Goal: Task Accomplishment & Management: Use online tool/utility

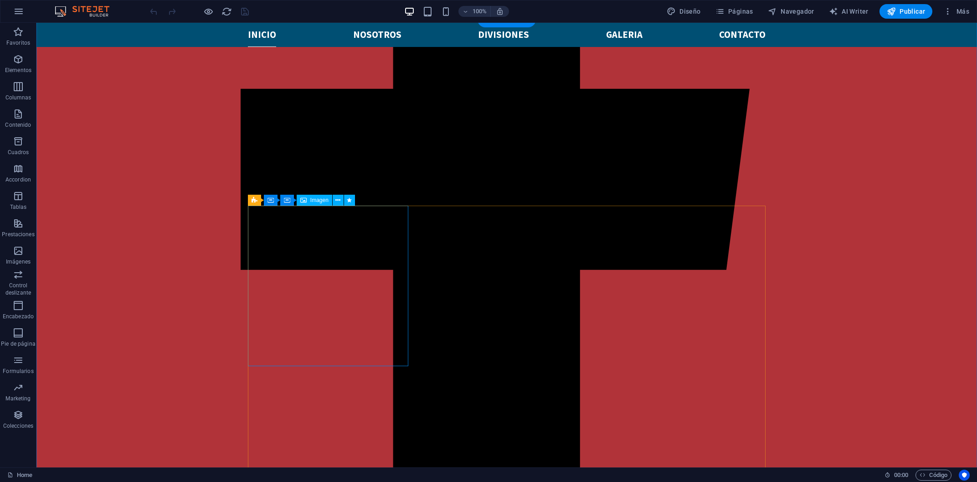
scroll to position [440, 0]
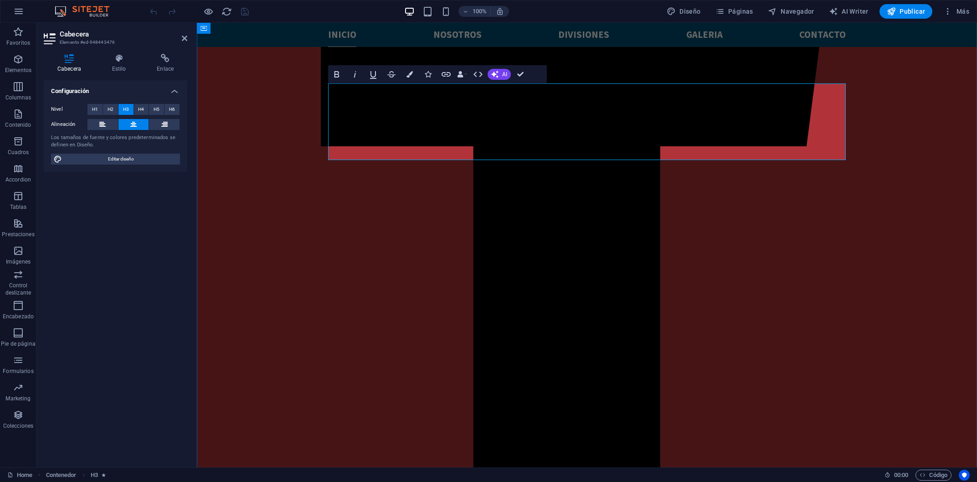
drag, startPoint x: 337, startPoint y: 92, endPoint x: 825, endPoint y: 148, distance: 491.5
click at [123, 52] on div "Cabecera Estilo Enlace Configuración Nivel H1 H2 H3 H4 H5 H6 Alineación Los tam…" at bounding box center [115, 257] width 158 height 421
click at [119, 61] on icon at bounding box center [118, 58] width 41 height 9
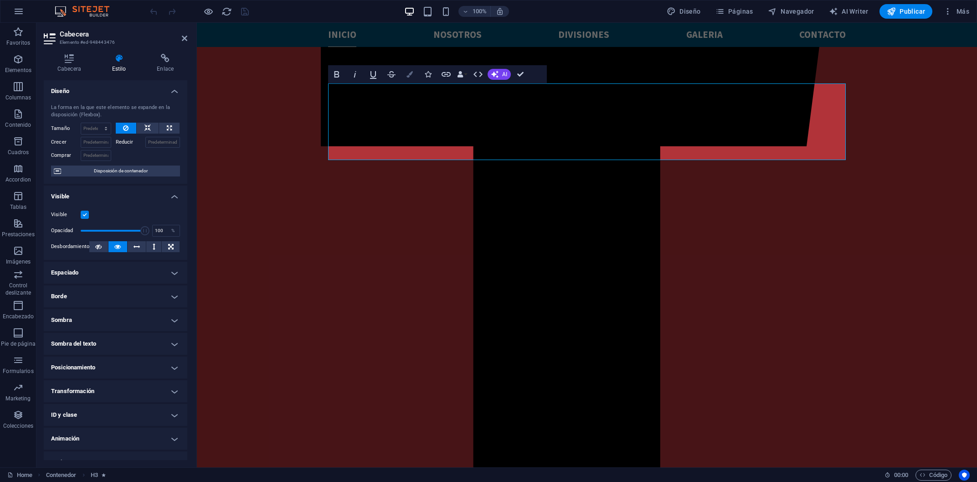
click at [414, 70] on button "Colors" at bounding box center [409, 74] width 17 height 18
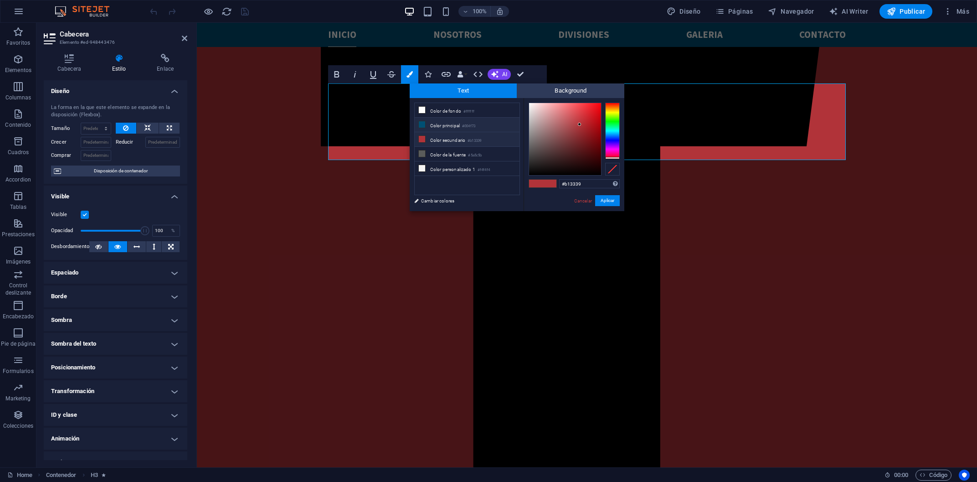
click at [484, 123] on li "Color principal #004f73" at bounding box center [467, 125] width 105 height 15
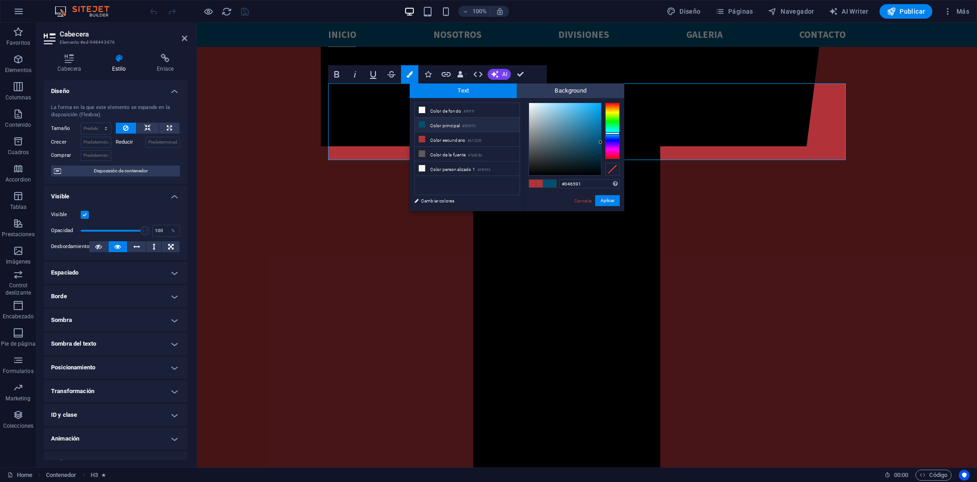
click at [599, 134] on div at bounding box center [565, 139] width 72 height 72
drag, startPoint x: 599, startPoint y: 134, endPoint x: 599, endPoint y: 138, distance: 4.6
click at [599, 138] on div at bounding box center [598, 137] width 3 height 3
click at [435, 128] on li "Color principal #004f73" at bounding box center [467, 125] width 105 height 15
type input "#006b9b"
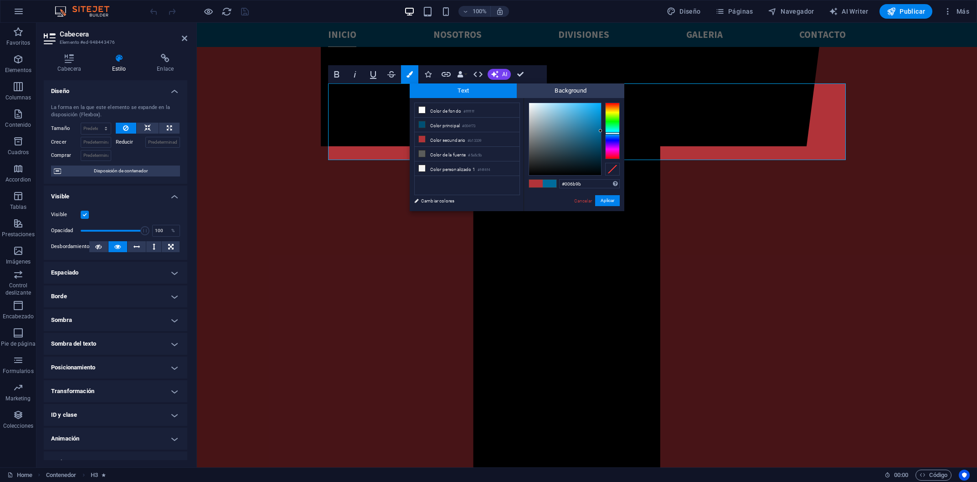
click at [601, 131] on div at bounding box center [565, 139] width 72 height 72
click at [608, 200] on button "Aplicar" at bounding box center [607, 200] width 25 height 11
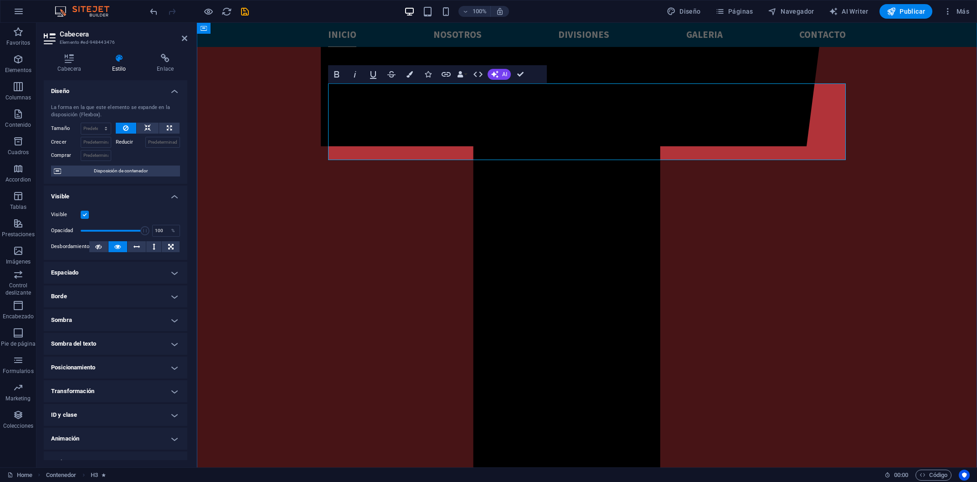
drag, startPoint x: 698, startPoint y: 103, endPoint x: 424, endPoint y: 94, distance: 273.2
drag, startPoint x: 336, startPoint y: 89, endPoint x: 797, endPoint y: 151, distance: 464.7
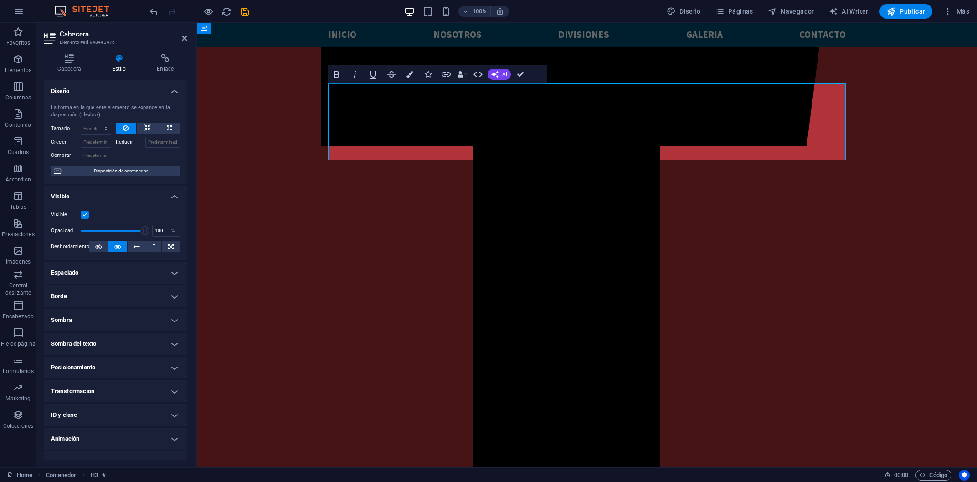
click at [62, 55] on icon at bounding box center [69, 58] width 51 height 9
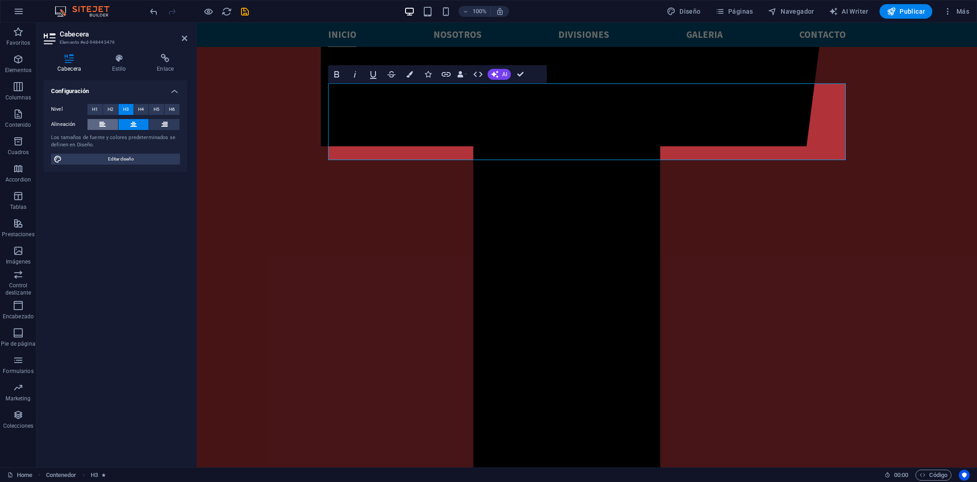
click at [109, 122] on button at bounding box center [103, 124] width 31 height 11
click at [139, 129] on button at bounding box center [134, 124] width 31 height 11
click at [168, 128] on button at bounding box center [164, 124] width 31 height 11
click at [140, 128] on button at bounding box center [134, 124] width 31 height 11
click at [96, 121] on button at bounding box center [103, 124] width 31 height 11
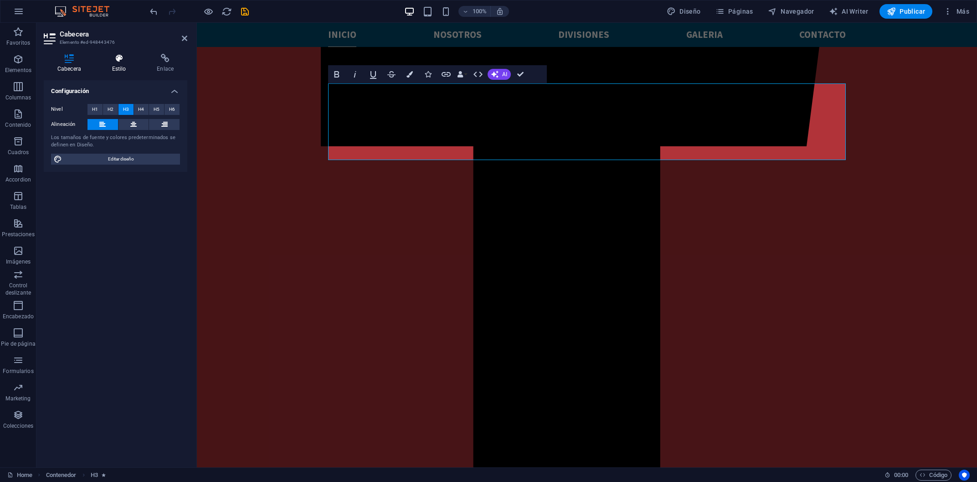
click at [109, 58] on icon at bounding box center [118, 58] width 41 height 9
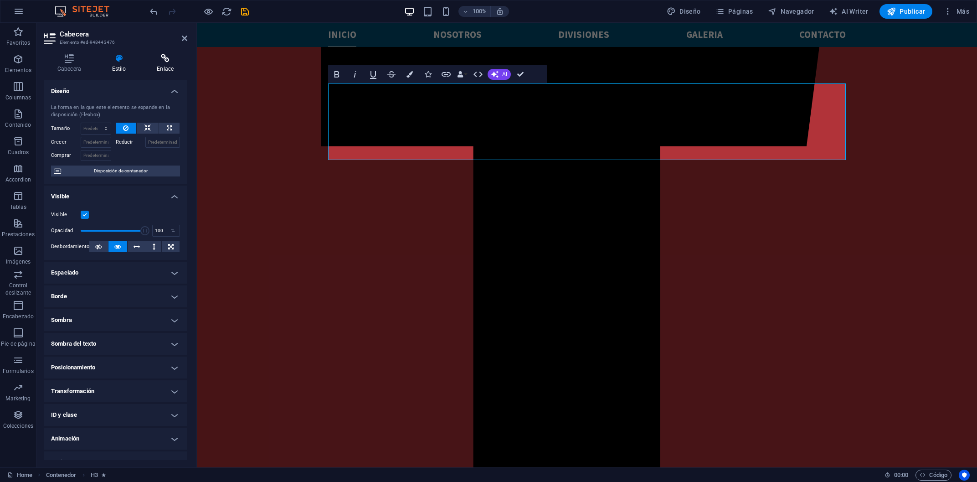
click at [160, 62] on icon at bounding box center [165, 58] width 44 height 9
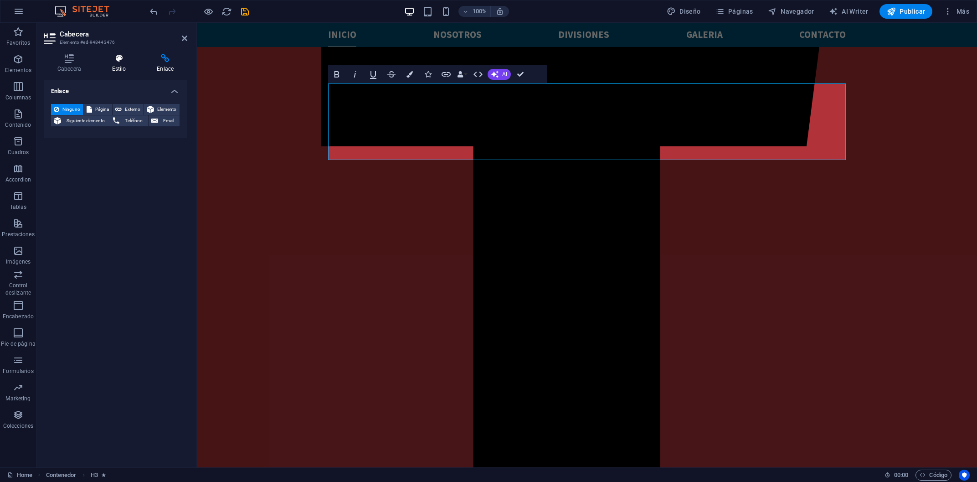
click at [134, 66] on h4 "Estilo" at bounding box center [120, 63] width 45 height 19
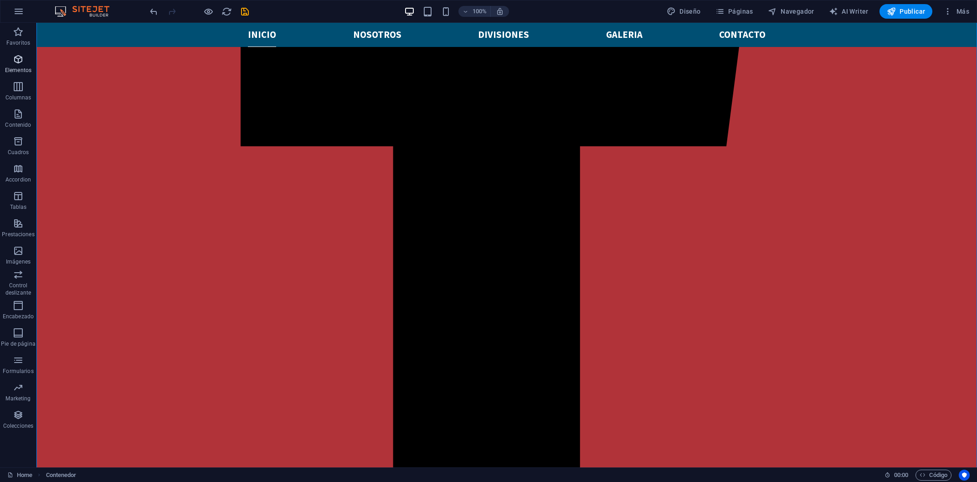
click at [5, 70] on p "Elementos" at bounding box center [18, 70] width 26 height 7
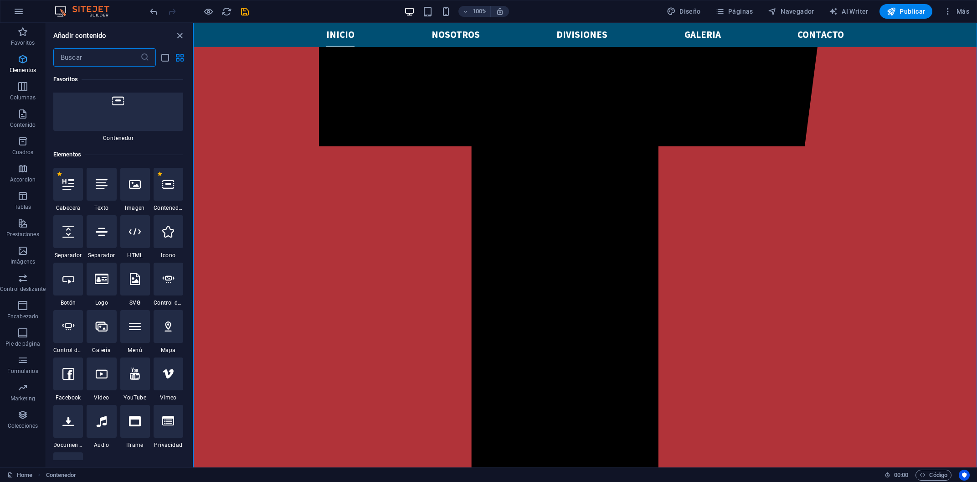
scroll to position [97, 0]
click at [102, 167] on div at bounding box center [102, 183] width 30 height 33
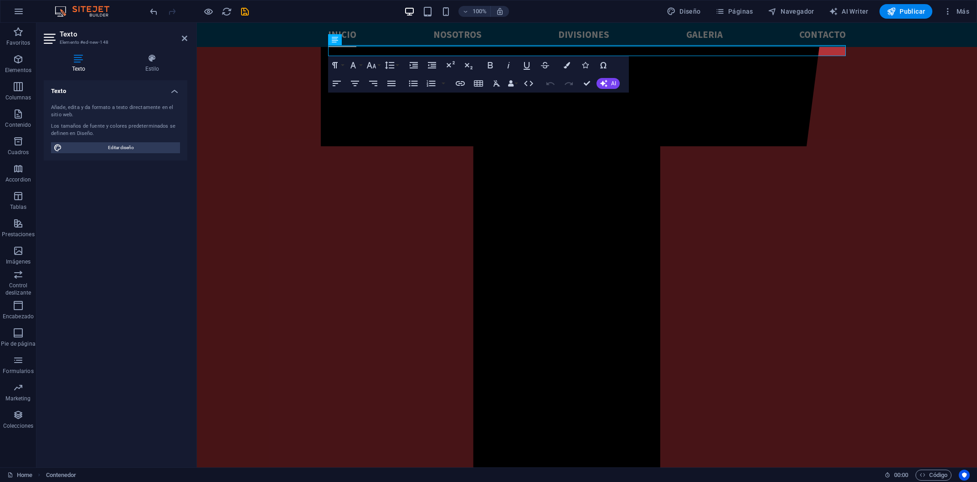
scroll to position [450, 0]
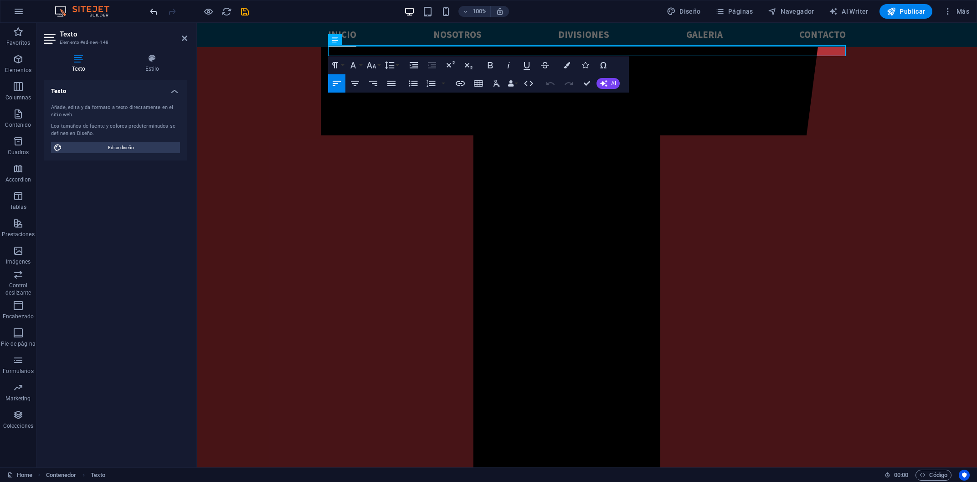
click at [150, 12] on icon "undo" at bounding box center [154, 11] width 10 height 10
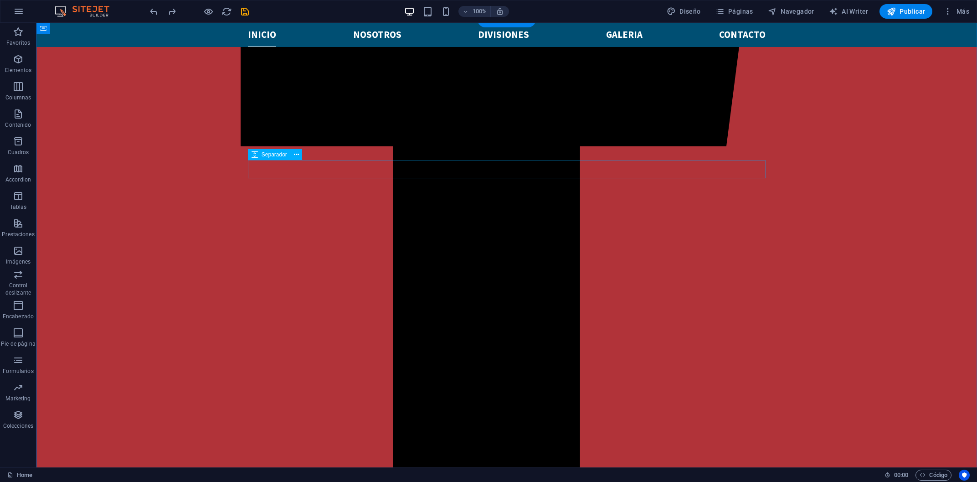
click at [12, 69] on p "Elementos" at bounding box center [18, 70] width 26 height 7
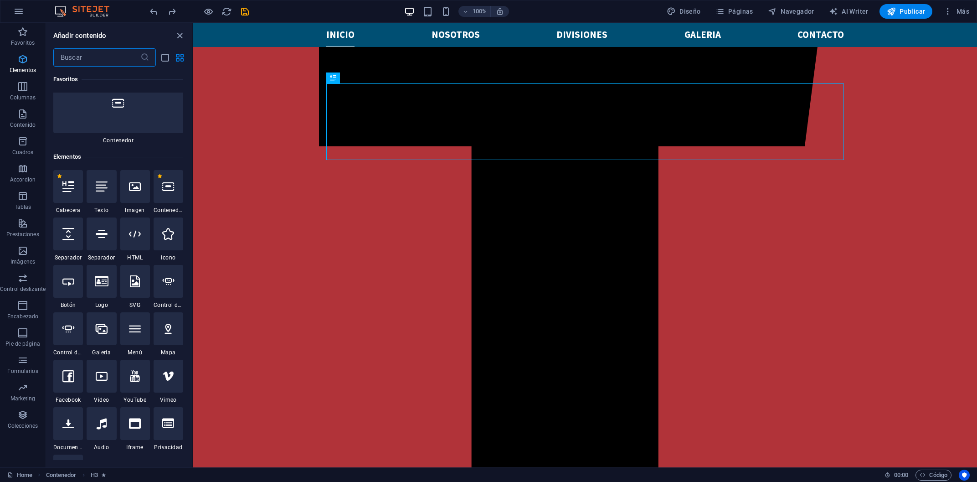
scroll to position [97, 0]
click at [107, 167] on div at bounding box center [102, 183] width 30 height 33
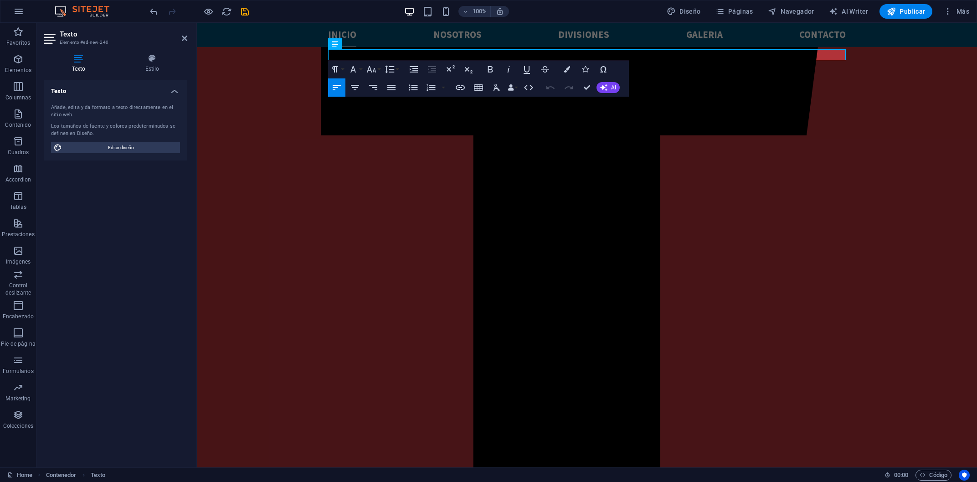
scroll to position [304, 0]
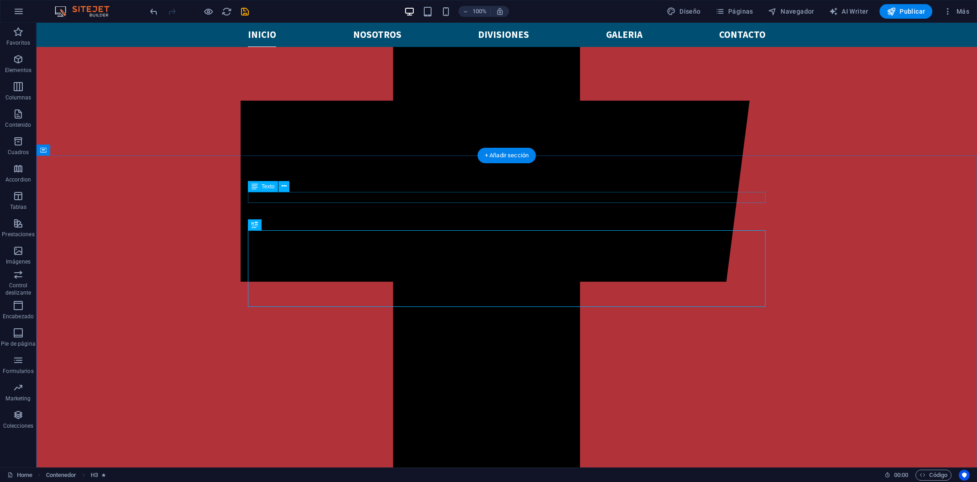
click at [282, 188] on button at bounding box center [284, 186] width 11 height 11
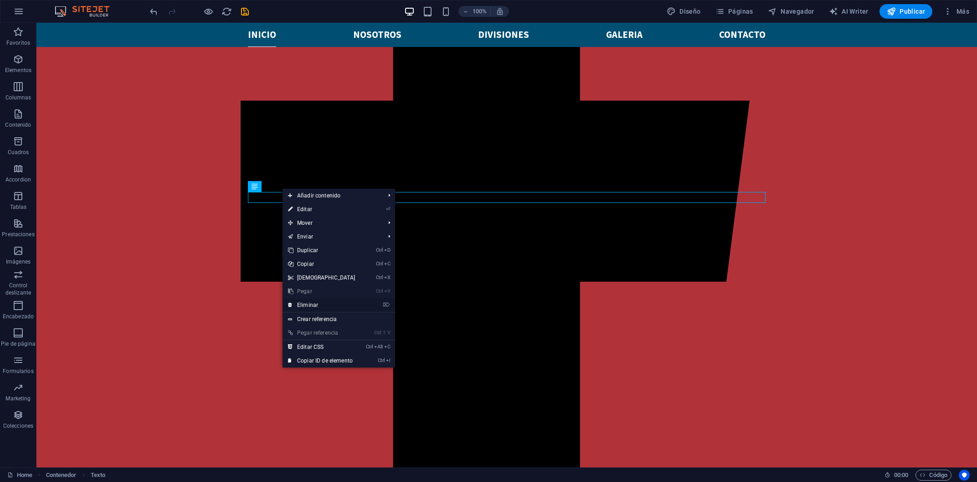
click at [319, 307] on link "⌦ Eliminar" at bounding box center [322, 305] width 78 height 14
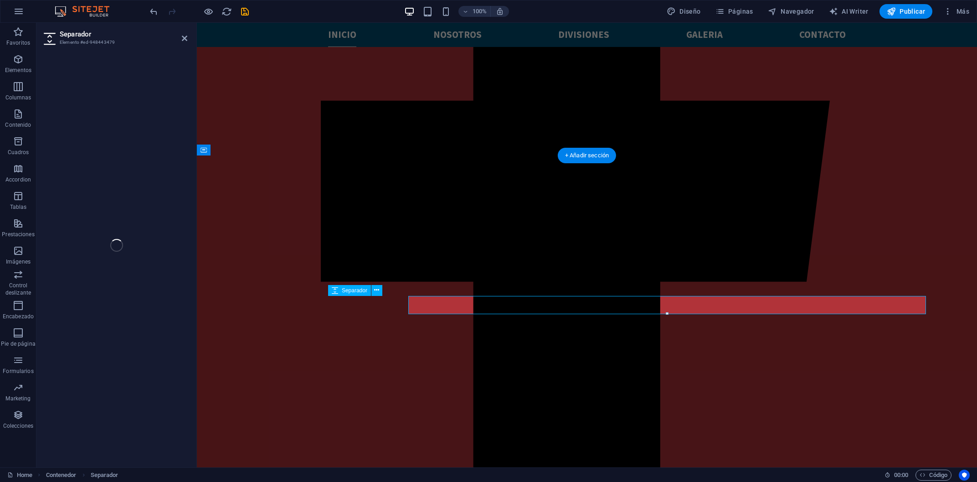
select select "rem"
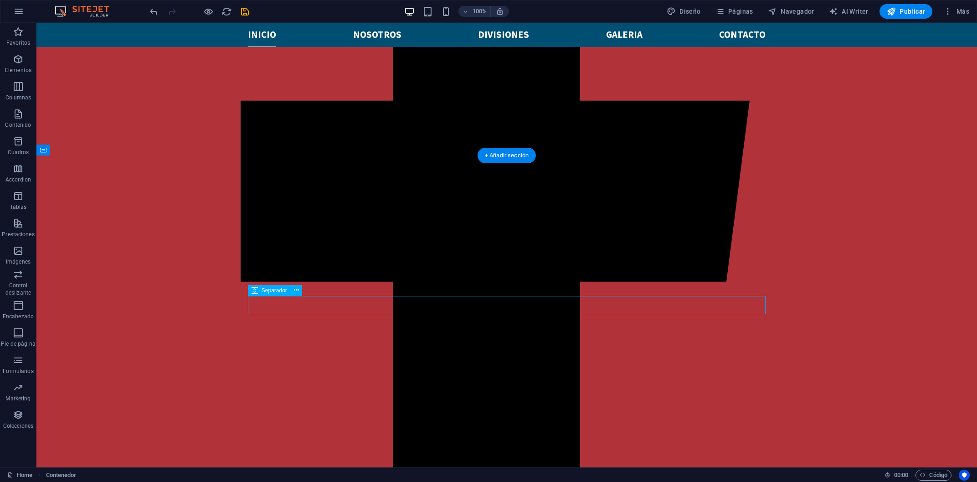
select select "rem"
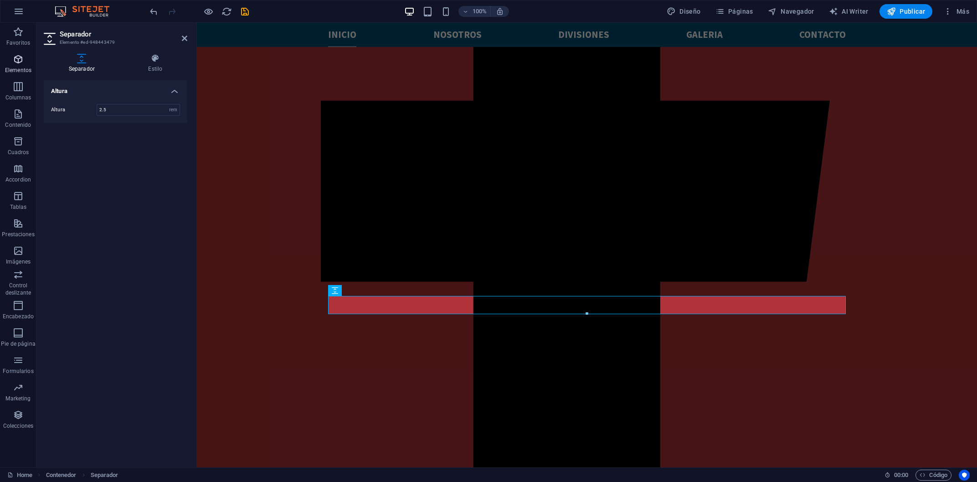
click at [18, 68] on p "Elementos" at bounding box center [18, 70] width 26 height 7
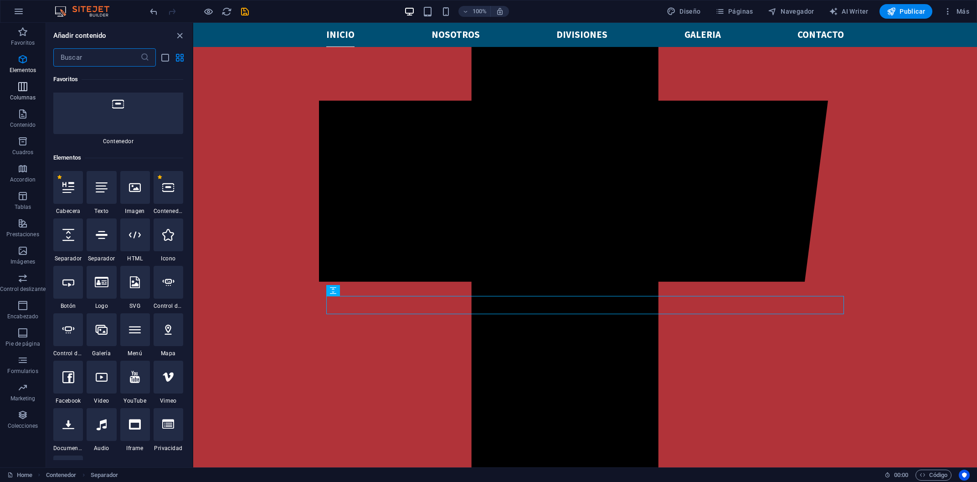
scroll to position [97, 0]
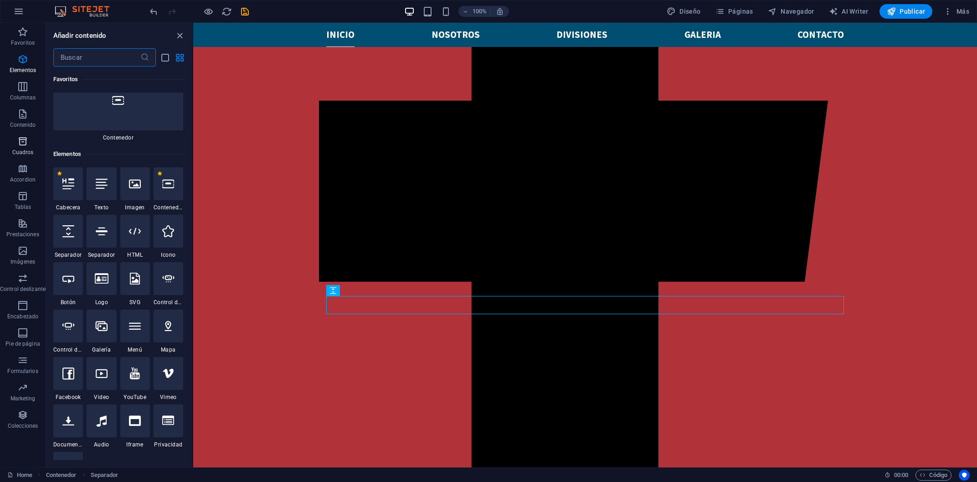
click at [22, 144] on icon "button" at bounding box center [22, 141] width 11 height 11
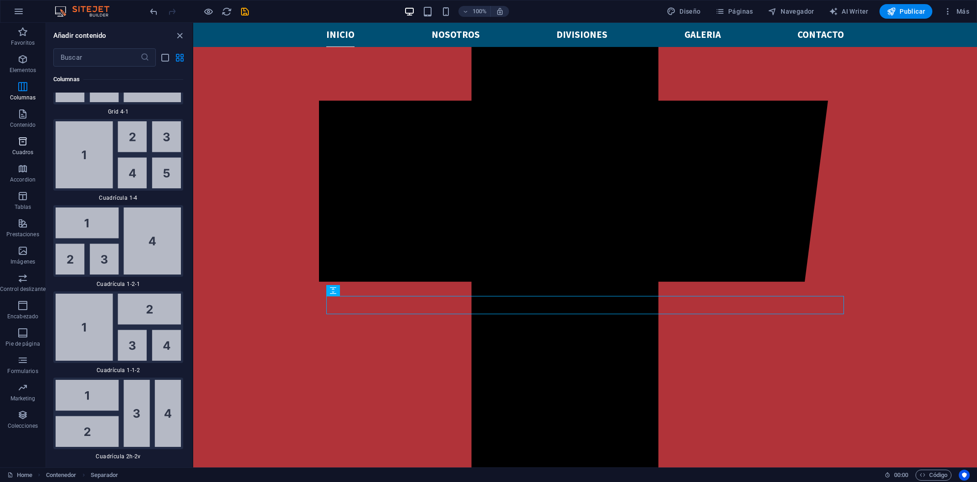
scroll to position [2540, 0]
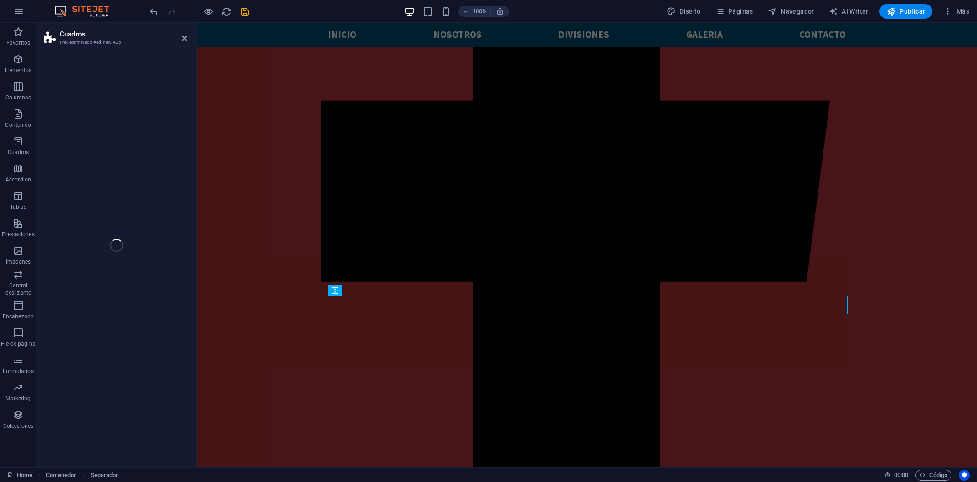
scroll to position [1600, 0]
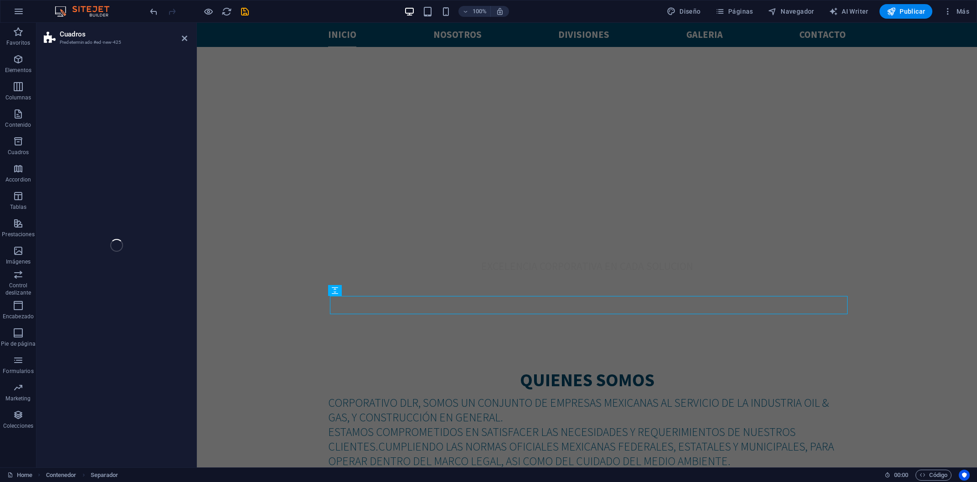
select select "rem"
select select "preset-boxes-v3-border"
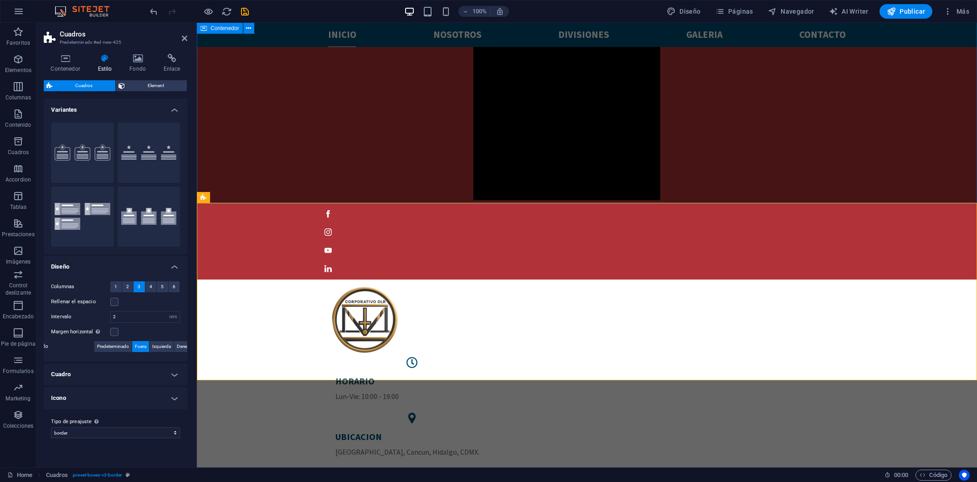
scroll to position [769, 0]
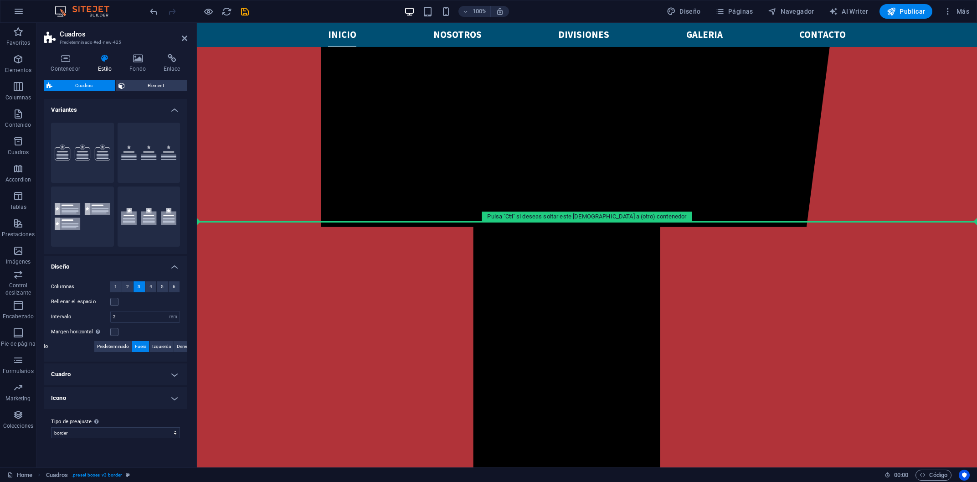
scroll to position [354, 0]
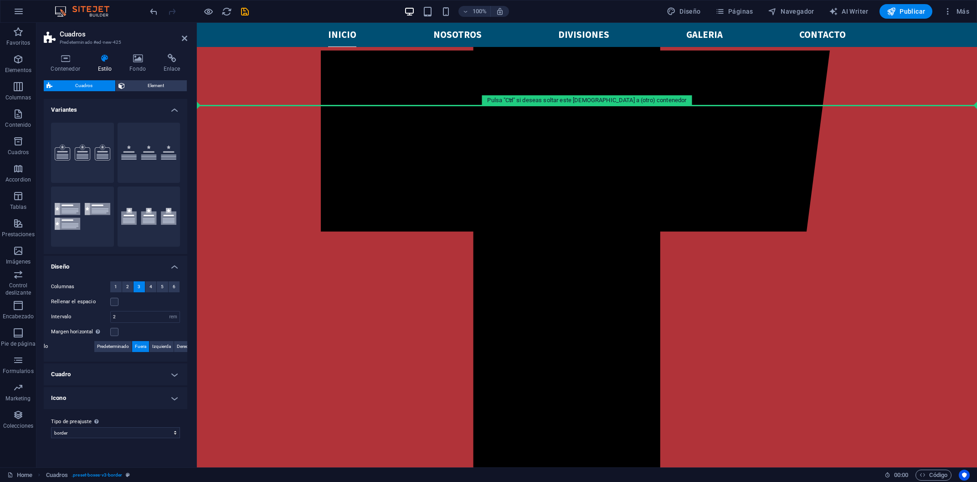
drag, startPoint x: 228, startPoint y: 210, endPoint x: 266, endPoint y: 244, distance: 51.7
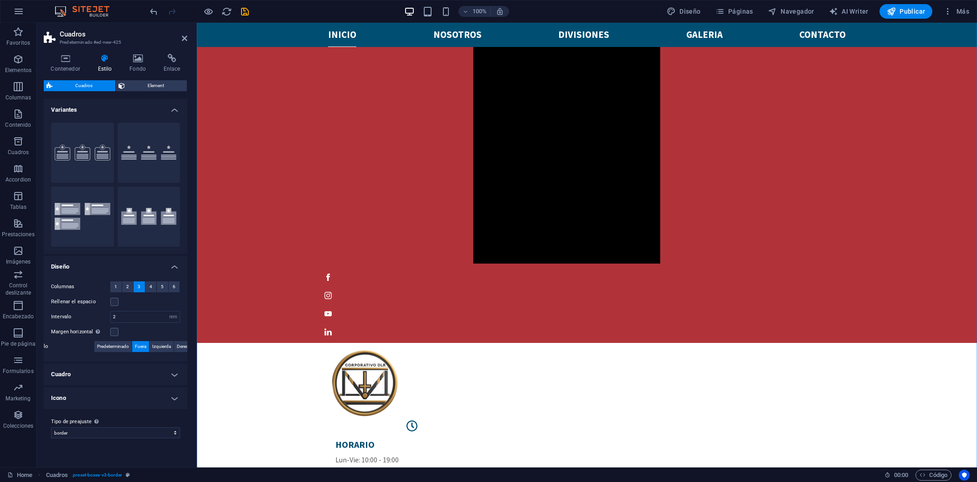
scroll to position [806, 0]
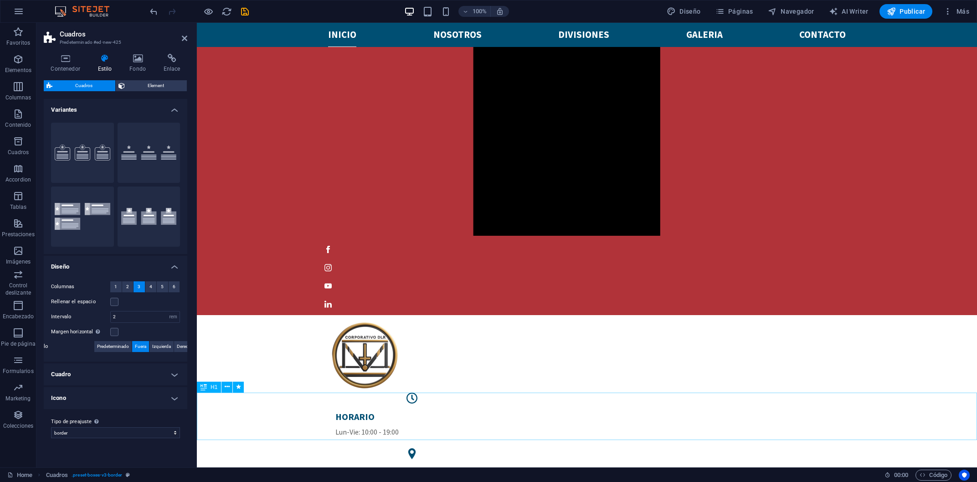
drag, startPoint x: 408, startPoint y: 122, endPoint x: 306, endPoint y: 400, distance: 295.8
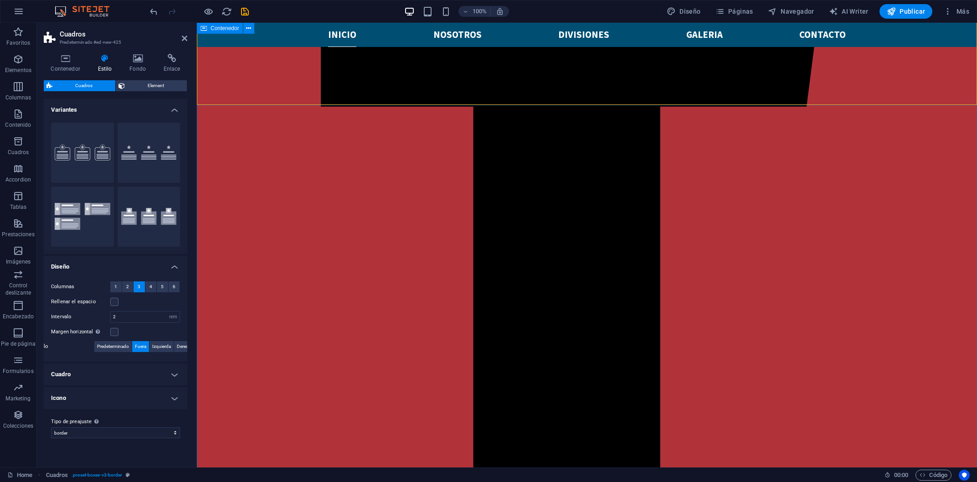
scroll to position [414, 0]
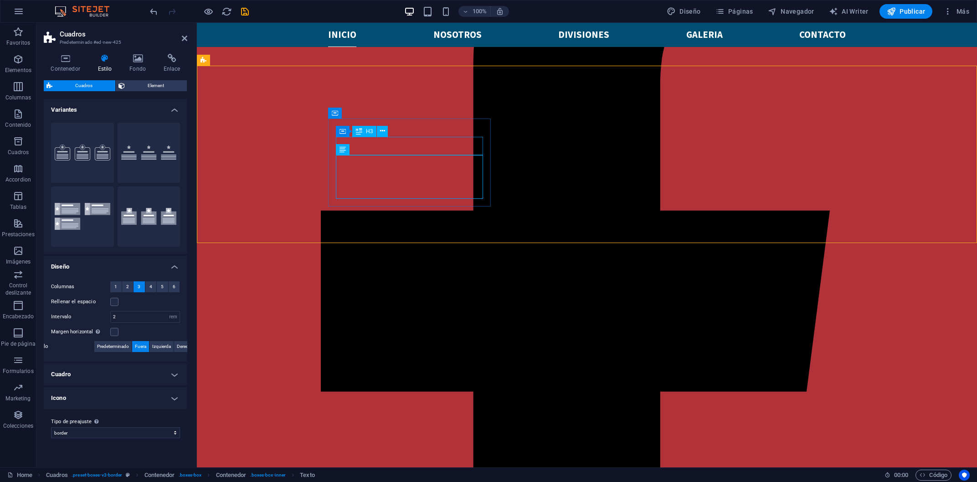
scroll to position [170, 0]
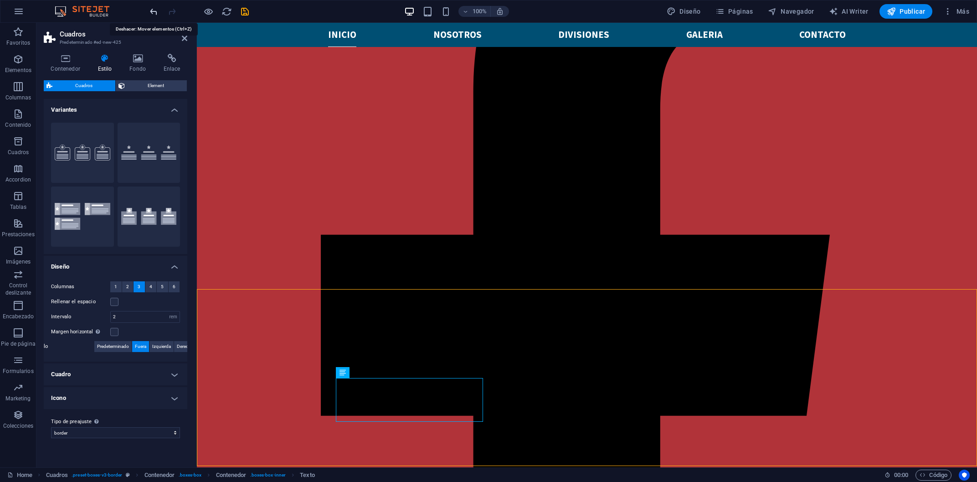
click at [154, 10] on icon "undo" at bounding box center [154, 11] width 10 height 10
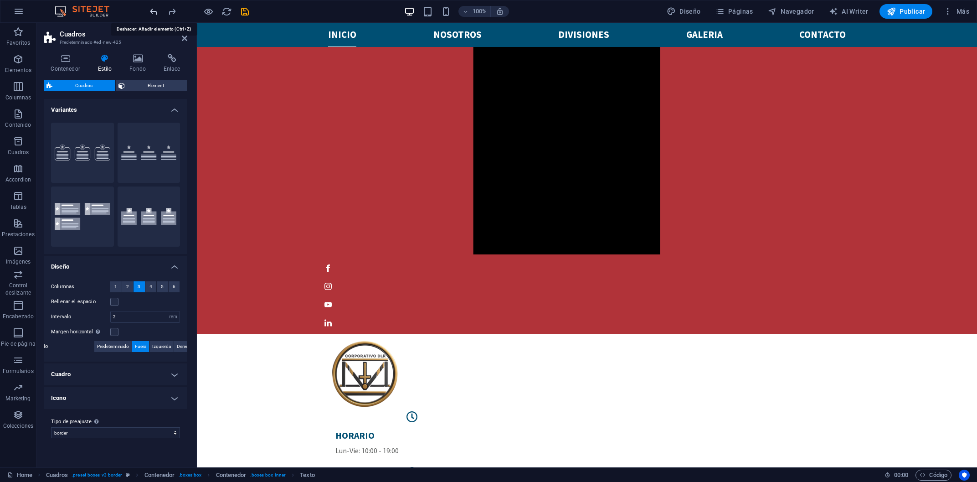
scroll to position [864, 0]
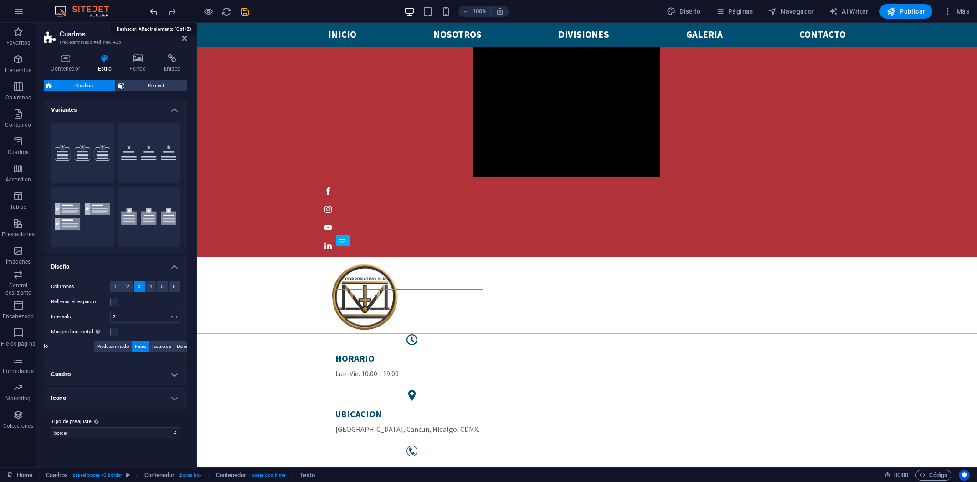
click at [154, 10] on icon "undo" at bounding box center [154, 11] width 10 height 10
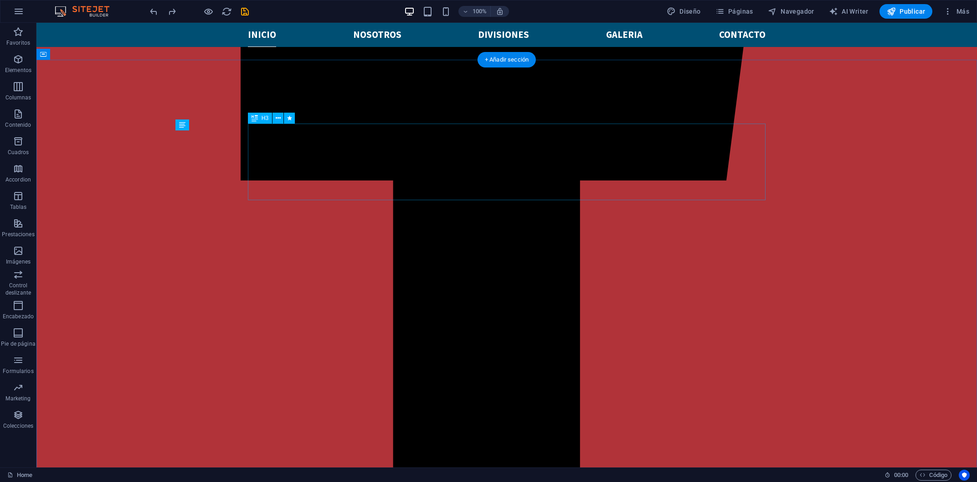
scroll to position [424, 0]
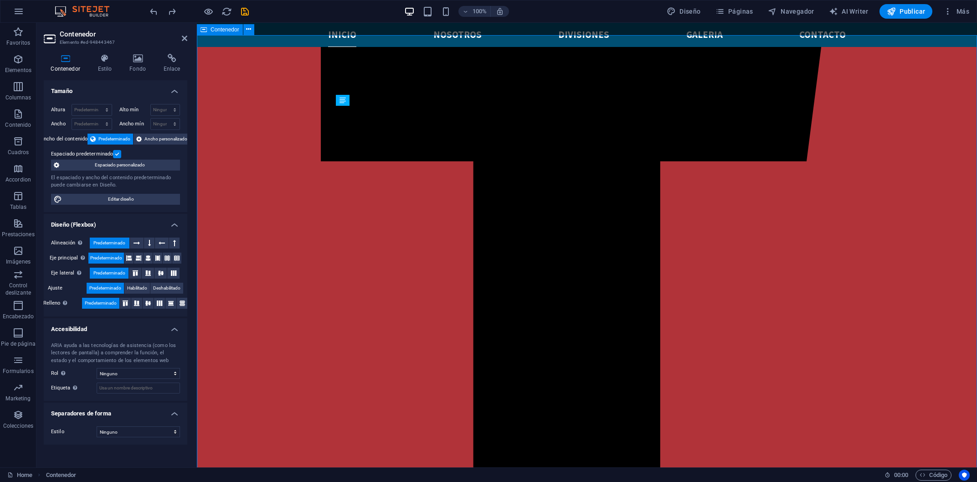
click at [14, 119] on span "Contenido" at bounding box center [18, 120] width 36 height 22
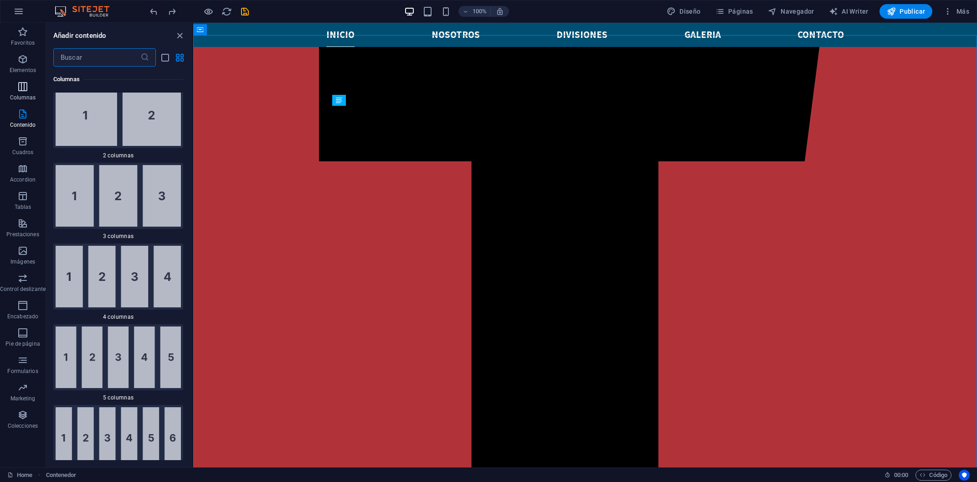
click at [21, 87] on icon "button" at bounding box center [22, 86] width 11 height 11
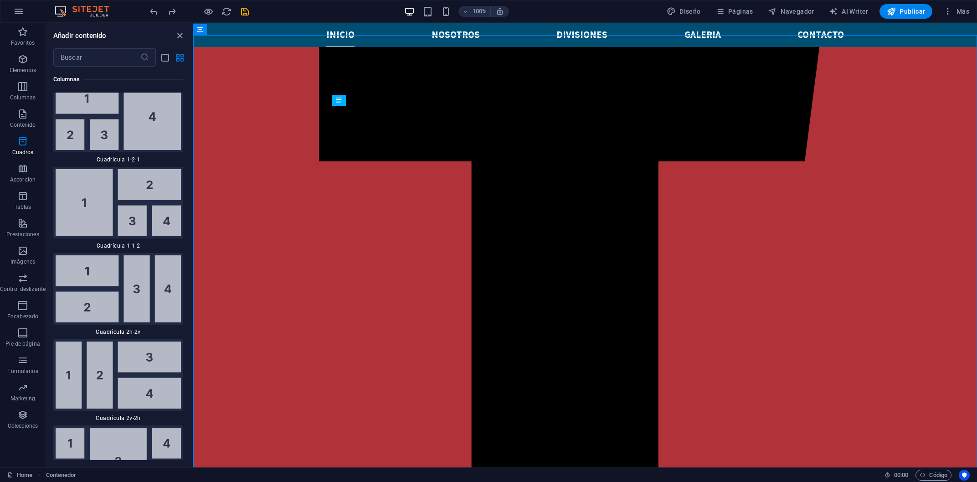
scroll to position [2480, 0]
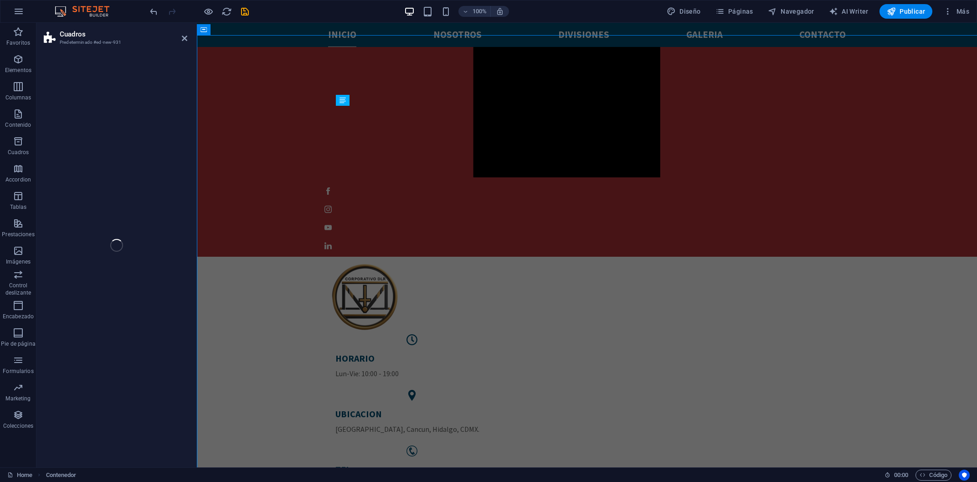
select select "rem"
select select "preset-boxes-v3-border"
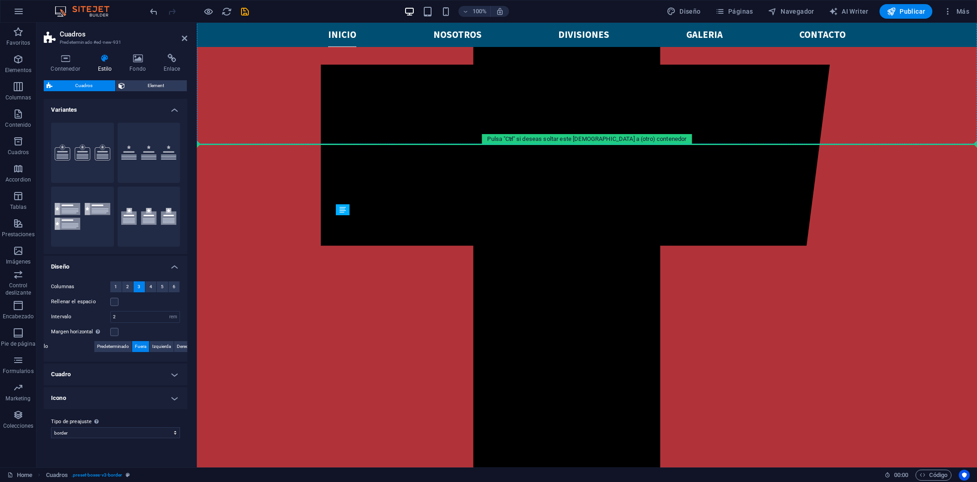
scroll to position [315, 0]
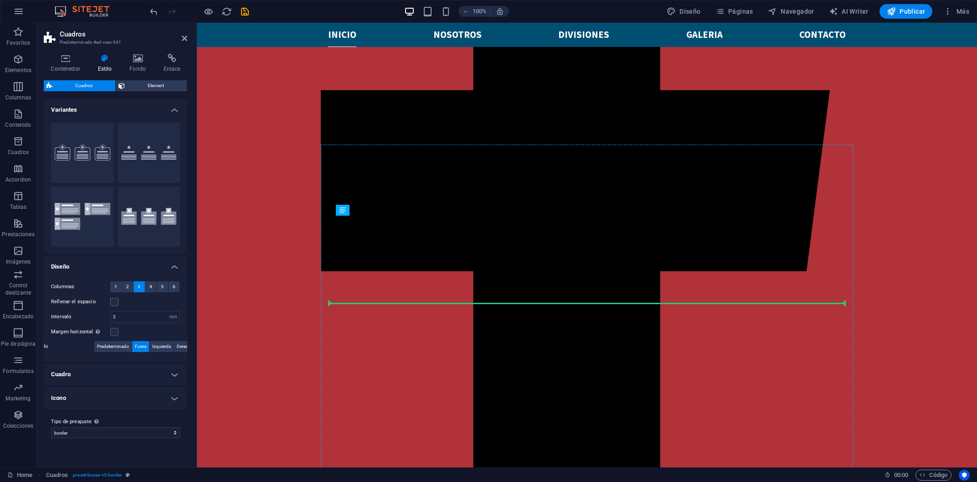
drag, startPoint x: 405, startPoint y: 420, endPoint x: 586, endPoint y: 301, distance: 216.7
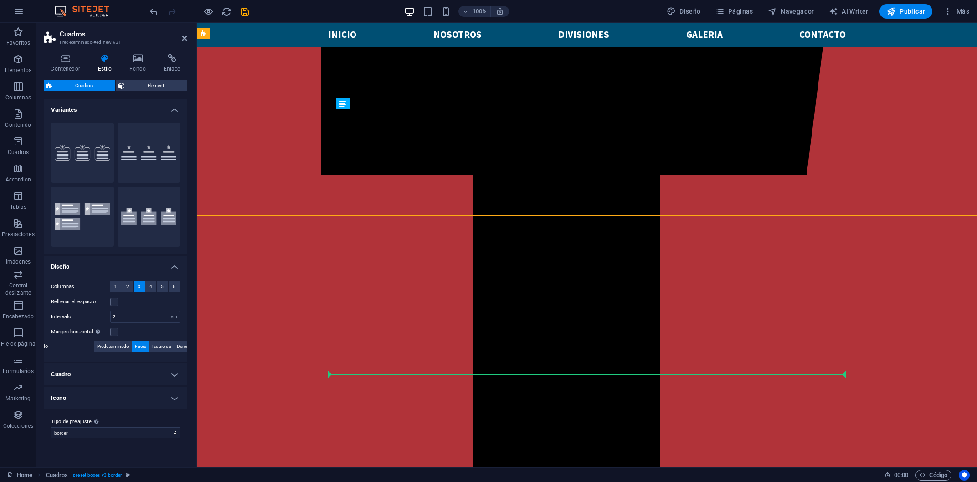
scroll to position [421, 0]
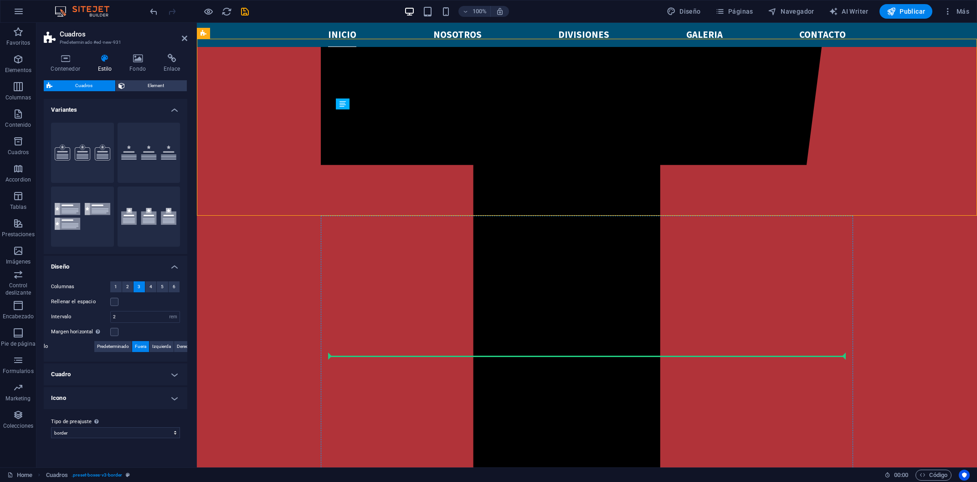
drag, startPoint x: 403, startPoint y: 114, endPoint x: 392, endPoint y: 363, distance: 250.1
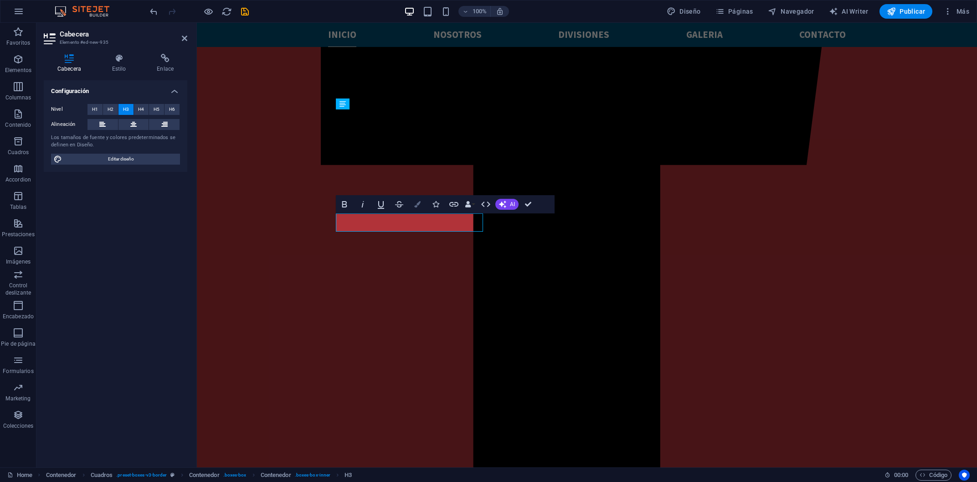
click at [415, 202] on icon "button" at bounding box center [417, 204] width 6 height 6
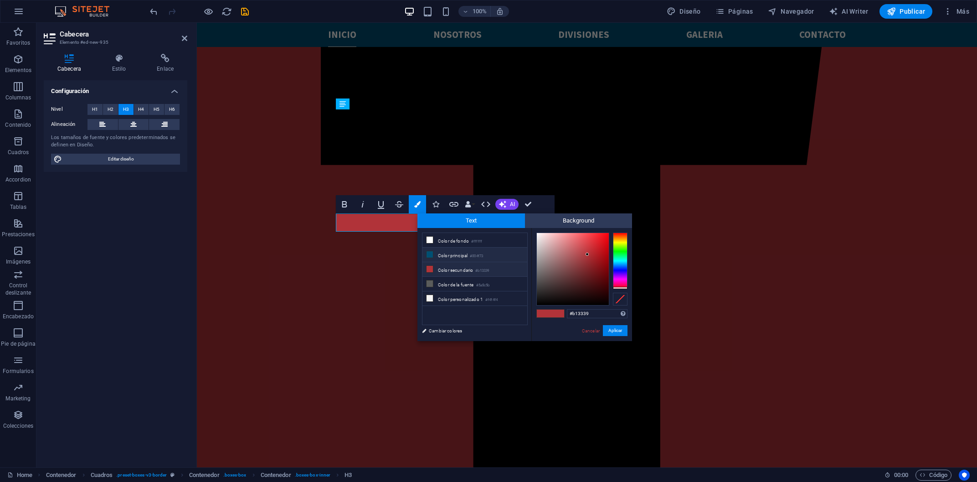
click at [479, 256] on small "#004f73" at bounding box center [476, 256] width 13 height 6
type input "#004f73"
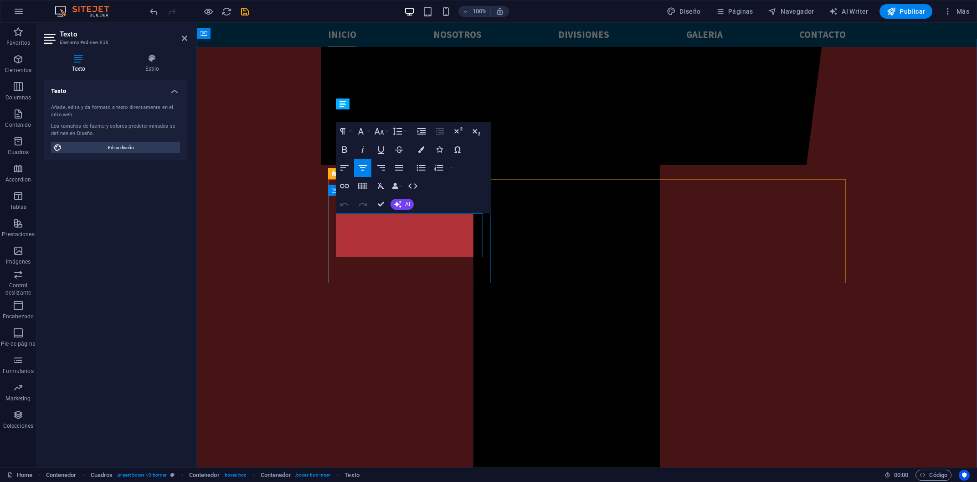
drag, startPoint x: 455, startPoint y: 250, endPoint x: 345, endPoint y: 221, distance: 114.2
click at [420, 150] on icon "button" at bounding box center [421, 149] width 6 height 6
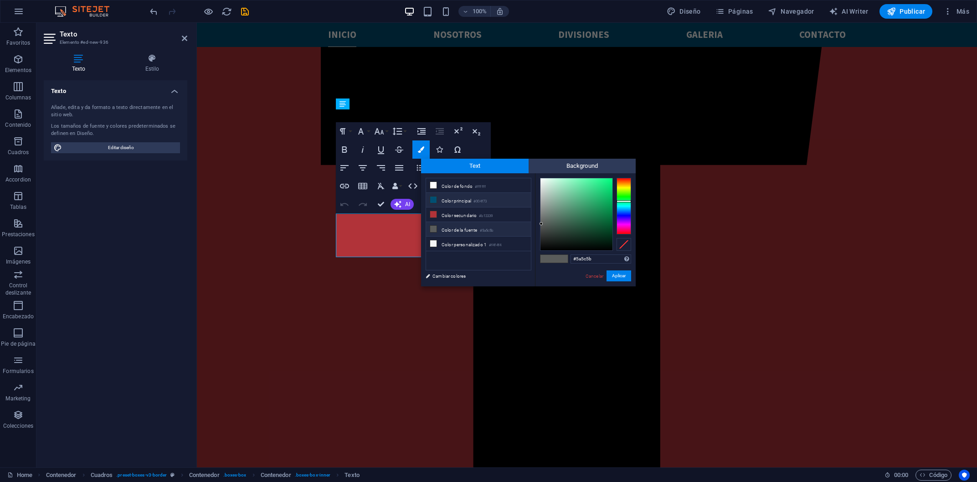
click at [449, 202] on li "Color principal #004f73" at bounding box center [478, 200] width 105 height 15
type input "#004f73"
click at [616, 273] on button "Aplicar" at bounding box center [619, 275] width 25 height 11
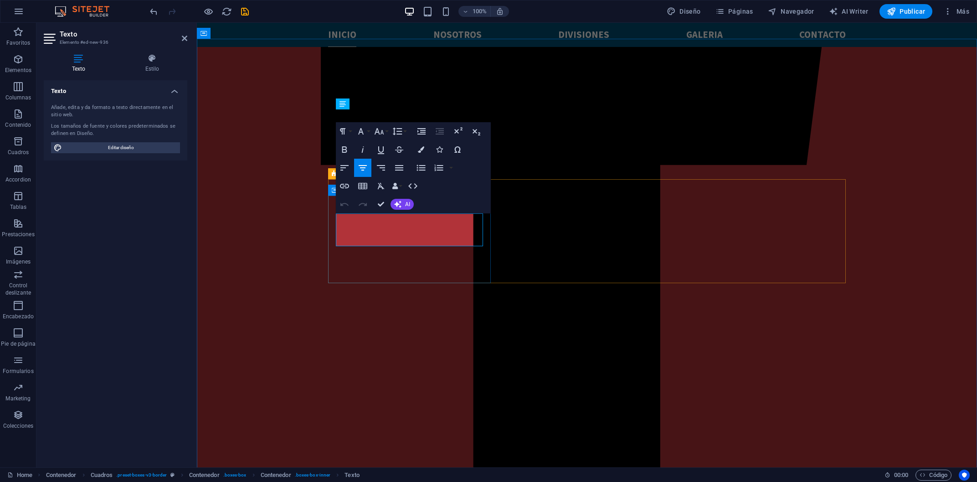
click at [400, 169] on icon "button" at bounding box center [399, 167] width 11 height 11
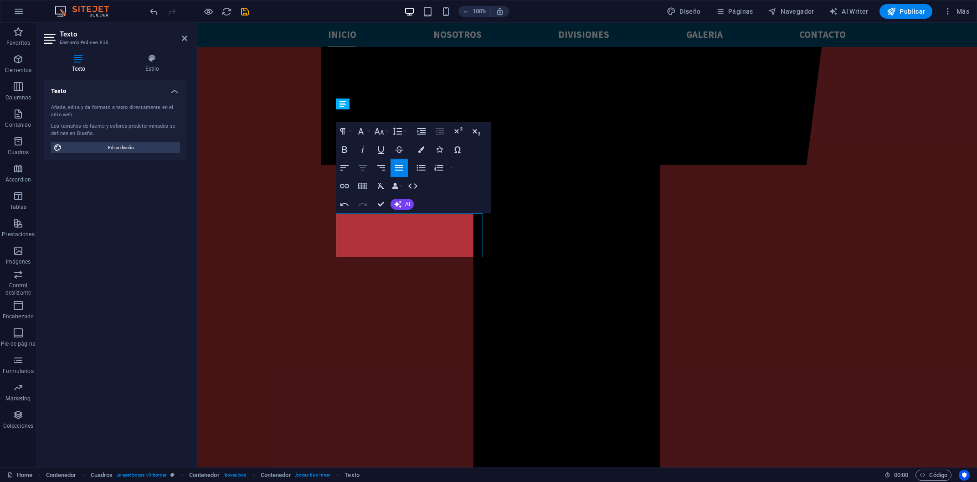
click at [366, 171] on icon "button" at bounding box center [362, 167] width 11 height 11
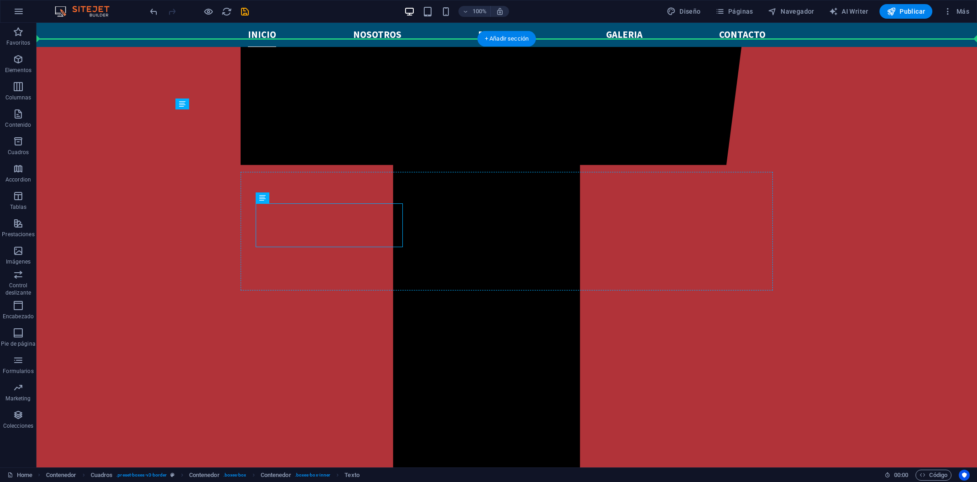
drag, startPoint x: 225, startPoint y: 221, endPoint x: 368, endPoint y: 254, distance: 147.0
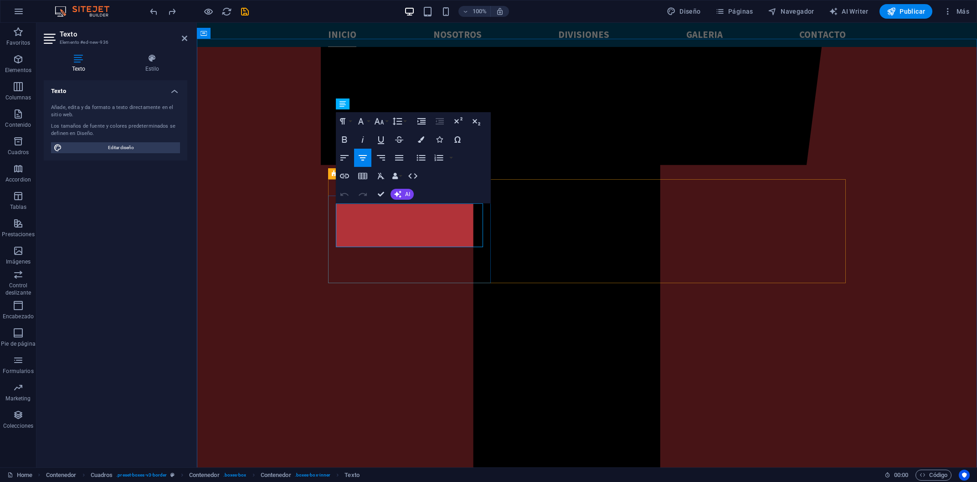
drag, startPoint x: 513, startPoint y: 228, endPoint x: 353, endPoint y: 227, distance: 160.5
click at [416, 141] on button "Colors" at bounding box center [421, 139] width 17 height 18
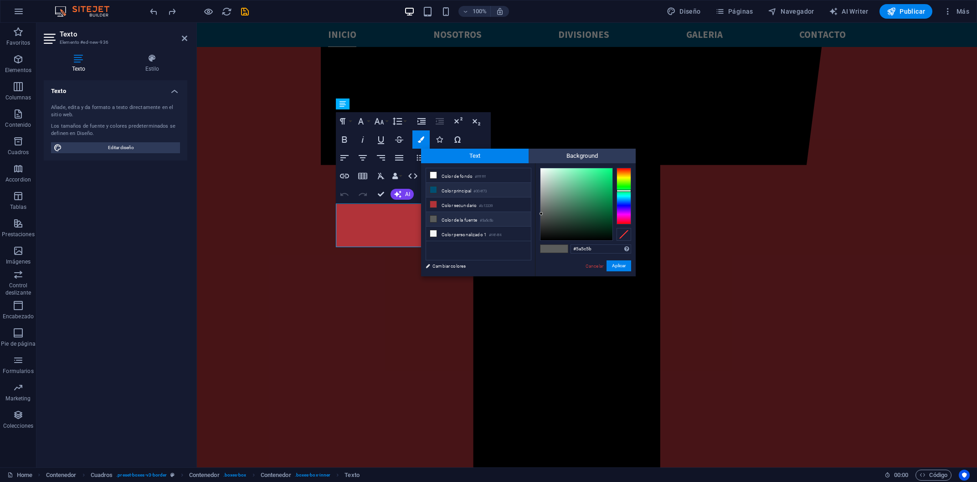
click at [464, 188] on li "Color principal #004f73" at bounding box center [478, 190] width 105 height 15
type input "#026795"
click at [611, 197] on div at bounding box center [577, 204] width 72 height 72
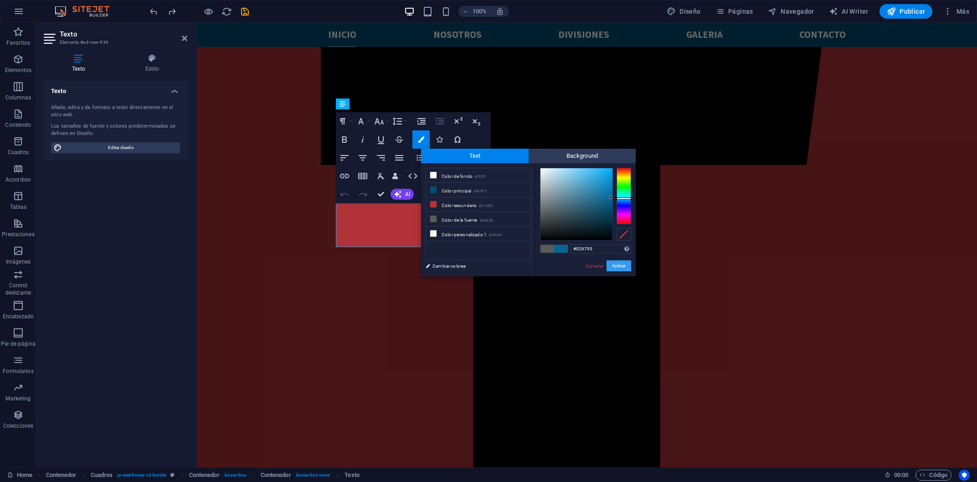
click at [616, 266] on button "Aplicar" at bounding box center [619, 265] width 25 height 11
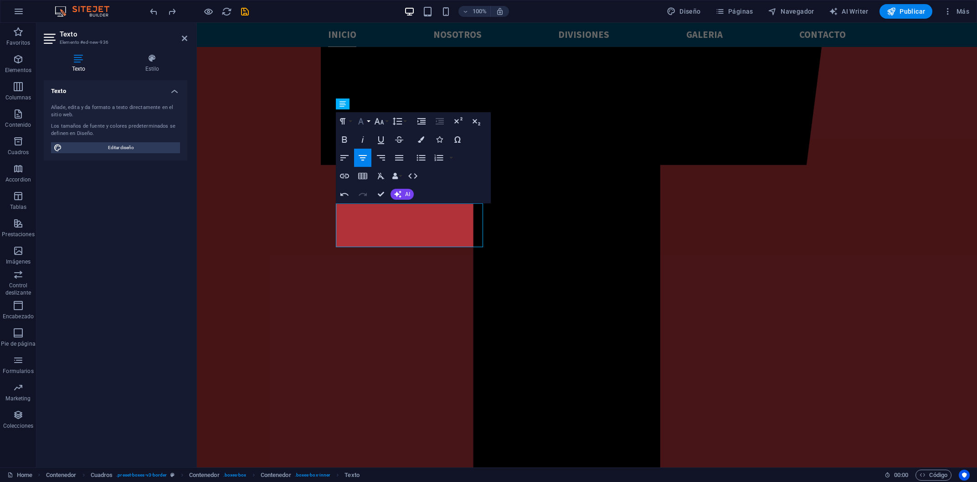
click at [366, 122] on icon "button" at bounding box center [361, 121] width 11 height 11
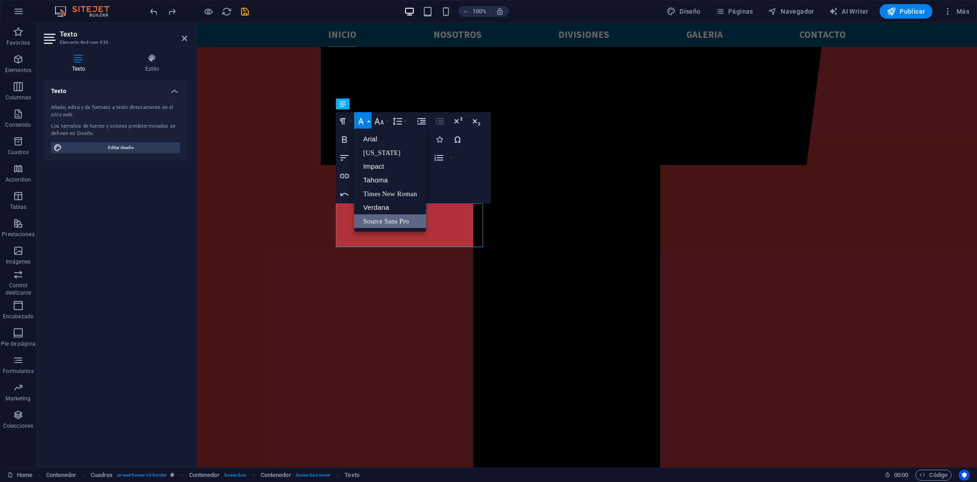
scroll to position [0, 0]
drag, startPoint x: 366, startPoint y: 122, endPoint x: 371, endPoint y: 120, distance: 5.3
click at [366, 122] on icon "button" at bounding box center [361, 121] width 11 height 11
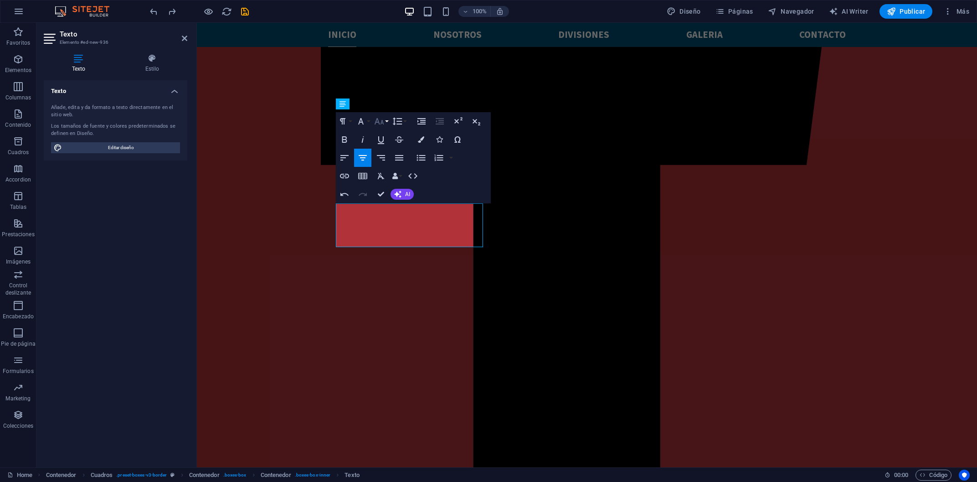
click at [388, 119] on button "Font Size" at bounding box center [380, 121] width 17 height 18
click at [388, 225] on link "18" at bounding box center [388, 221] width 33 height 14
click at [388, 120] on button "Font Size" at bounding box center [380, 121] width 17 height 18
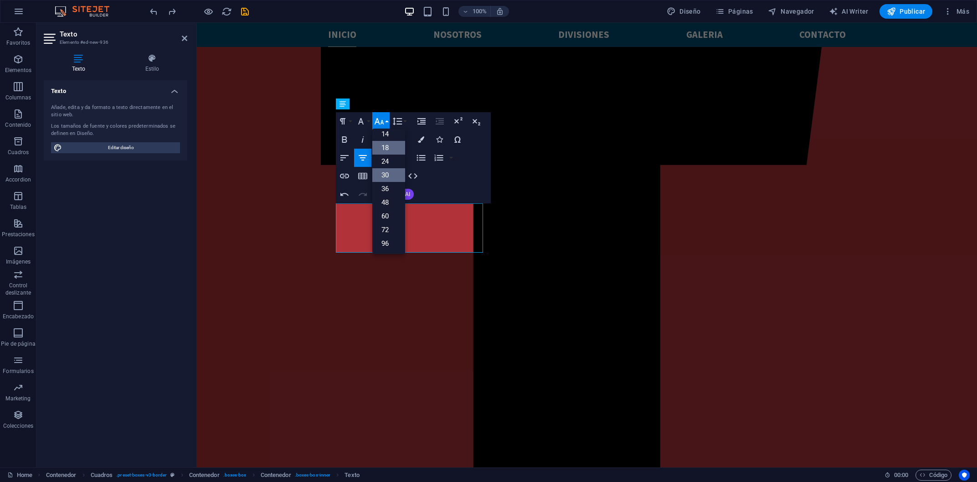
scroll to position [73, 0]
click at [393, 156] on link "24" at bounding box center [388, 162] width 33 height 14
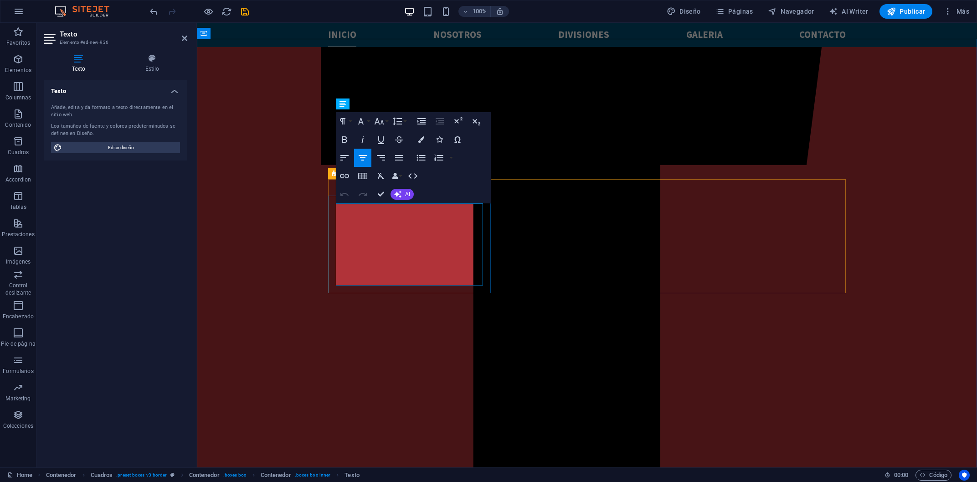
click at [380, 121] on icon "button" at bounding box center [379, 121] width 11 height 11
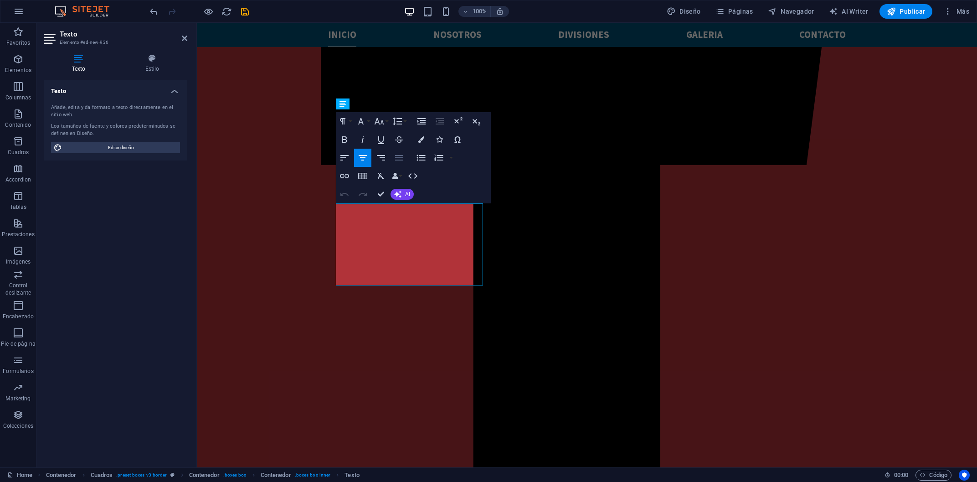
click at [406, 156] on button "Align Justify" at bounding box center [399, 158] width 17 height 18
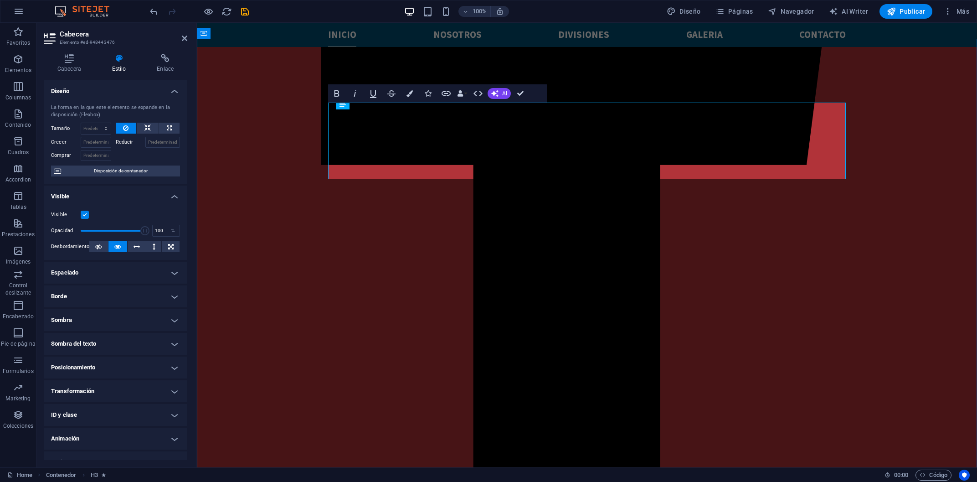
drag, startPoint x: 329, startPoint y: 140, endPoint x: 785, endPoint y: 162, distance: 456.0
copy span "Estamos comprometidos en satisfacer las necesidades y requerimientos de nuestro…"
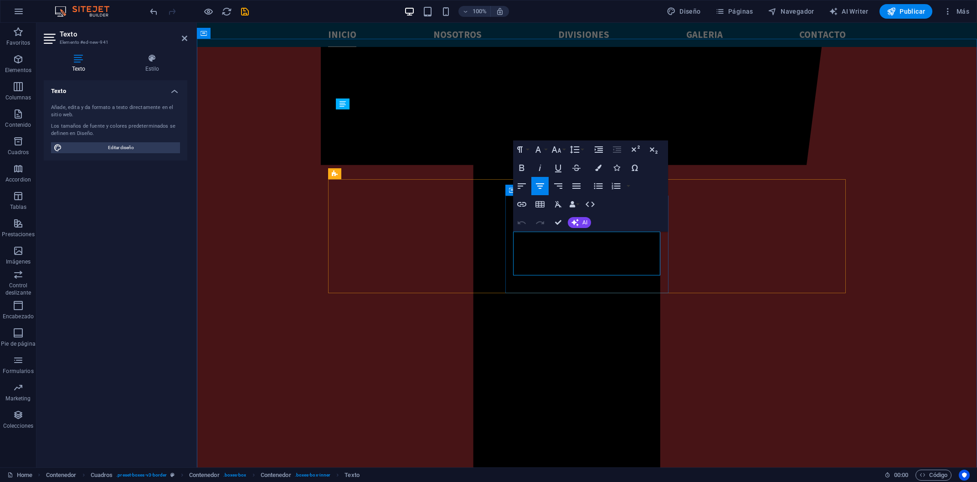
drag, startPoint x: 625, startPoint y: 268, endPoint x: 517, endPoint y: 235, distance: 112.6
drag, startPoint x: 522, startPoint y: 240, endPoint x: 621, endPoint y: 420, distance: 204.9
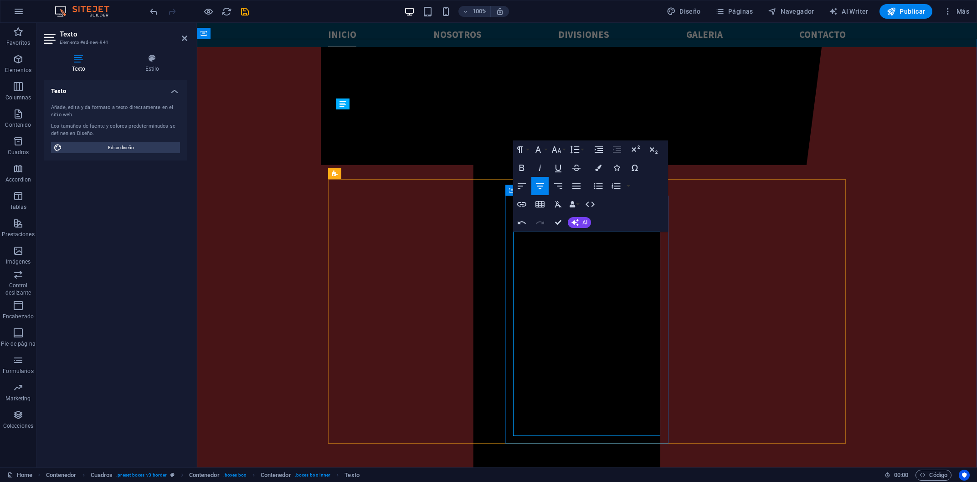
click at [605, 166] on button "Colors" at bounding box center [598, 168] width 17 height 18
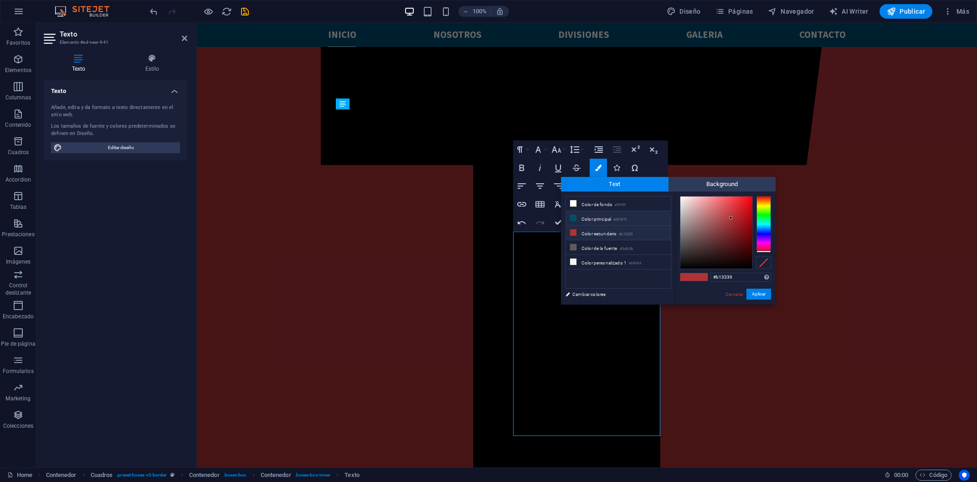
click at [649, 223] on li "Color principal #004f73" at bounding box center [618, 218] width 105 height 15
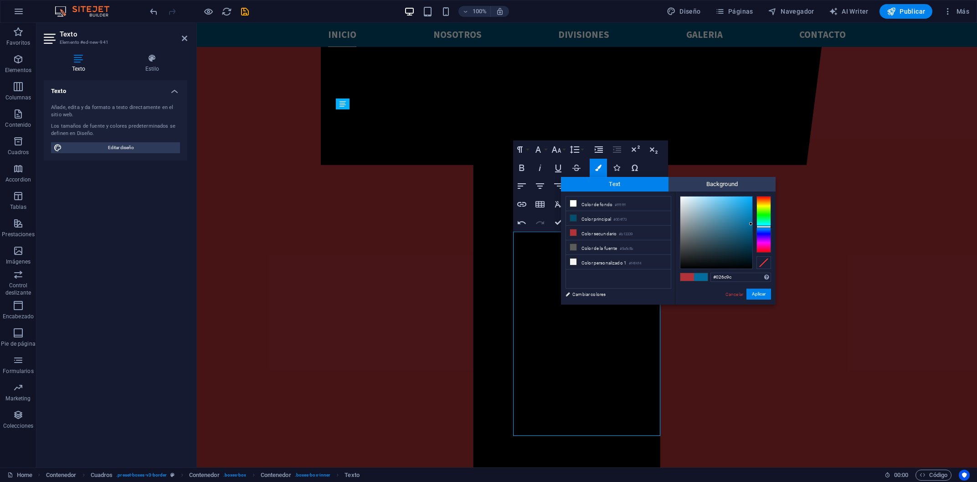
click at [751, 224] on div at bounding box center [717, 233] width 72 height 72
type input "#02628e"
click at [751, 228] on div at bounding box center [717, 233] width 72 height 72
click at [752, 293] on button "Aplicar" at bounding box center [759, 294] width 25 height 11
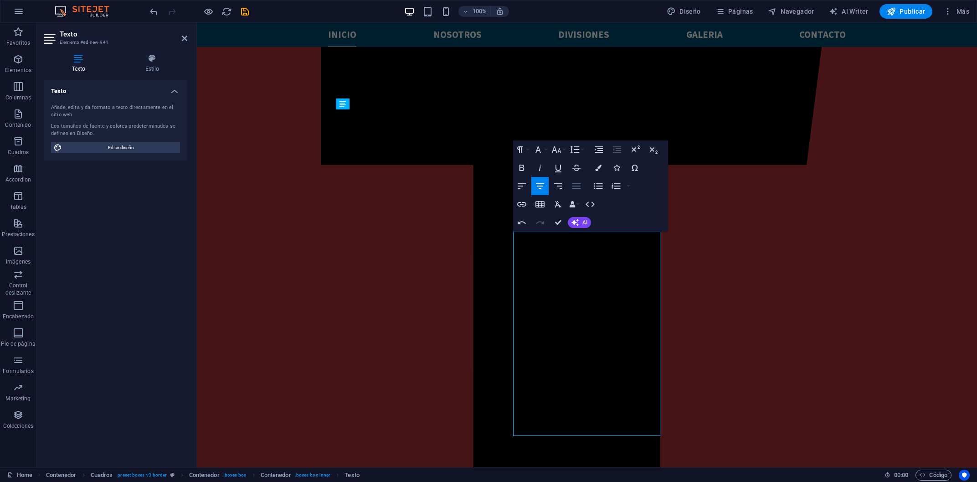
click at [576, 183] on icon "button" at bounding box center [576, 186] width 11 height 11
drag, startPoint x: 645, startPoint y: 283, endPoint x: 618, endPoint y: 428, distance: 147.1
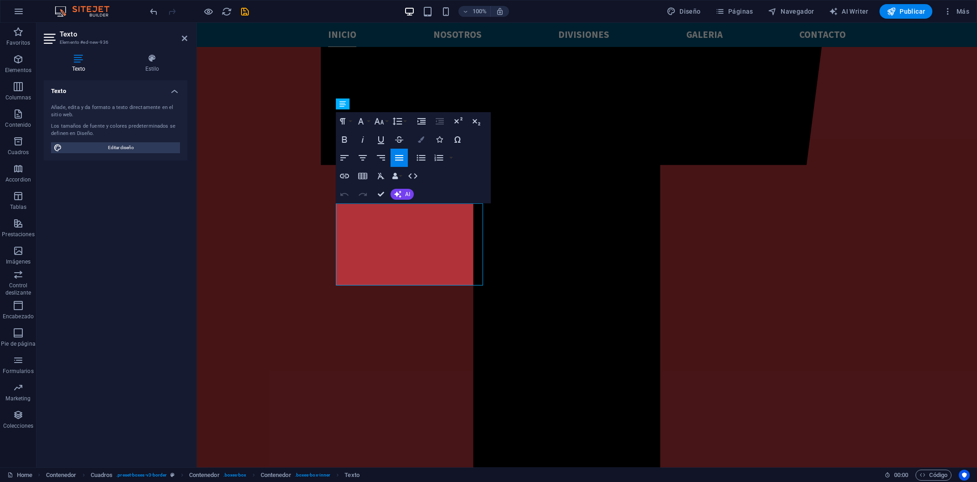
click at [423, 144] on button "Colors" at bounding box center [421, 139] width 17 height 18
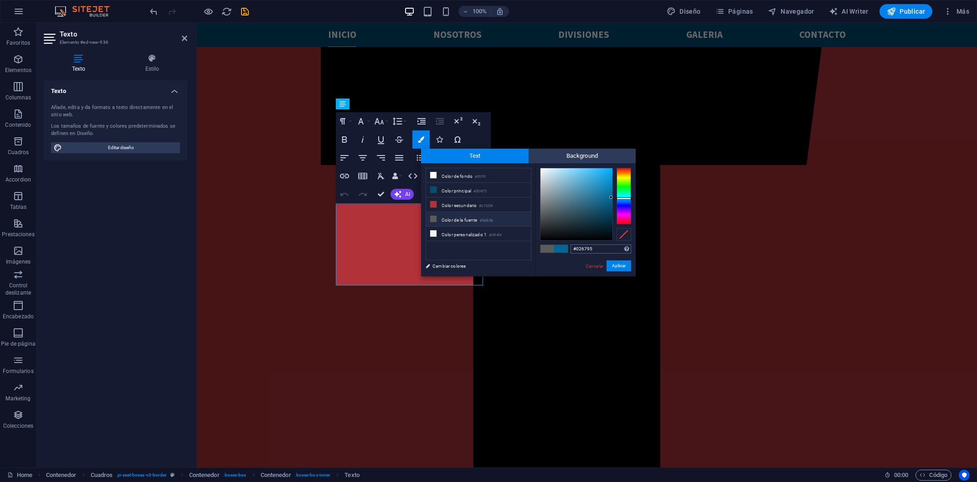
drag, startPoint x: 592, startPoint y: 250, endPoint x: 564, endPoint y: 243, distance: 29.1
click at [571, 244] on input "#026795" at bounding box center [601, 248] width 61 height 9
click at [620, 266] on button "Aplicar" at bounding box center [619, 265] width 25 height 11
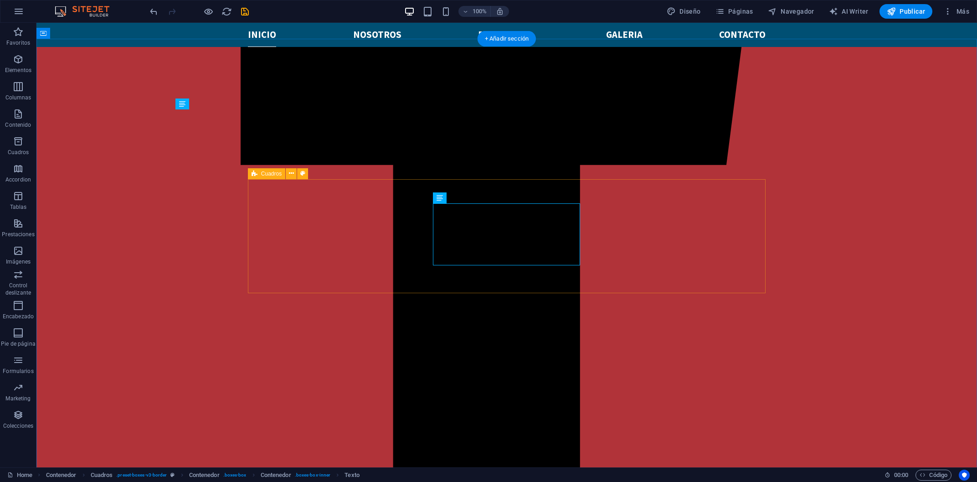
select select "rem"
select select "preset-boxes-v3-border"
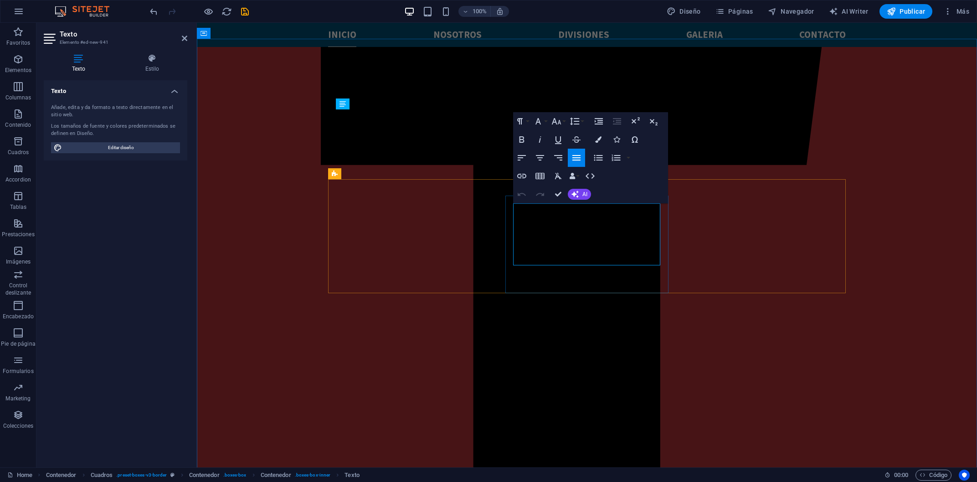
drag, startPoint x: 606, startPoint y: 254, endPoint x: 515, endPoint y: 209, distance: 102.0
click at [602, 141] on icon "button" at bounding box center [598, 139] width 6 height 6
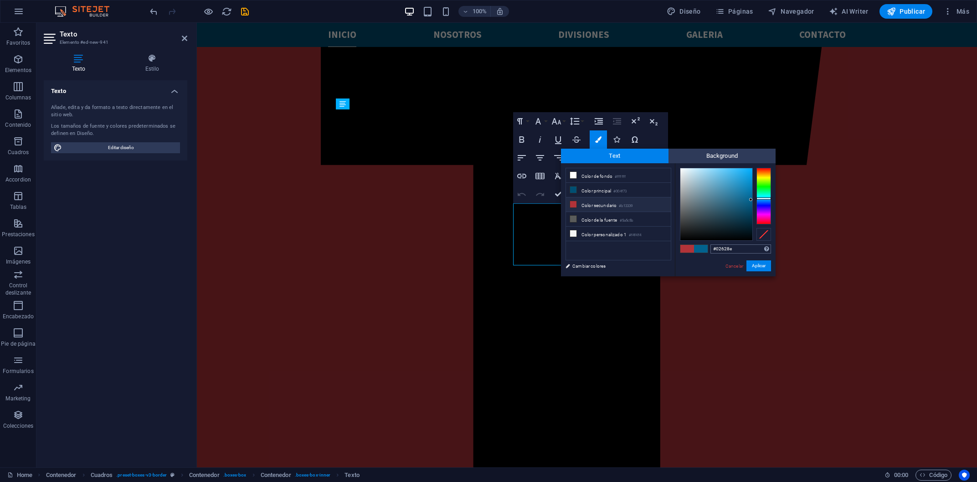
drag, startPoint x: 743, startPoint y: 246, endPoint x: 706, endPoint y: 246, distance: 37.4
click at [711, 246] on input "#02628e" at bounding box center [741, 248] width 61 height 9
type input "#026795"
click at [755, 263] on button "Aplicar" at bounding box center [759, 265] width 25 height 11
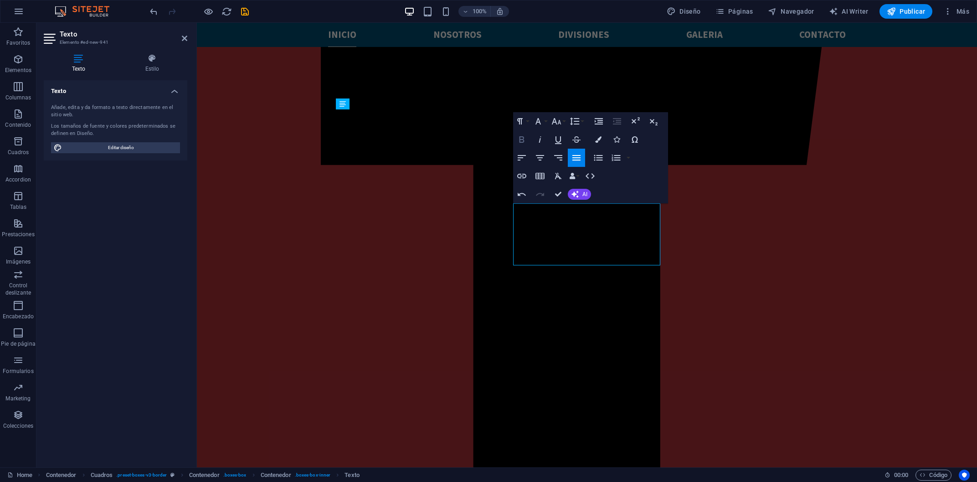
click at [523, 141] on icon "button" at bounding box center [522, 139] width 11 height 11
click at [518, 135] on icon "button" at bounding box center [522, 139] width 11 height 11
click at [553, 123] on icon "button" at bounding box center [557, 121] width 10 height 6
click at [564, 233] on link "24" at bounding box center [566, 235] width 33 height 14
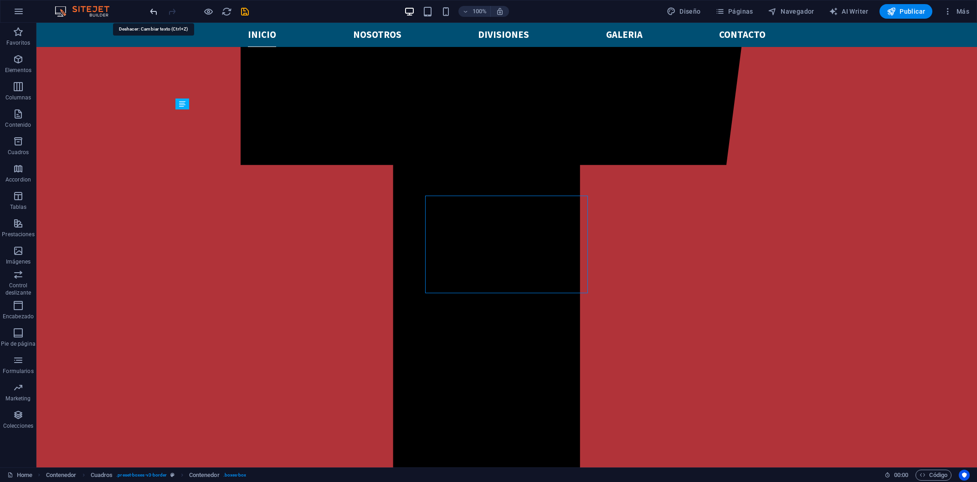
click at [155, 16] on icon "undo" at bounding box center [154, 11] width 10 height 10
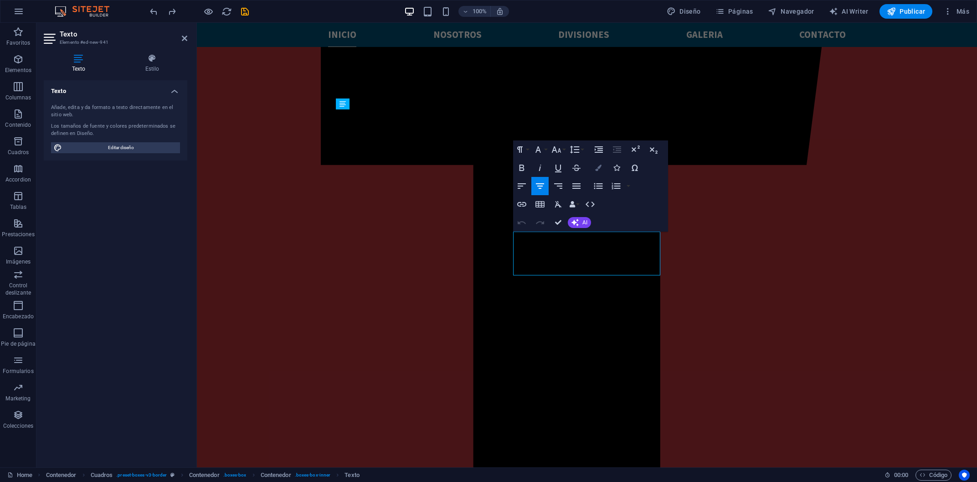
click at [600, 163] on button "Colors" at bounding box center [598, 168] width 17 height 18
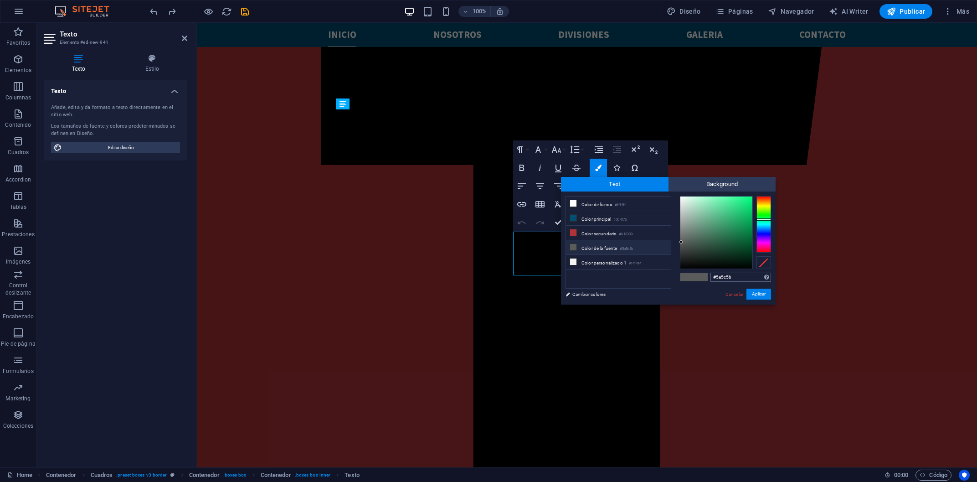
drag, startPoint x: 719, startPoint y: 274, endPoint x: 677, endPoint y: 272, distance: 42.0
click at [711, 273] on input "#5a5c5b" at bounding box center [741, 277] width 61 height 9
click at [759, 298] on button "Aplicar" at bounding box center [759, 294] width 25 height 11
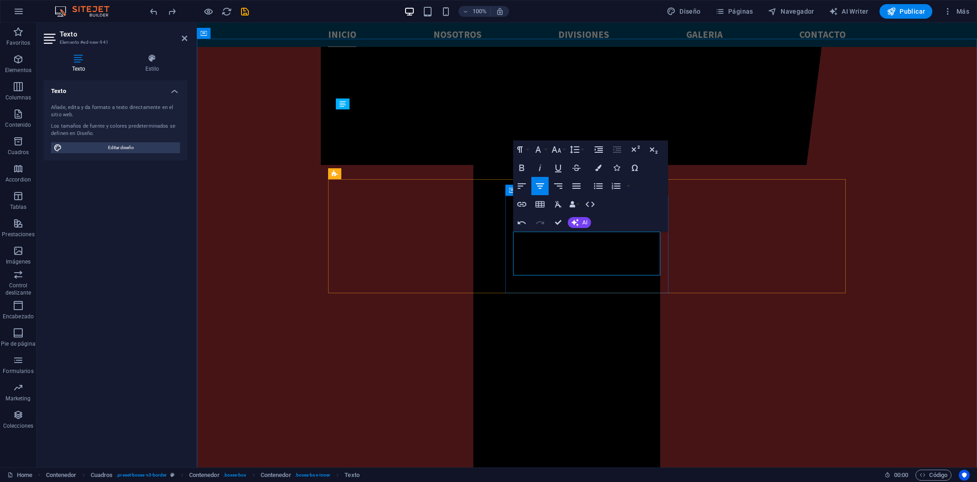
drag, startPoint x: 637, startPoint y: 271, endPoint x: 518, endPoint y: 238, distance: 124.1
click at [595, 164] on button "Colors" at bounding box center [598, 168] width 17 height 18
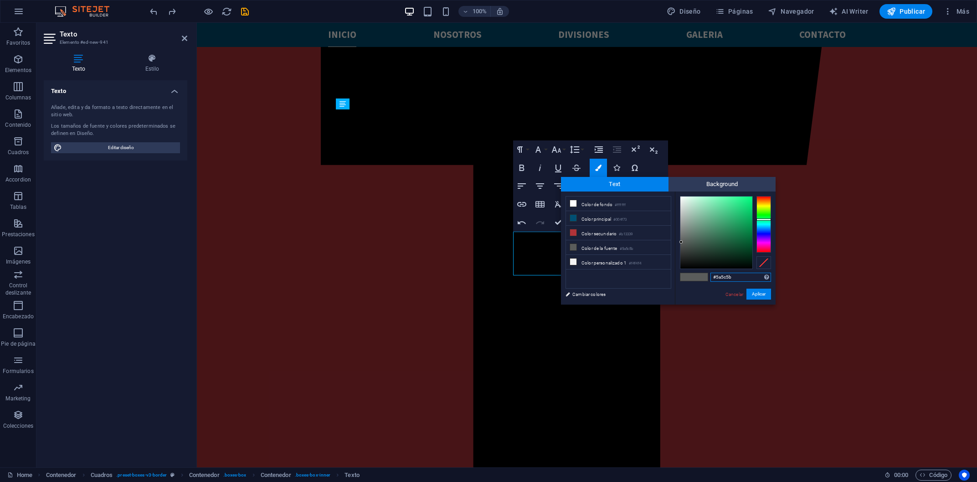
drag, startPoint x: 739, startPoint y: 276, endPoint x: 665, endPoint y: 279, distance: 74.4
click at [711, 279] on input "#5a5c5b" at bounding box center [741, 277] width 61 height 9
paste input "026795"
type input "#026795"
drag, startPoint x: 763, startPoint y: 294, endPoint x: 565, endPoint y: 270, distance: 199.3
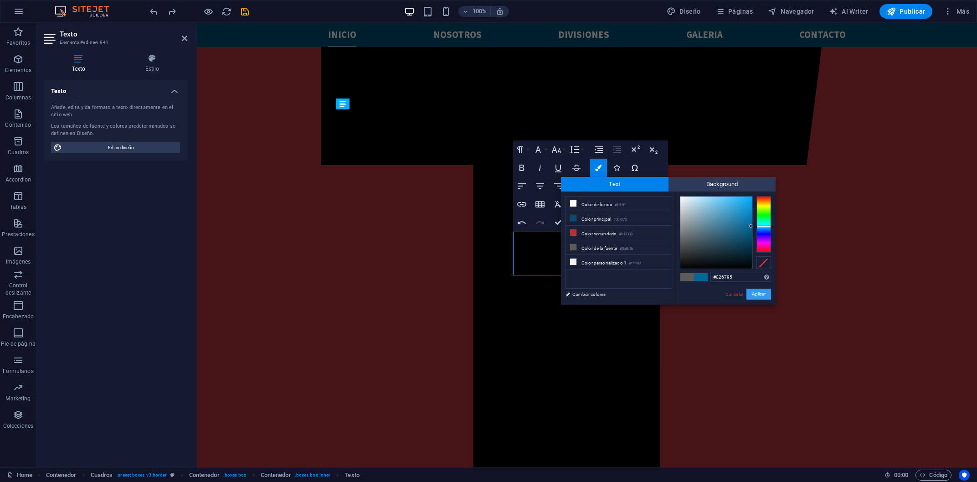
click at [763, 294] on button "Aplicar" at bounding box center [759, 294] width 25 height 11
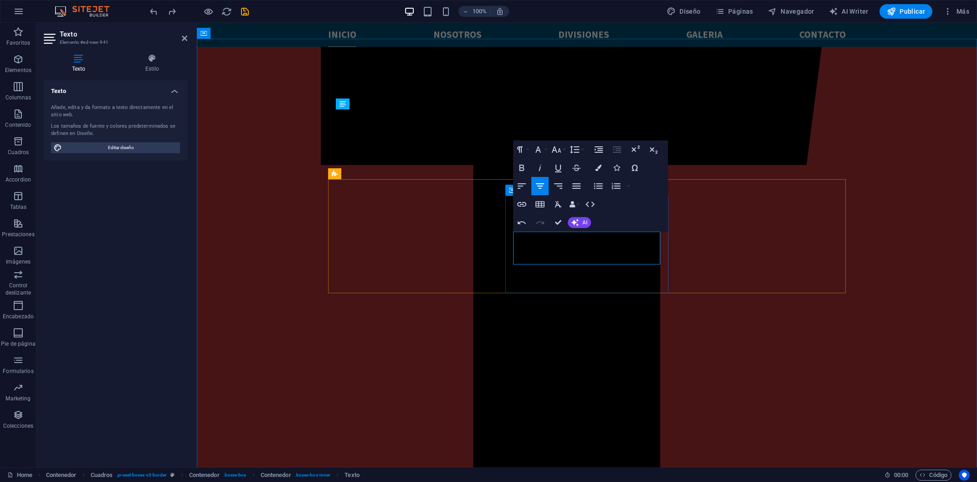
drag, startPoint x: 641, startPoint y: 253, endPoint x: 506, endPoint y: 233, distance: 136.1
drag, startPoint x: 514, startPoint y: 236, endPoint x: 630, endPoint y: 258, distance: 117.3
click at [598, 163] on button "Colors" at bounding box center [598, 168] width 17 height 18
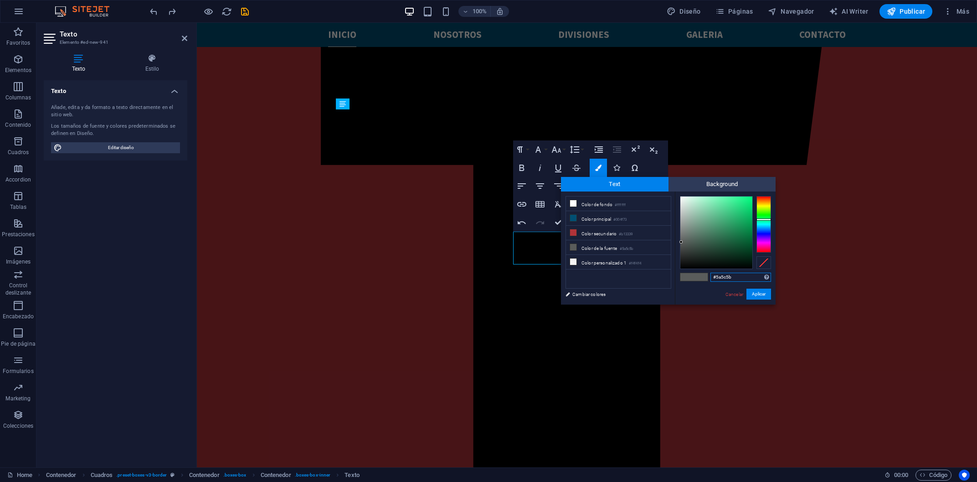
drag, startPoint x: 707, startPoint y: 279, endPoint x: 694, endPoint y: 281, distance: 13.3
click at [711, 281] on input "#5a5c5b" at bounding box center [741, 277] width 61 height 9
paste input "026795"
type input "#026795"
click at [766, 294] on button "Aplicar" at bounding box center [759, 294] width 25 height 11
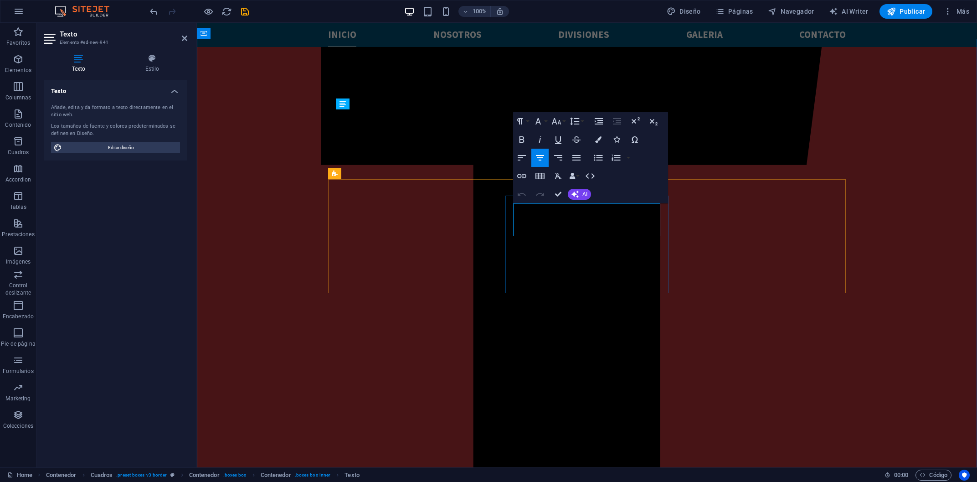
drag, startPoint x: 624, startPoint y: 231, endPoint x: 515, endPoint y: 211, distance: 110.8
click at [545, 118] on button "Font Family" at bounding box center [540, 121] width 17 height 18
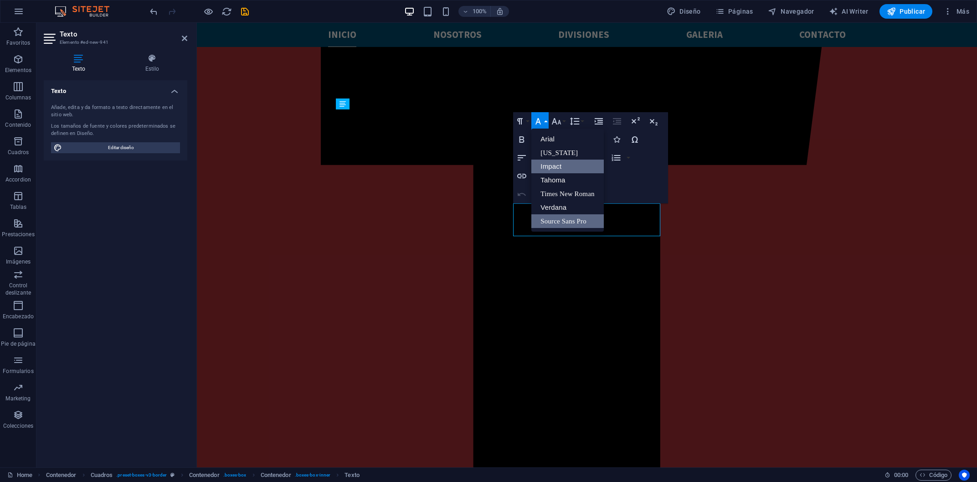
scroll to position [0, 0]
click at [559, 122] on icon "button" at bounding box center [556, 121] width 11 height 11
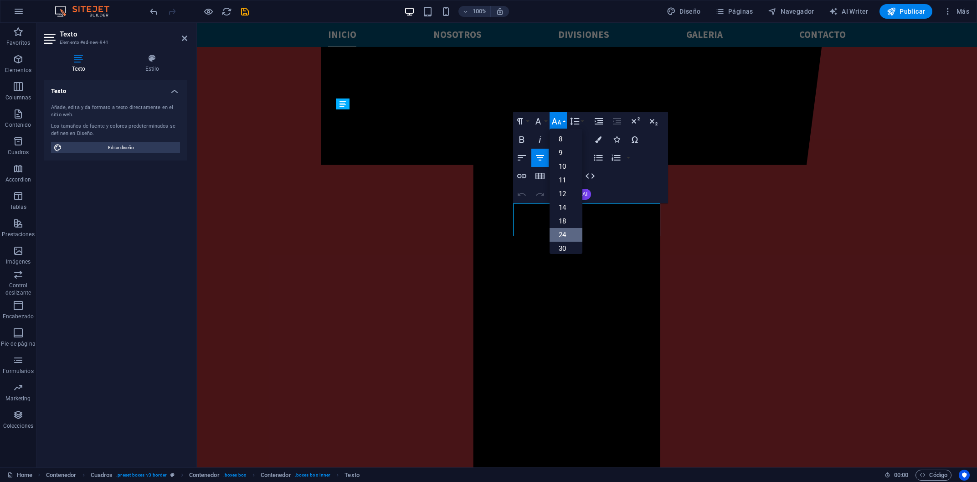
click at [567, 236] on link "24" at bounding box center [566, 235] width 33 height 14
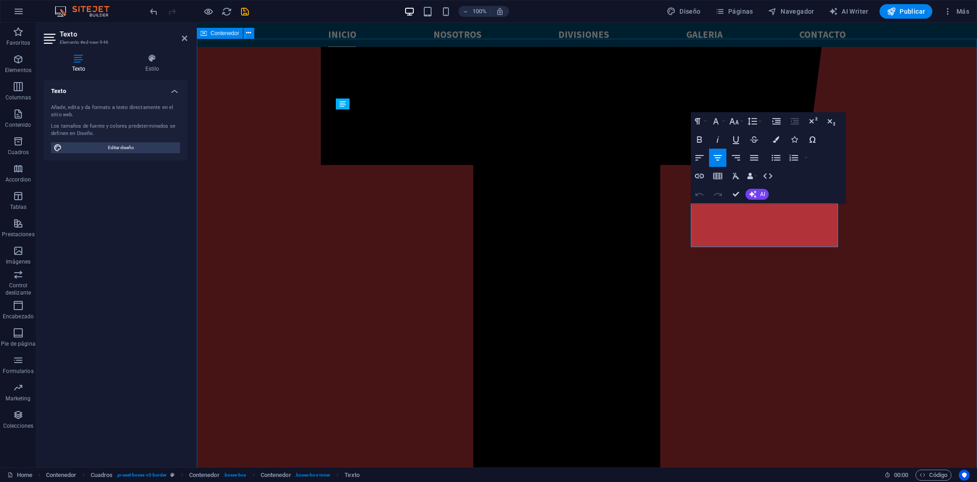
drag, startPoint x: 1031, startPoint y: 224, endPoint x: 865, endPoint y: 203, distance: 167.2
drag, startPoint x: 812, startPoint y: 244, endPoint x: 694, endPoint y: 209, distance: 122.8
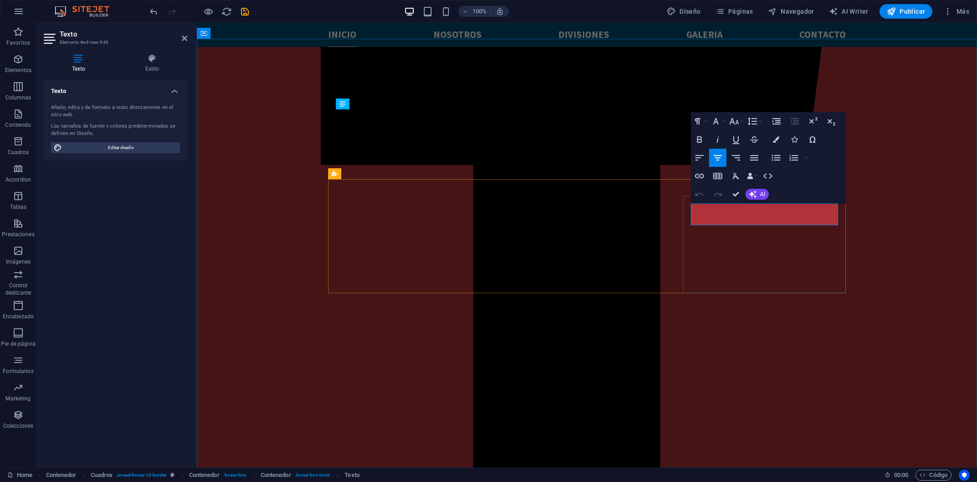
drag, startPoint x: 805, startPoint y: 220, endPoint x: 817, endPoint y: 220, distance: 12.3
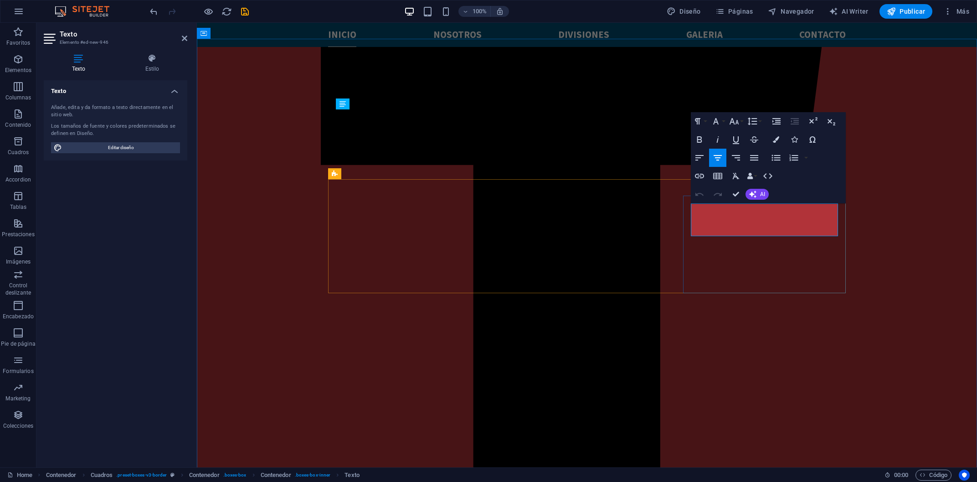
drag, startPoint x: 806, startPoint y: 250, endPoint x: 707, endPoint y: 205, distance: 109.2
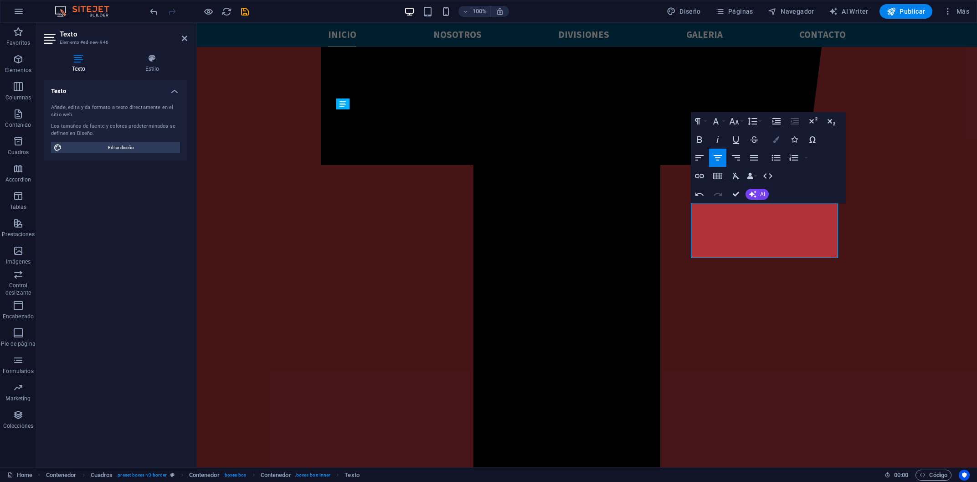
click at [778, 140] on icon "button" at bounding box center [776, 139] width 6 height 6
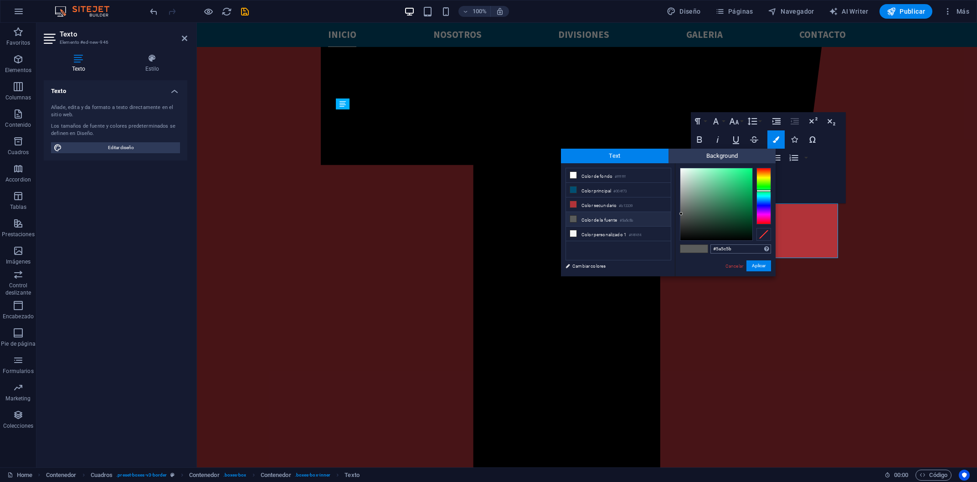
drag, startPoint x: 750, startPoint y: 249, endPoint x: 678, endPoint y: 246, distance: 72.6
click at [711, 246] on input "#5a5c5b" at bounding box center [741, 248] width 61 height 9
type input "#026795"
click at [759, 260] on div "#026795 Formatos soportados #0852ed rgb(8, 82, 237) rgba(8, 82, 237, 90%) hsv(2…" at bounding box center [725, 285] width 101 height 245
click at [759, 264] on button "Aplicar" at bounding box center [759, 265] width 25 height 11
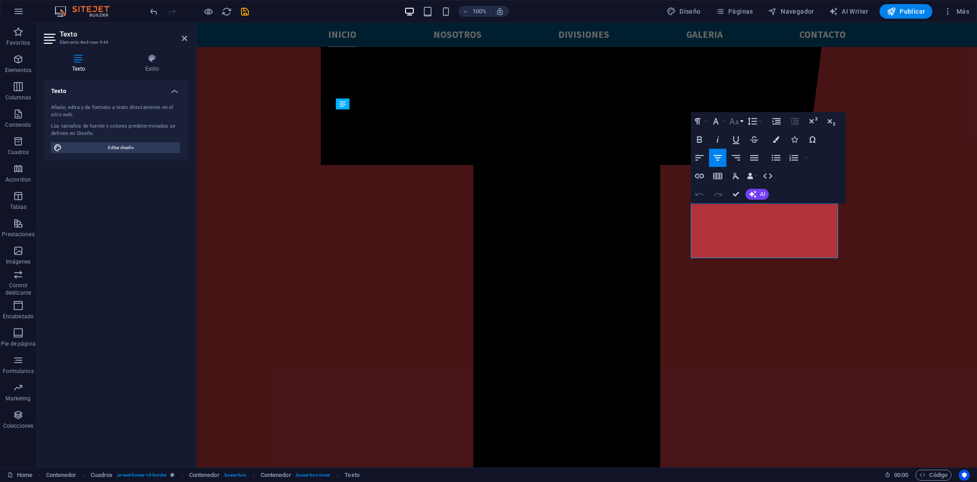
click at [737, 120] on icon "button" at bounding box center [734, 121] width 10 height 6
click at [737, 235] on link "24" at bounding box center [744, 235] width 33 height 14
drag, startPoint x: 796, startPoint y: 258, endPoint x: 702, endPoint y: 210, distance: 105.4
click at [741, 123] on button "Font Size" at bounding box center [736, 121] width 17 height 18
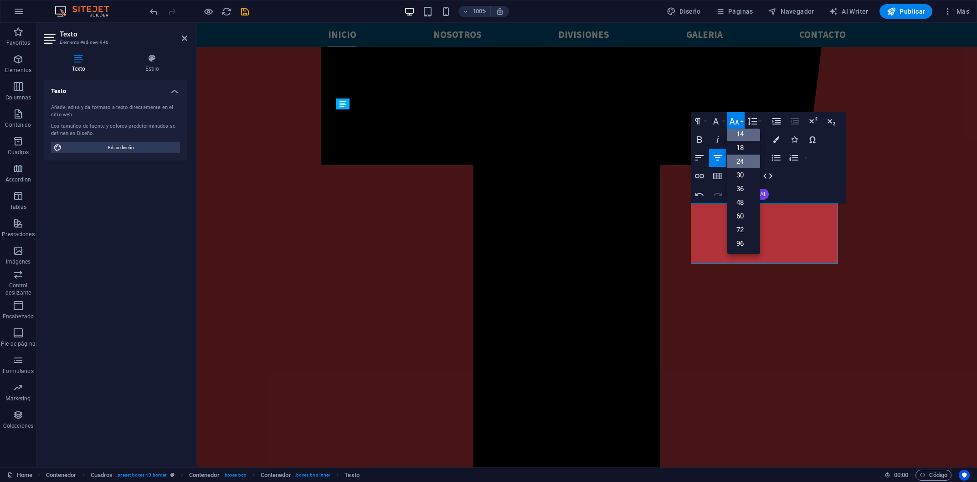
scroll to position [73, 0]
click at [742, 160] on link "24" at bounding box center [744, 162] width 33 height 14
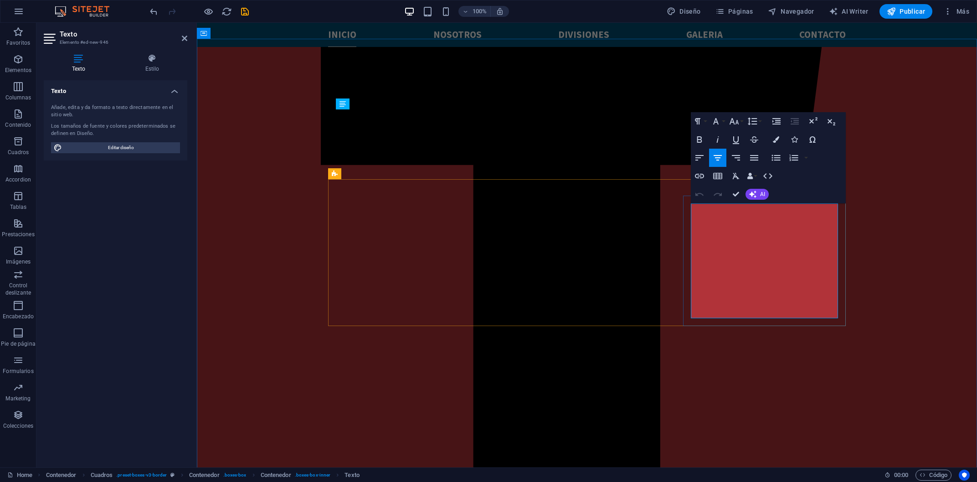
drag, startPoint x: 829, startPoint y: 217, endPoint x: 685, endPoint y: 215, distance: 144.5
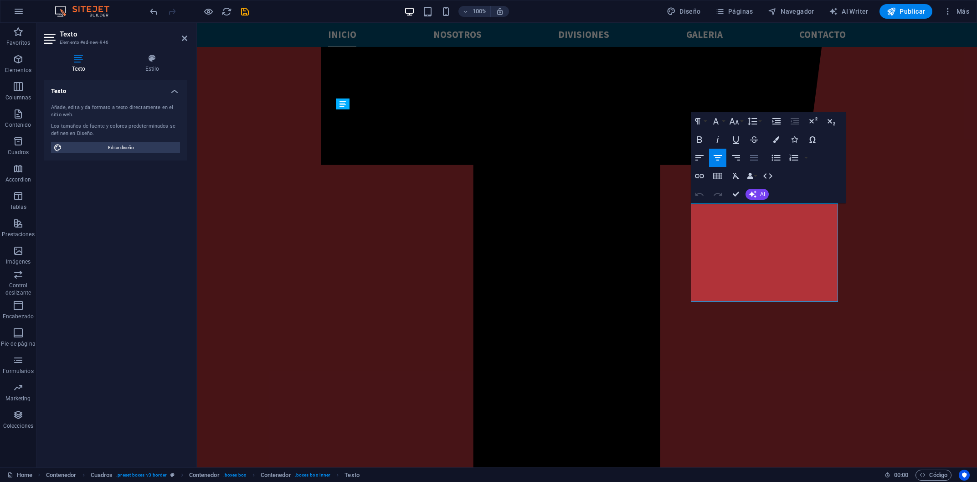
click at [755, 156] on icon "button" at bounding box center [754, 157] width 11 height 11
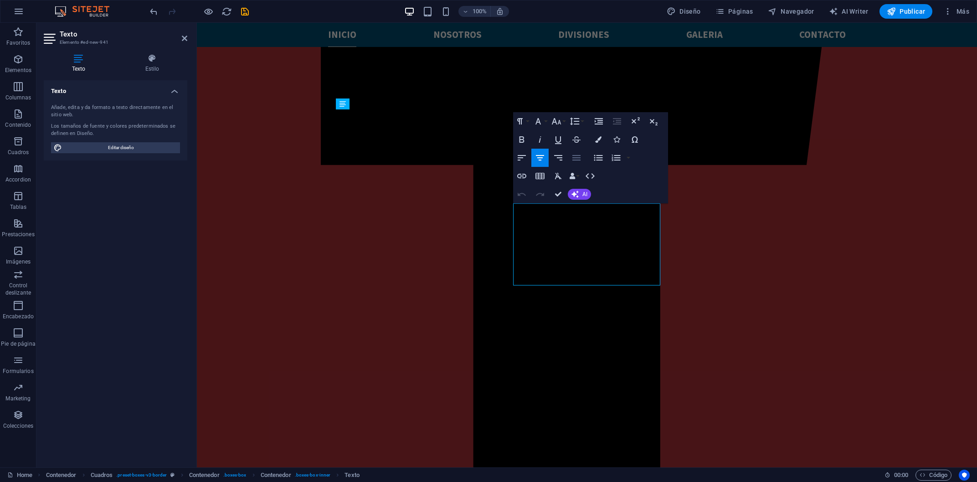
click at [581, 154] on icon "button" at bounding box center [576, 157] width 11 height 11
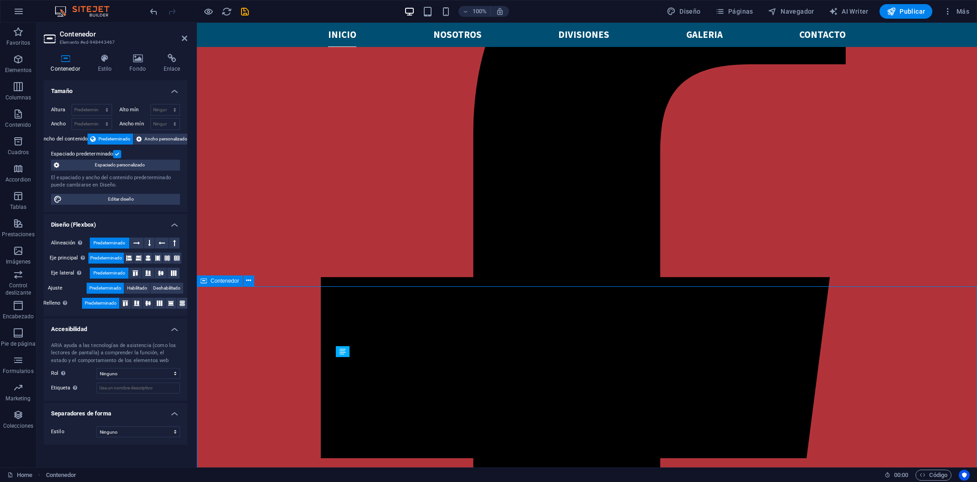
scroll to position [323, 0]
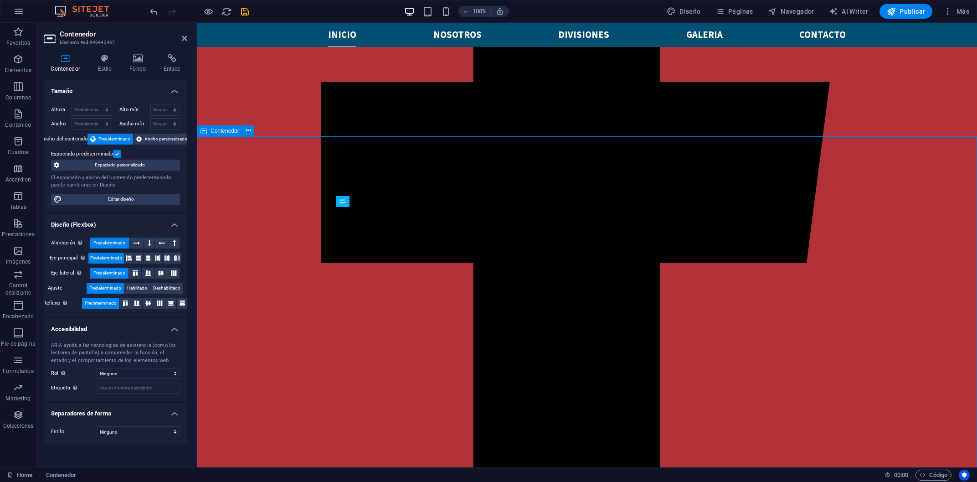
click at [339, 196] on div "Cuadros" at bounding box center [346, 194] width 37 height 11
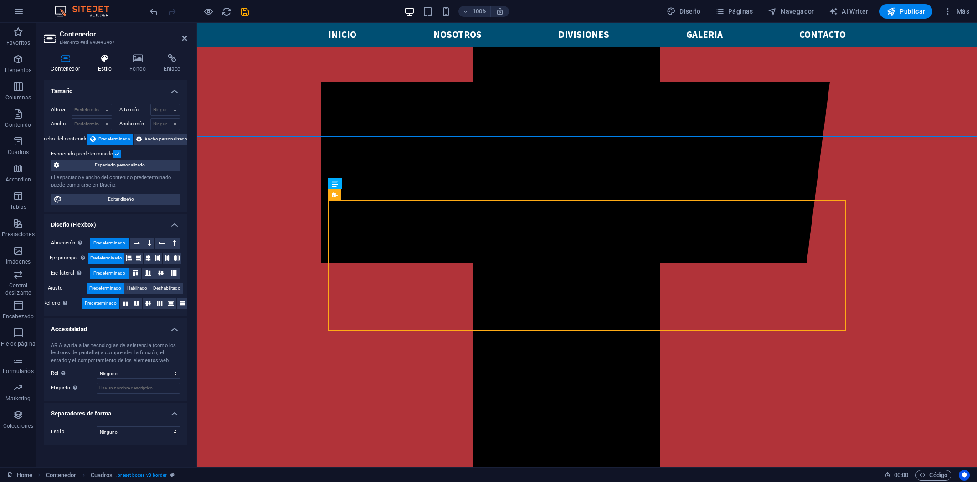
click at [102, 60] on icon at bounding box center [105, 58] width 28 height 9
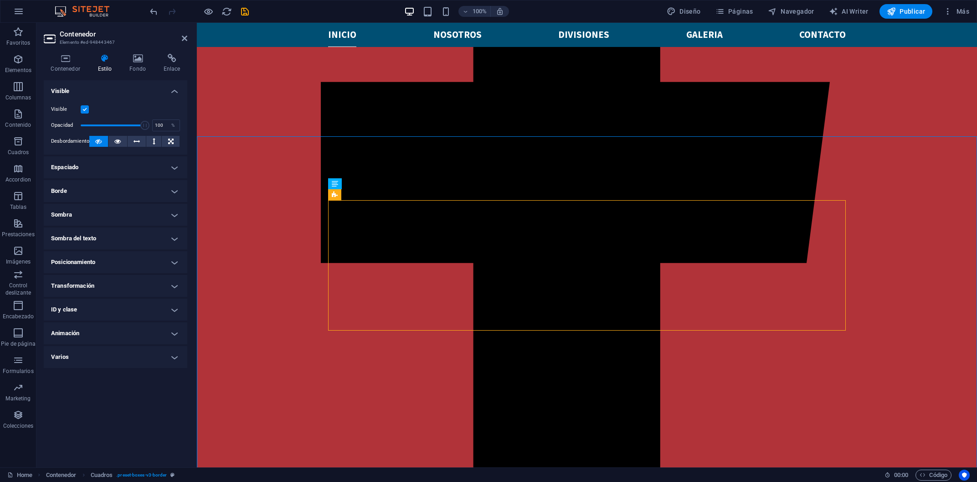
click at [81, 330] on h4 "Animación" at bounding box center [116, 333] width 144 height 22
click at [51, 356] on select "No animar Mostrar / Ocultar Subir/bajar Acercar/alejar Deslizar de izquierda a …" at bounding box center [115, 361] width 129 height 11
select select "slide"
click option "Subir/bajar" at bounding box center [0, 0] width 0 height 0
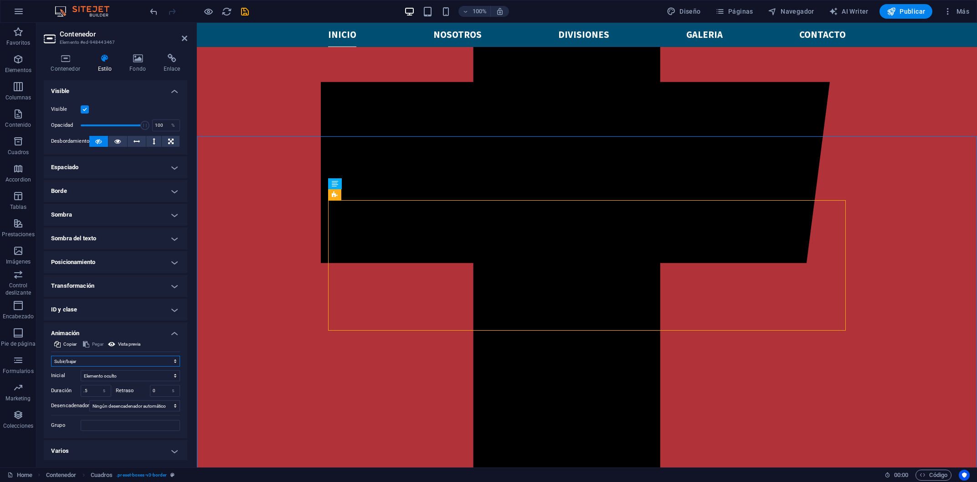
select select "scroll"
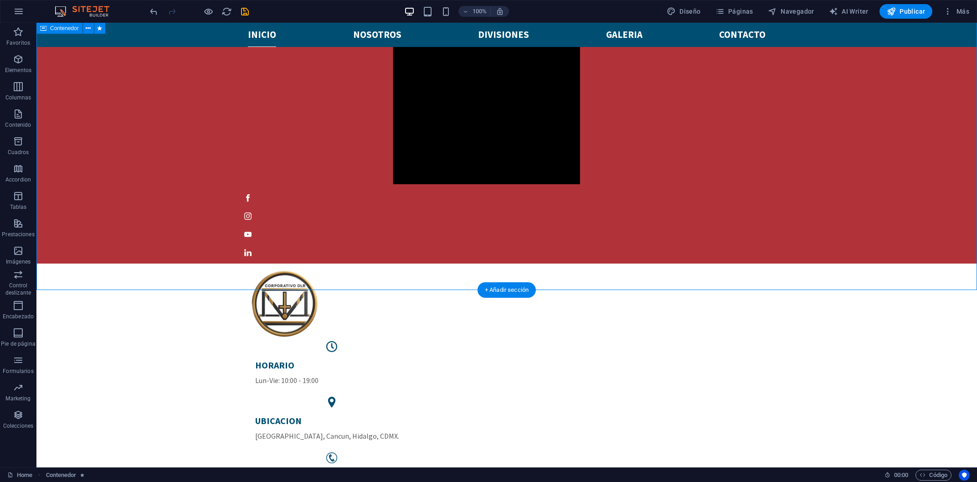
scroll to position [861, 0]
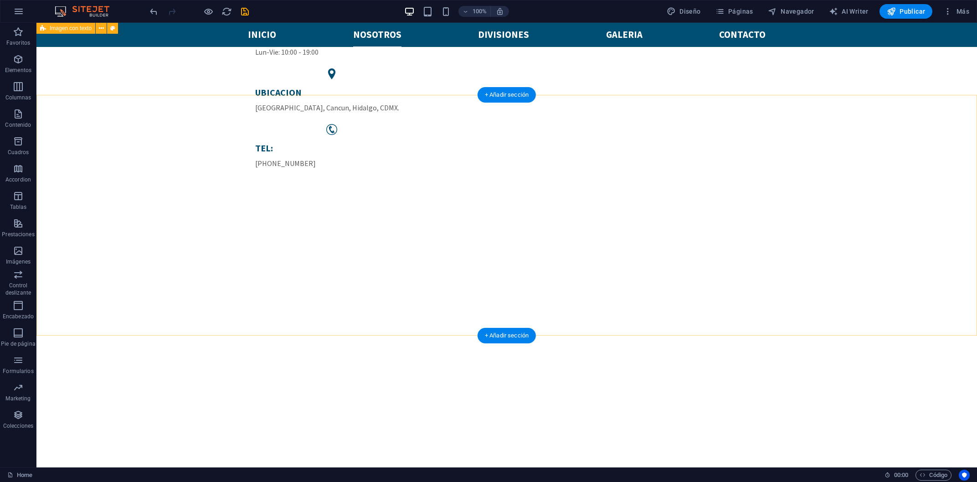
scroll to position [1154, 0]
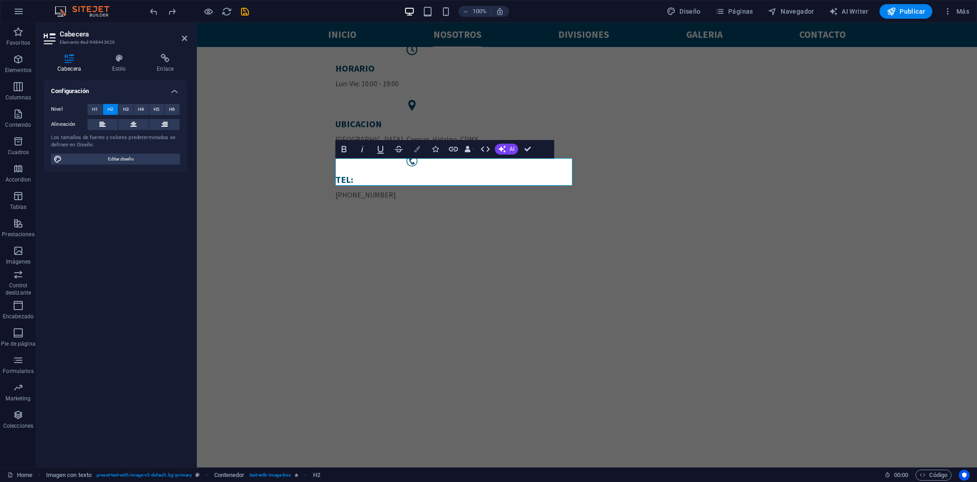
click at [419, 145] on button "Colors" at bounding box center [417, 149] width 17 height 18
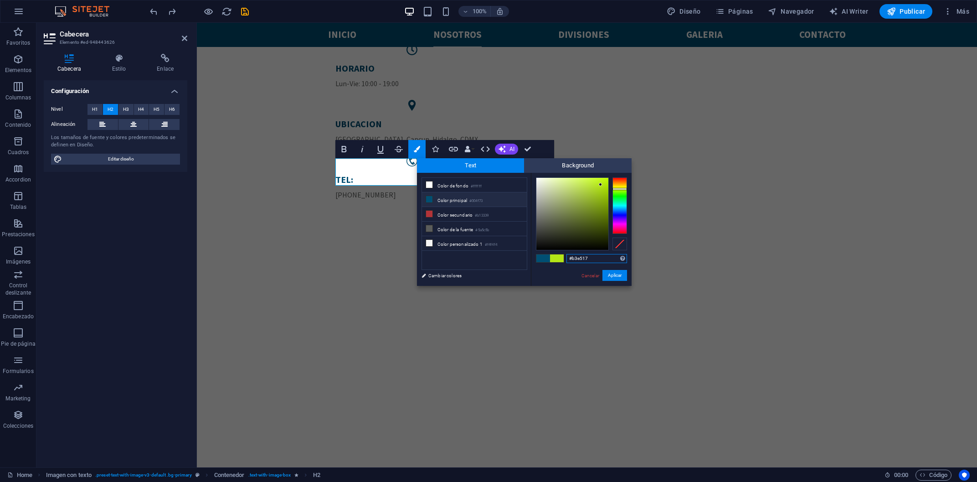
drag, startPoint x: 591, startPoint y: 255, endPoint x: 573, endPoint y: 251, distance: 18.6
click at [573, 254] on input "#b3e517" at bounding box center [597, 258] width 61 height 9
type input "#634E2B"
click at [617, 275] on button "Aplicar" at bounding box center [615, 275] width 25 height 11
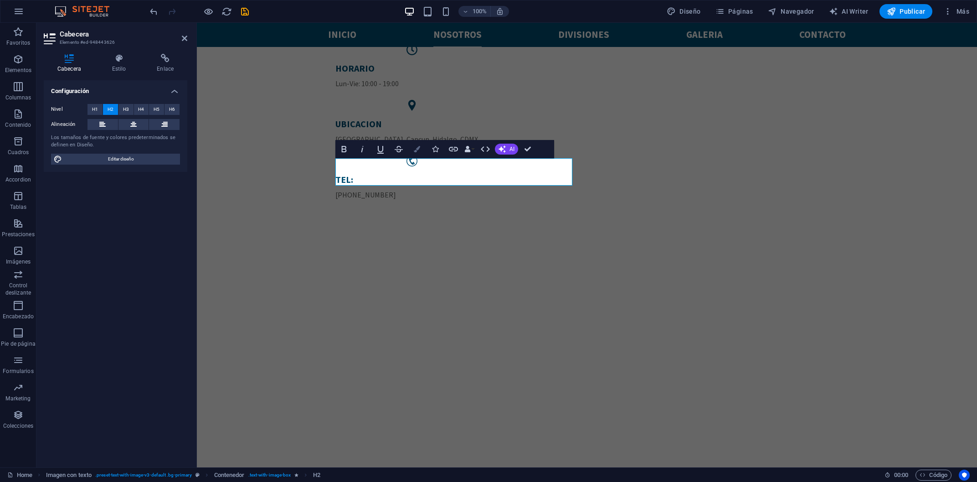
click at [414, 151] on button "Colors" at bounding box center [417, 149] width 17 height 18
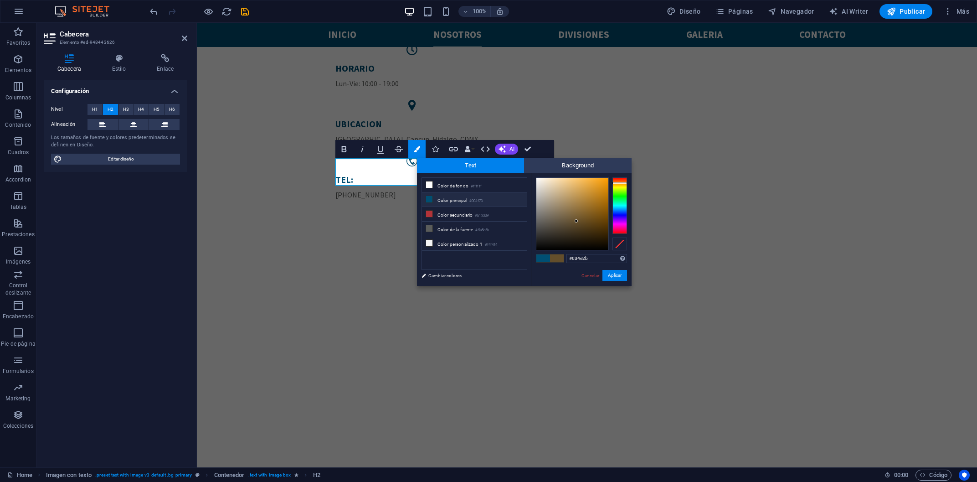
click at [451, 199] on li "Color principal #004f73" at bounding box center [474, 199] width 105 height 15
type input "#004f73"
click at [613, 276] on button "Aplicar" at bounding box center [615, 275] width 25 height 11
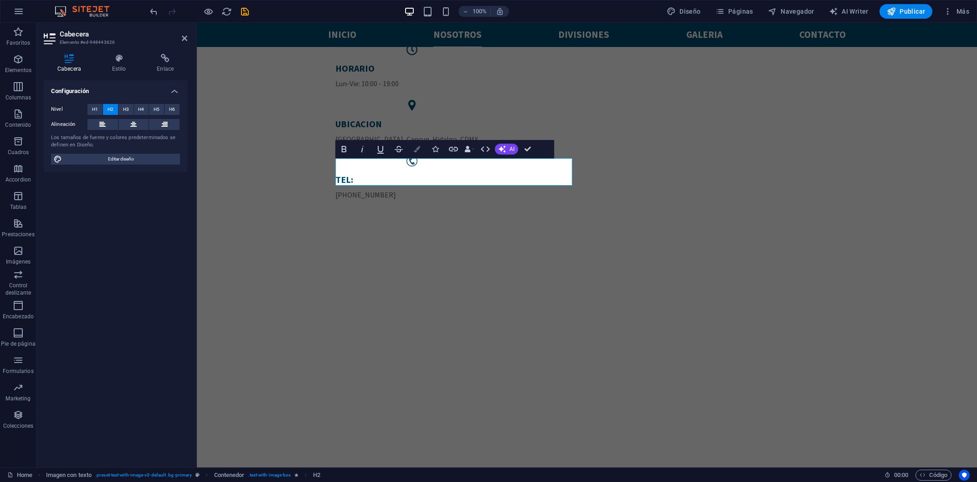
click at [417, 151] on icon "button" at bounding box center [417, 149] width 6 height 6
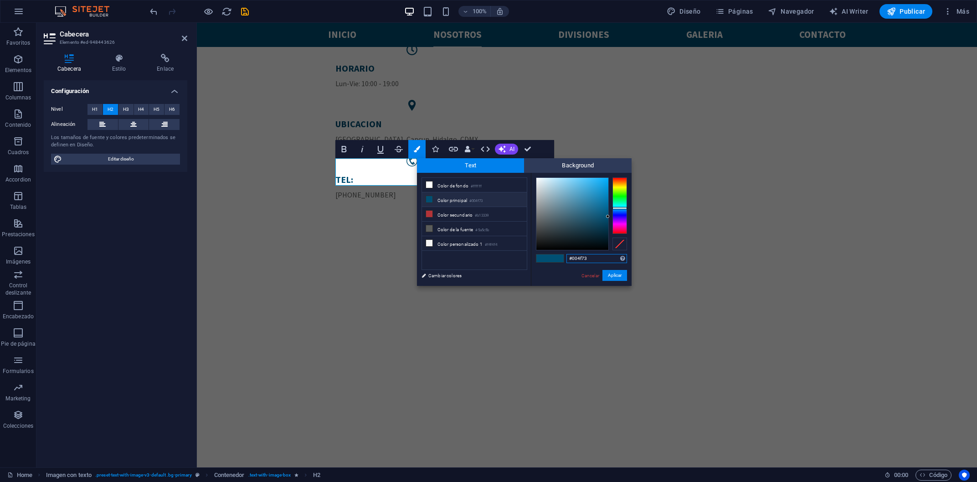
drag, startPoint x: 597, startPoint y: 258, endPoint x: 573, endPoint y: 261, distance: 24.4
click at [573, 261] on input "#004f73" at bounding box center [597, 258] width 61 height 9
paste input "D4AF37"
type input "#d4af37"
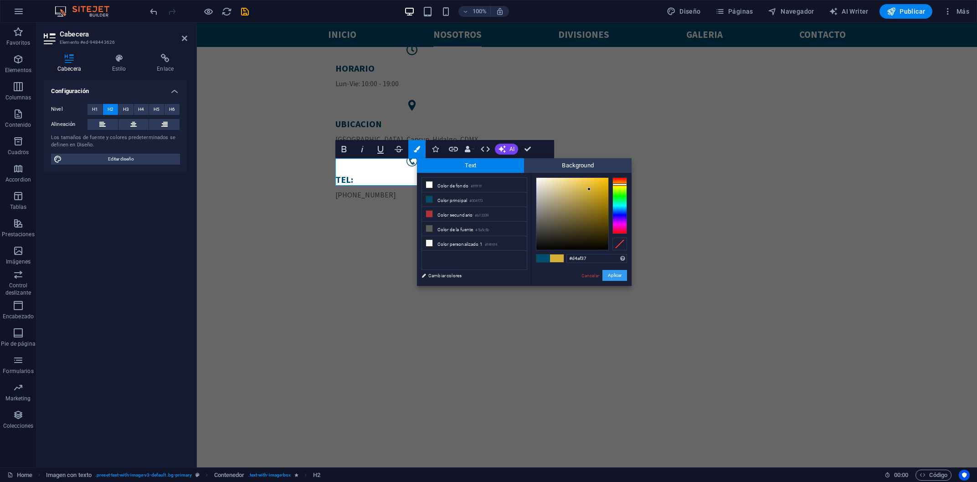
click at [615, 273] on button "Aplicar" at bounding box center [615, 275] width 25 height 11
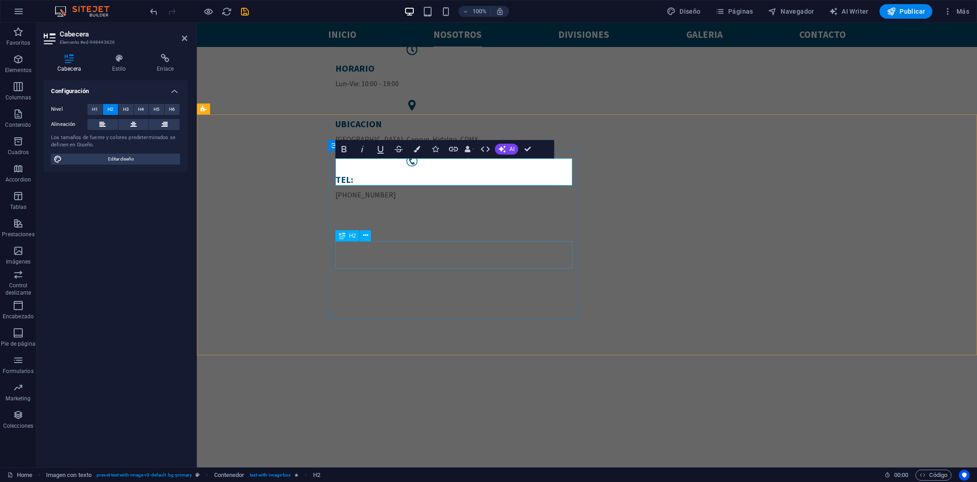
click at [345, 237] on icon at bounding box center [342, 235] width 6 height 11
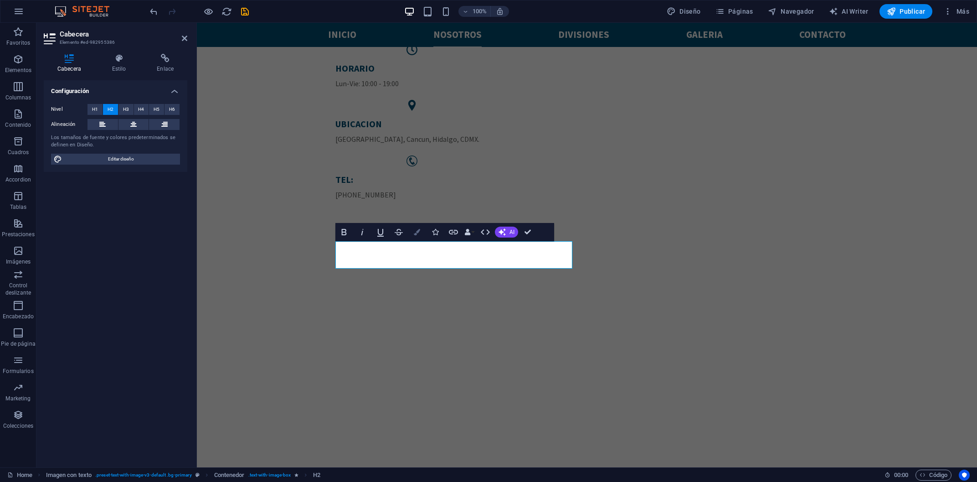
click at [416, 232] on icon "button" at bounding box center [417, 232] width 6 height 6
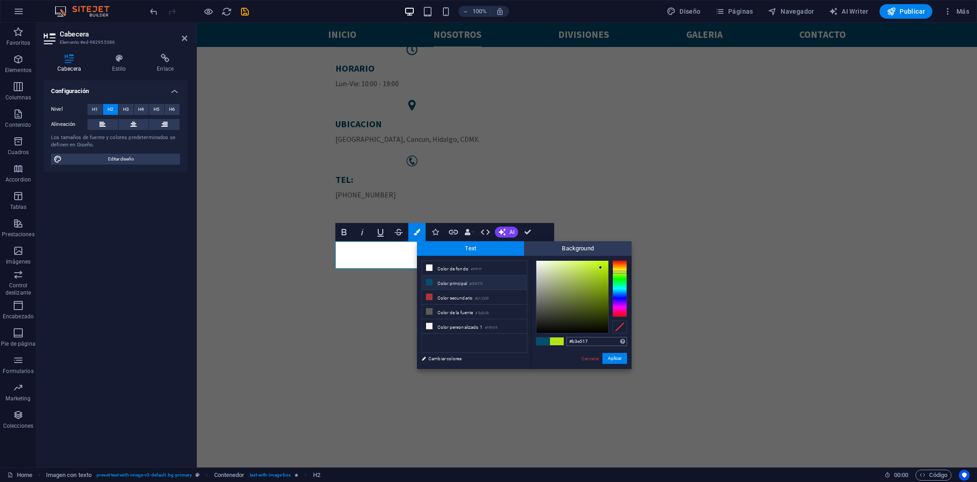
drag, startPoint x: 592, startPoint y: 341, endPoint x: 520, endPoint y: 336, distance: 71.8
click at [567, 337] on input "#b3e517" at bounding box center [597, 341] width 61 height 9
type input "#d4af37"
click at [614, 356] on button "Aplicar" at bounding box center [615, 358] width 25 height 11
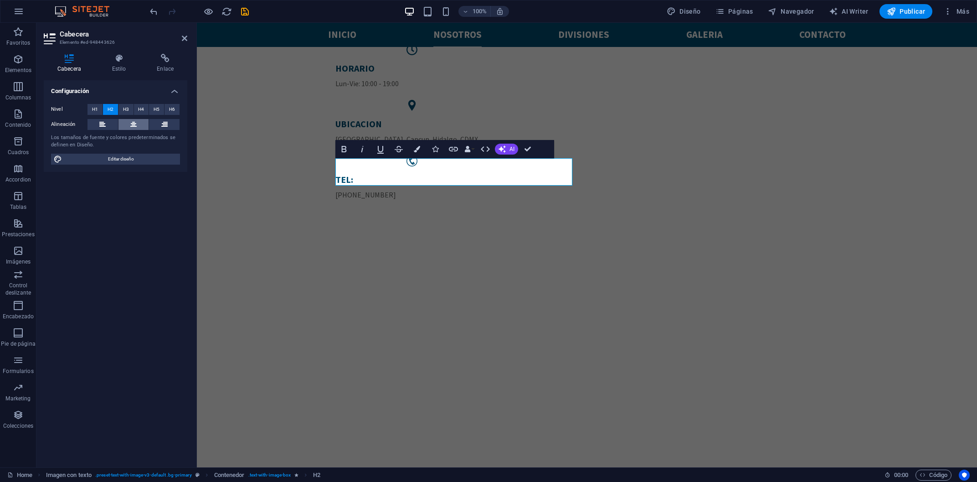
click at [137, 125] on button at bounding box center [134, 124] width 31 height 11
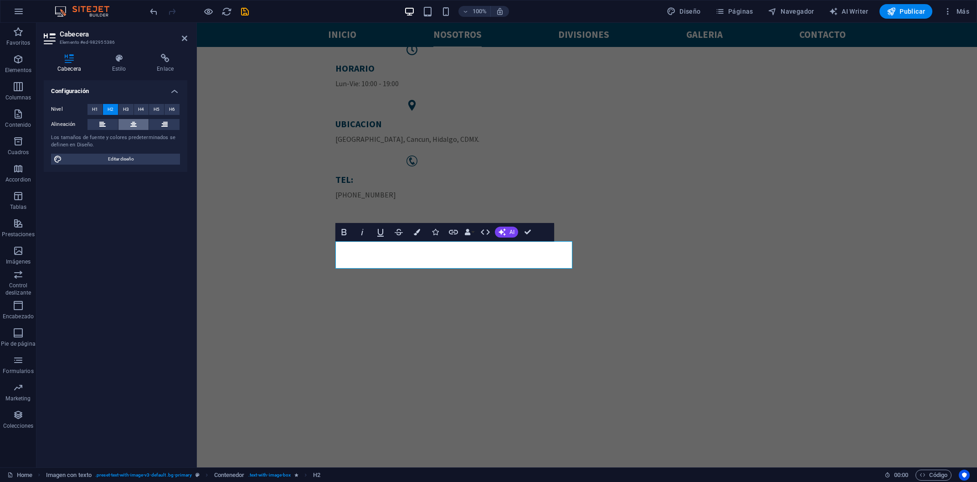
click at [132, 123] on icon at bounding box center [133, 124] width 6 height 11
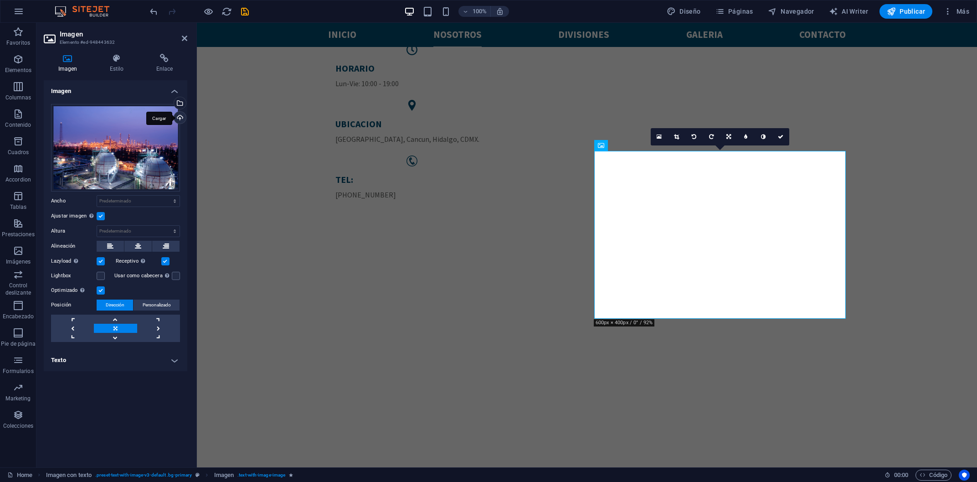
click at [181, 114] on div "Cargar" at bounding box center [179, 119] width 14 height 14
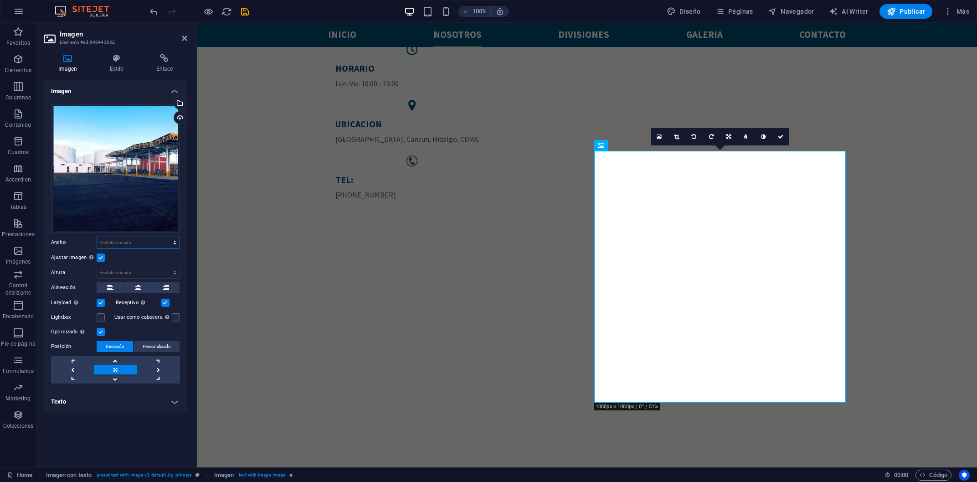
click at [97, 237] on select "Predeterminado automático px rem % em vh vw" at bounding box center [138, 242] width 83 height 11
click option "automático" at bounding box center [0, 0] width 0 height 0
select select "DISABLED_OPTION_VALUE"
click at [97, 267] on select "Predeterminado automático px" at bounding box center [138, 272] width 83 height 11
click option "automático" at bounding box center [0, 0] width 0 height 0
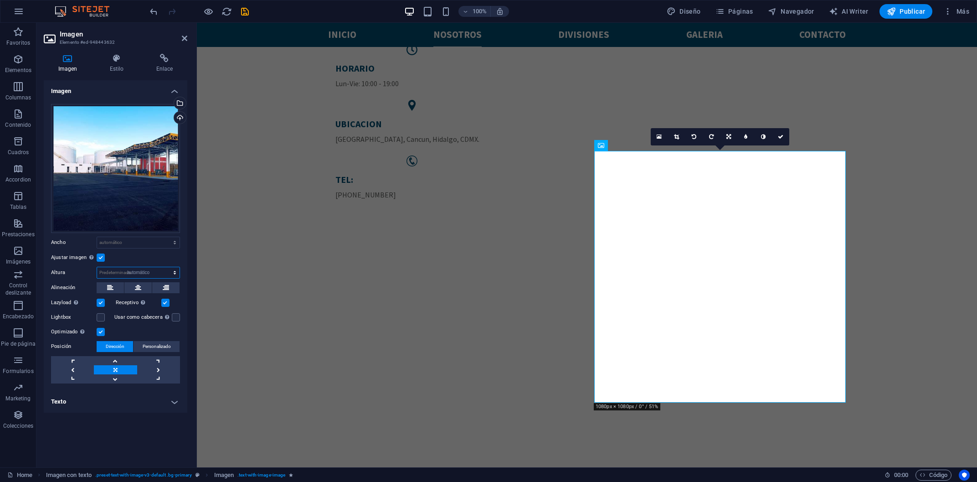
select select "DISABLED_OPTION_VALUE"
click at [135, 248] on div "Predeterminado automático px rem % em vh vw" at bounding box center [138, 243] width 83 height 12
click at [97, 237] on select "Predeterminado automático px rem % em vh vw" at bounding box center [138, 242] width 83 height 11
click option "Predeterminado" at bounding box center [0, 0] width 0 height 0
select select "DISABLED_OPTION_VALUE"
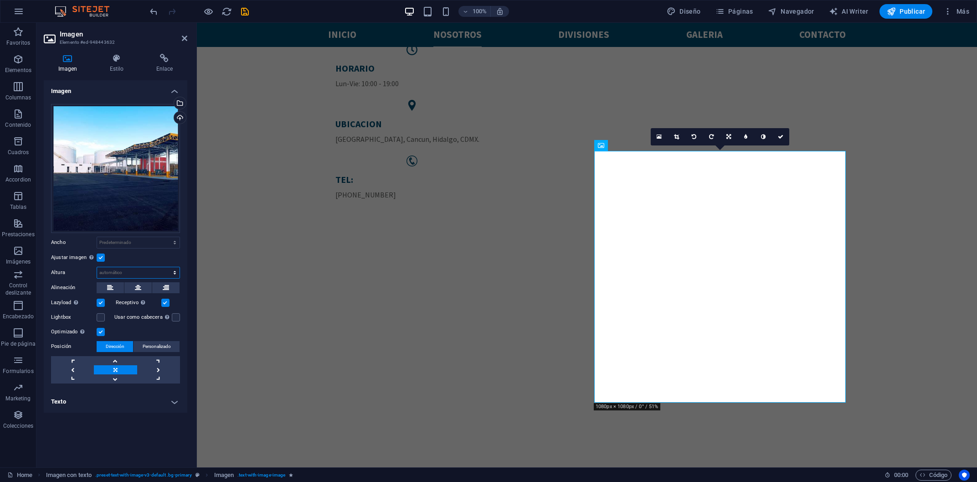
click at [97, 267] on select "Predeterminado automático px" at bounding box center [138, 272] width 83 height 11
click option "Predeterminado" at bounding box center [0, 0] width 0 height 0
select select "DISABLED_OPTION_VALUE"
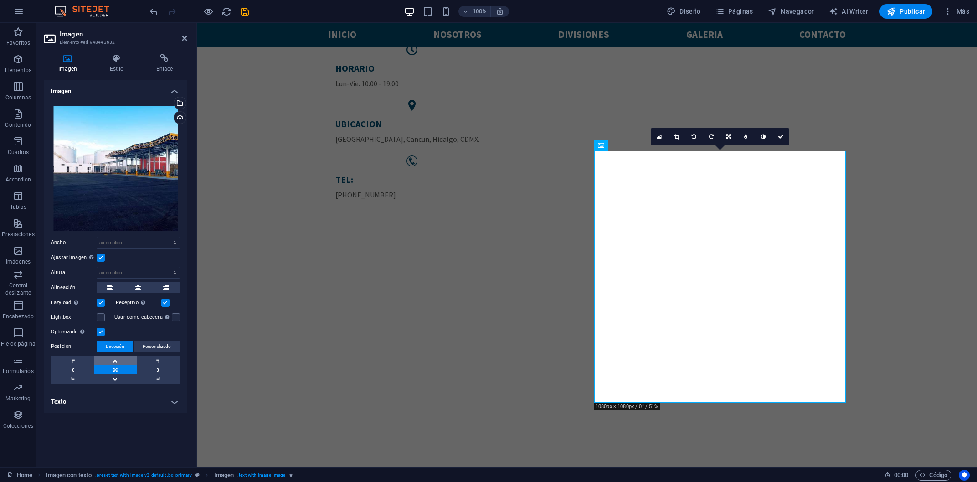
click at [122, 358] on link at bounding box center [115, 360] width 43 height 9
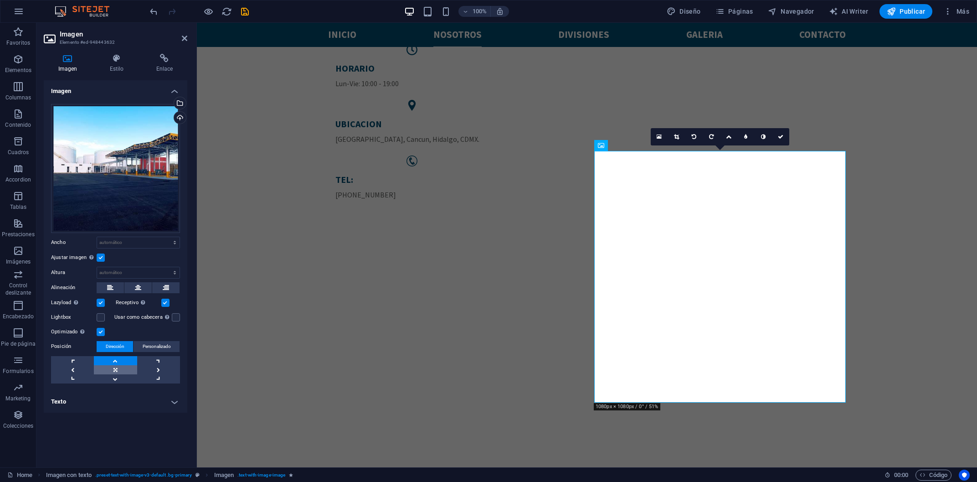
click at [126, 368] on link at bounding box center [115, 369] width 43 height 9
click at [100, 257] on label at bounding box center [101, 257] width 8 height 8
click at [0, 0] on input "Ajustar imagen Ajustar imagen automáticamente a un ancho y alto fijo" at bounding box center [0, 0] width 0 height 0
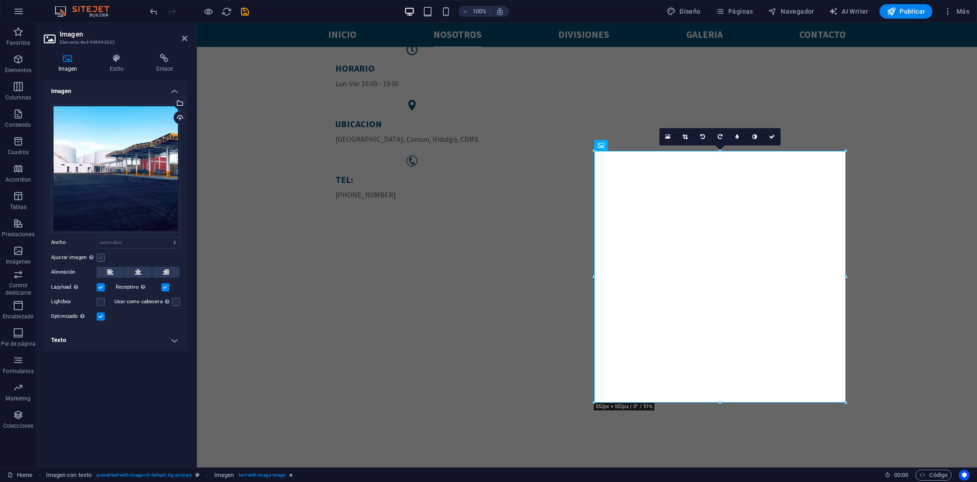
click at [100, 257] on label at bounding box center [101, 257] width 8 height 8
click at [0, 0] on input "Ajustar imagen Ajustar imagen automáticamente a un ancho y alto fijo" at bounding box center [0, 0] width 0 height 0
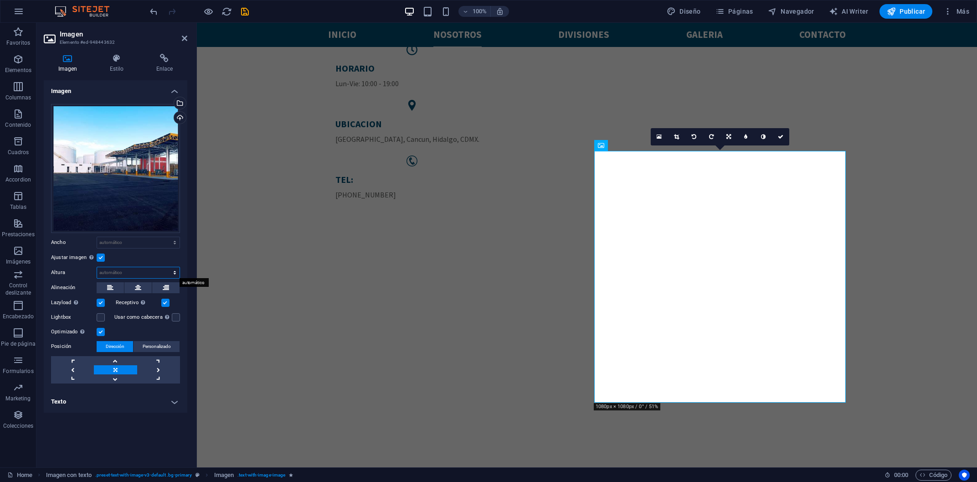
click at [97, 267] on select "Predeterminado automático px" at bounding box center [138, 272] width 83 height 11
select select "px"
click option "px" at bounding box center [0, 0] width 0 height 0
type input "552"
click at [126, 263] on div "Arrastra archivos aquí, haz clic para escoger archivos o selecciona archivos de…" at bounding box center [116, 244] width 144 height 294
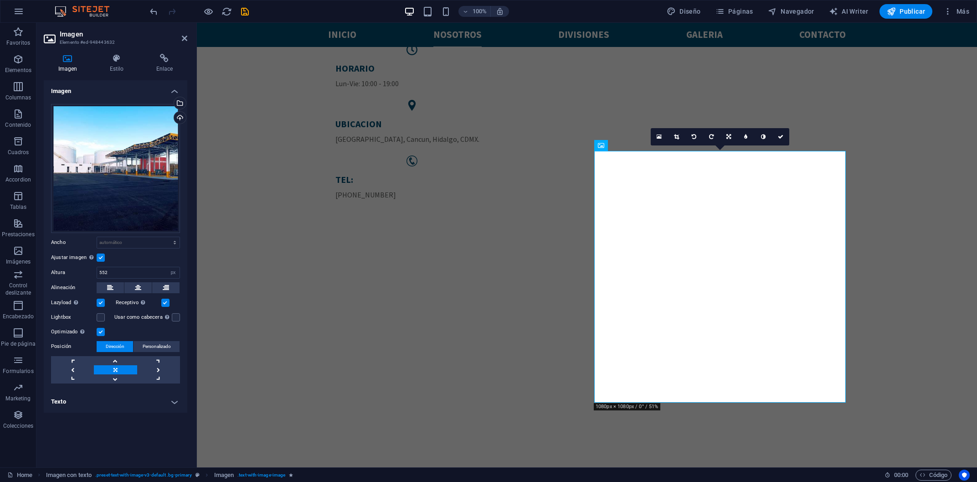
click at [117, 431] on div "Imagen Arrastra archivos aquí, haz clic para escoger archivos o selecciona arch…" at bounding box center [116, 270] width 144 height 380
drag, startPoint x: 784, startPoint y: 134, endPoint x: 747, endPoint y: 112, distance: 42.8
click at [784, 134] on link at bounding box center [780, 136] width 17 height 17
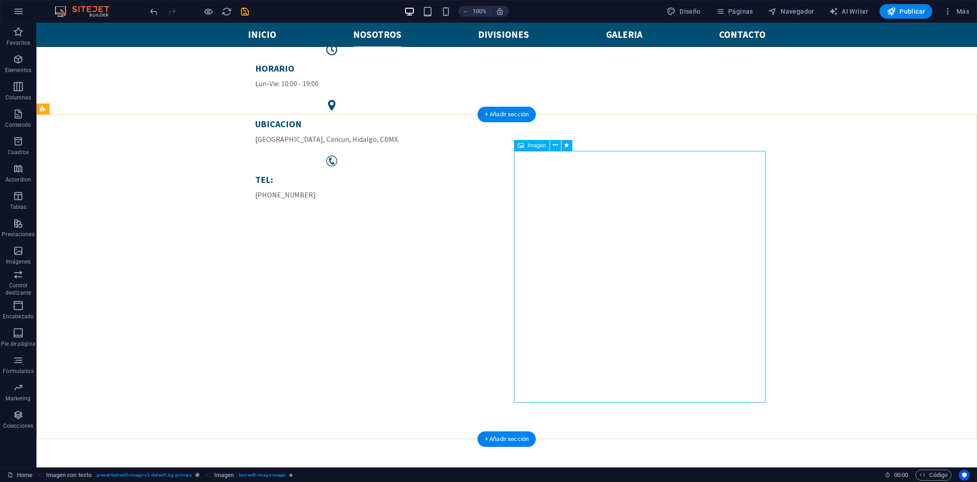
select select "px"
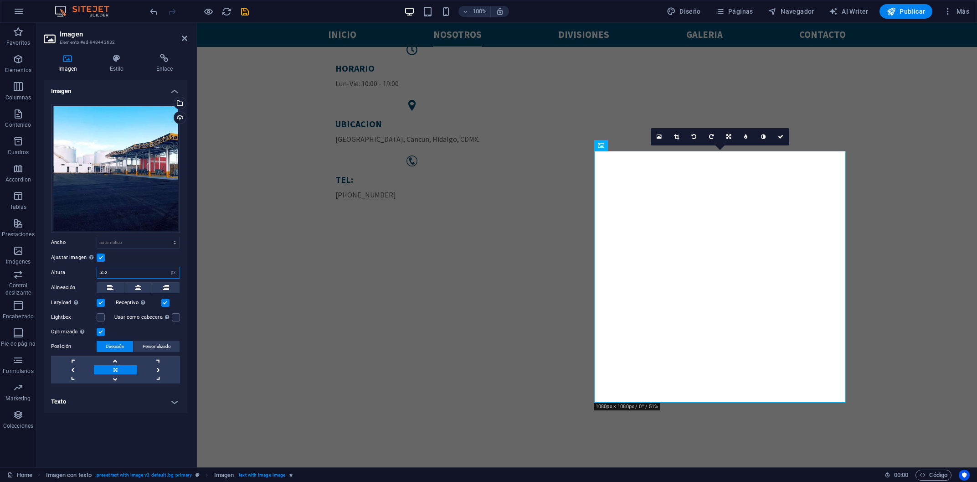
drag, startPoint x: 127, startPoint y: 273, endPoint x: 58, endPoint y: 276, distance: 68.9
click at [97, 276] on input "552" at bounding box center [138, 272] width 83 height 11
type input "300"
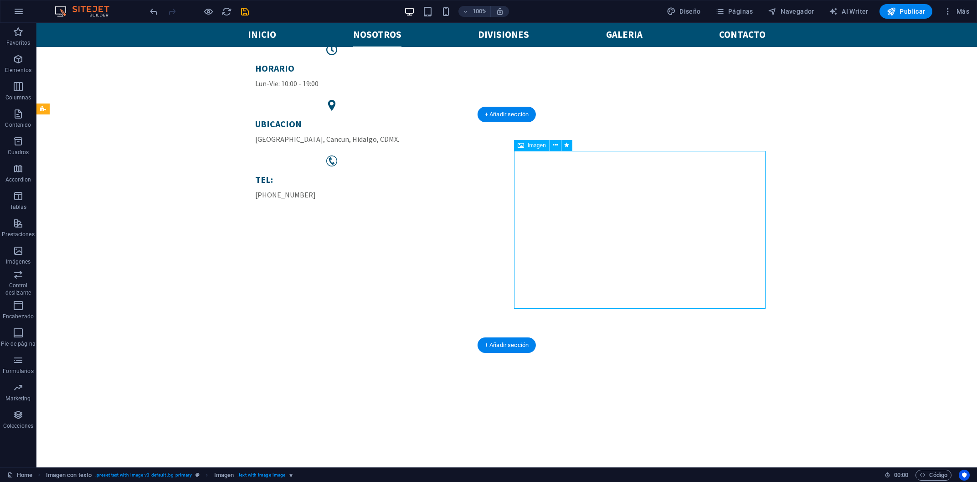
select select "px"
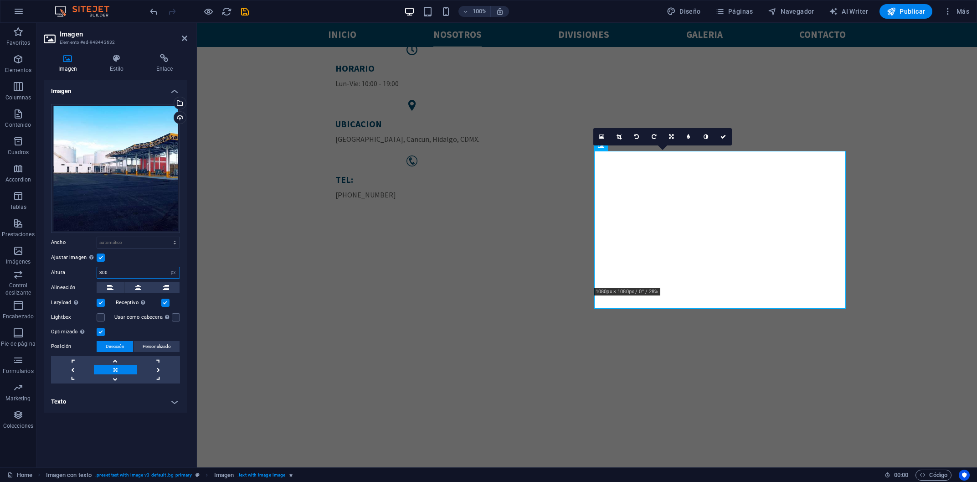
click at [97, 267] on input "300" at bounding box center [138, 272] width 83 height 11
type input "450"
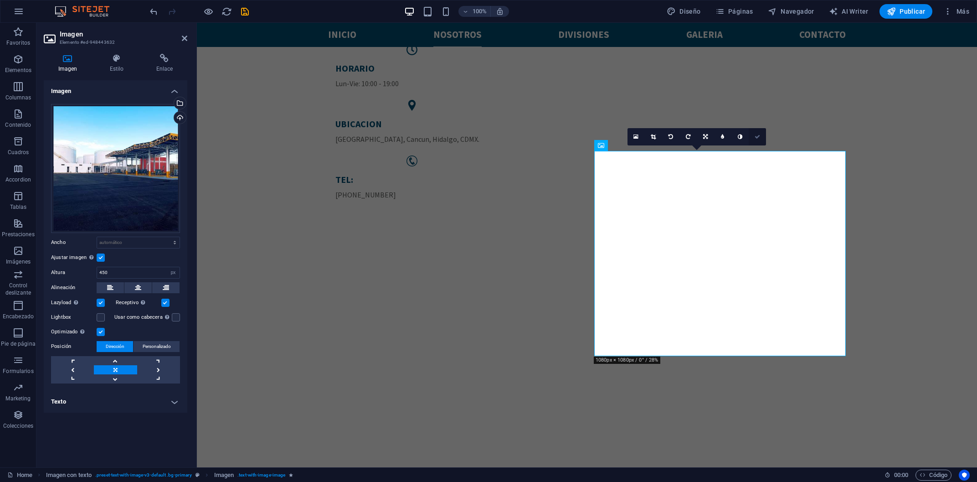
click at [762, 138] on link at bounding box center [757, 136] width 17 height 17
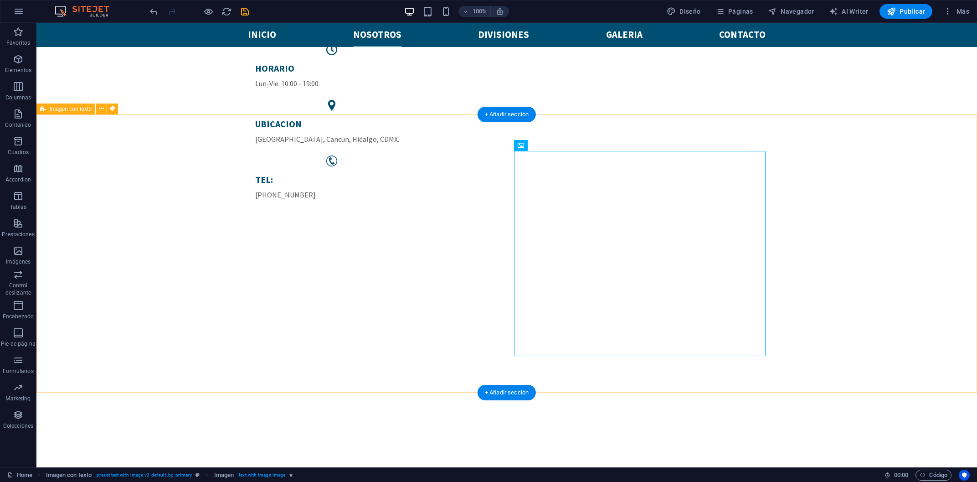
select select "px"
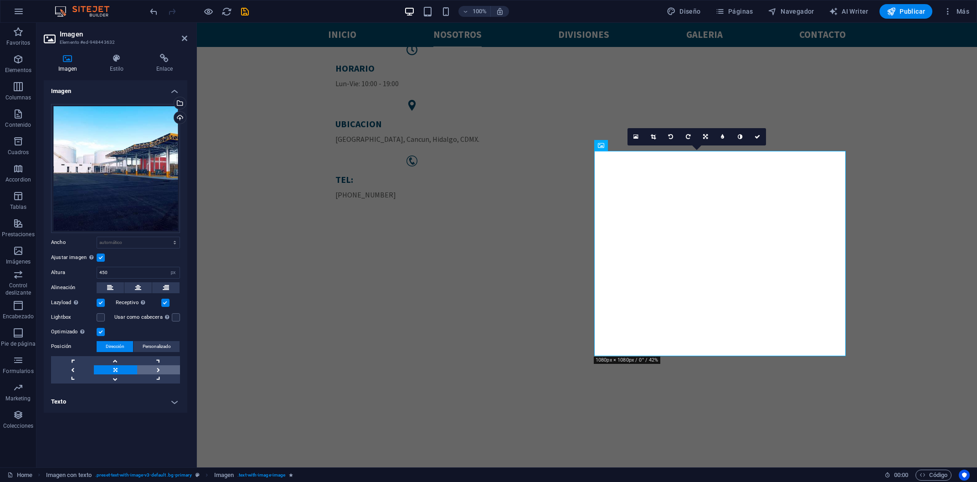
click at [162, 368] on link at bounding box center [158, 369] width 43 height 9
click at [126, 372] on link at bounding box center [115, 369] width 43 height 9
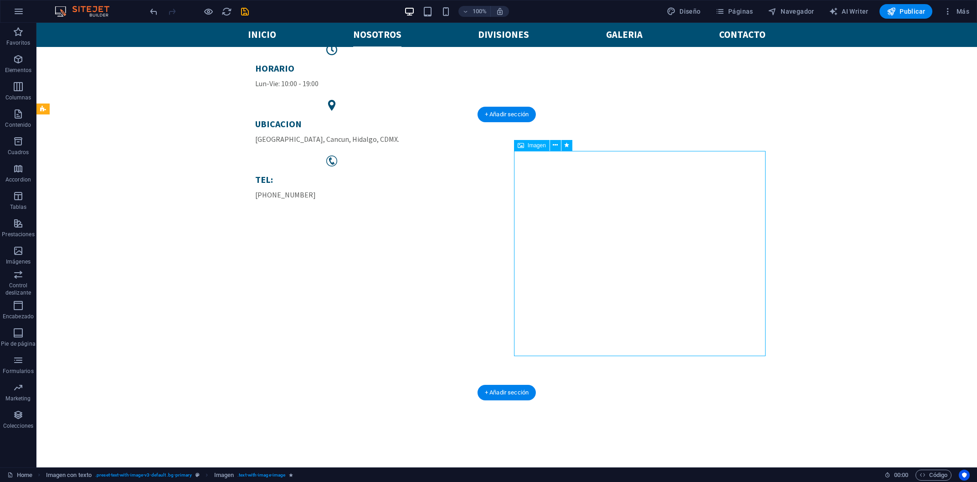
drag, startPoint x: 626, startPoint y: 240, endPoint x: 662, endPoint y: 240, distance: 35.6
select select "px"
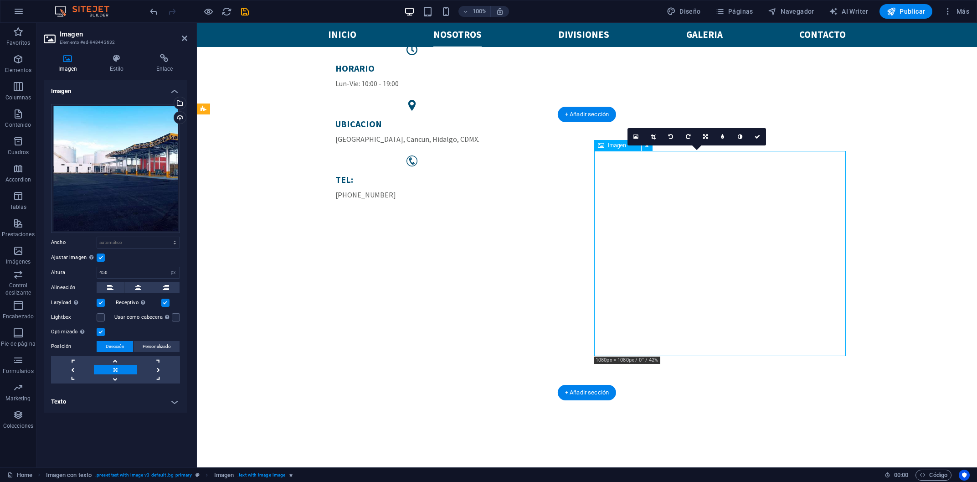
drag, startPoint x: 681, startPoint y: 237, endPoint x: 846, endPoint y: 236, distance: 165.0
drag, startPoint x: 751, startPoint y: 223, endPoint x: 827, endPoint y: 219, distance: 75.3
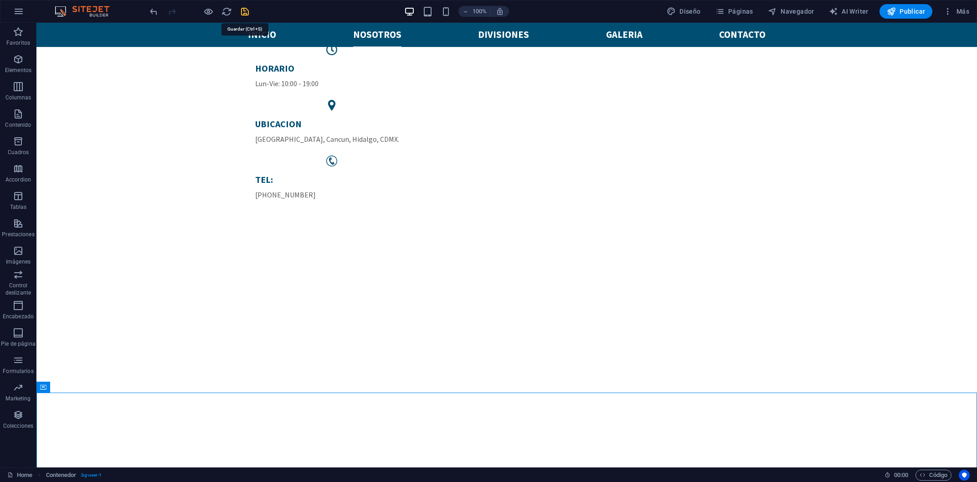
click at [245, 10] on icon "save" at bounding box center [245, 11] width 10 height 10
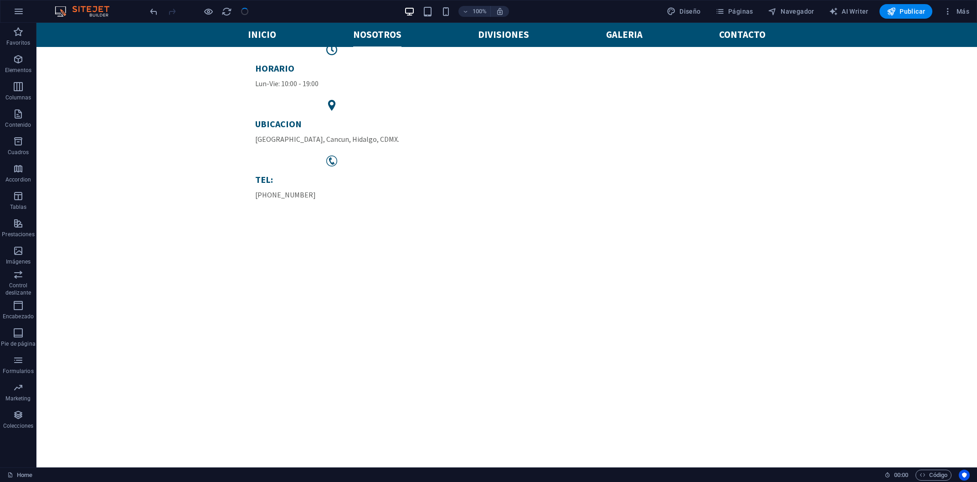
checkbox input "false"
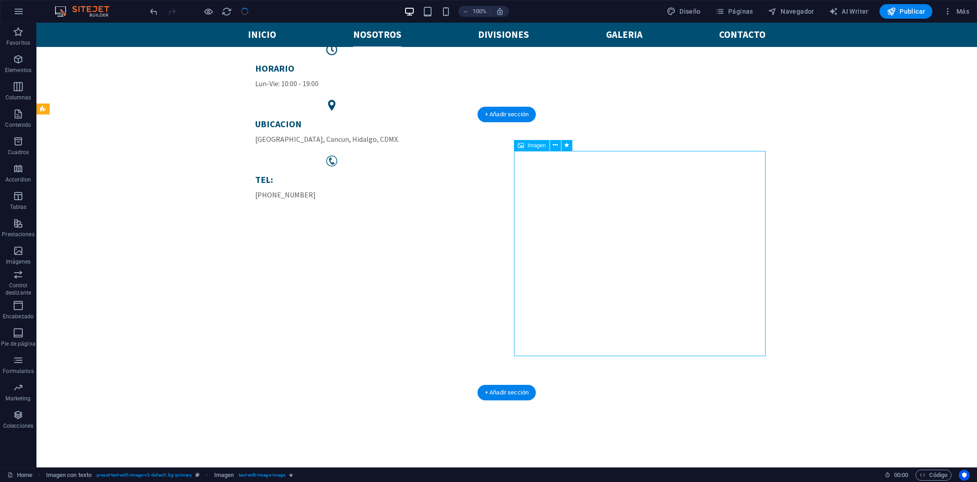
select select "px"
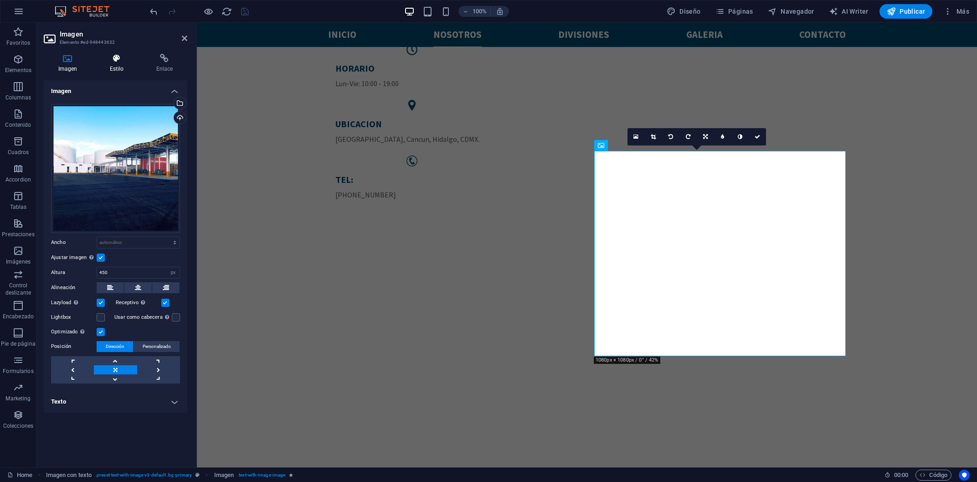
click at [112, 72] on h4 "Estilo" at bounding box center [118, 63] width 47 height 19
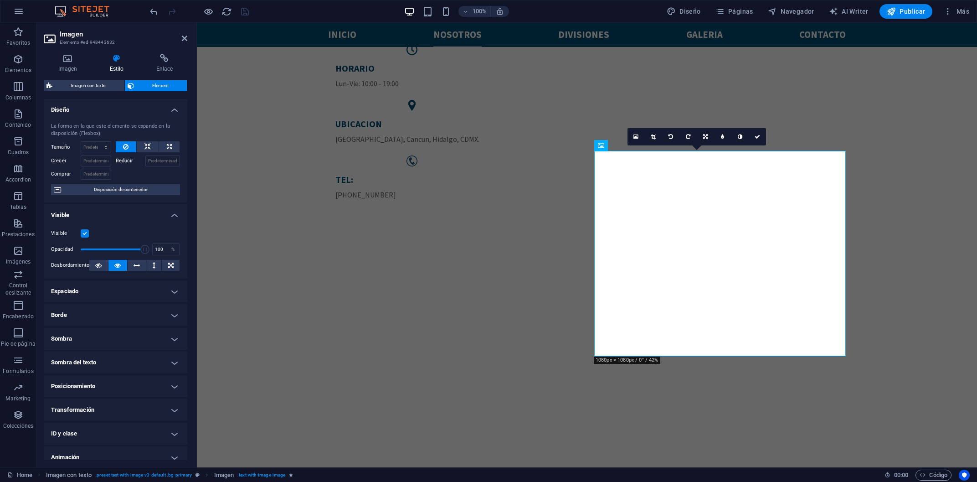
click at [83, 335] on h4 "Sombra" at bounding box center [116, 339] width 144 height 22
click at [158, 352] on button "Dentro" at bounding box center [166, 357] width 27 height 11
type input "2"
click at [147, 353] on button "Fuera" at bounding box center [140, 357] width 25 height 11
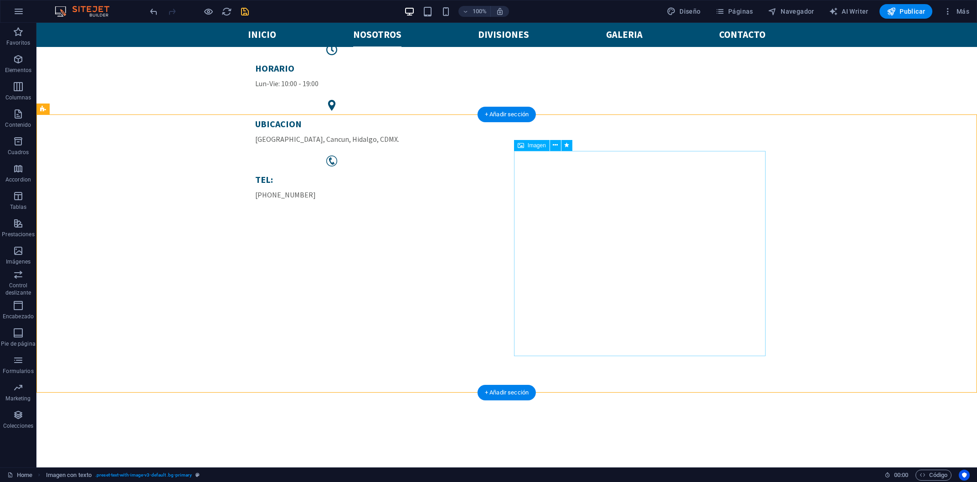
select select "px"
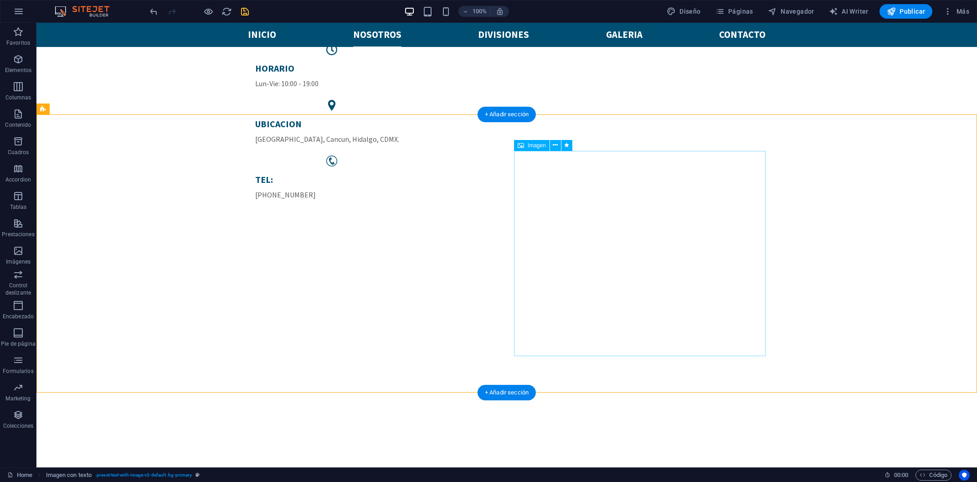
select select "px"
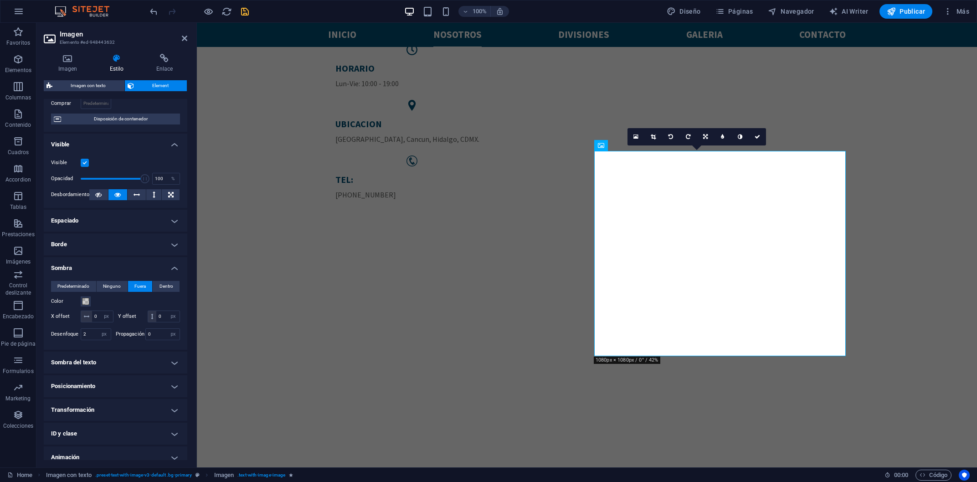
scroll to position [85, 0]
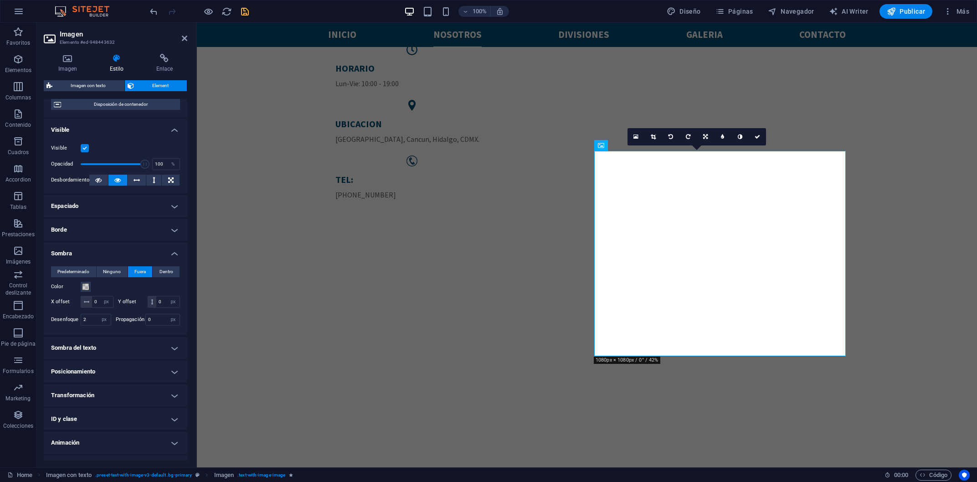
click at [84, 281] on div "Color" at bounding box center [115, 286] width 129 height 11
click at [84, 285] on span at bounding box center [85, 286] width 7 height 7
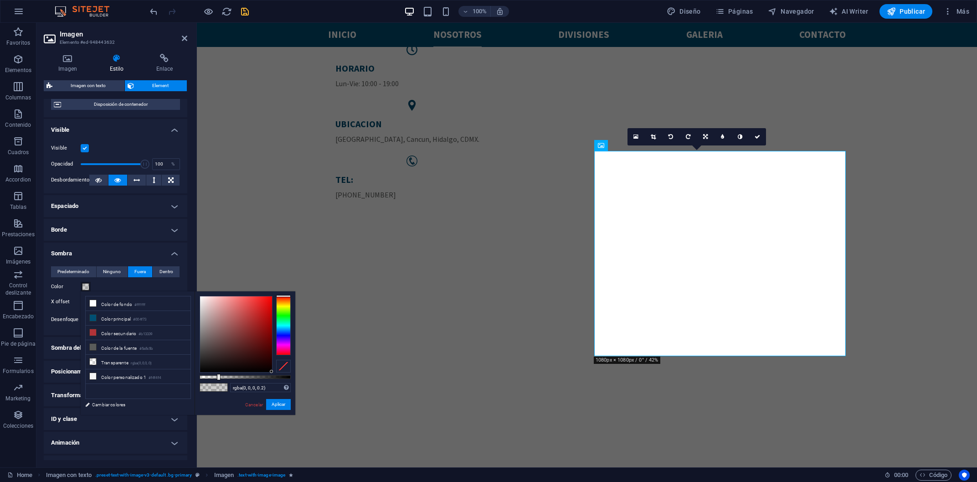
drag, startPoint x: 261, startPoint y: 370, endPoint x: 288, endPoint y: 373, distance: 26.6
click at [288, 373] on div "rgba(0, 0, 0, 0.2) Formatos soportados #0852ed rgb(8, 82, 237) rgba(8, 82, 237,…" at bounding box center [245, 419] width 101 height 256
drag, startPoint x: 269, startPoint y: 372, endPoint x: 150, endPoint y: 394, distance: 121.5
click at [150, 394] on div "less Color de fondo #ffffff Color principal #004f73 Color secundario #b13339 Co…" at bounding box center [188, 353] width 215 height 124
type input "#000000"
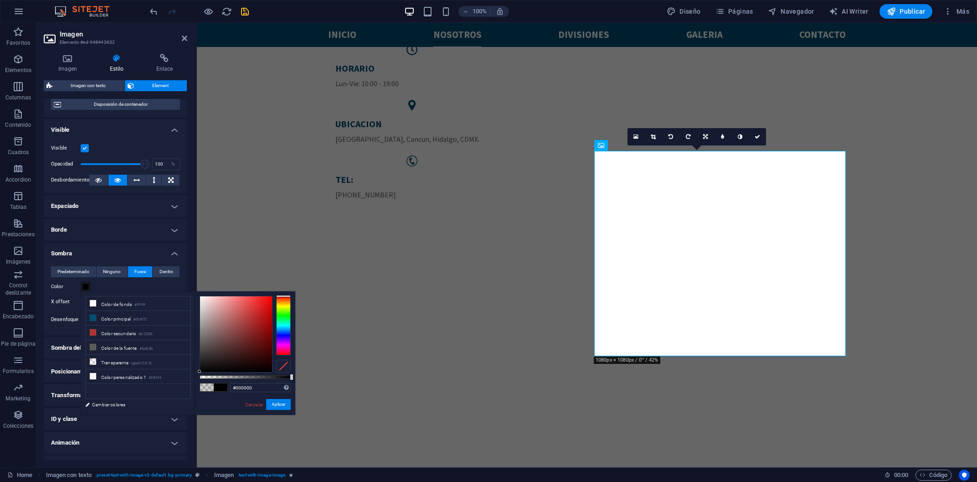
drag, startPoint x: 286, startPoint y: 378, endPoint x: 304, endPoint y: 380, distance: 17.9
click at [304, 380] on body "Corporativo DLR Home Favoritos Elementos Columnas Contenido Cuadros Accordion T…" at bounding box center [488, 241] width 977 height 482
click at [285, 404] on button "Aplicar" at bounding box center [278, 404] width 25 height 11
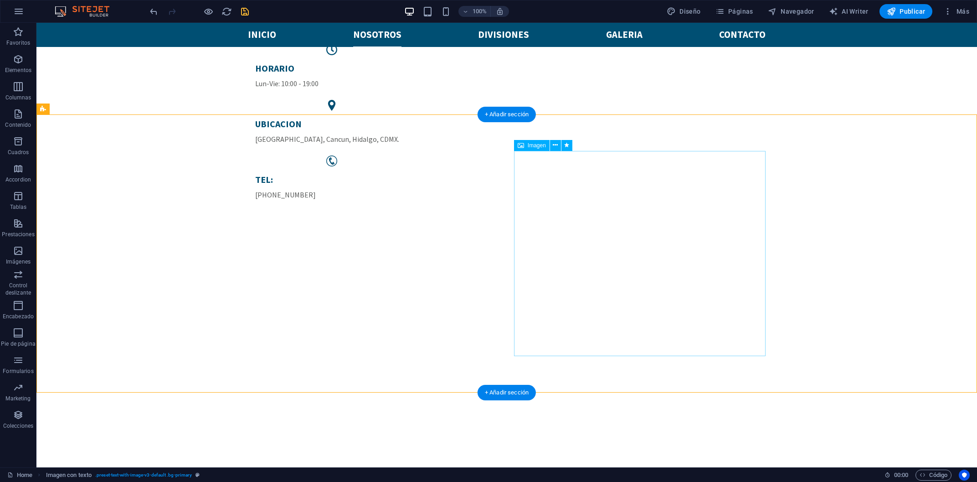
select select "px"
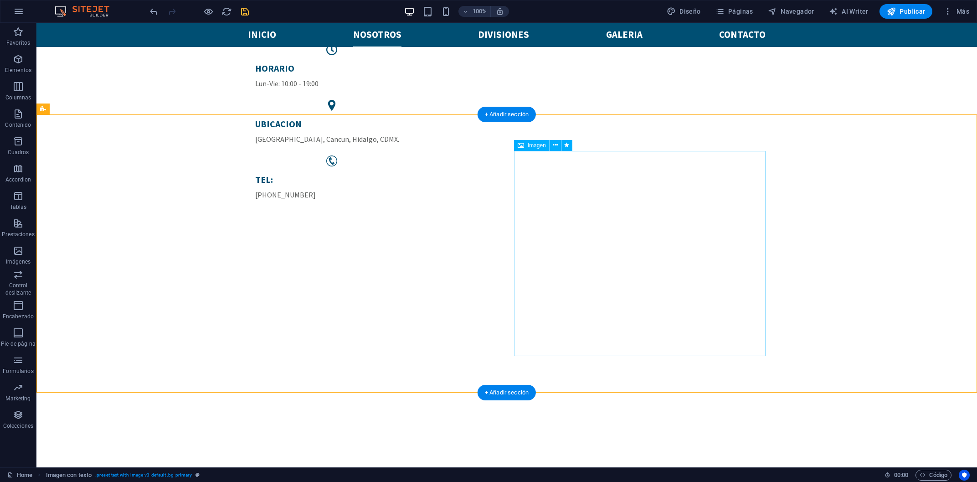
select select "px"
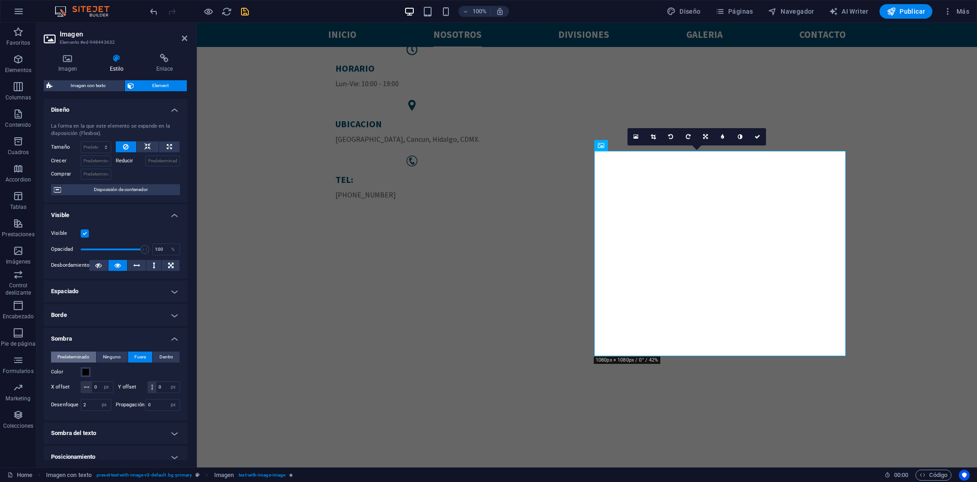
click at [80, 357] on span "Predeterminado" at bounding box center [73, 357] width 32 height 11
click at [95, 341] on h4 "Sombra" at bounding box center [116, 336] width 144 height 16
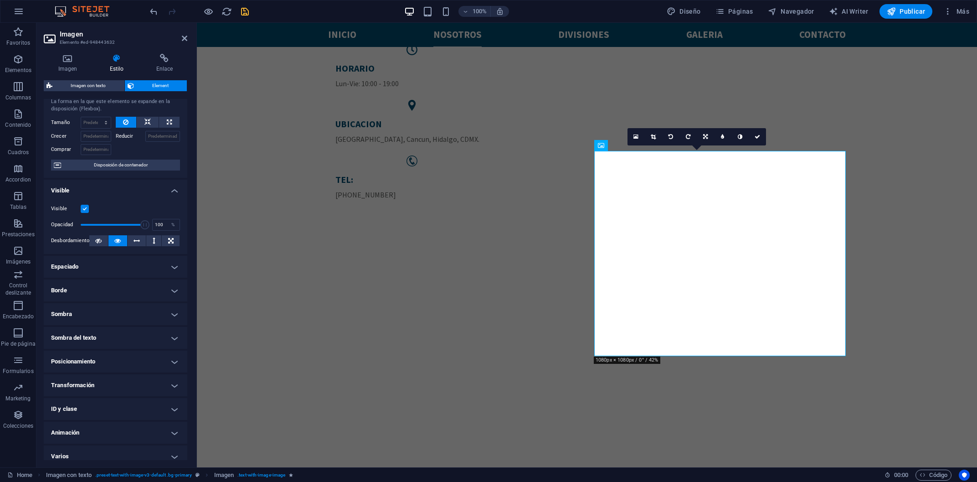
scroll to position [31, 0]
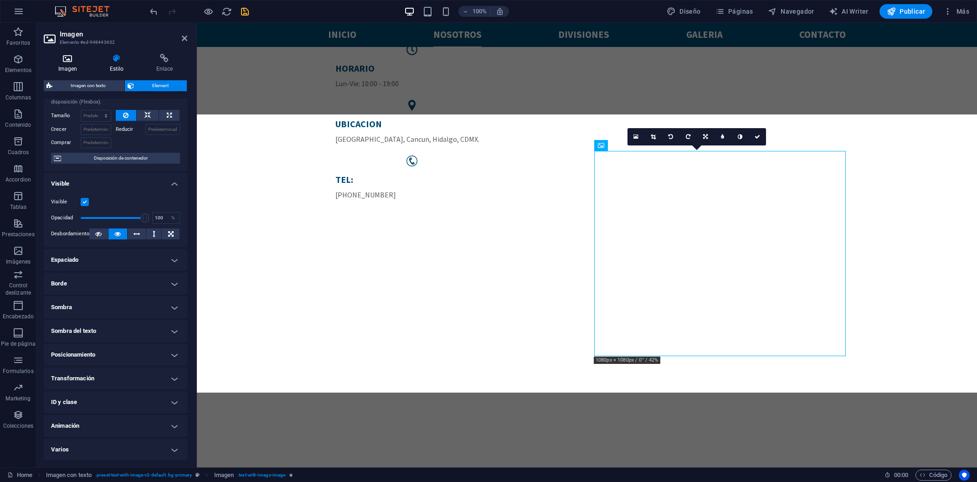
click at [69, 55] on icon at bounding box center [68, 58] width 48 height 9
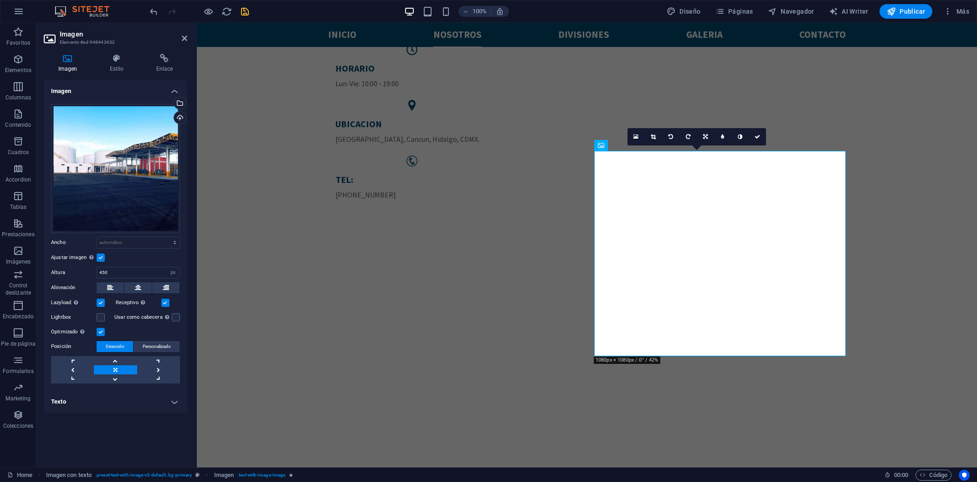
click at [107, 401] on h4 "Texto" at bounding box center [116, 402] width 144 height 22
click at [107, 401] on h4 "Texto" at bounding box center [116, 399] width 144 height 16
click at [109, 57] on icon at bounding box center [116, 58] width 43 height 9
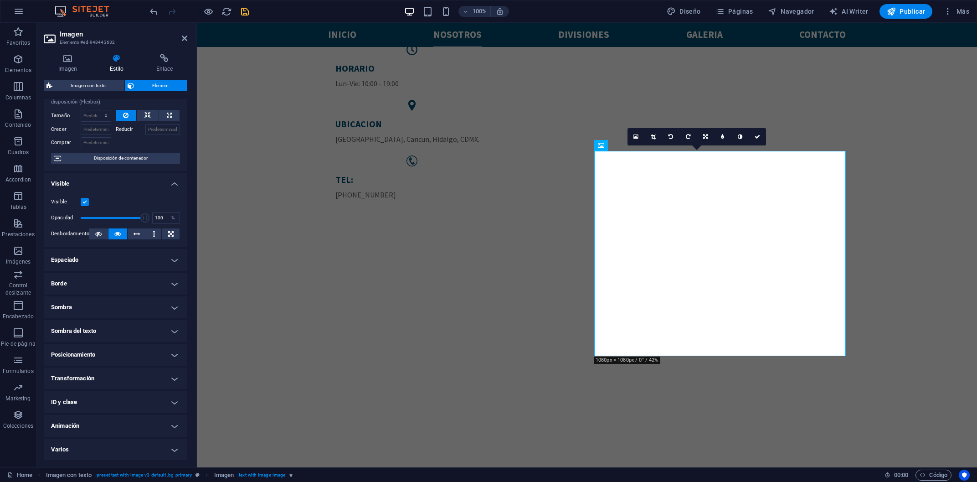
click at [76, 460] on h4 "Varios" at bounding box center [116, 450] width 144 height 22
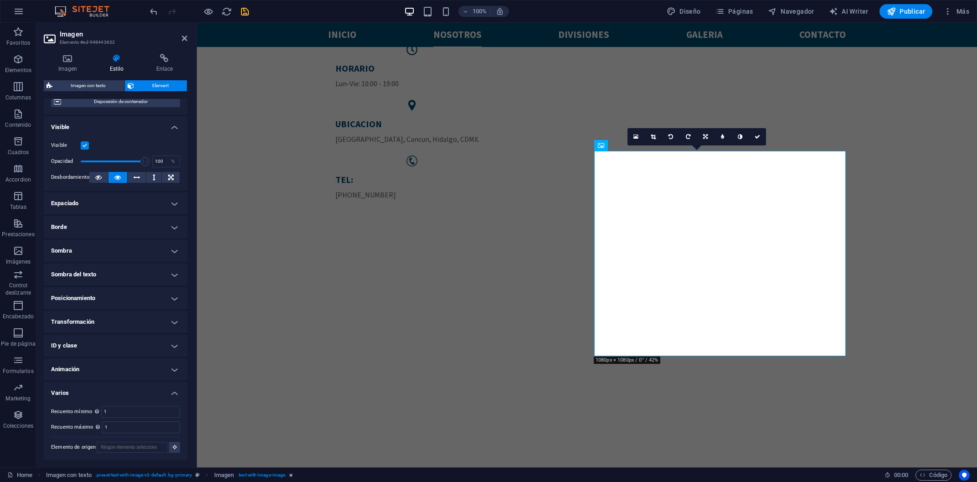
scroll to position [88, 0]
click at [71, 365] on h4 "Animación" at bounding box center [116, 369] width 144 height 22
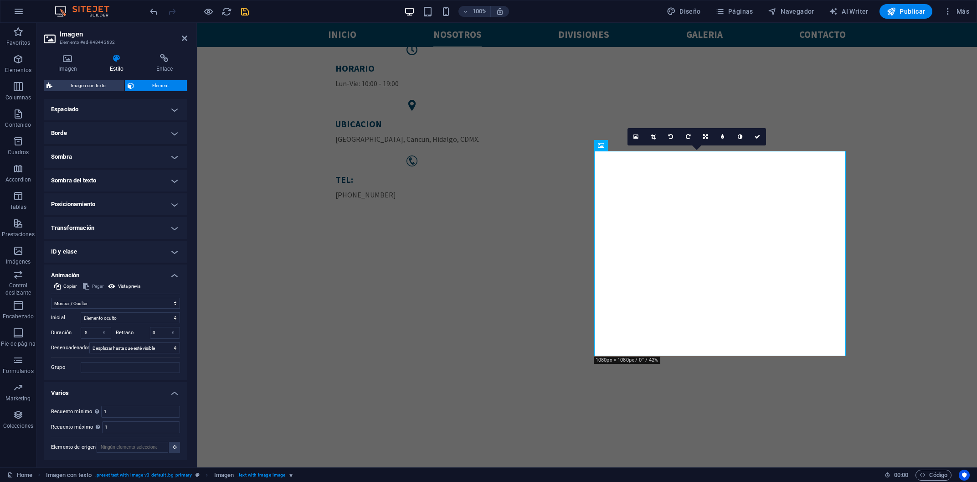
click at [75, 249] on h4 "ID y clase" at bounding box center [116, 252] width 144 height 22
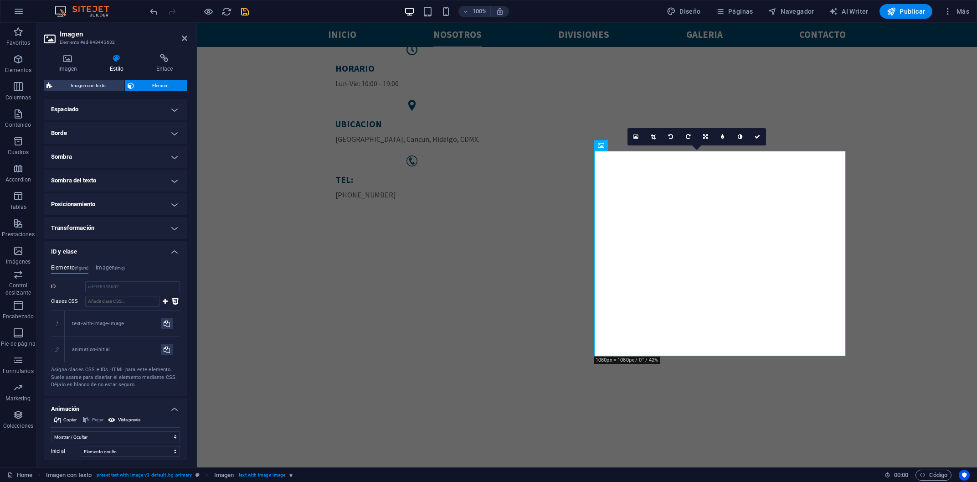
click at [75, 252] on h4 "ID y clase" at bounding box center [116, 249] width 144 height 16
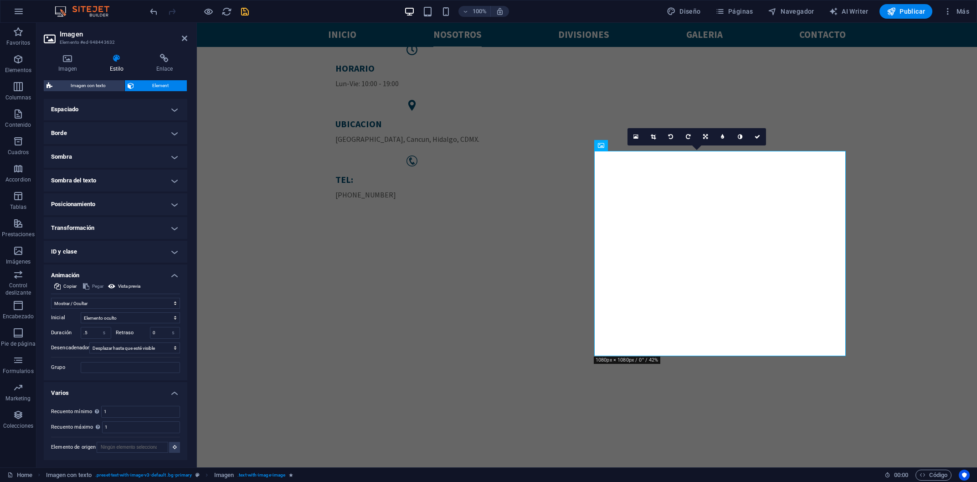
click at [76, 270] on h4 "Animación" at bounding box center [116, 272] width 144 height 16
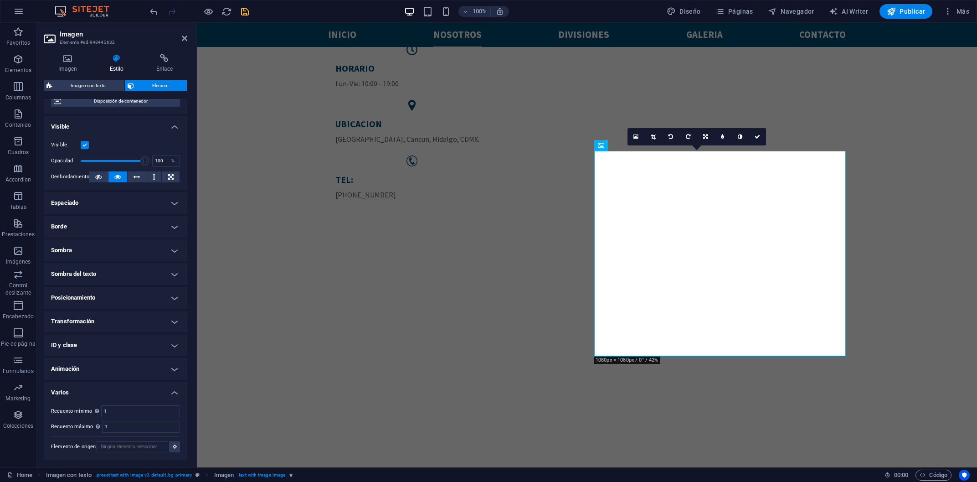
click at [75, 393] on h4 "Varios" at bounding box center [116, 390] width 144 height 16
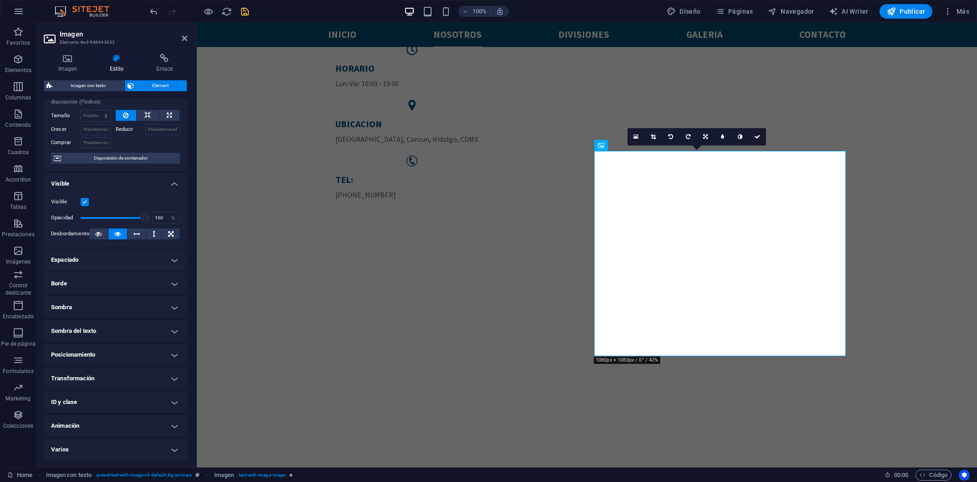
click at [83, 301] on h4 "Sombra" at bounding box center [116, 307] width 144 height 22
click at [165, 321] on span "Dentro" at bounding box center [167, 325] width 14 height 11
type input "2"
click at [130, 328] on button "Fuera" at bounding box center [140, 325] width 25 height 11
click at [98, 357] on input "0" at bounding box center [102, 355] width 21 height 11
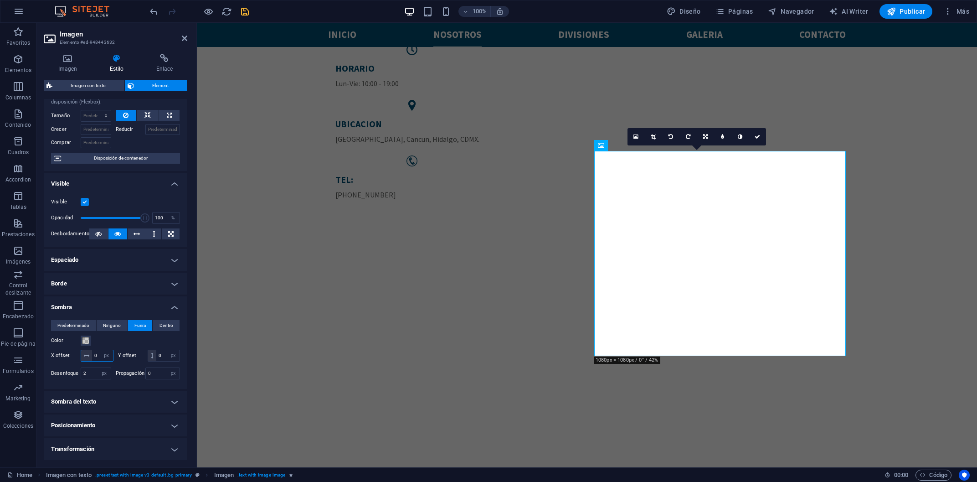
drag, startPoint x: 98, startPoint y: 357, endPoint x: 93, endPoint y: 356, distance: 5.9
click at [93, 356] on input "0" at bounding box center [102, 355] width 21 height 11
type input "300"
drag, startPoint x: 163, startPoint y: 359, endPoint x: 148, endPoint y: 354, distance: 15.7
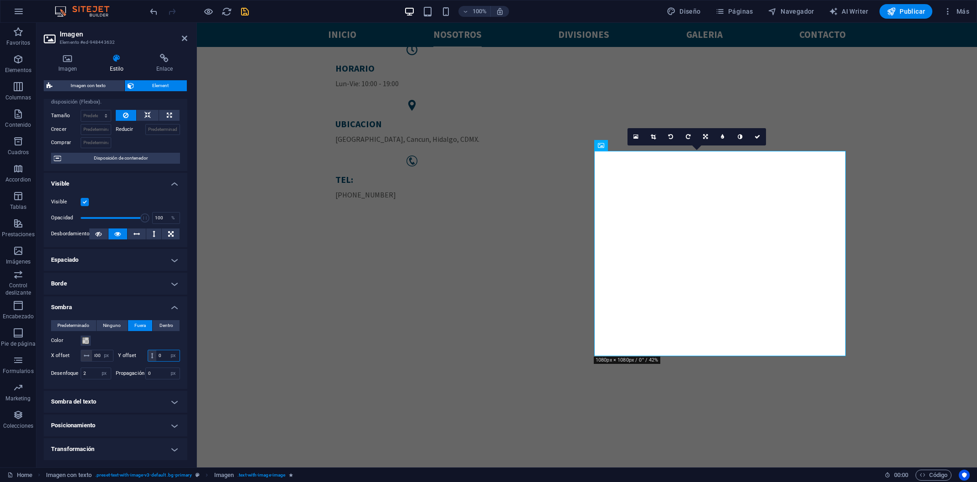
click at [156, 354] on input "0" at bounding box center [167, 355] width 23 height 11
type input "200"
click at [83, 340] on span at bounding box center [85, 340] width 7 height 7
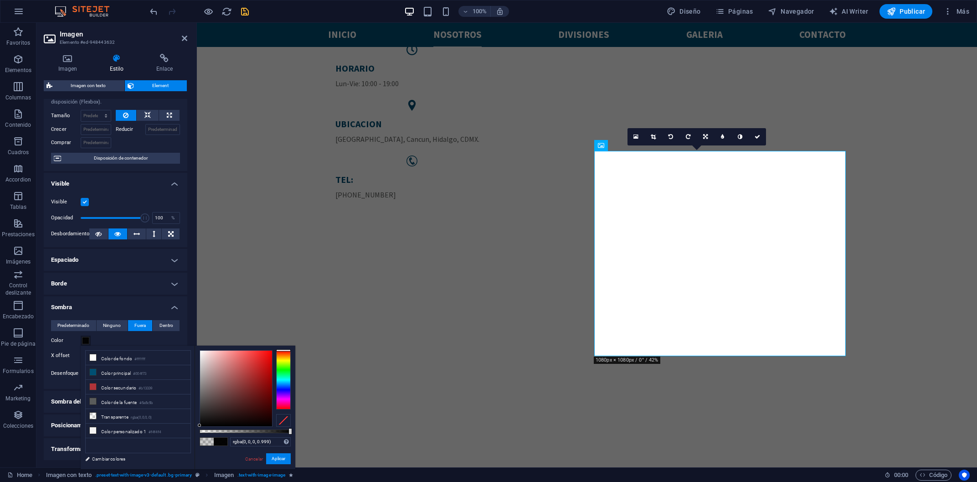
type input "#000000"
drag, startPoint x: 285, startPoint y: 433, endPoint x: 292, endPoint y: 433, distance: 6.8
click at [291, 433] on div at bounding box center [245, 431] width 91 height 4
click at [279, 461] on button "Aplicar" at bounding box center [278, 458] width 25 height 11
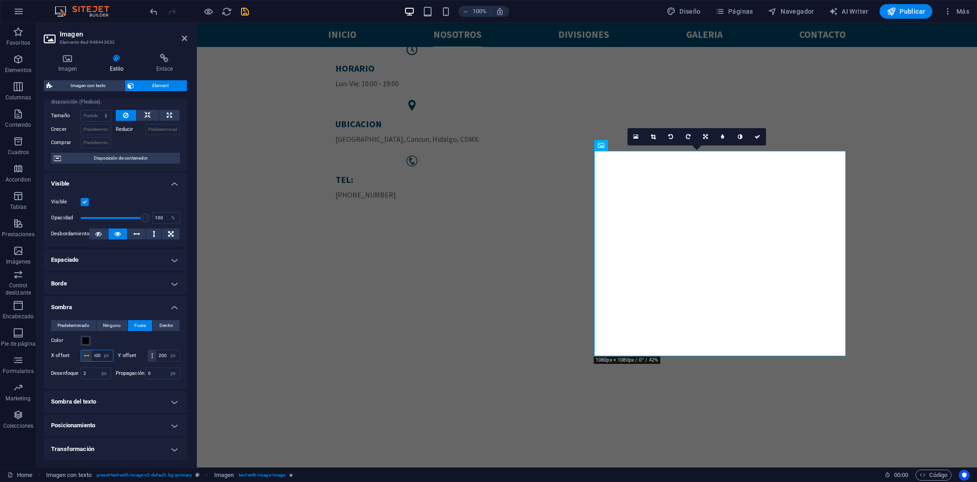
click at [97, 352] on input "300" at bounding box center [102, 355] width 21 height 11
type input "1080"
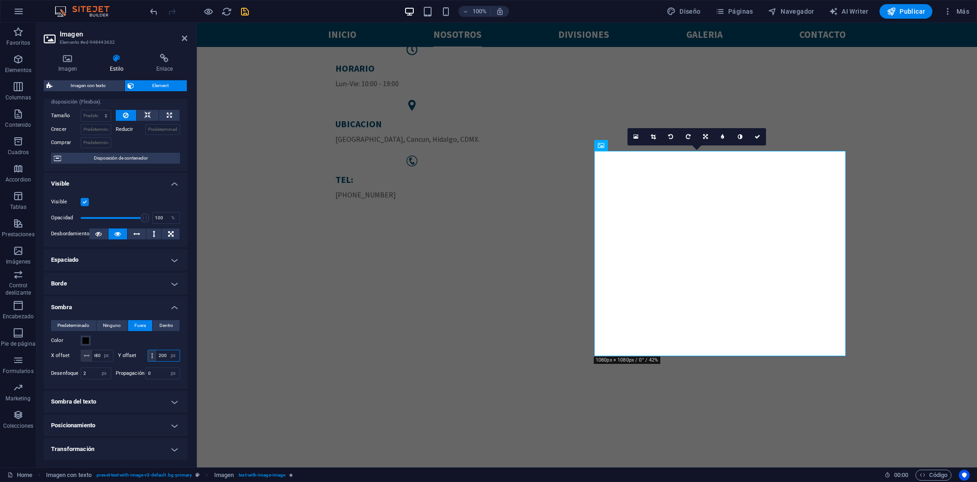
click at [164, 355] on input "200" at bounding box center [167, 355] width 23 height 11
type input "1080"
click at [100, 350] on select "px rem vh vw" at bounding box center [106, 355] width 13 height 11
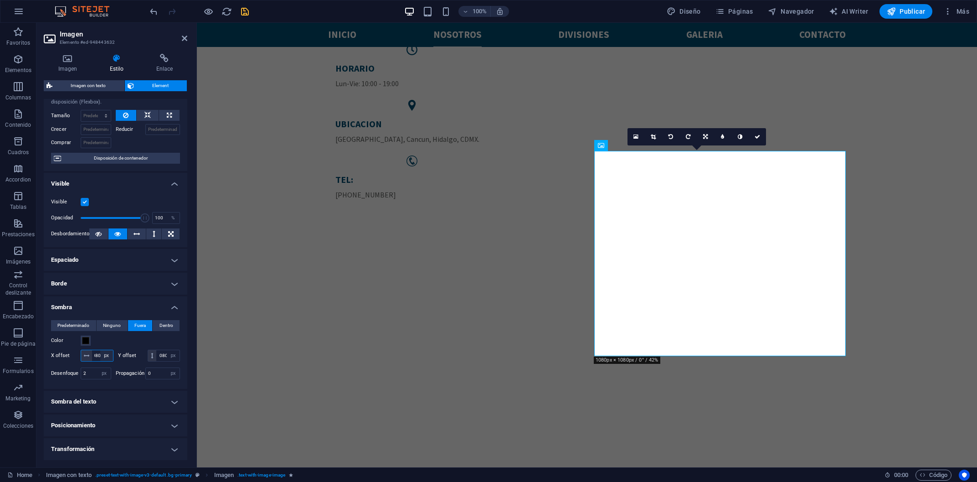
click at [104, 354] on select "px rem vh vw" at bounding box center [106, 355] width 13 height 11
click at [109, 323] on span "Ninguno" at bounding box center [112, 325] width 18 height 11
click at [119, 310] on h4 "Sombra" at bounding box center [116, 304] width 144 height 16
click at [118, 283] on h4 "Borde" at bounding box center [116, 284] width 144 height 22
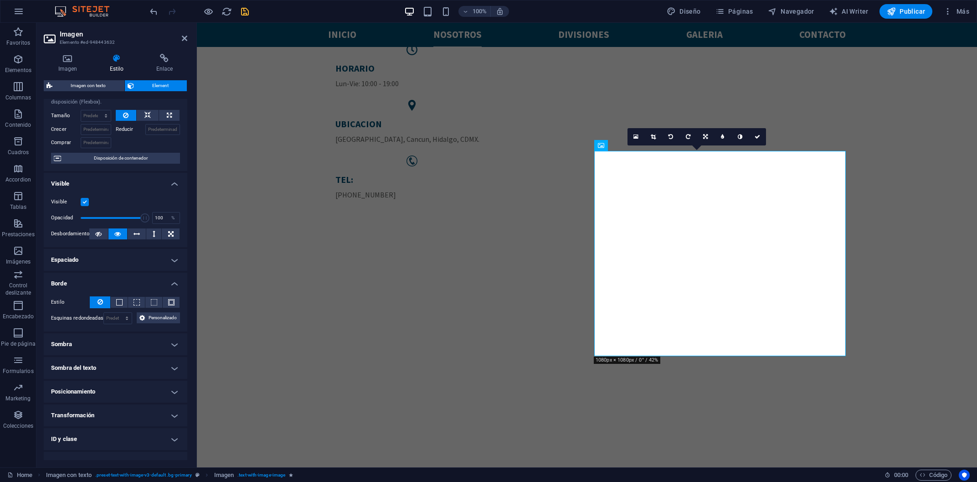
click at [118, 283] on h4 "Borde" at bounding box center [116, 281] width 144 height 16
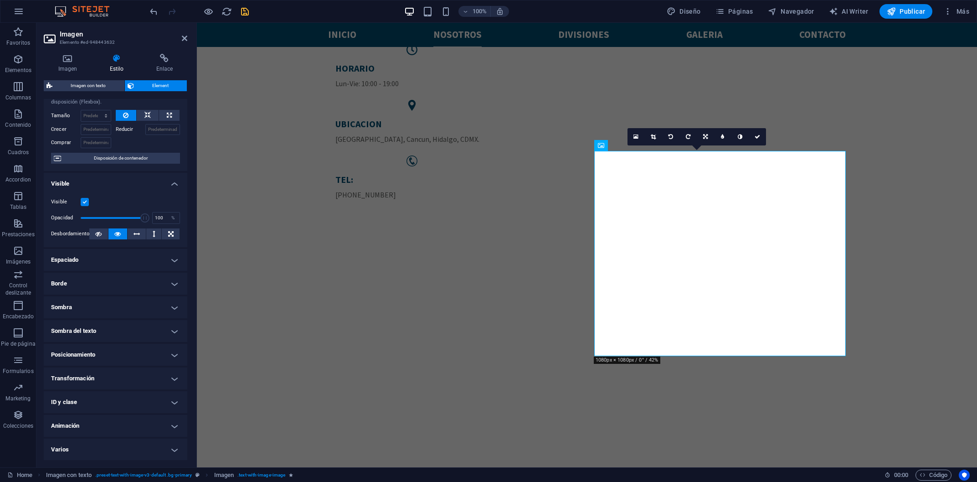
click at [108, 253] on h4 "Espaciado" at bounding box center [116, 260] width 144 height 22
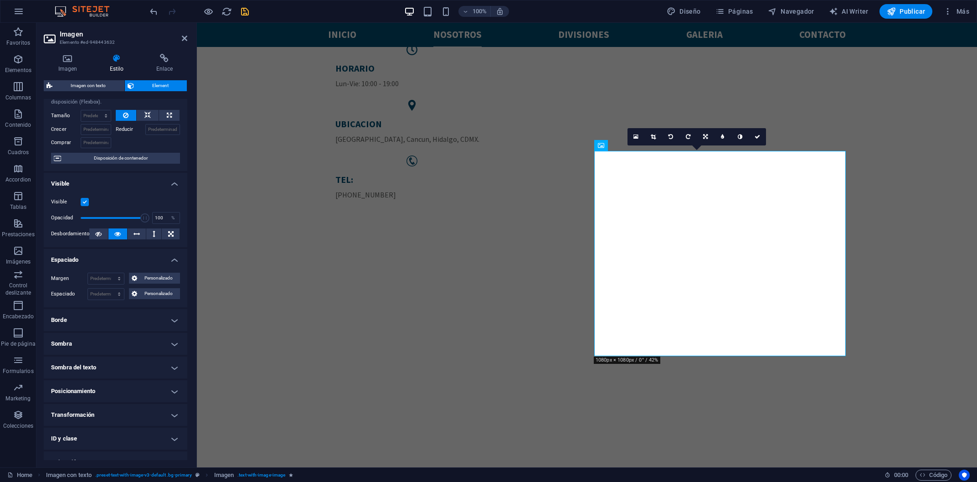
click at [108, 253] on h4 "Espaciado" at bounding box center [116, 257] width 144 height 16
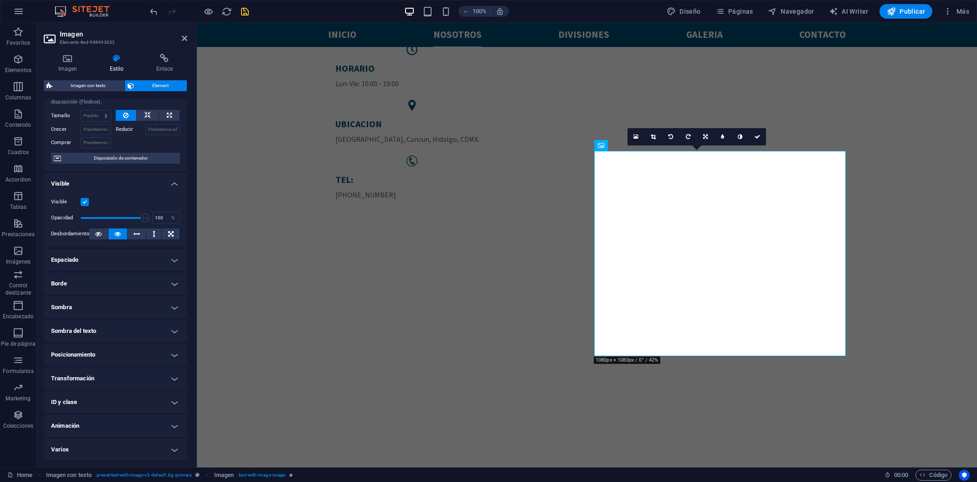
click at [96, 178] on h4 "Visible" at bounding box center [116, 181] width 144 height 16
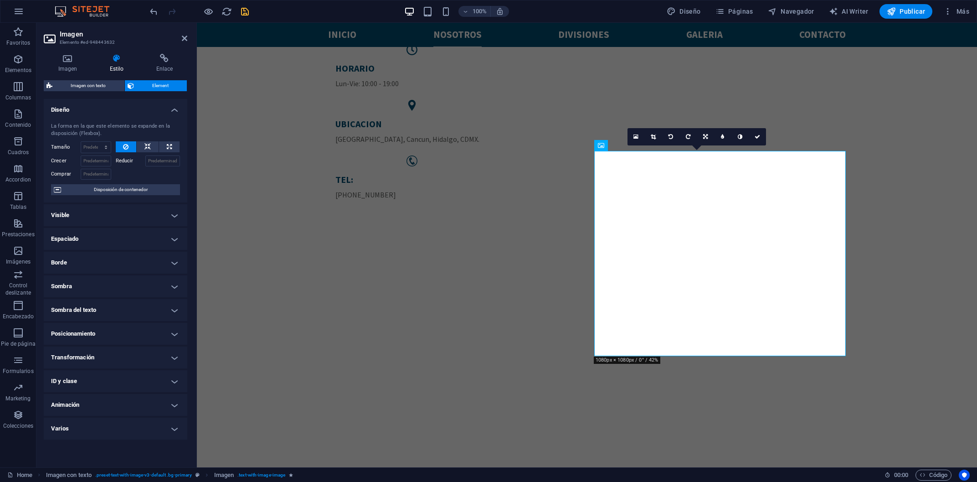
click at [98, 109] on h4 "Diseño" at bounding box center [116, 107] width 144 height 16
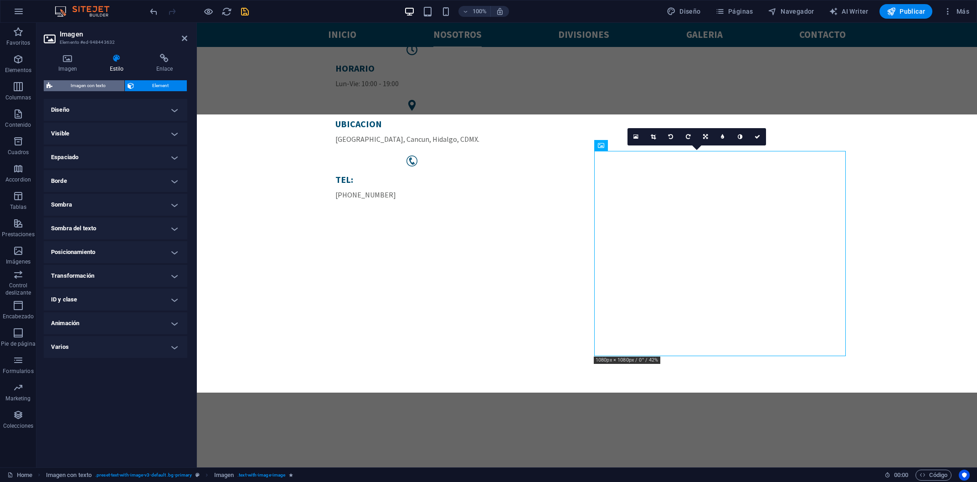
click at [100, 90] on span "Imagen con texto" at bounding box center [88, 85] width 67 height 11
select select "rem"
select select "px"
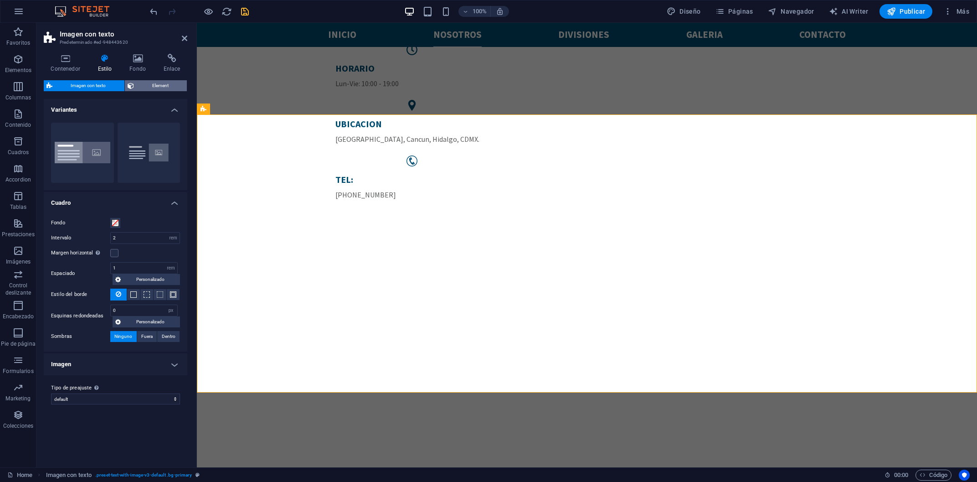
click at [145, 86] on span "Element" at bounding box center [161, 85] width 48 height 11
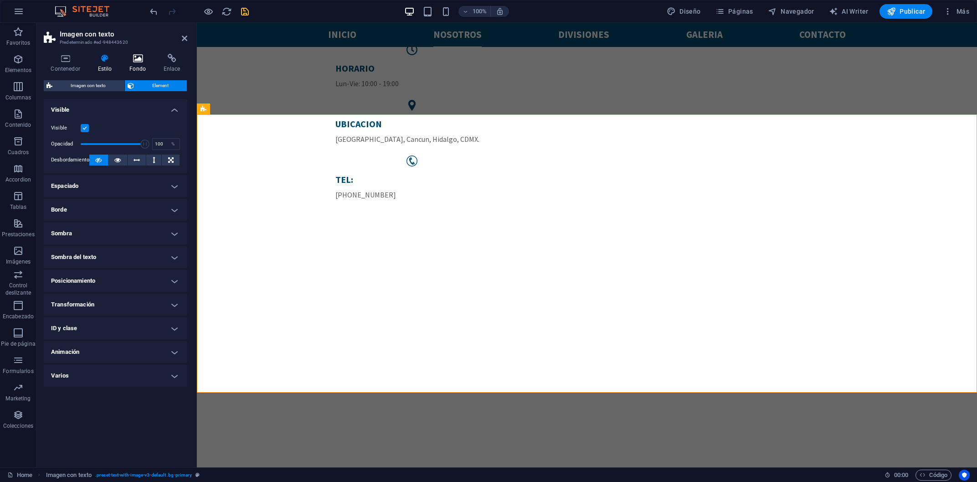
click at [145, 66] on h4 "Fondo" at bounding box center [140, 63] width 34 height 19
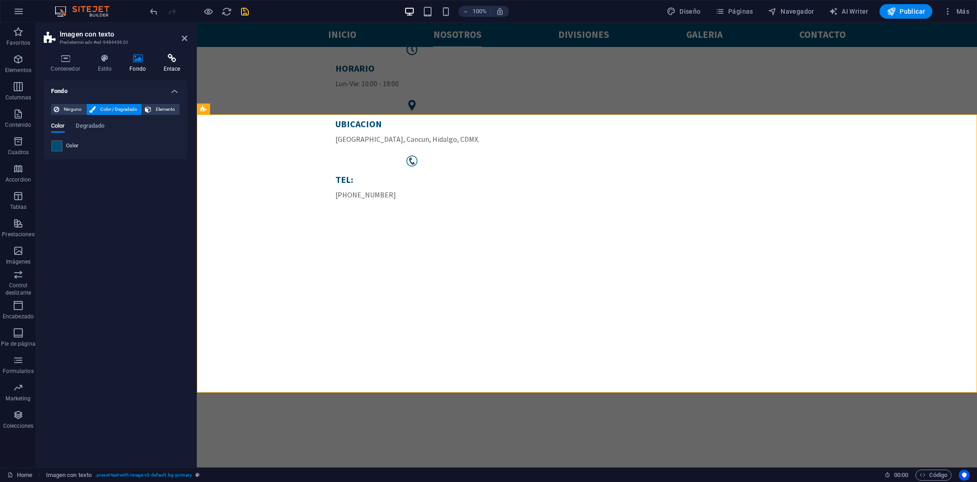
click at [165, 60] on icon at bounding box center [171, 58] width 31 height 9
click at [181, 35] on h2 "Imagen con texto" at bounding box center [124, 34] width 128 height 8
click at [186, 38] on icon at bounding box center [184, 38] width 5 height 7
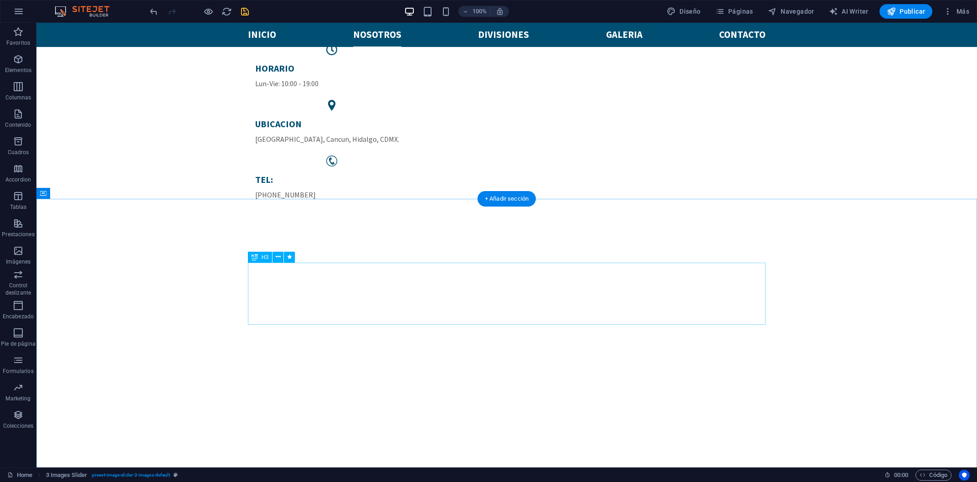
scroll to position [1398, 0]
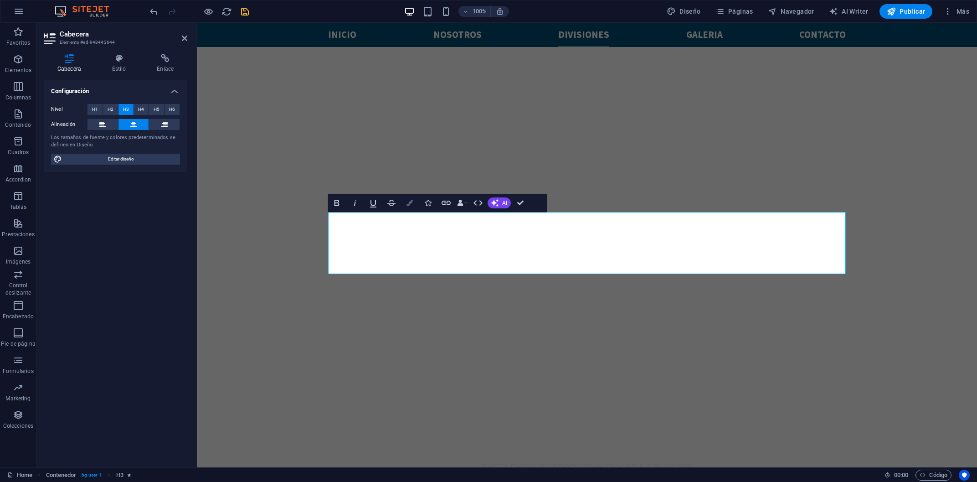
click at [409, 199] on button "Colors" at bounding box center [409, 203] width 17 height 18
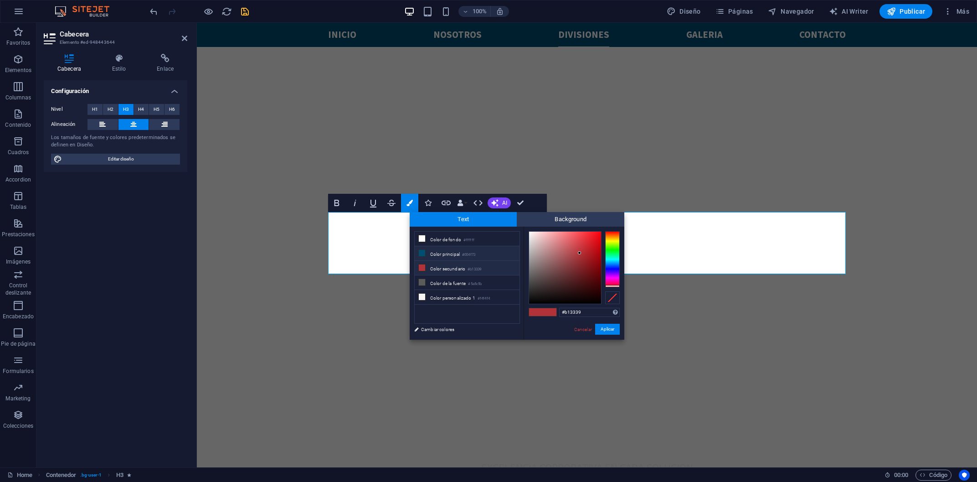
drag, startPoint x: 490, startPoint y: 259, endPoint x: 495, endPoint y: 260, distance: 4.9
click at [490, 258] on li "Color principal #004f73" at bounding box center [467, 253] width 105 height 15
type input "#004f73"
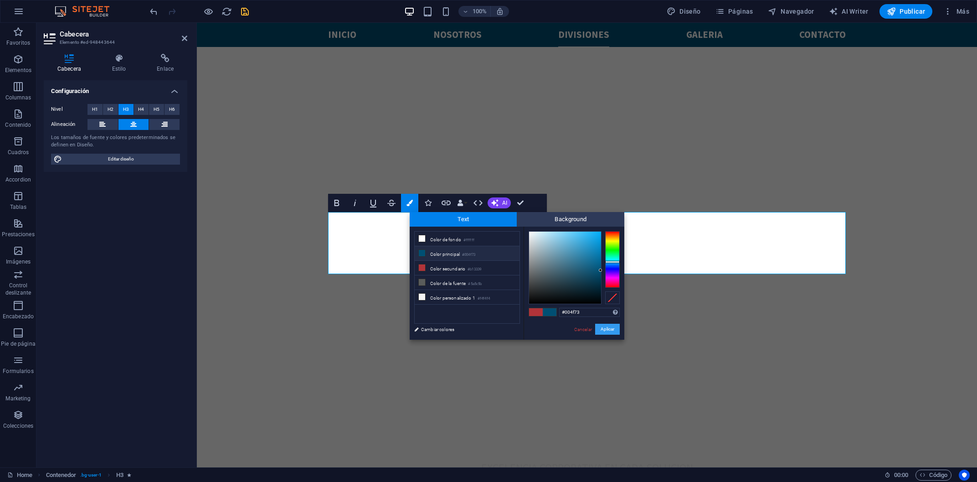
click at [611, 329] on button "Aplicar" at bounding box center [607, 329] width 25 height 11
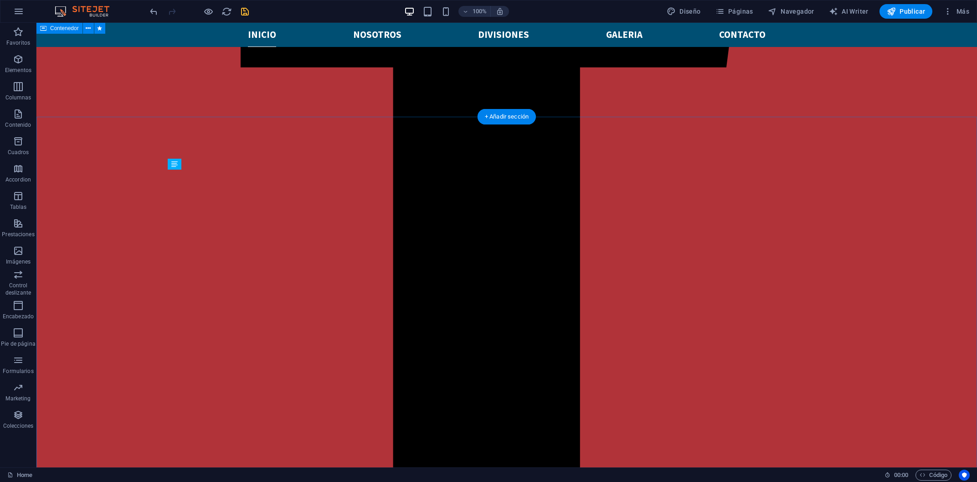
scroll to position [274, 0]
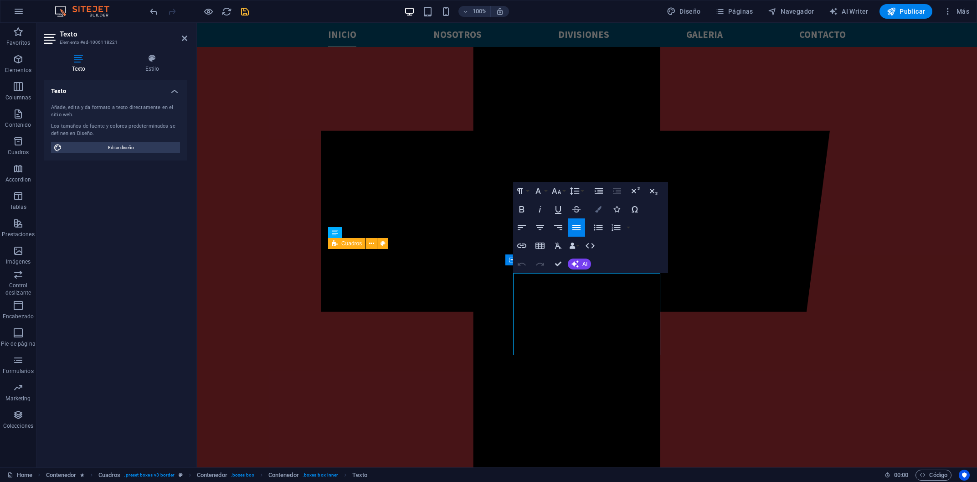
click at [602, 210] on button "Colors" at bounding box center [598, 209] width 17 height 18
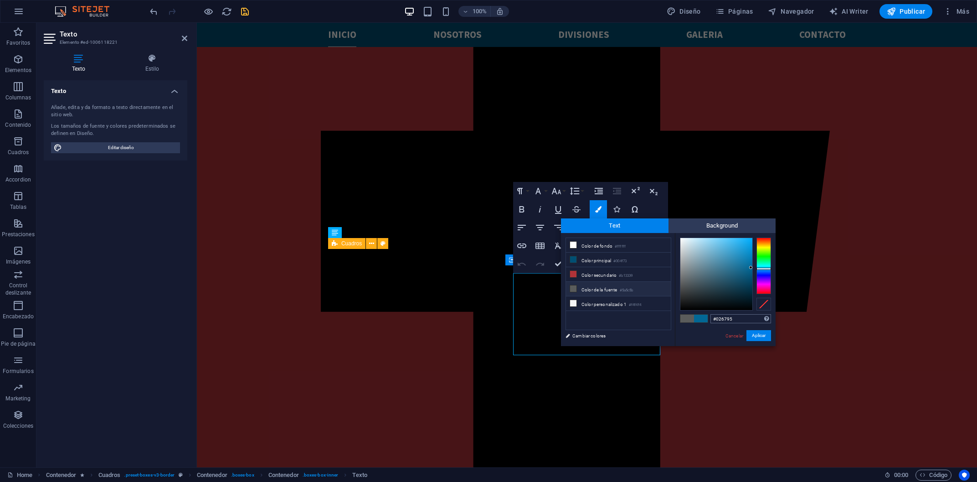
drag, startPoint x: 734, startPoint y: 315, endPoint x: 704, endPoint y: 317, distance: 30.1
click at [711, 317] on input "#026795" at bounding box center [741, 318] width 61 height 9
click at [747, 337] on button "Aplicar" at bounding box center [759, 335] width 25 height 11
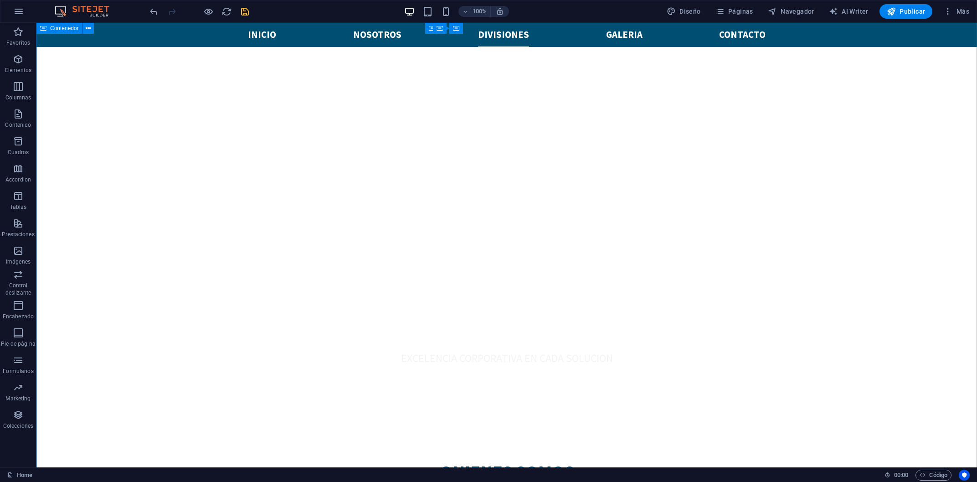
scroll to position [1496, 0]
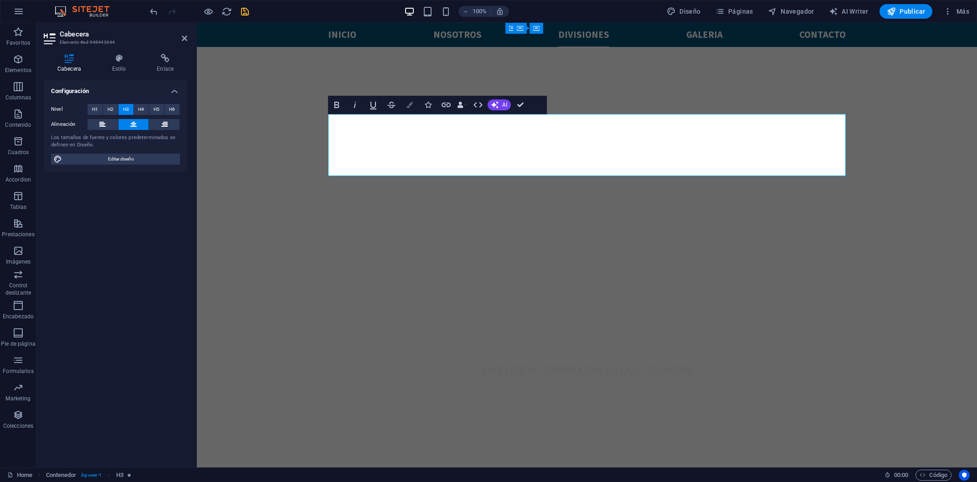
click at [411, 104] on icon "button" at bounding box center [410, 105] width 6 height 6
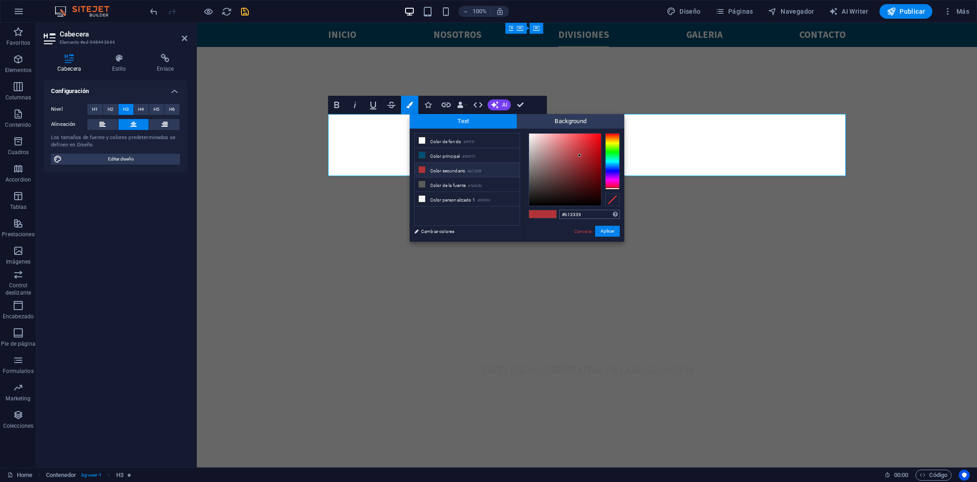
drag, startPoint x: 589, startPoint y: 215, endPoint x: 495, endPoint y: 212, distance: 94.0
click at [559, 212] on input "#b13339" at bounding box center [589, 214] width 61 height 9
type input "#026795"
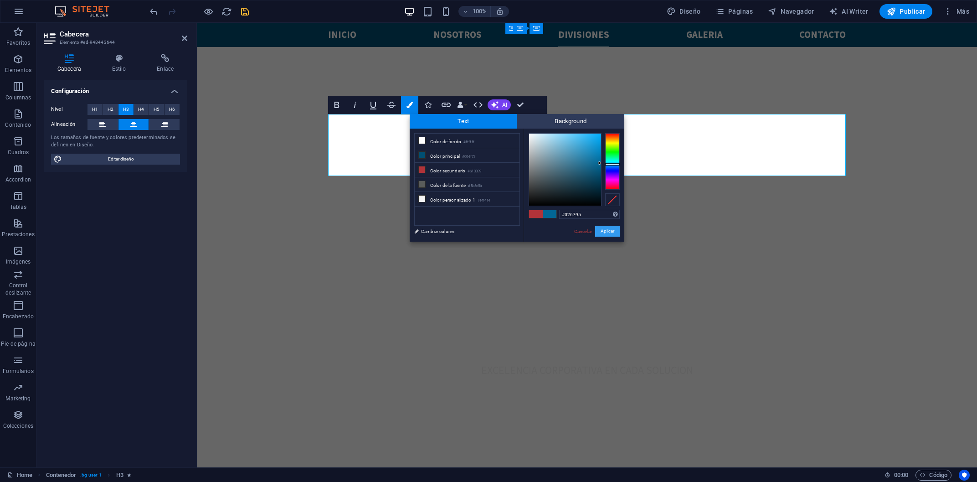
click at [602, 229] on button "Aplicar" at bounding box center [607, 231] width 25 height 11
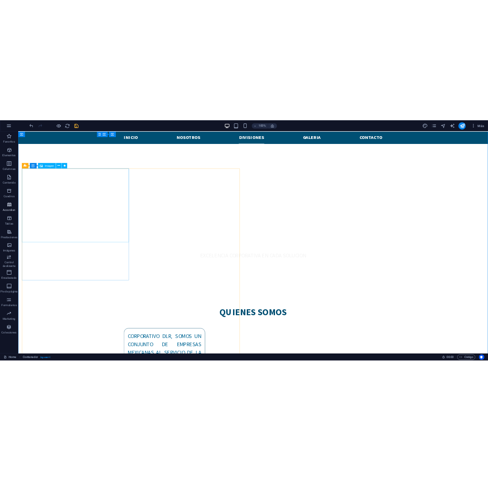
scroll to position [1560, 0]
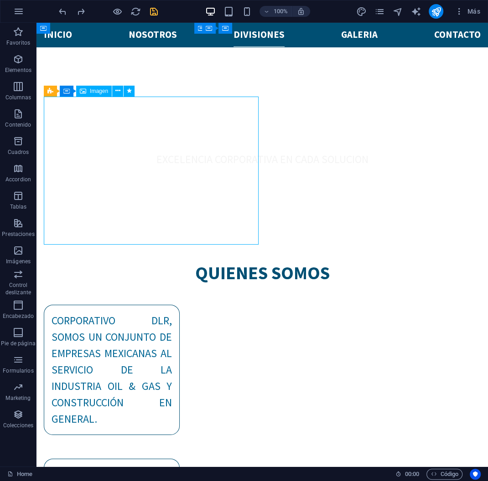
select select "%"
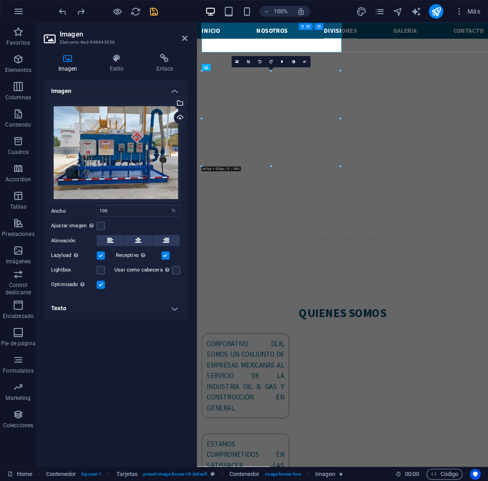
scroll to position [1736, 0]
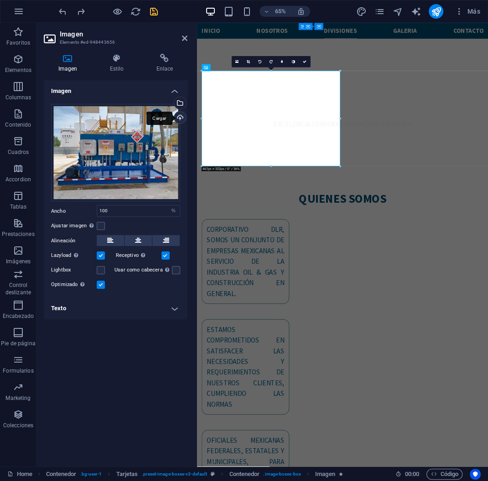
click at [180, 117] on div "Cargar" at bounding box center [179, 119] width 14 height 14
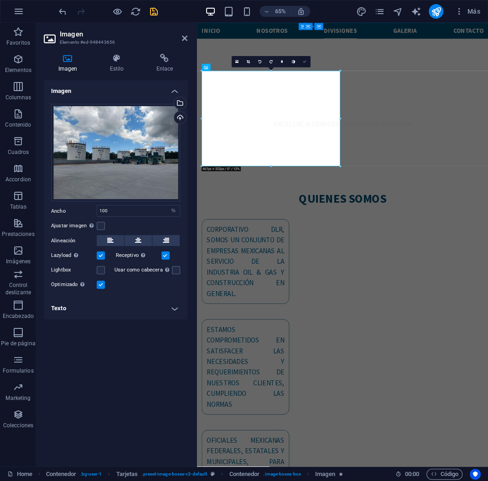
click at [304, 61] on icon at bounding box center [305, 62] width 4 height 4
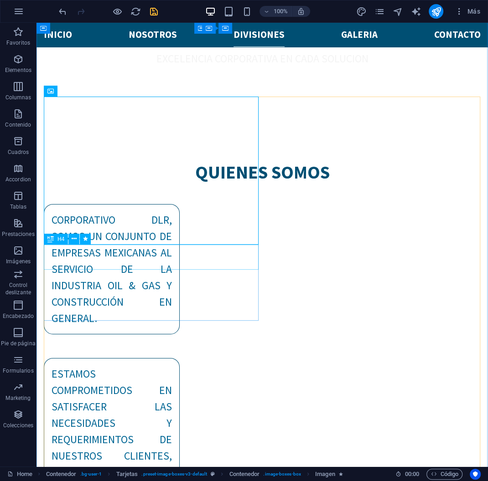
scroll to position [1755, 0]
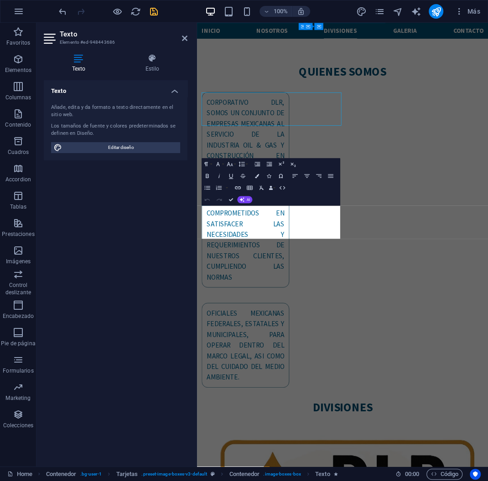
scroll to position [1931, 0]
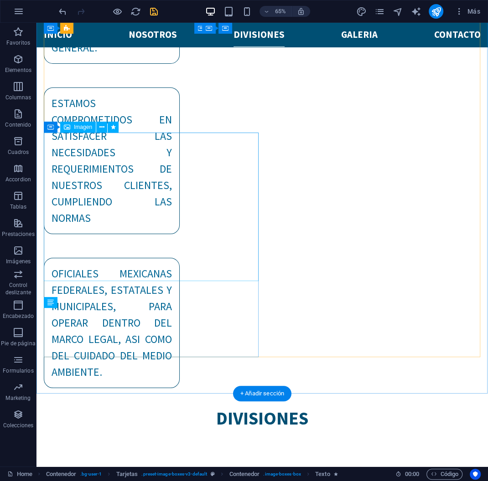
scroll to position [1755, 0]
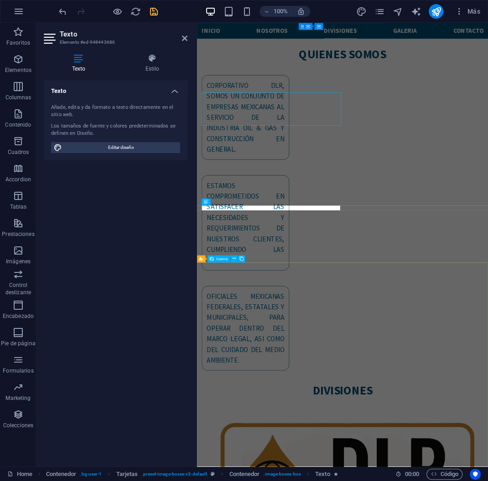
scroll to position [1931, 0]
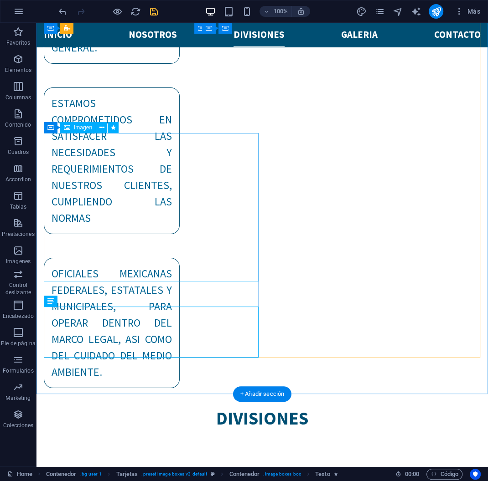
scroll to position [1755, 0]
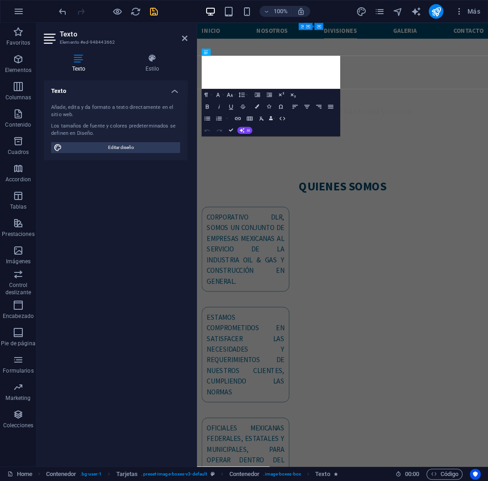
scroll to position [1931, 0]
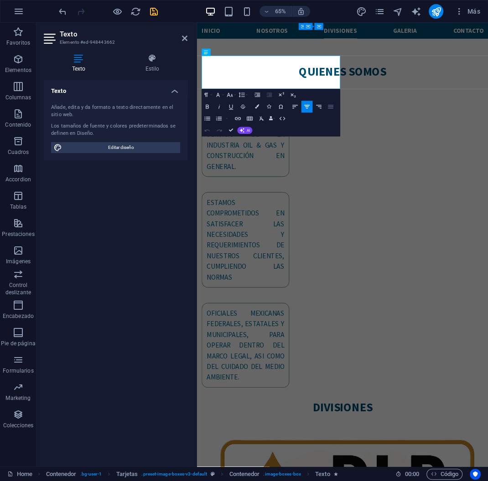
click at [327, 106] on button "Align Justify" at bounding box center [330, 107] width 11 height 12
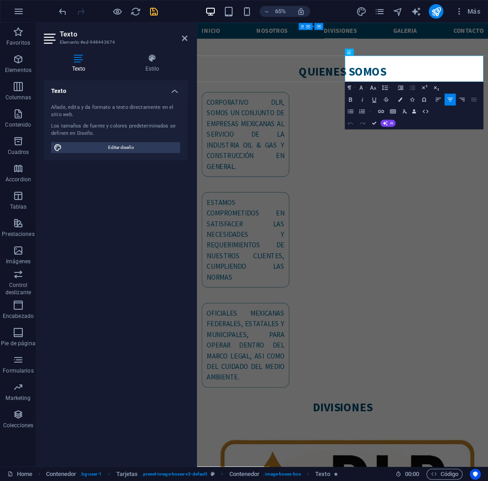
click at [475, 101] on icon "button" at bounding box center [473, 100] width 5 height 4
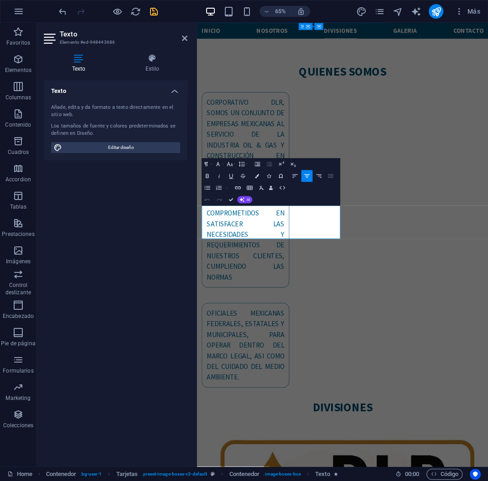
click at [333, 176] on icon "button" at bounding box center [330, 175] width 7 height 7
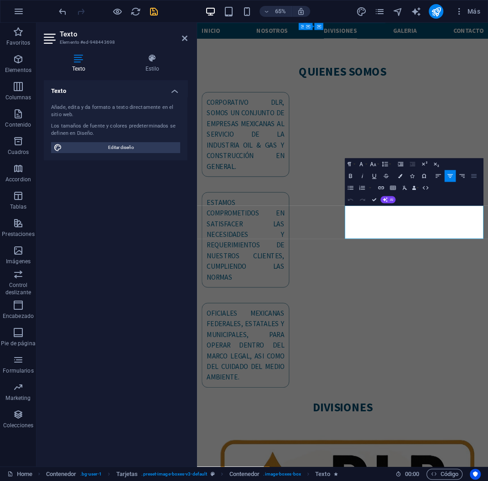
click at [471, 175] on icon "button" at bounding box center [473, 175] width 7 height 7
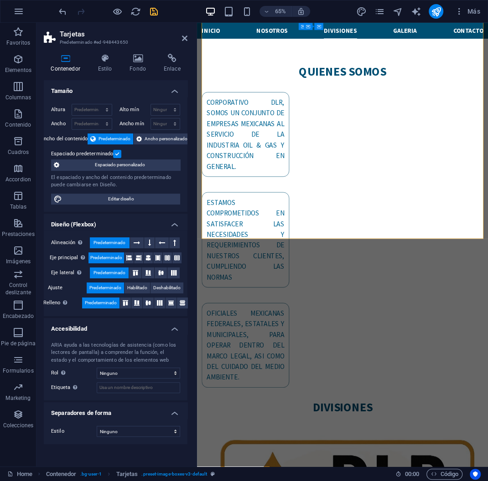
click at [78, 61] on icon at bounding box center [65, 58] width 43 height 9
click at [105, 62] on icon at bounding box center [105, 58] width 28 height 9
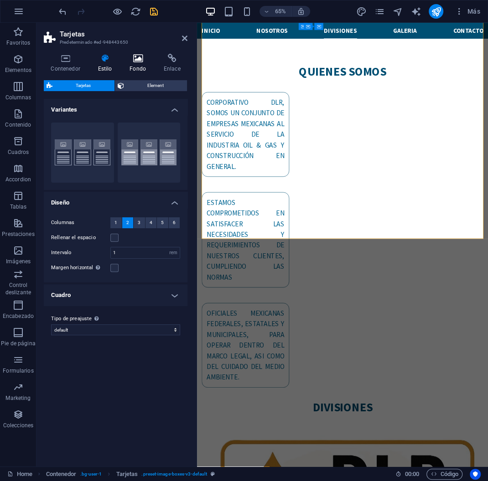
click at [134, 62] on icon at bounding box center [138, 58] width 31 height 9
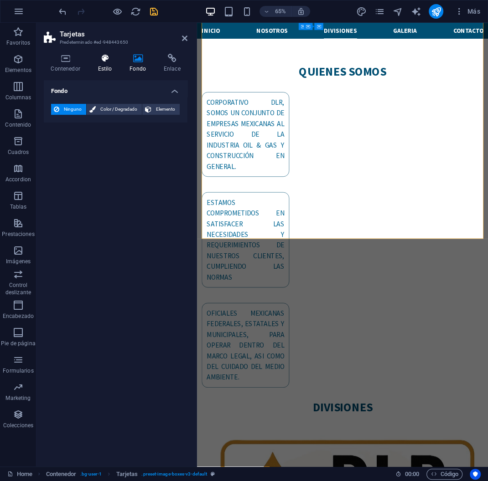
click at [105, 60] on icon at bounding box center [105, 58] width 28 height 9
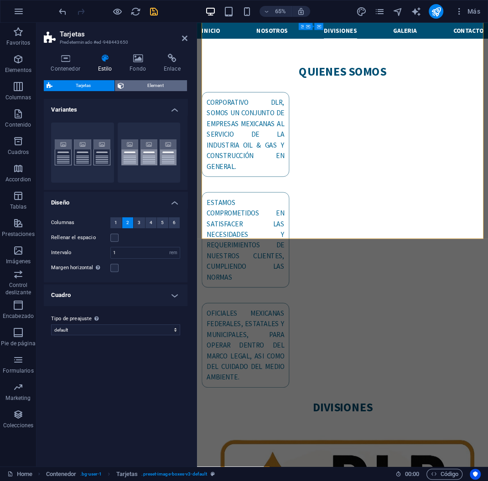
click at [146, 86] on span "Element" at bounding box center [156, 85] width 58 height 11
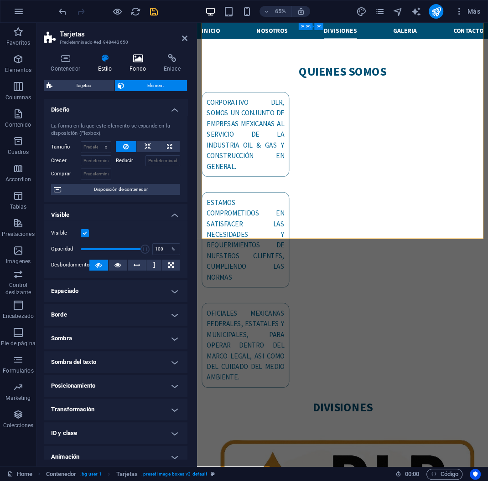
click at [152, 58] on icon at bounding box center [138, 58] width 31 height 9
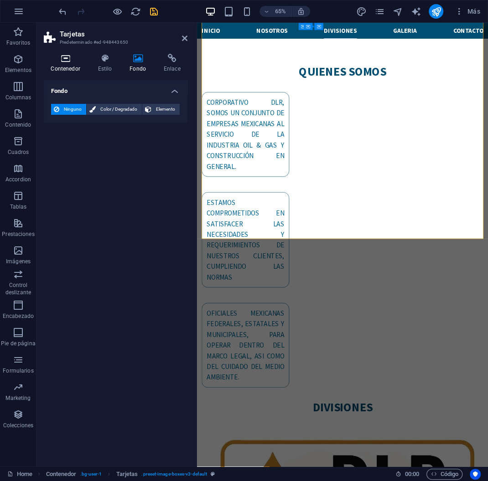
click at [62, 62] on h4 "Contenedor" at bounding box center [67, 63] width 47 height 19
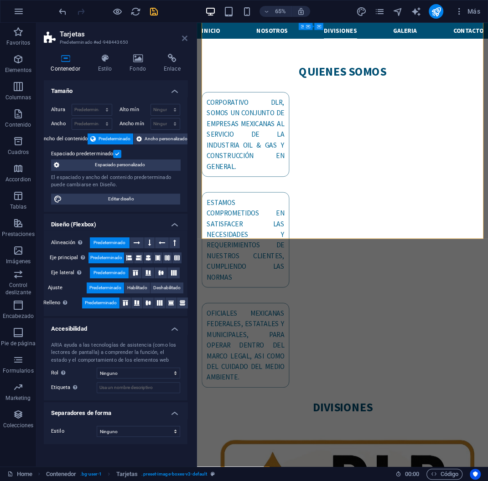
click at [183, 40] on icon at bounding box center [184, 38] width 5 height 7
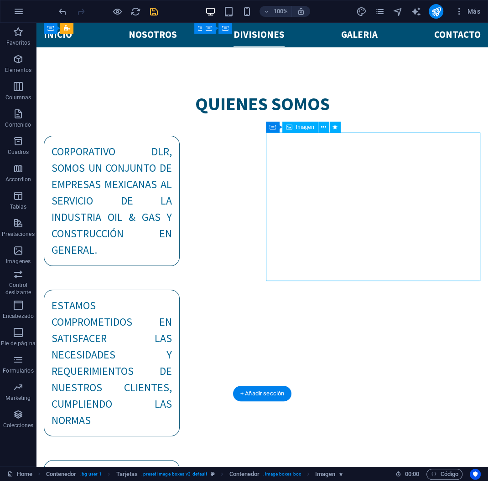
select select "%"
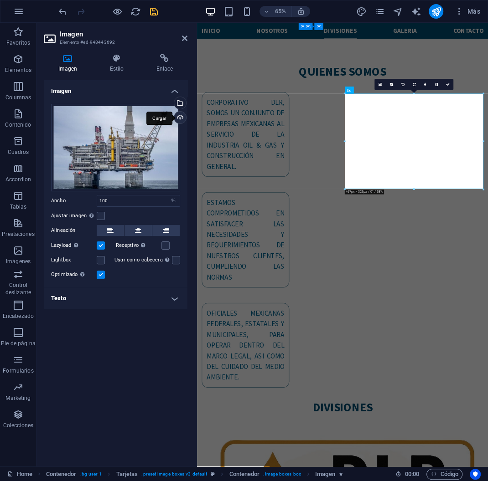
click at [181, 117] on div "Cargar" at bounding box center [179, 119] width 14 height 14
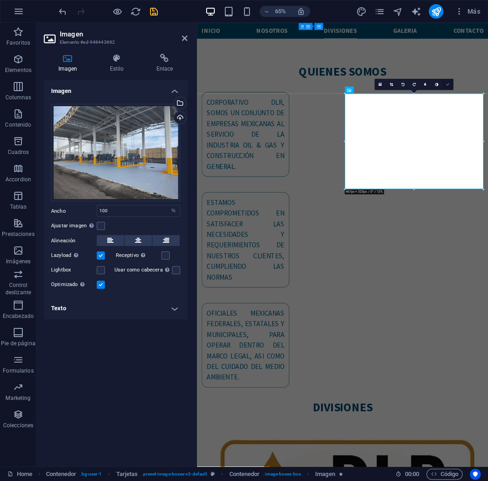
click at [450, 82] on link at bounding box center [447, 84] width 11 height 11
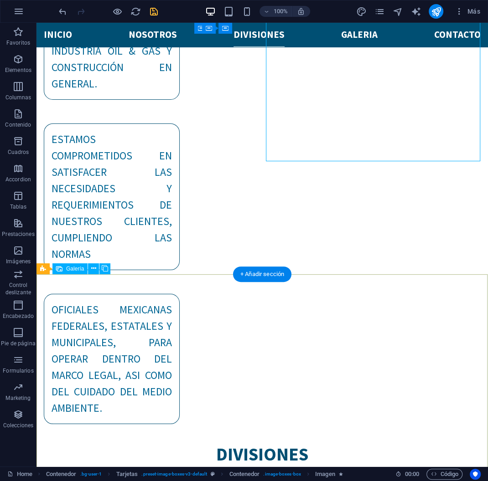
scroll to position [1902, 0]
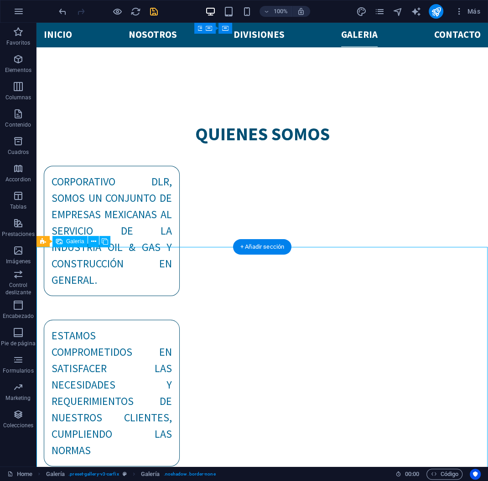
scroll to position [2077, 0]
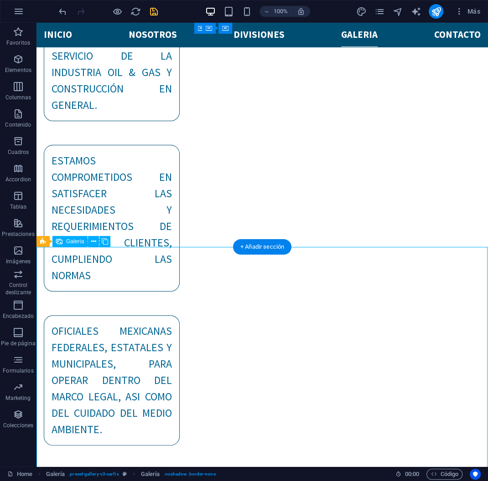
select select "4"
select select "px"
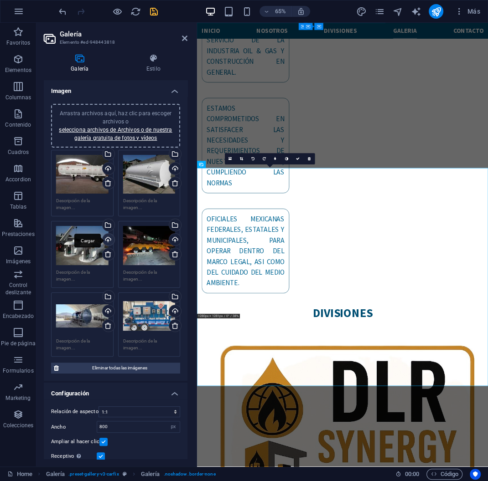
click at [112, 239] on div "Cargar" at bounding box center [108, 241] width 14 height 14
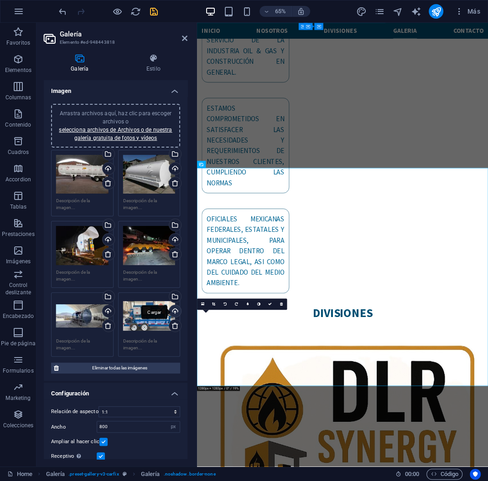
click at [173, 314] on div "Cargar" at bounding box center [174, 312] width 14 height 14
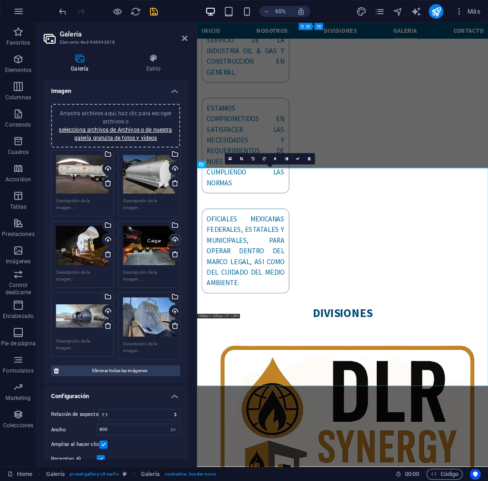
click at [176, 241] on div "Cargar" at bounding box center [174, 241] width 14 height 14
click at [109, 170] on div "Cargar" at bounding box center [108, 170] width 14 height 14
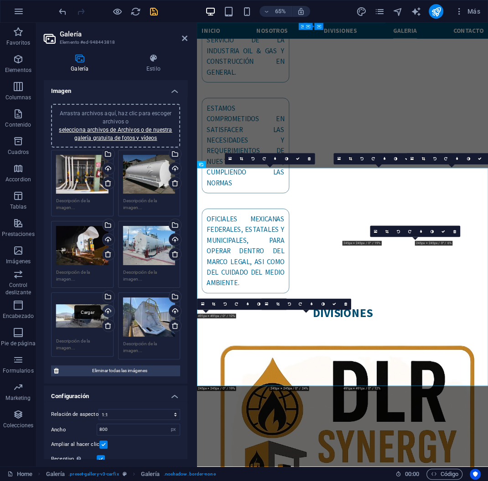
click at [109, 313] on div "Cargar" at bounding box center [108, 312] width 14 height 14
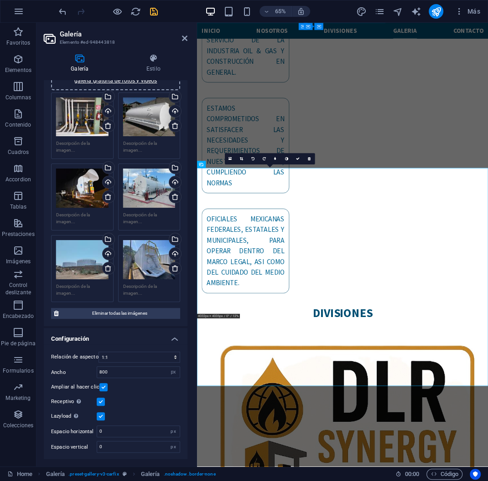
scroll to position [0, 0]
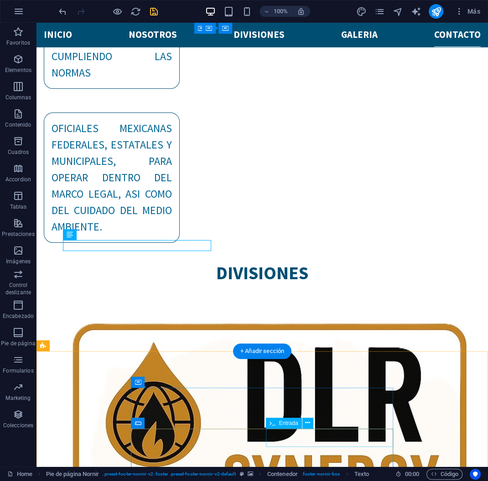
scroll to position [2319, 0]
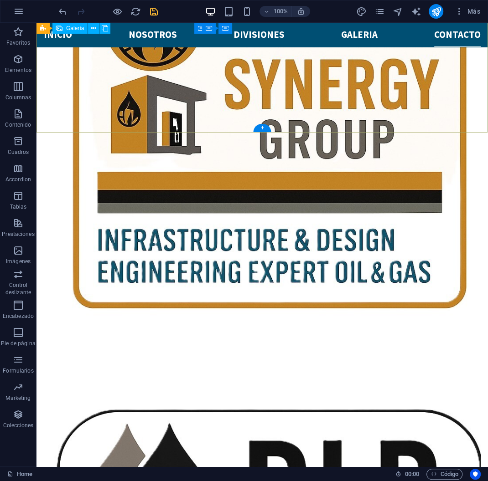
scroll to position [2327, 0]
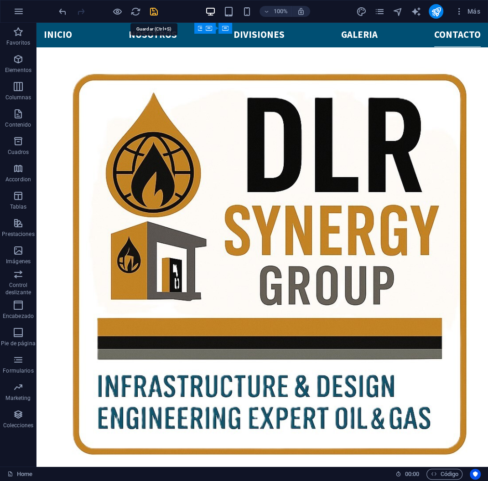
click at [153, 9] on icon "save" at bounding box center [154, 11] width 10 height 10
checkbox input "false"
click at [135, 11] on icon "reload" at bounding box center [135, 11] width 10 height 10
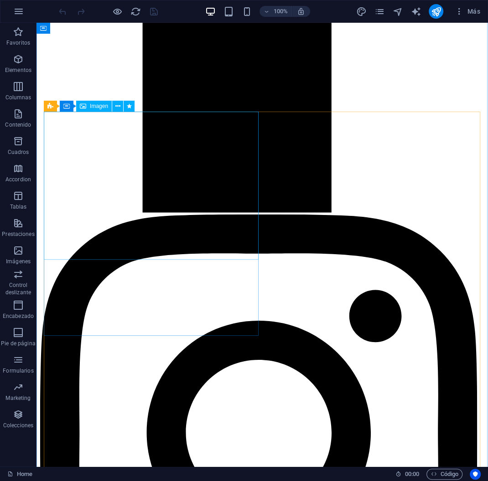
scroll to position [1300, 0]
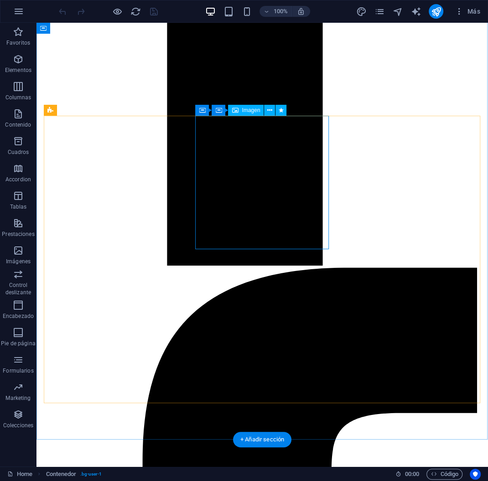
scroll to position [1007, 0]
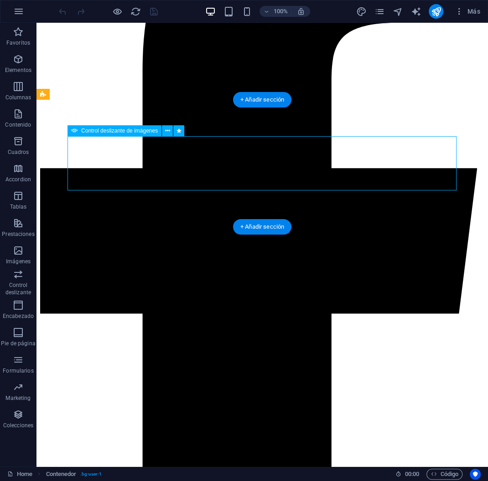
select select "s"
select select "progressive"
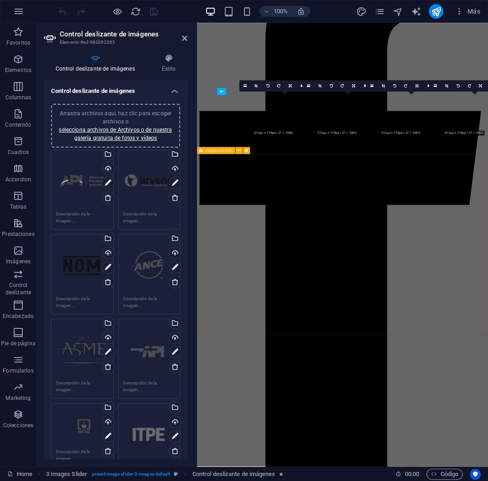
scroll to position [1186, 0]
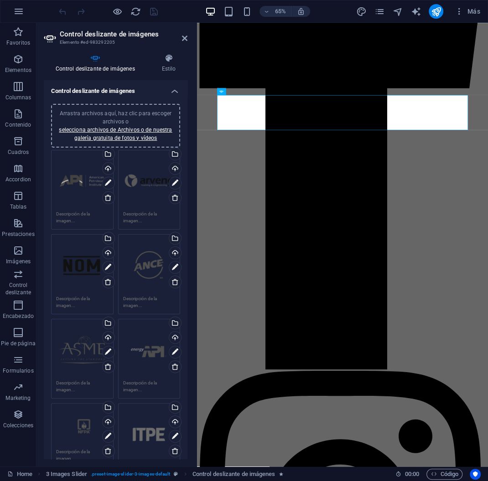
click at [154, 90] on h4 "Control deslizante de imágenes" at bounding box center [116, 88] width 144 height 16
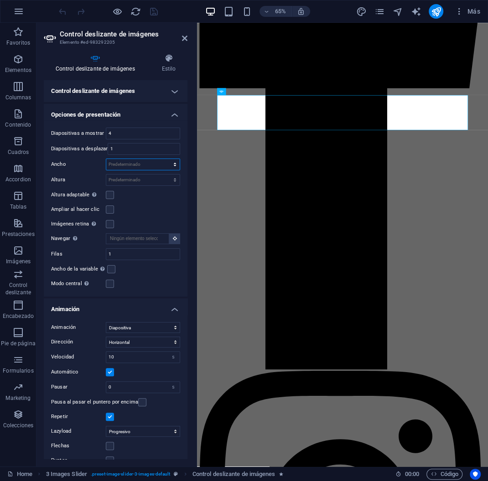
click at [106, 159] on select "Predeterminado px % rem em vw vh" at bounding box center [142, 164] width 73 height 11
select select "px"
click option "px" at bounding box center [0, 0] width 0 height 0
drag, startPoint x: 132, startPoint y: 165, endPoint x: 87, endPoint y: 163, distance: 44.7
click at [106, 163] on input "0" at bounding box center [142, 164] width 73 height 11
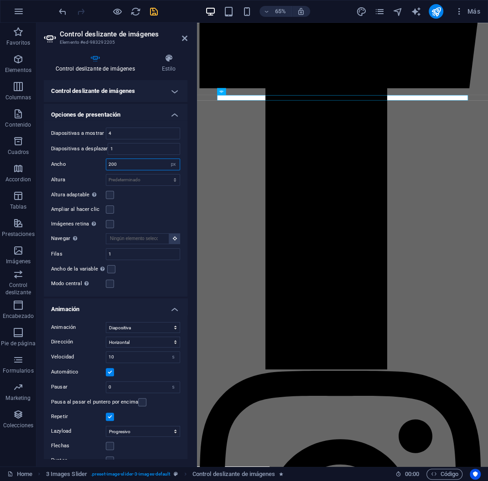
drag, startPoint x: 150, startPoint y: 165, endPoint x: 57, endPoint y: 170, distance: 92.3
click at [106, 170] on input "200" at bounding box center [142, 164] width 73 height 11
type input "500"
click at [167, 159] on select "Predeterminado px % rem em vw vh" at bounding box center [173, 164] width 13 height 11
select select "default"
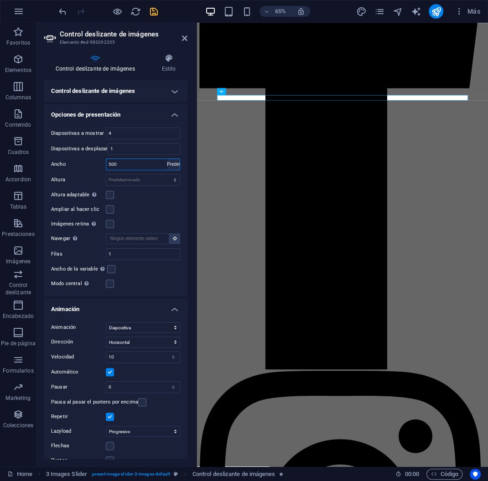
click option "Predeterminado" at bounding box center [0, 0] width 0 height 0
select select "DISABLED_OPTION_VALUE"
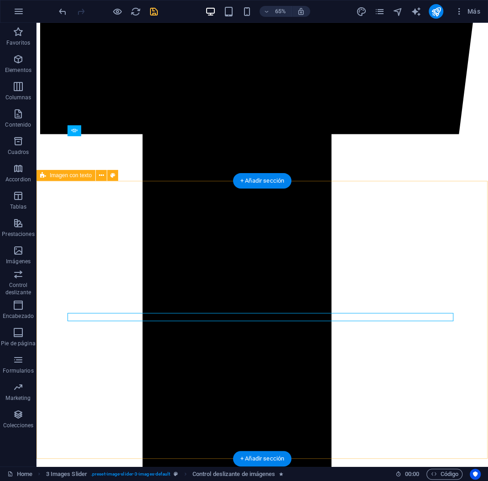
scroll to position [1007, 0]
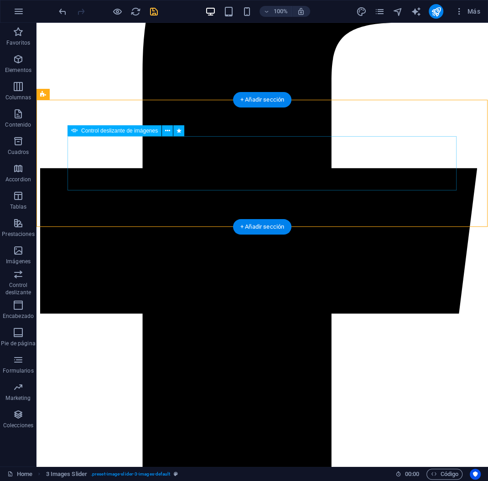
select select "s"
select select "progressive"
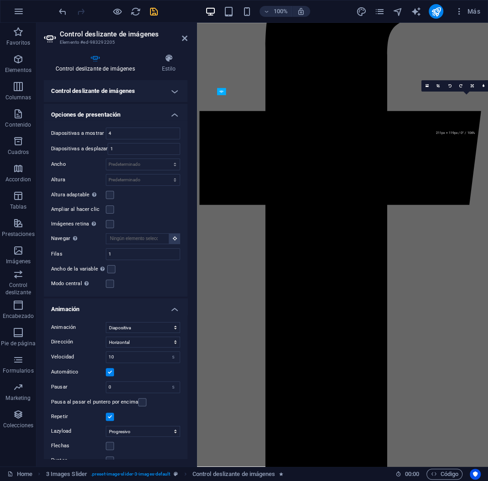
scroll to position [1186, 0]
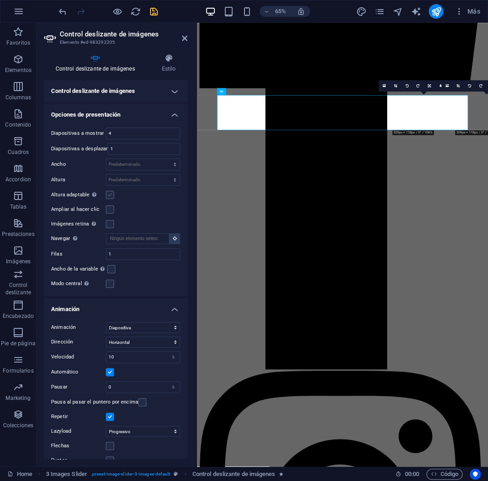
click at [113, 199] on label at bounding box center [110, 195] width 8 height 8
click at [0, 0] on input "Altura adaptable Ajustar automáticamente el alto para controles deslizantes de …" at bounding box center [0, 0] width 0 height 0
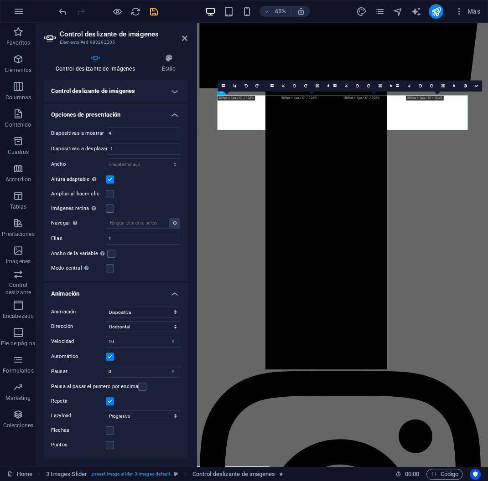
click at [113, 199] on div "Ampliar al hacer clic" at bounding box center [115, 194] width 129 height 11
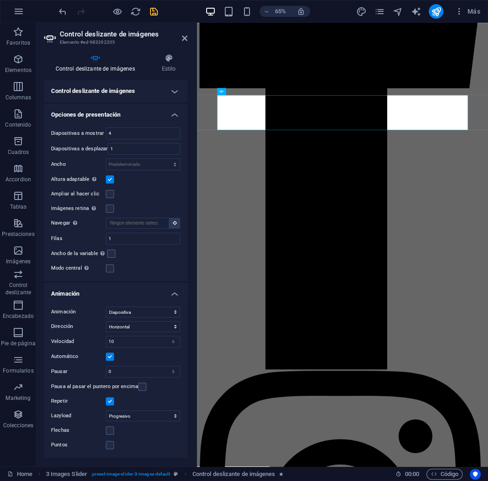
drag, startPoint x: 109, startPoint y: 208, endPoint x: 180, endPoint y: 195, distance: 71.9
click at [109, 208] on label at bounding box center [110, 209] width 8 height 8
click at [0, 0] on input "Imágenes retina Automáticamente cargar tamaños optimizados de smartphone e imag…" at bounding box center [0, 0] width 0 height 0
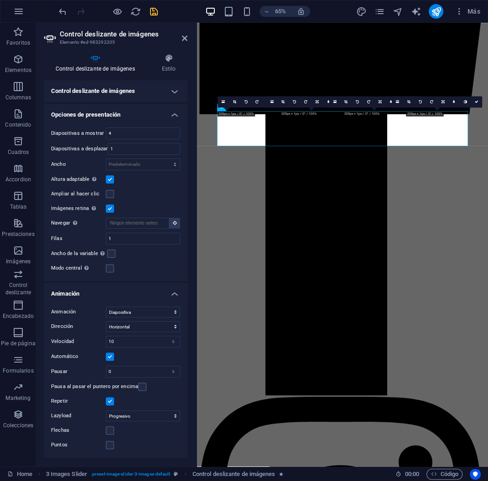
scroll to position [1138, 0]
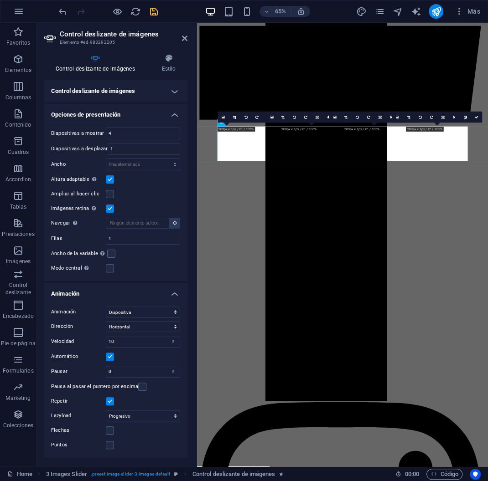
click at [136, 112] on h4 "Opciones de presentación" at bounding box center [116, 112] width 144 height 16
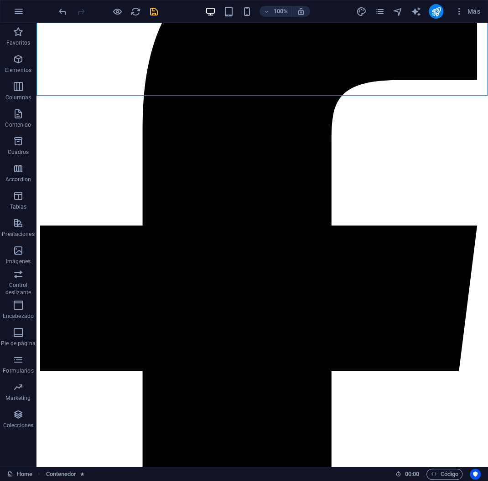
scroll to position [960, 0]
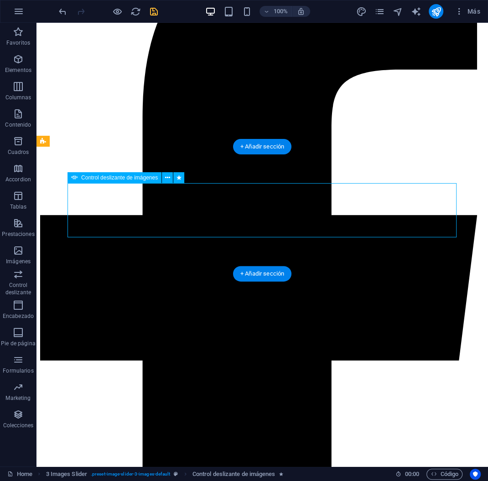
select select "s"
select select "progressive"
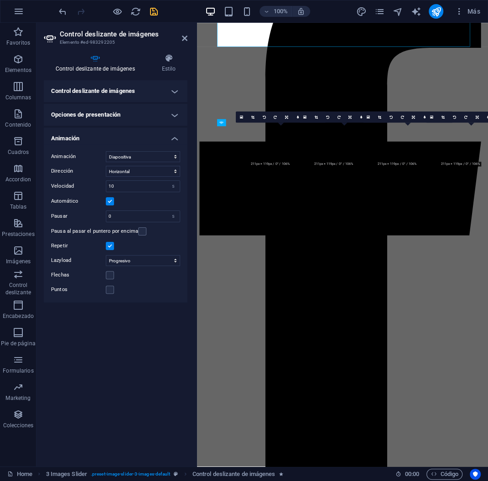
scroll to position [1138, 0]
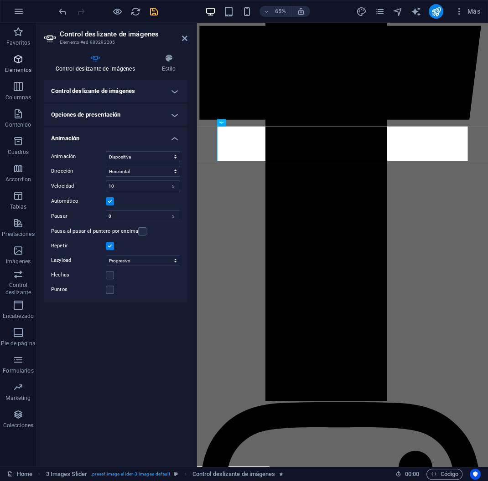
click at [16, 68] on p "Elementos" at bounding box center [18, 70] width 26 height 7
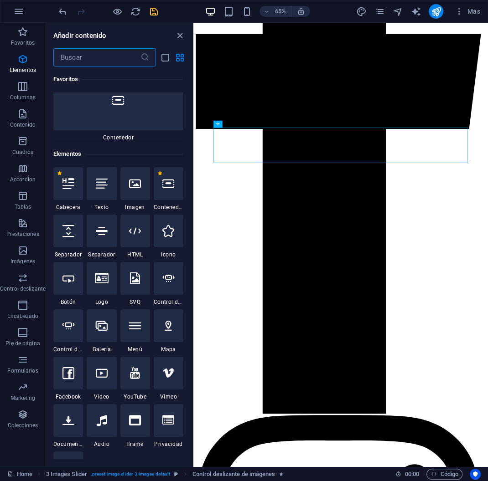
scroll to position [0, 0]
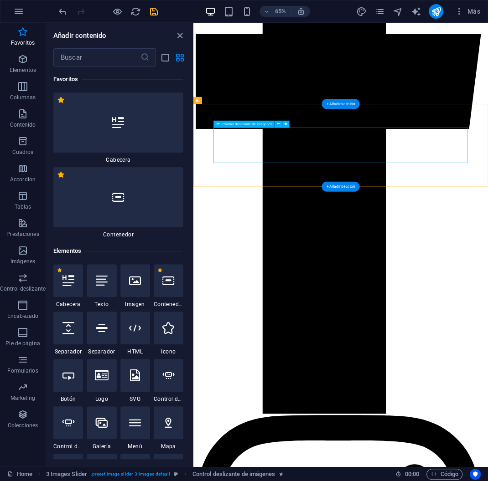
select select "s"
select select "progressive"
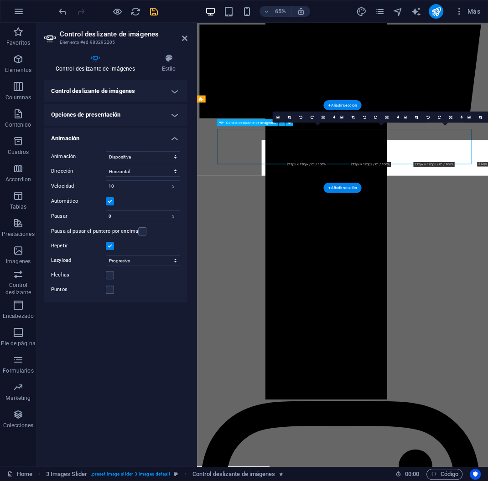
scroll to position [1138, 0]
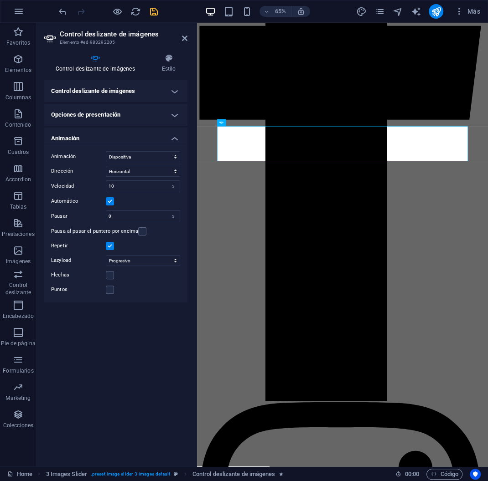
click at [134, 83] on h4 "Control deslizante de imágenes" at bounding box center [116, 91] width 144 height 22
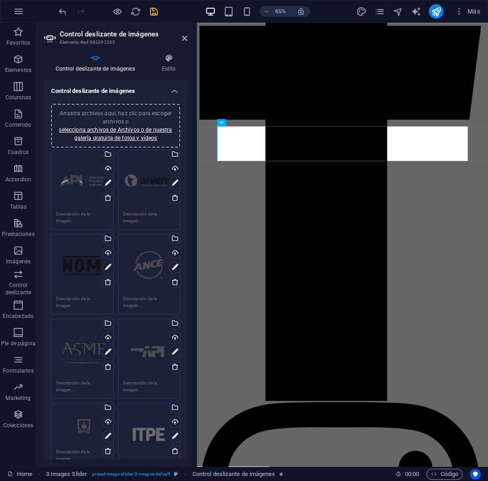
click at [136, 118] on div "Arrastra archivos aquí, haz clic para escoger archivos o selecciona archivos de…" at bounding box center [116, 125] width 118 height 33
click at [110, 138] on link "selecciona archivos de Archivos o de nuestra galería gratuita de fotos y vídeos" at bounding box center [115, 134] width 113 height 15
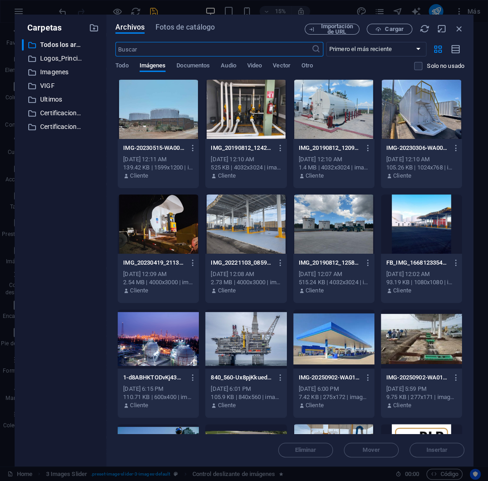
scroll to position [2825, 0]
click at [36, 84] on icon at bounding box center [31, 86] width 9 height 9
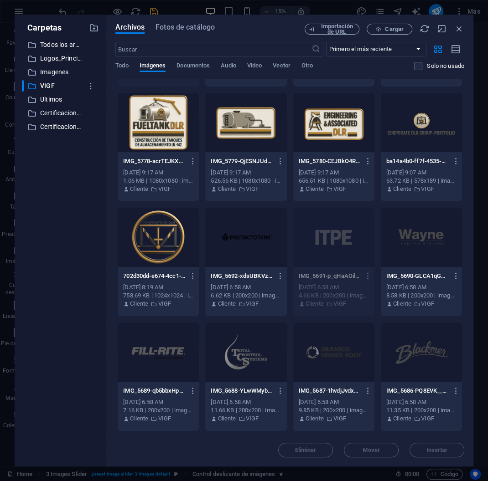
scroll to position [0, 0]
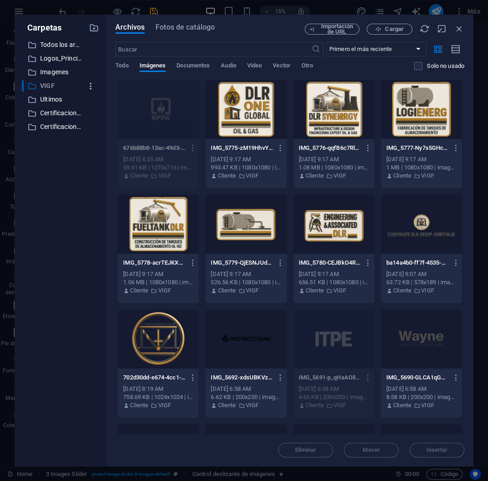
click at [89, 87] on icon "button" at bounding box center [91, 86] width 10 height 9
click at [84, 130] on h6 "Descargar" at bounding box center [99, 131] width 44 height 11
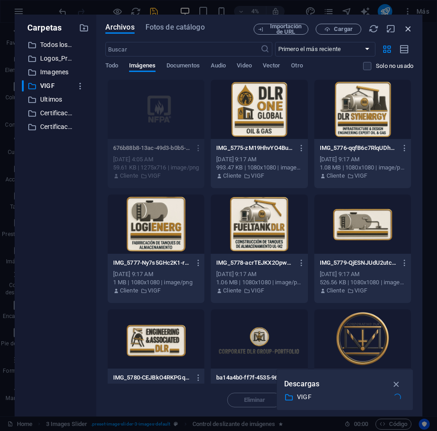
click at [405, 28] on icon "button" at bounding box center [408, 29] width 10 height 10
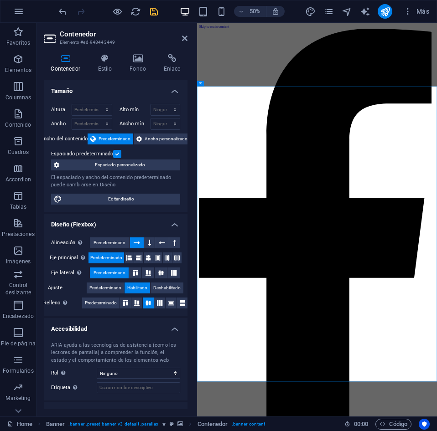
click at [102, 86] on h4 "Tamaño" at bounding box center [116, 88] width 144 height 16
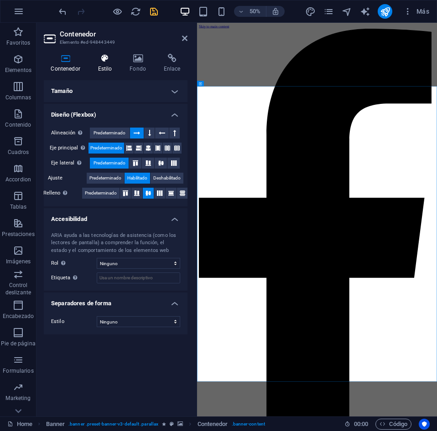
click at [104, 63] on h4 "Estilo" at bounding box center [107, 63] width 32 height 19
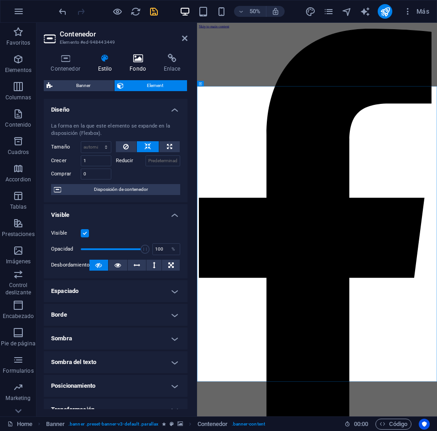
click at [132, 62] on icon at bounding box center [138, 58] width 31 height 9
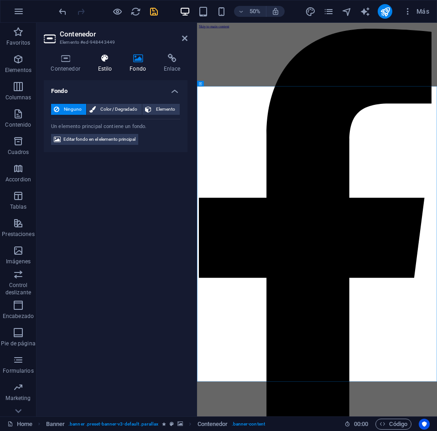
click at [95, 68] on h4 "Estilo" at bounding box center [107, 63] width 32 height 19
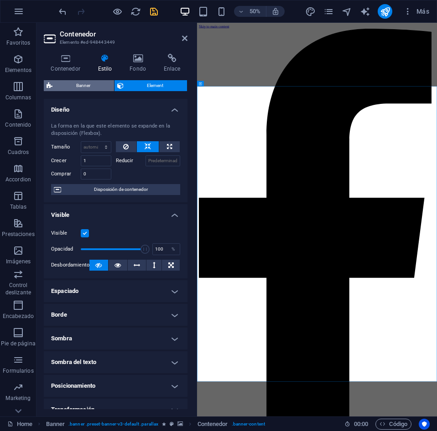
click at [87, 86] on span "Banner" at bounding box center [83, 85] width 56 height 11
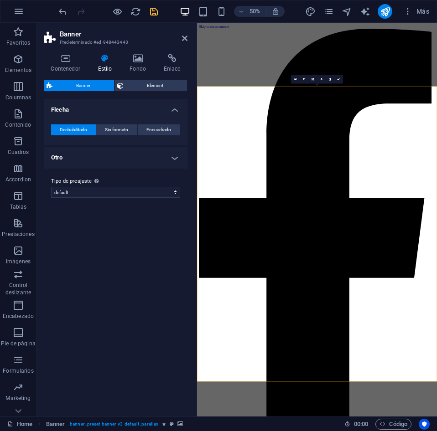
click at [95, 169] on div "Tipo de preajuste La configuración y variante seleccionada arriba afecta a todo…" at bounding box center [116, 187] width 144 height 36
click at [97, 164] on h4 "Otro" at bounding box center [116, 158] width 144 height 22
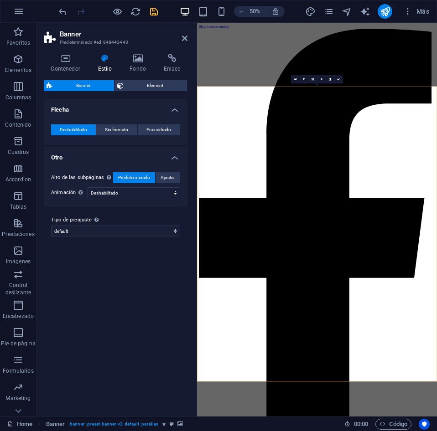
click at [104, 153] on h4 "Otro" at bounding box center [116, 155] width 144 height 16
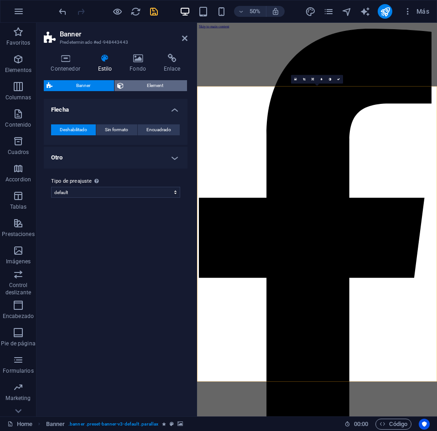
click at [136, 81] on span "Element" at bounding box center [155, 85] width 58 height 11
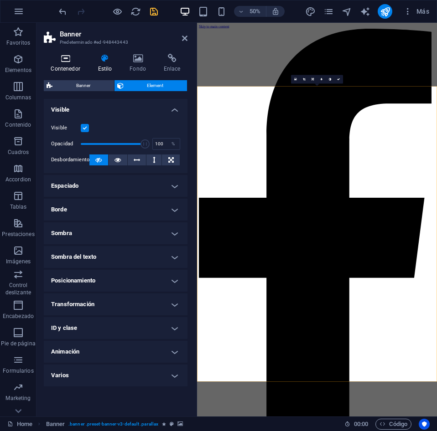
click at [64, 57] on icon at bounding box center [65, 58] width 43 height 9
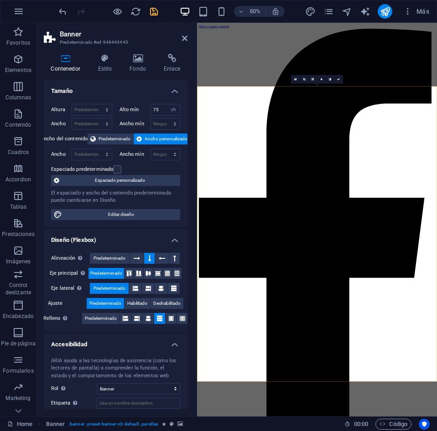
click at [98, 94] on h4 "Tamaño" at bounding box center [116, 88] width 144 height 16
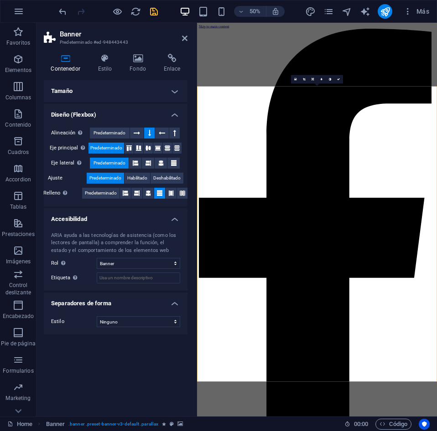
click at [89, 109] on h4 "Diseño (Flexbox)" at bounding box center [116, 112] width 144 height 16
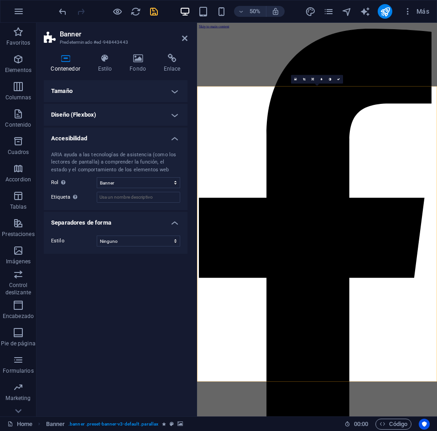
click at [79, 141] on h4 "Accesibilidad" at bounding box center [116, 136] width 144 height 16
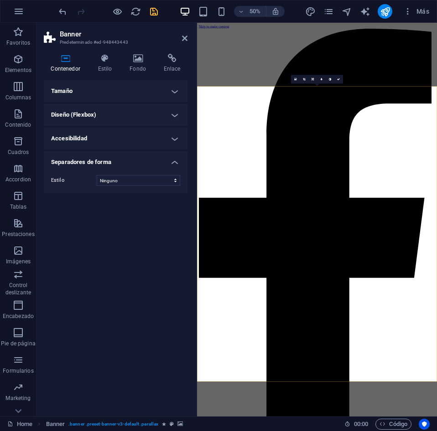
click at [77, 162] on h4 "Separadores de forma" at bounding box center [116, 159] width 144 height 16
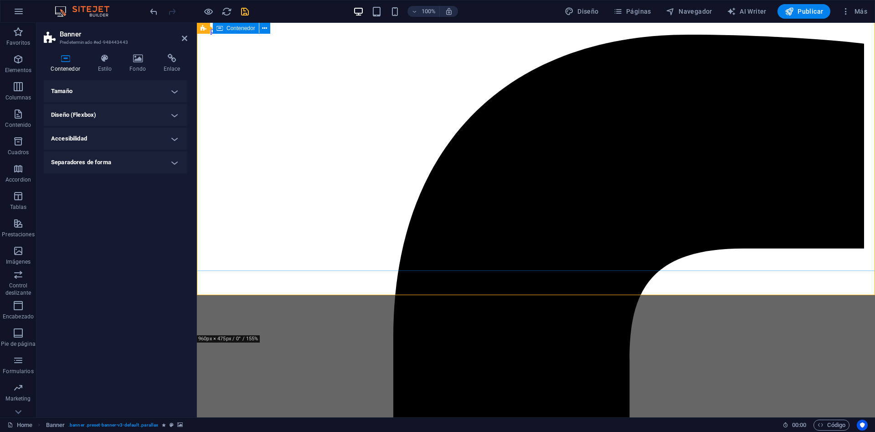
scroll to position [186, 0]
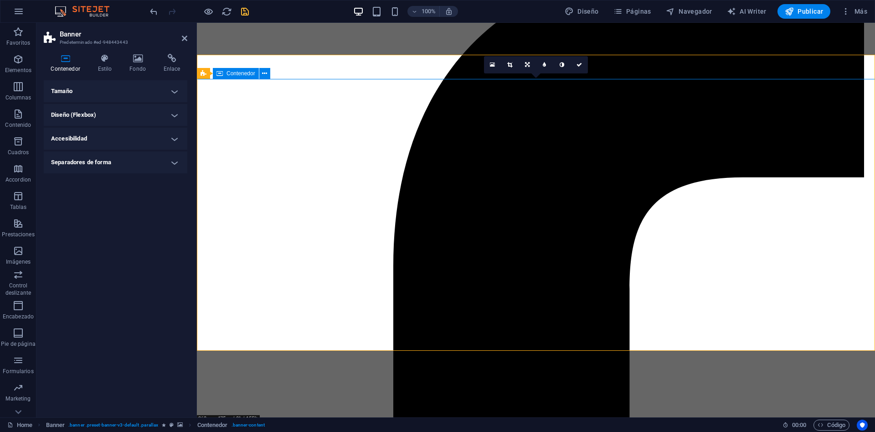
scroll to position [0, 0]
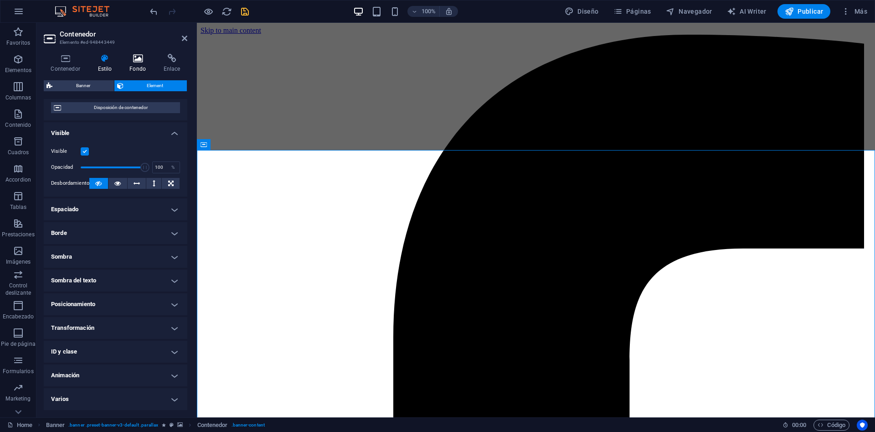
click at [141, 61] on icon at bounding box center [138, 58] width 31 height 9
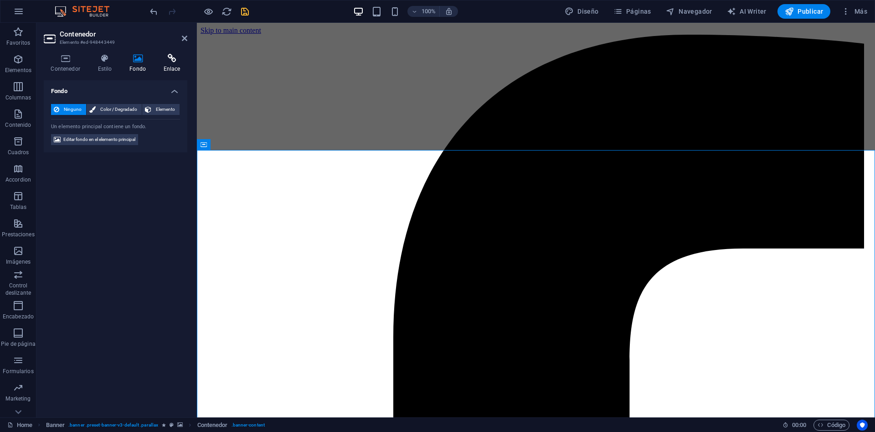
click at [177, 57] on icon at bounding box center [171, 58] width 31 height 9
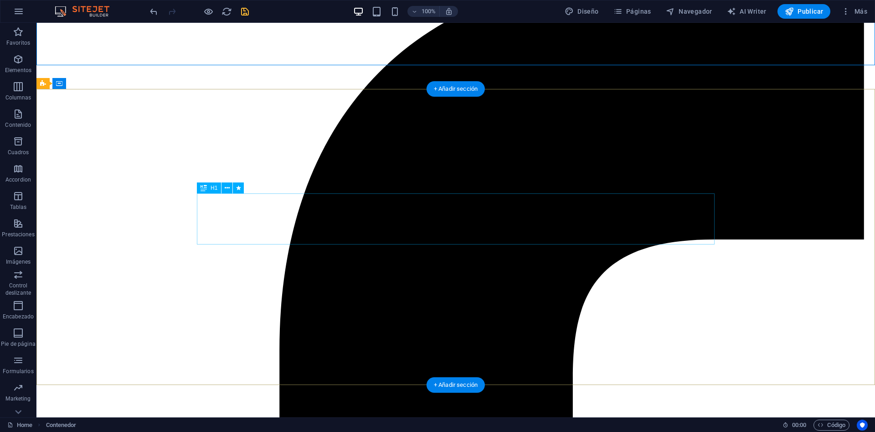
scroll to position [47, 0]
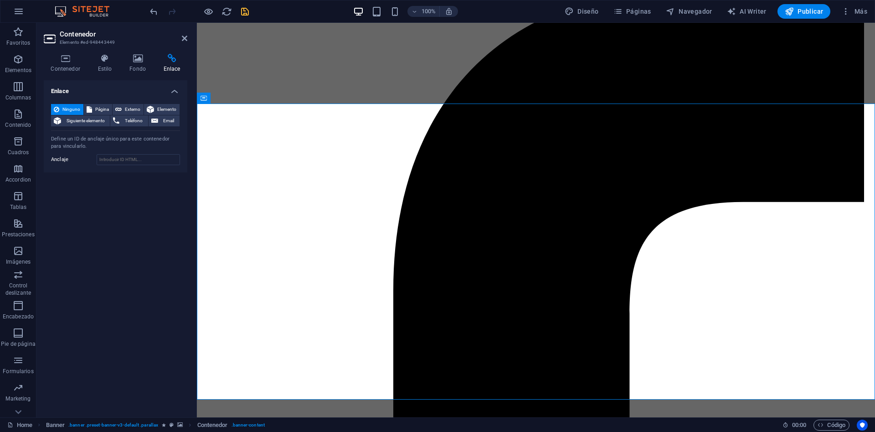
click at [103, 94] on h4 "Enlace" at bounding box center [116, 88] width 144 height 16
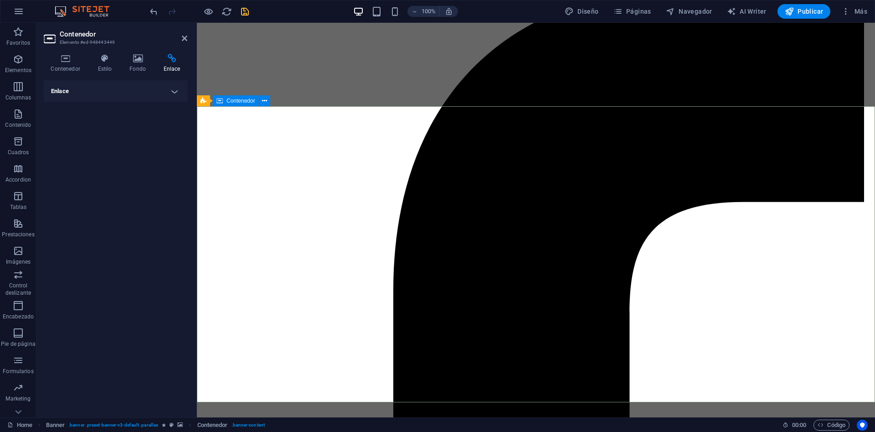
scroll to position [0, 0]
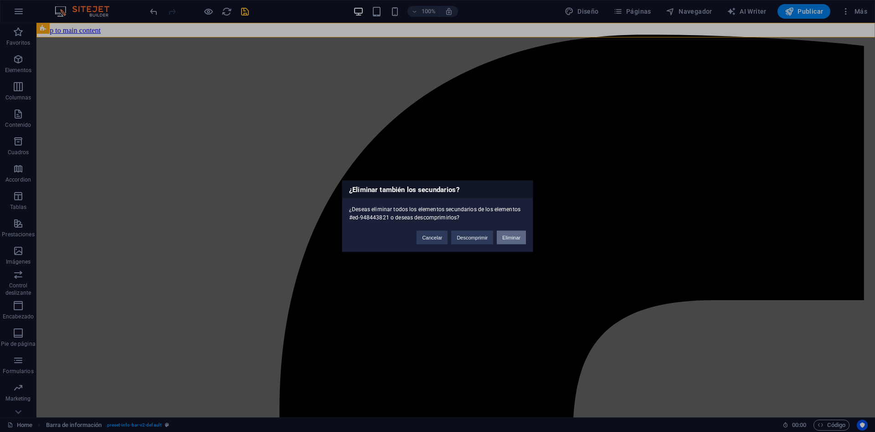
click at [522, 234] on button "Eliminar" at bounding box center [511, 237] width 29 height 14
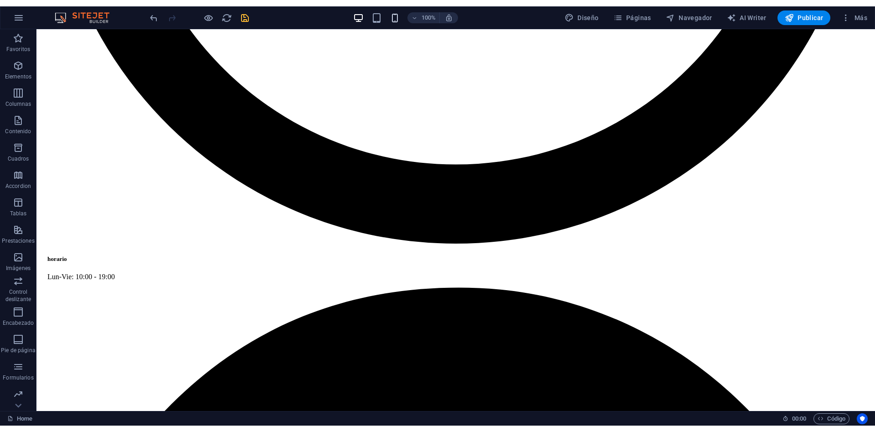
scroll to position [707, 0]
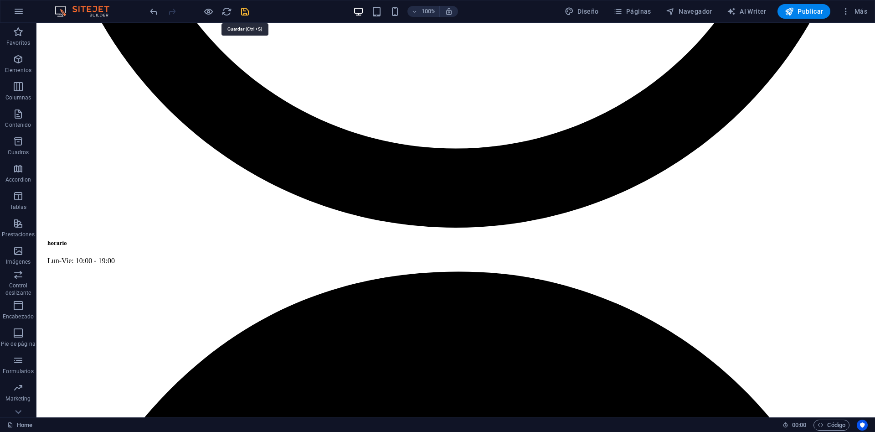
click at [245, 12] on icon "save" at bounding box center [245, 11] width 10 height 10
checkbox input "false"
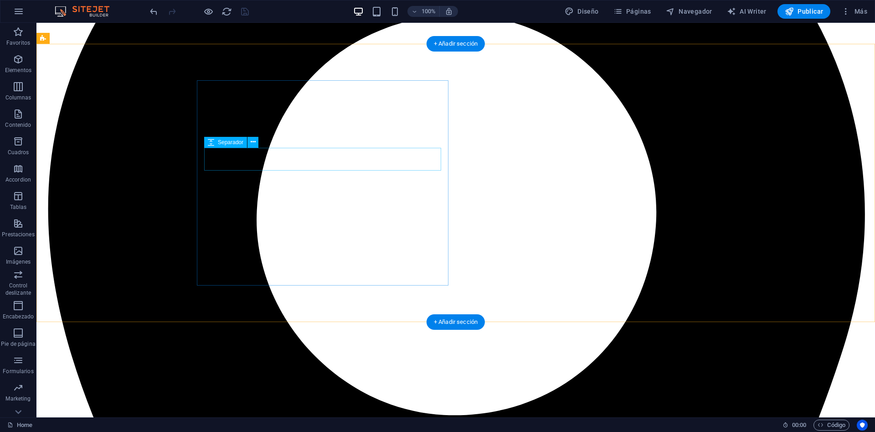
scroll to position [800, 0]
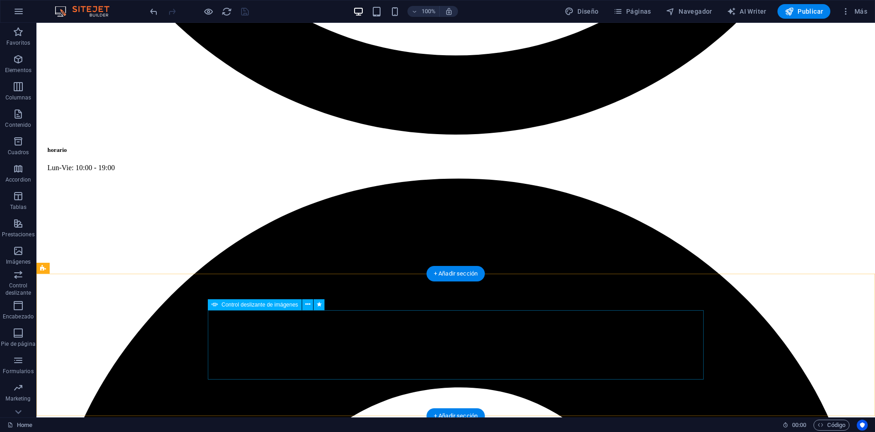
select select "s"
select select "progressive"
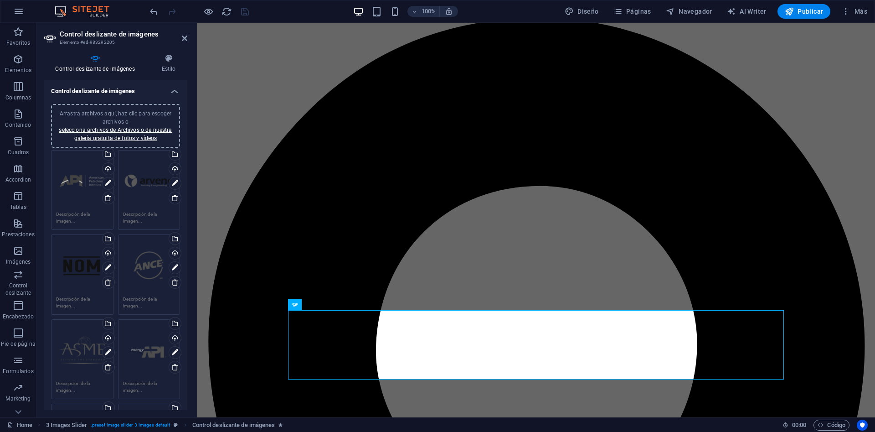
click at [169, 92] on h4 "Control deslizante de imágenes" at bounding box center [116, 88] width 144 height 16
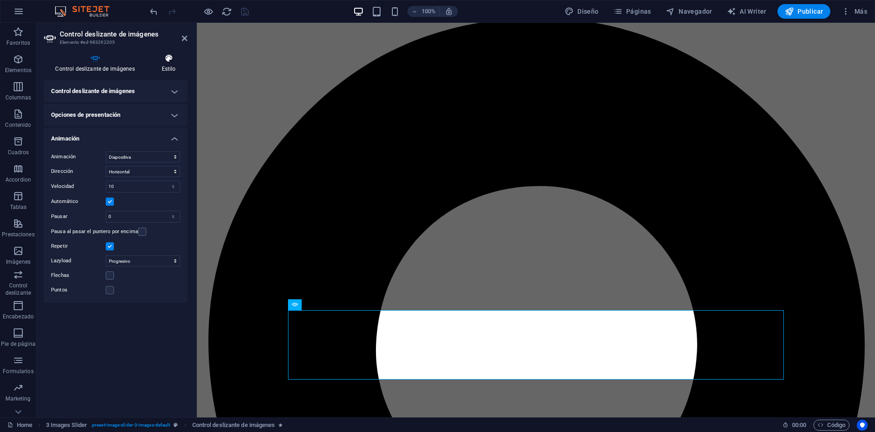
click at [169, 64] on h4 "Estilo" at bounding box center [168, 63] width 37 height 19
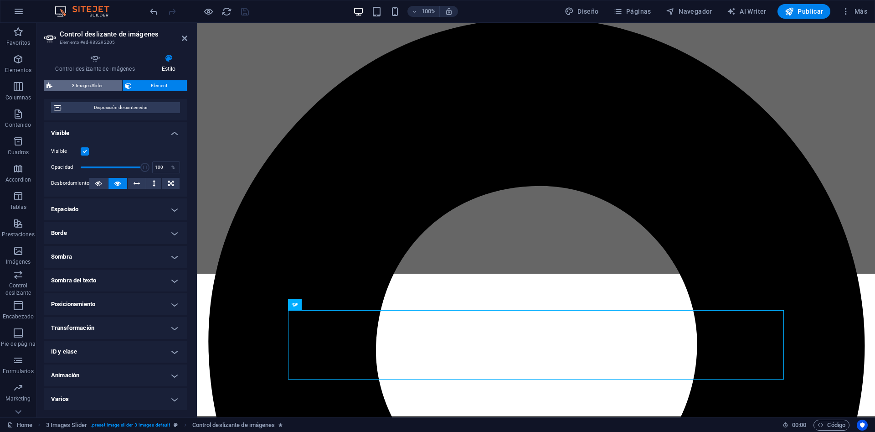
click at [80, 86] on span "3 Images Slider" at bounding box center [87, 85] width 64 height 11
select select "rem"
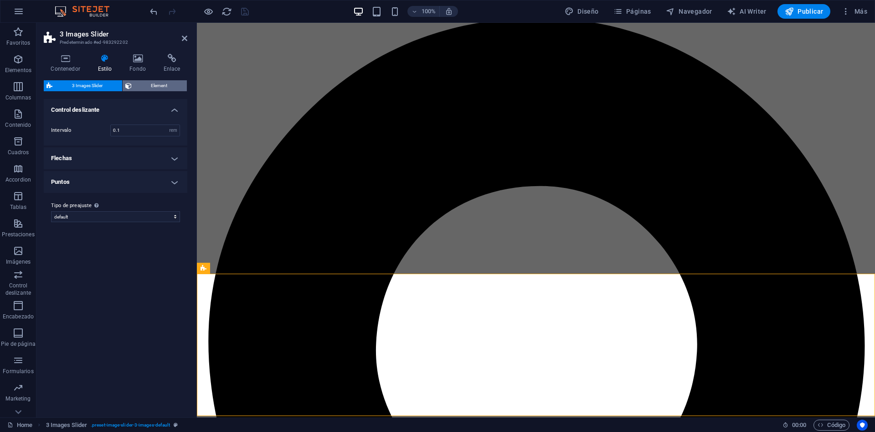
click at [171, 83] on span "Element" at bounding box center [159, 85] width 50 height 11
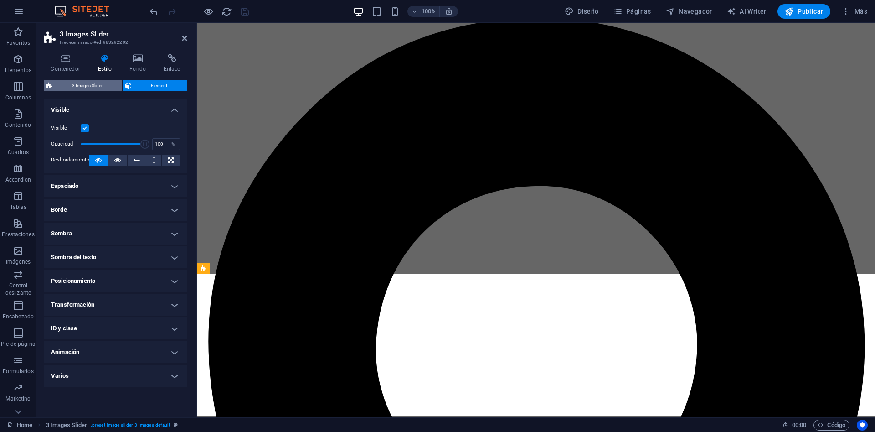
click at [104, 87] on span "3 Images Slider" at bounding box center [87, 85] width 64 height 11
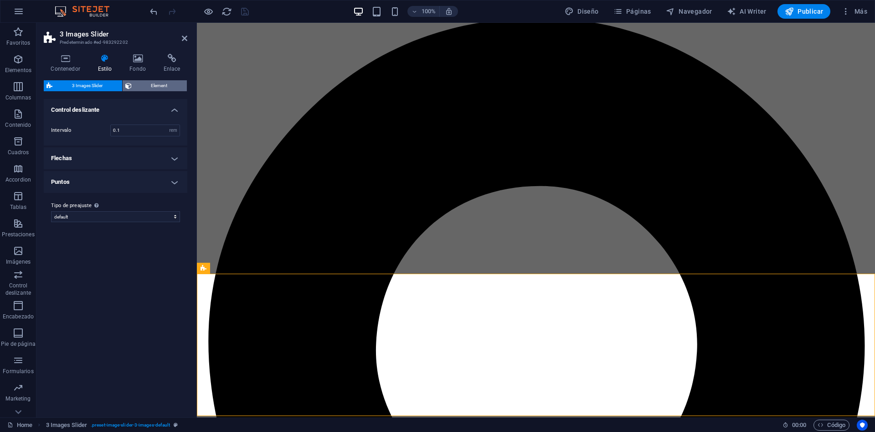
click at [150, 81] on span "Element" at bounding box center [159, 85] width 50 height 11
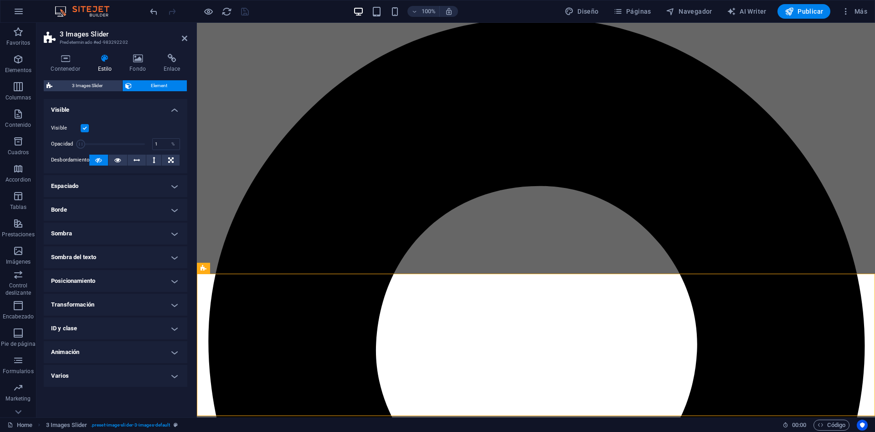
drag, startPoint x: 146, startPoint y: 144, endPoint x: 75, endPoint y: 148, distance: 71.3
click at [75, 148] on div "Opacidad 1 %" at bounding box center [115, 144] width 129 height 14
drag, startPoint x: 85, startPoint y: 146, endPoint x: 114, endPoint y: 149, distance: 29.3
click at [90, 149] on span at bounding box center [85, 144] width 9 height 9
drag, startPoint x: 311, startPoint y: 171, endPoint x: 252, endPoint y: 145, distance: 64.5
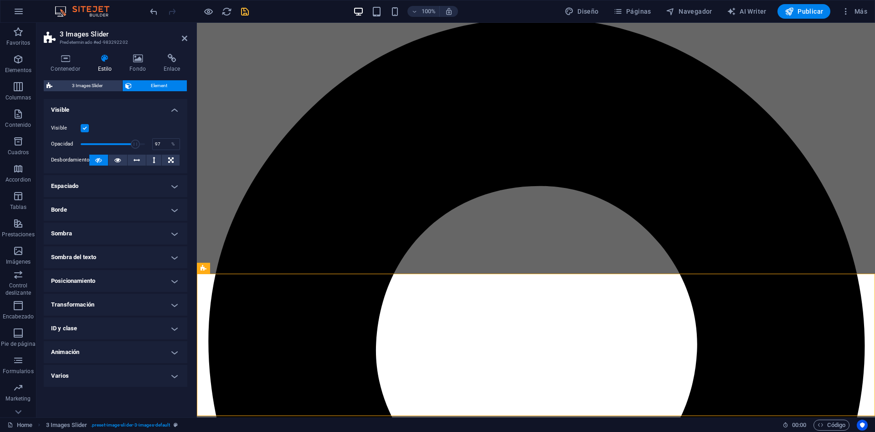
type input "100"
click at [149, 140] on span at bounding box center [144, 144] width 9 height 9
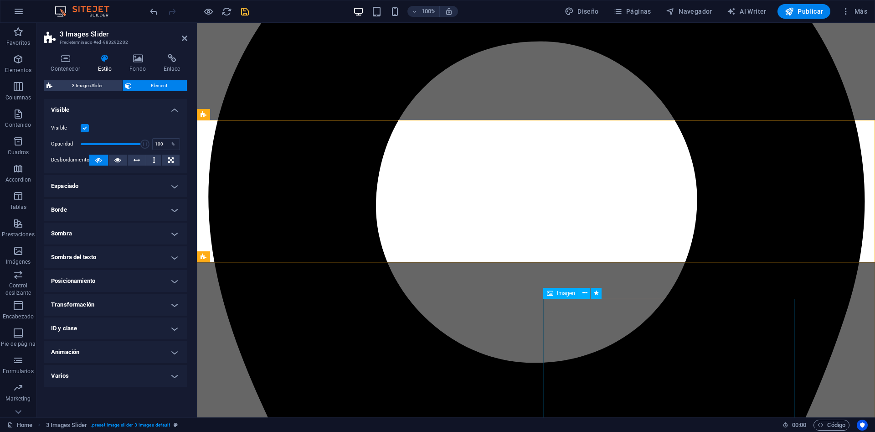
scroll to position [986, 0]
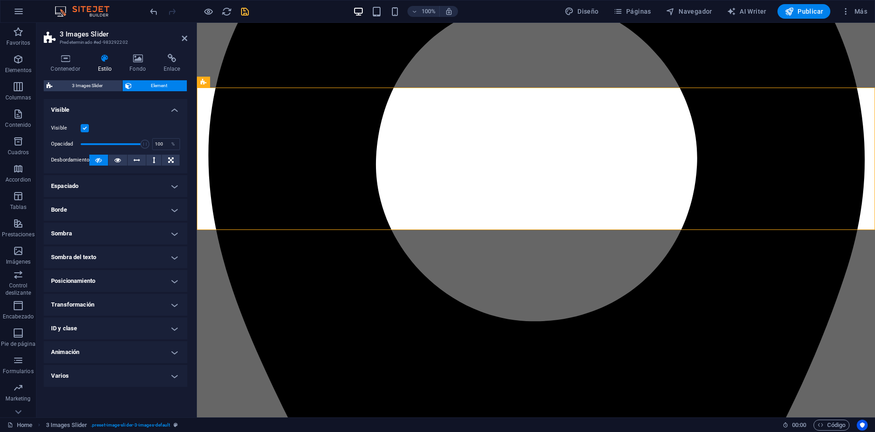
click at [124, 191] on h4 "Espaciado" at bounding box center [116, 186] width 144 height 22
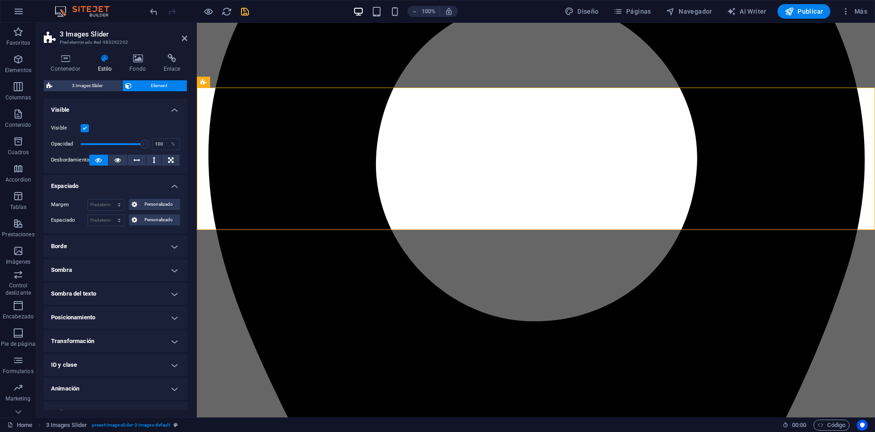
click at [124, 191] on h4 "Espaciado" at bounding box center [116, 183] width 144 height 16
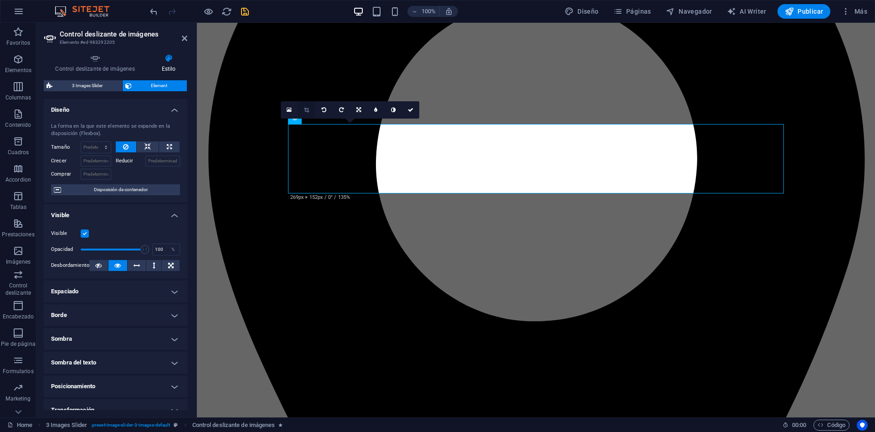
click at [306, 108] on icon at bounding box center [306, 109] width 5 height 5
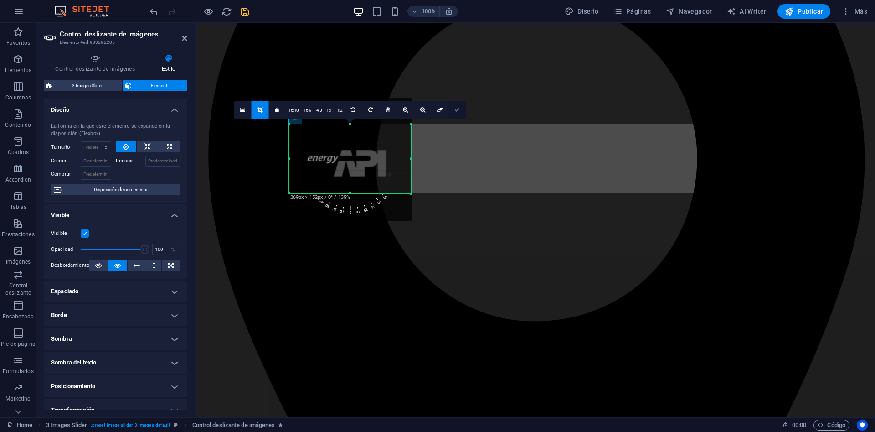
drag, startPoint x: 458, startPoint y: 114, endPoint x: 197, endPoint y: 89, distance: 261.5
click at [458, 114] on link at bounding box center [457, 109] width 17 height 17
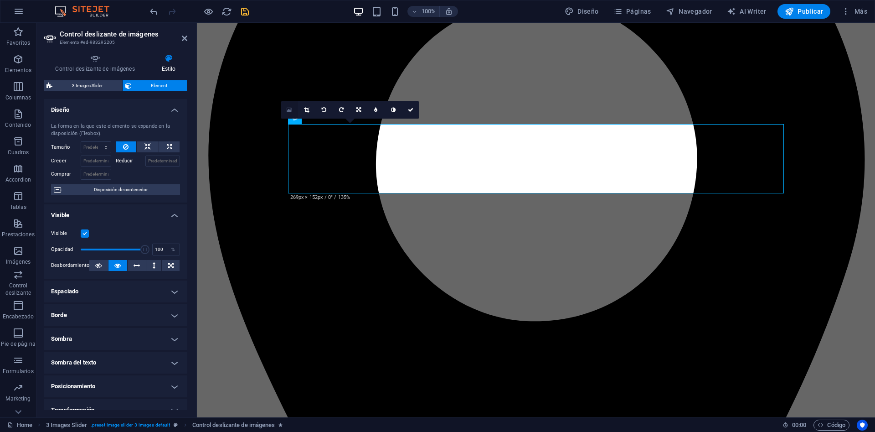
click at [286, 110] on link at bounding box center [289, 109] width 17 height 17
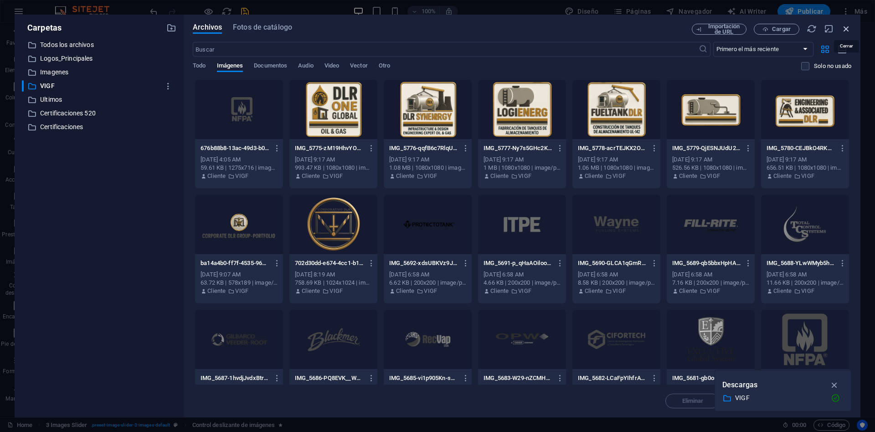
click at [849, 31] on icon "button" at bounding box center [847, 29] width 10 height 10
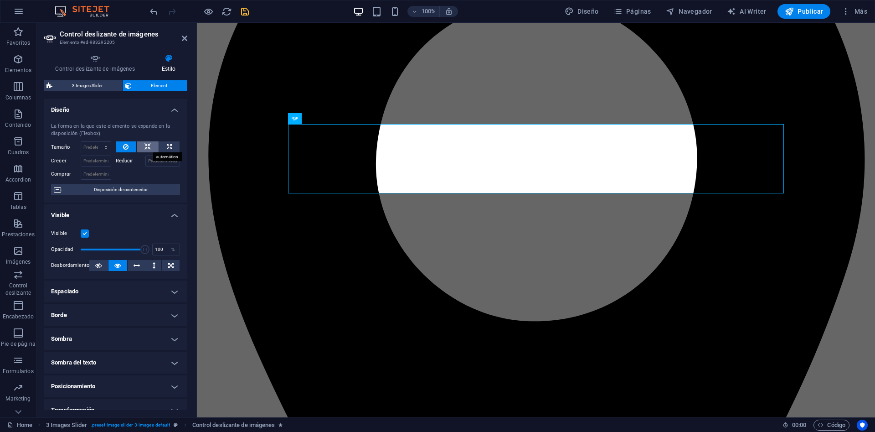
click at [148, 146] on icon at bounding box center [148, 146] width 6 height 11
click at [160, 129] on div "La forma en la que este elemento se expande en la disposición (Flexbox)." at bounding box center [115, 130] width 129 height 15
click at [148, 146] on icon at bounding box center [148, 146] width 6 height 11
click at [120, 149] on button at bounding box center [126, 146] width 21 height 11
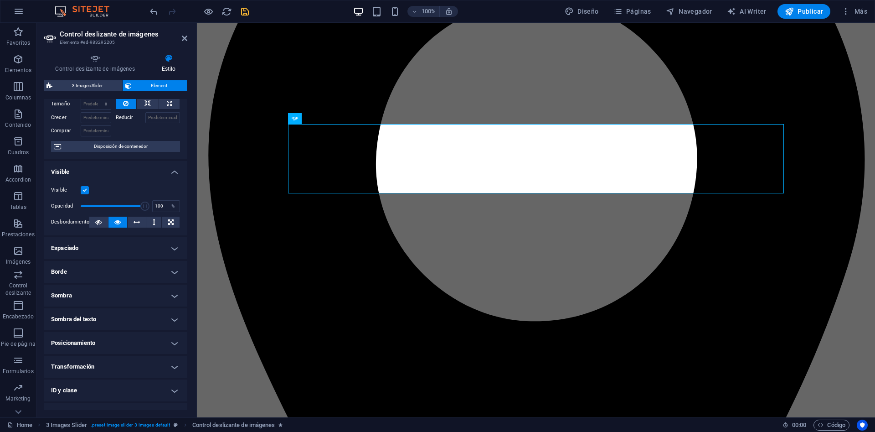
scroll to position [82, 0]
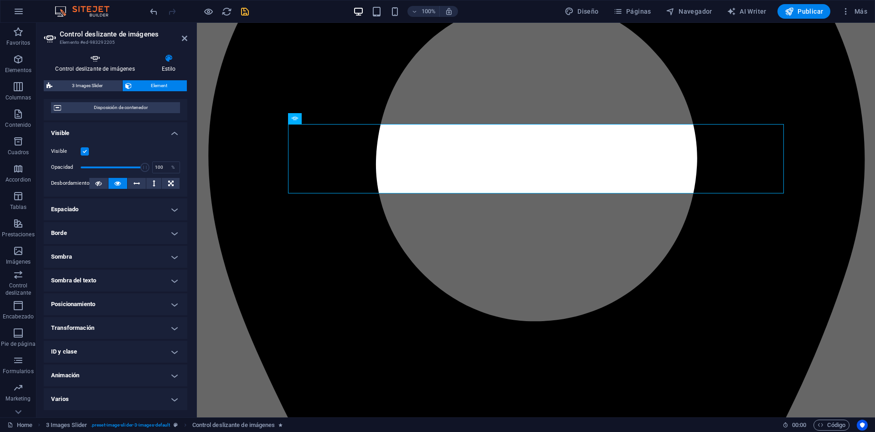
click at [116, 67] on h4 "Control deslizante de imágenes" at bounding box center [97, 63] width 106 height 19
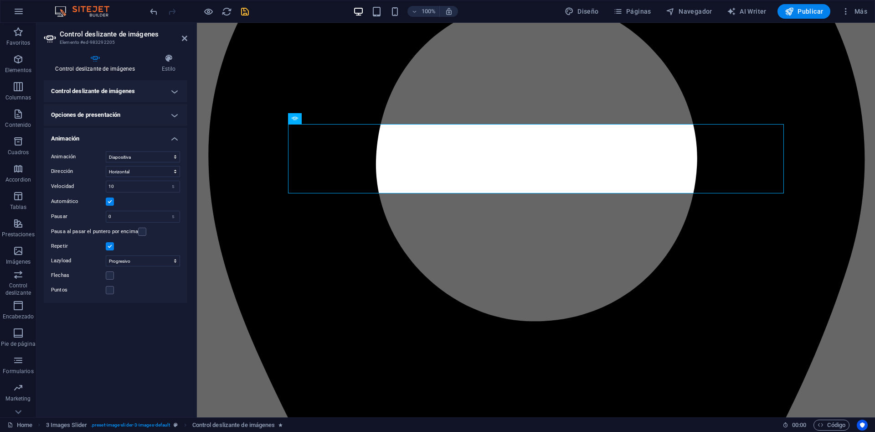
click at [119, 96] on h4 "Control deslizante de imágenes" at bounding box center [116, 91] width 144 height 22
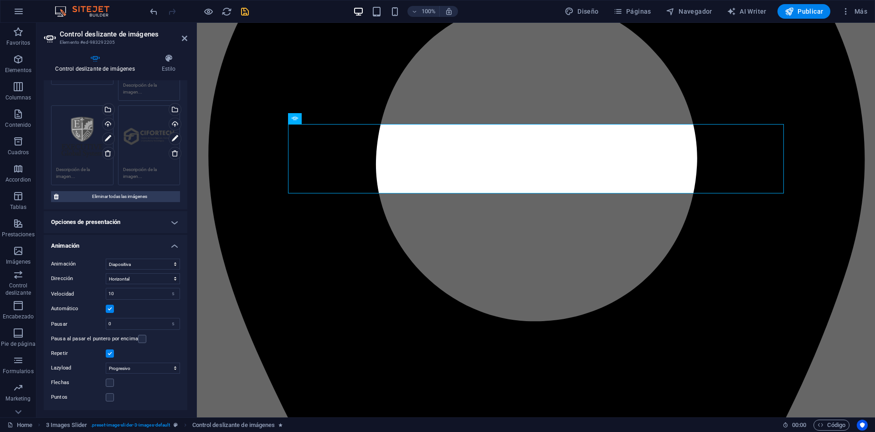
scroll to position [342, 0]
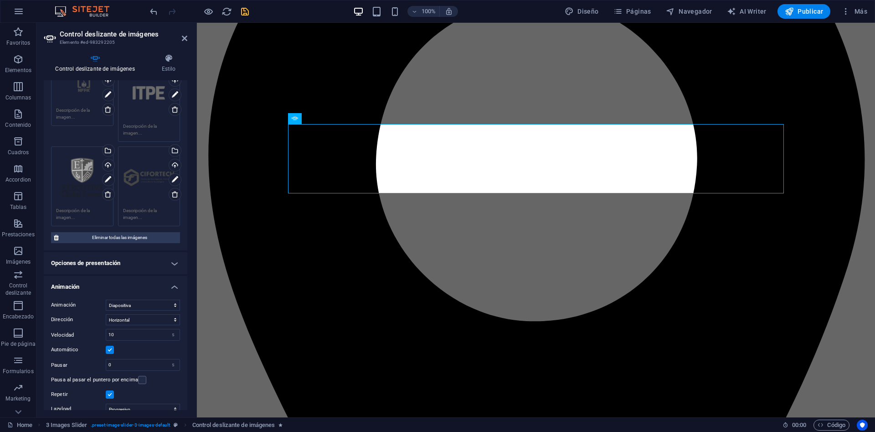
click at [117, 267] on h4 "Opciones de presentación" at bounding box center [116, 263] width 144 height 22
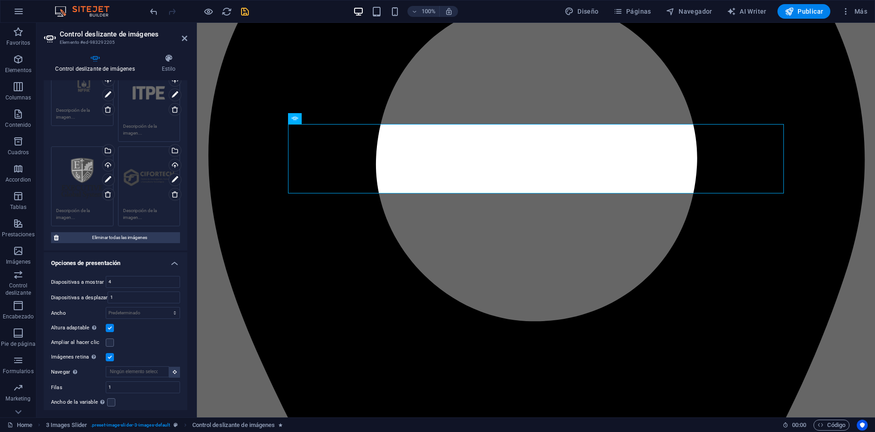
scroll to position [0, 0]
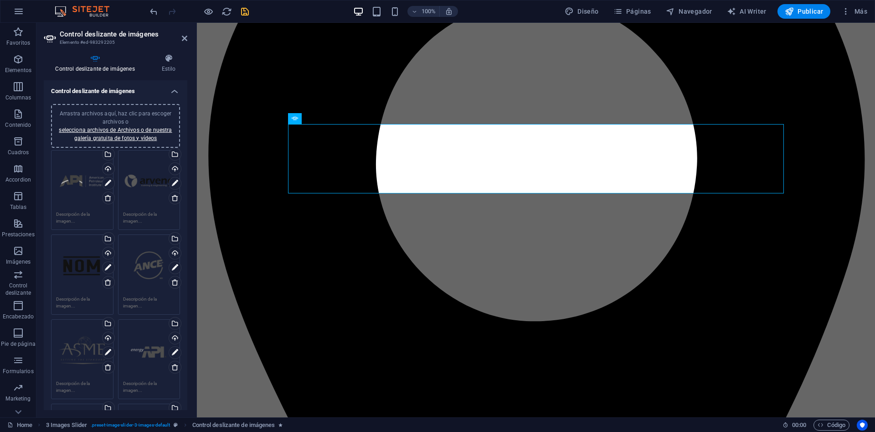
click at [171, 88] on h4 "Control deslizante de imágenes" at bounding box center [116, 88] width 144 height 16
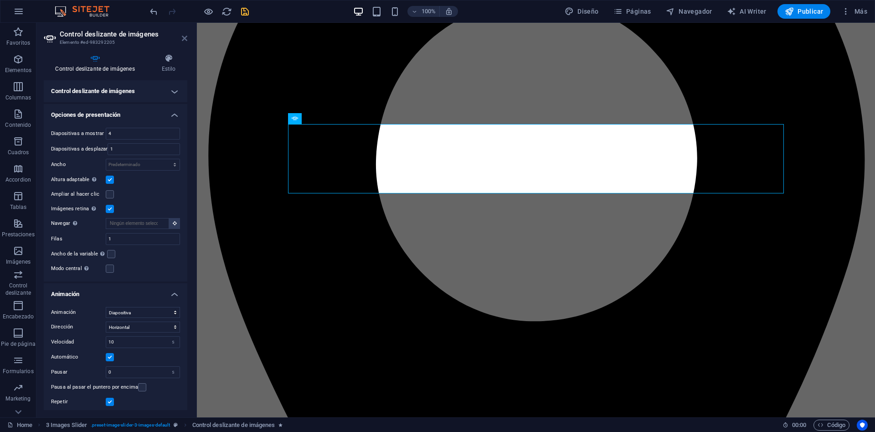
click at [183, 37] on icon at bounding box center [184, 38] width 5 height 7
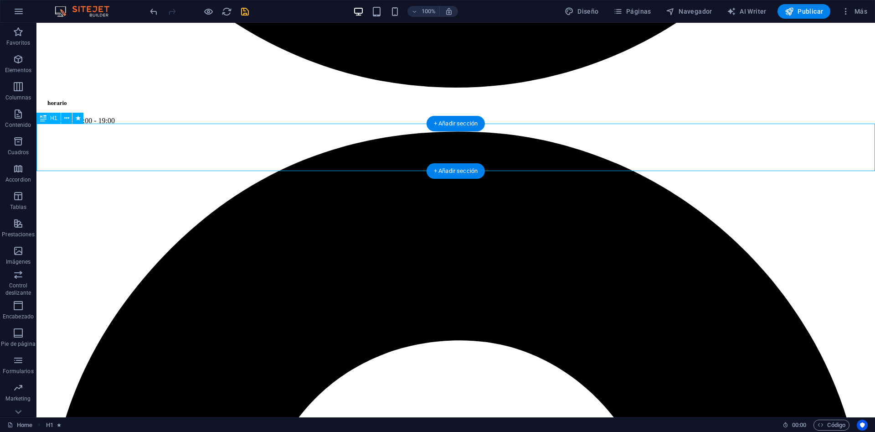
scroll to position [847, 0]
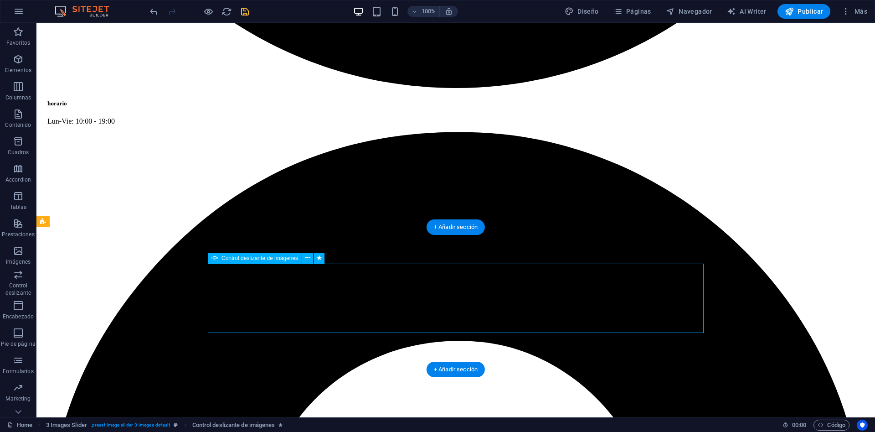
select select "s"
select select "progressive"
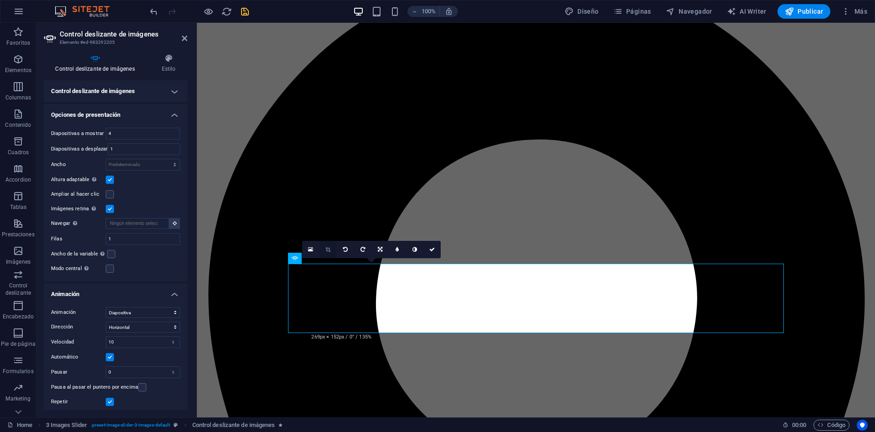
click at [325, 248] on link at bounding box center [328, 249] width 17 height 17
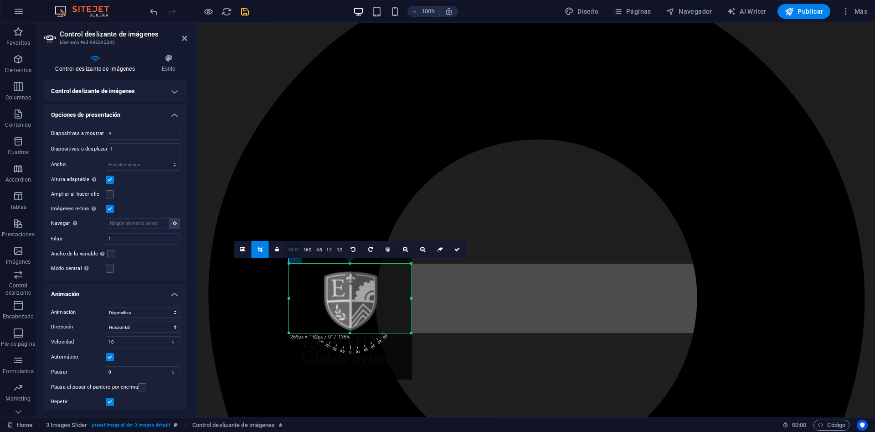
click at [299, 253] on link "16:10" at bounding box center [294, 249] width 16 height 17
click at [310, 250] on link "16:9" at bounding box center [307, 249] width 13 height 17
click at [336, 249] on link "1:2" at bounding box center [340, 249] width 10 height 17
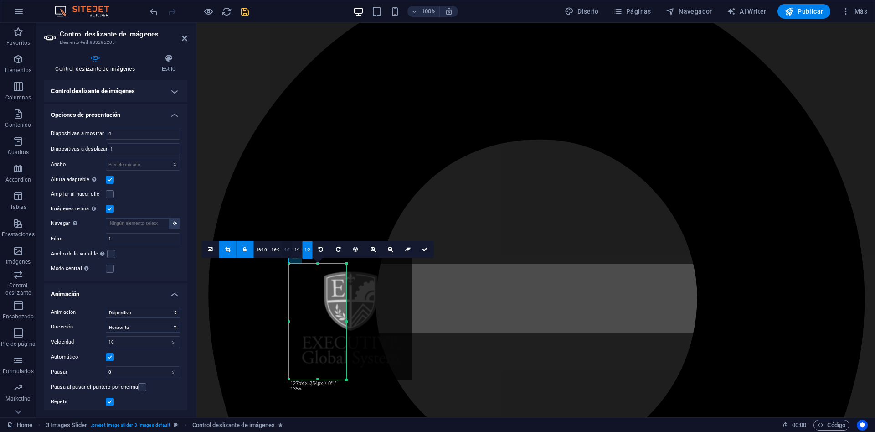
click at [285, 248] on link "4:3" at bounding box center [287, 249] width 10 height 17
click at [278, 248] on link "16:9" at bounding box center [275, 249] width 13 height 17
click at [268, 249] on link "16:10" at bounding box center [262, 249] width 16 height 17
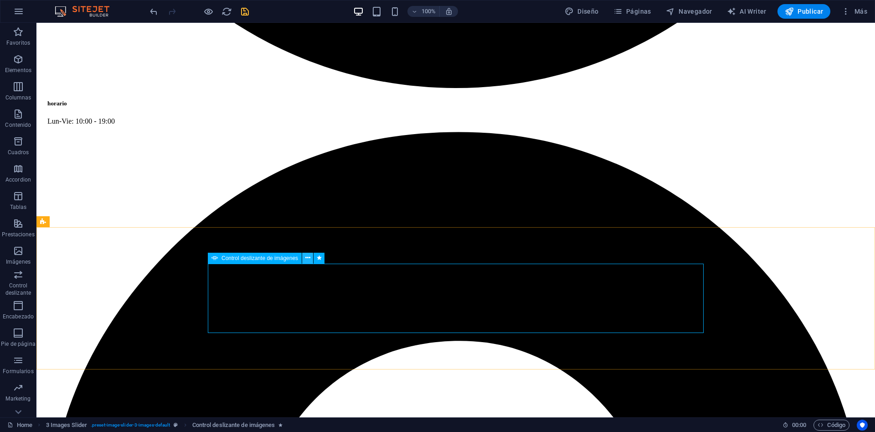
click at [307, 258] on icon at bounding box center [307, 258] width 5 height 10
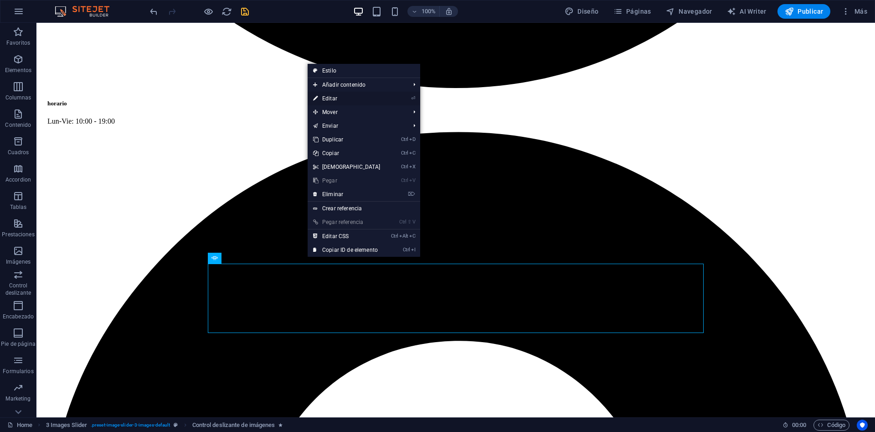
click at [384, 97] on li "⏎ Editar" at bounding box center [364, 99] width 113 height 14
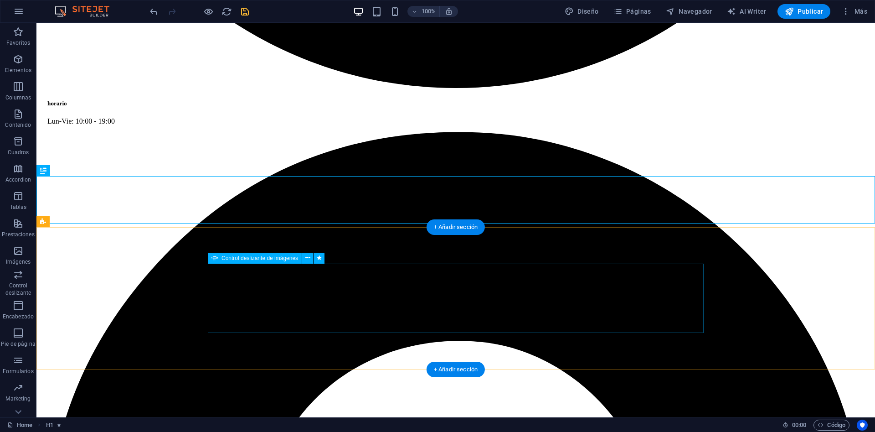
scroll to position [1033, 0]
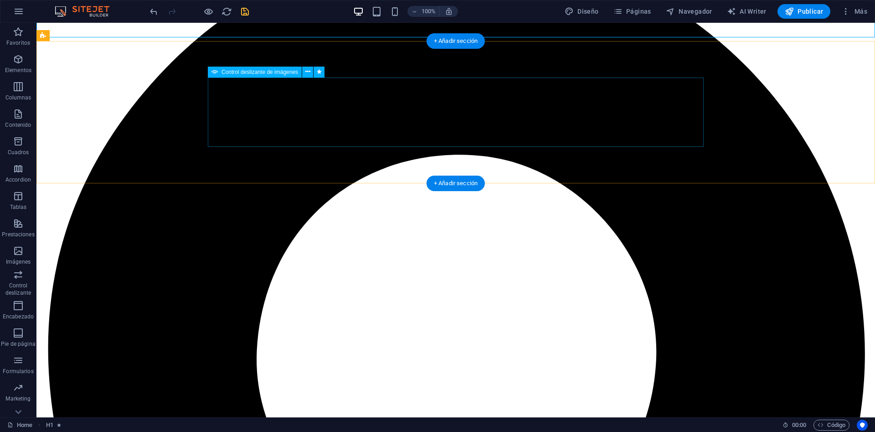
select select "s"
select select "progressive"
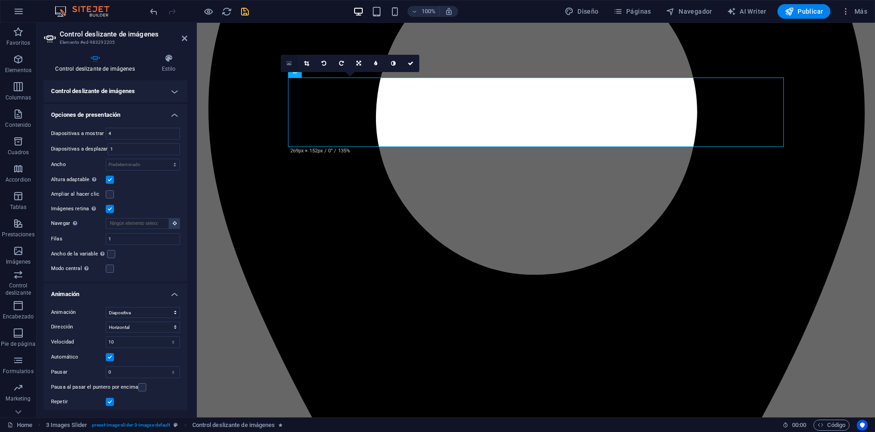
click at [290, 62] on icon at bounding box center [289, 63] width 5 height 6
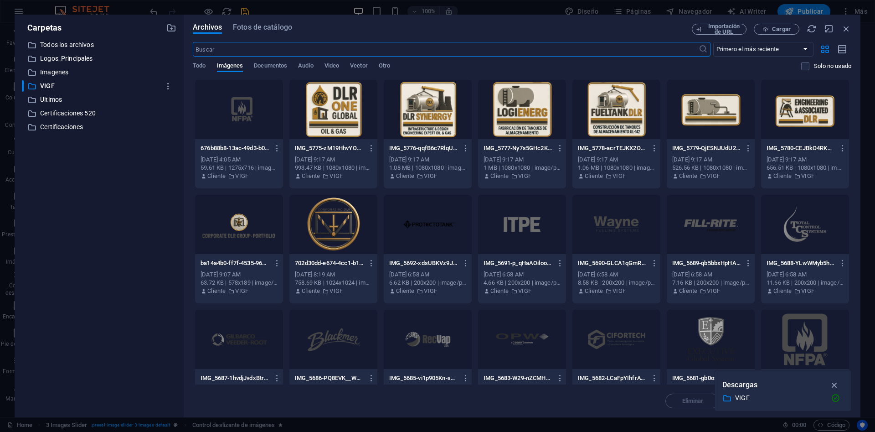
scroll to position [1016, 0]
click at [772, 30] on span "Cargar" at bounding box center [776, 29] width 37 height 6
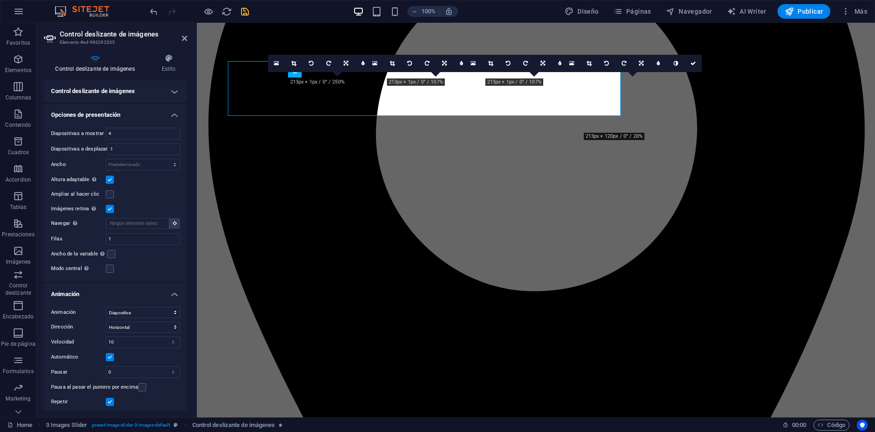
scroll to position [1033, 0]
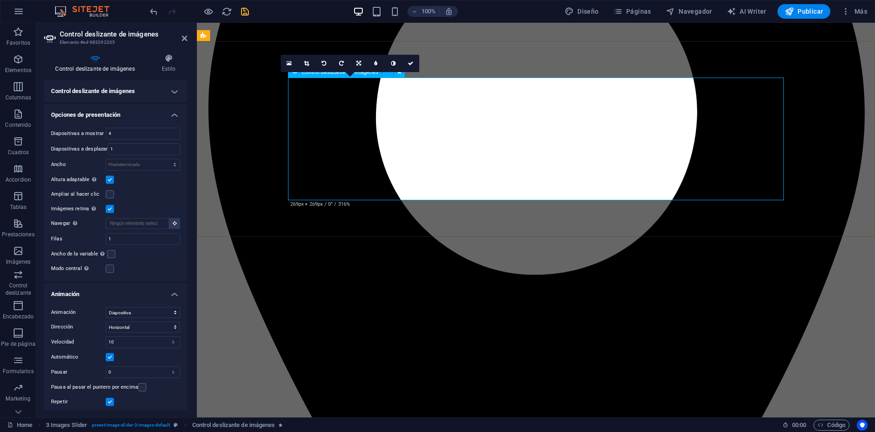
click at [306, 64] on icon at bounding box center [306, 63] width 5 height 5
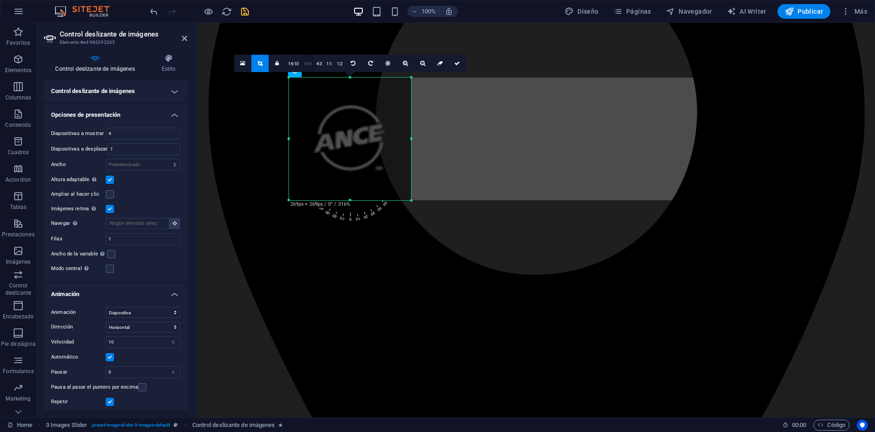
click at [308, 61] on link "16:9" at bounding box center [307, 63] width 13 height 17
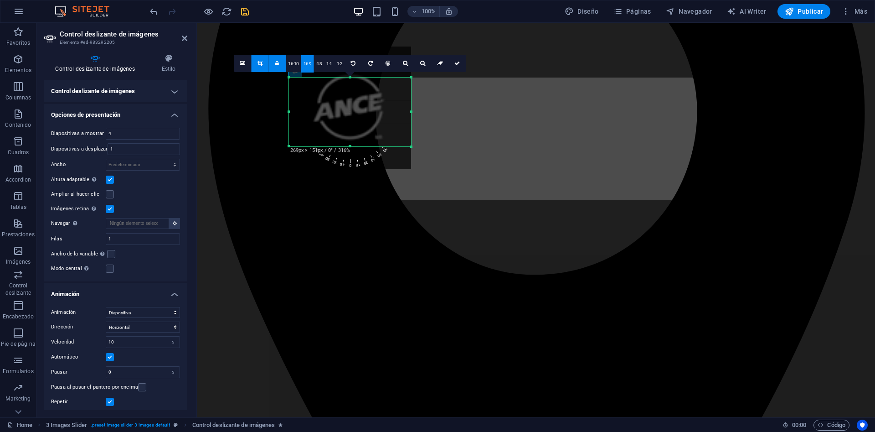
drag, startPoint x: 351, startPoint y: 114, endPoint x: 350, endPoint y: 83, distance: 31.0
click at [350, 83] on div at bounding box center [350, 108] width 123 height 123
drag, startPoint x: 350, startPoint y: 83, endPoint x: 349, endPoint y: 88, distance: 5.1
click at [349, 88] on div at bounding box center [350, 113] width 123 height 123
click at [457, 63] on icon at bounding box center [457, 63] width 5 height 5
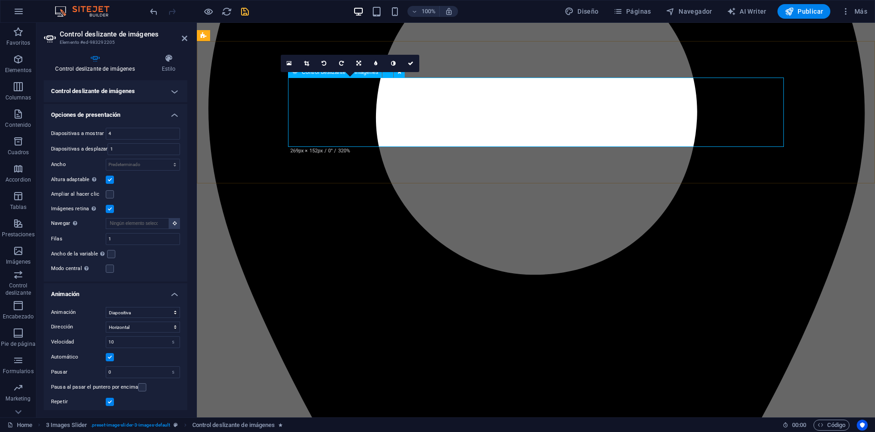
click at [296, 60] on link at bounding box center [289, 63] width 17 height 17
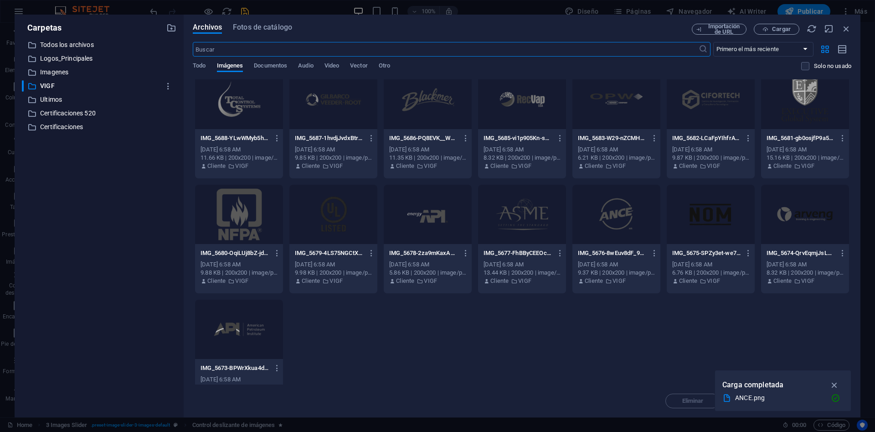
scroll to position [246, 0]
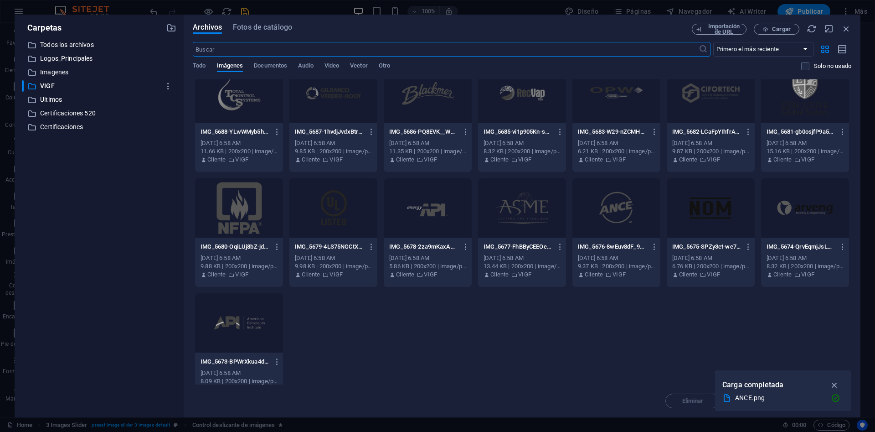
click at [626, 227] on div at bounding box center [617, 207] width 88 height 59
click at [626, 227] on div "1" at bounding box center [617, 207] width 88 height 59
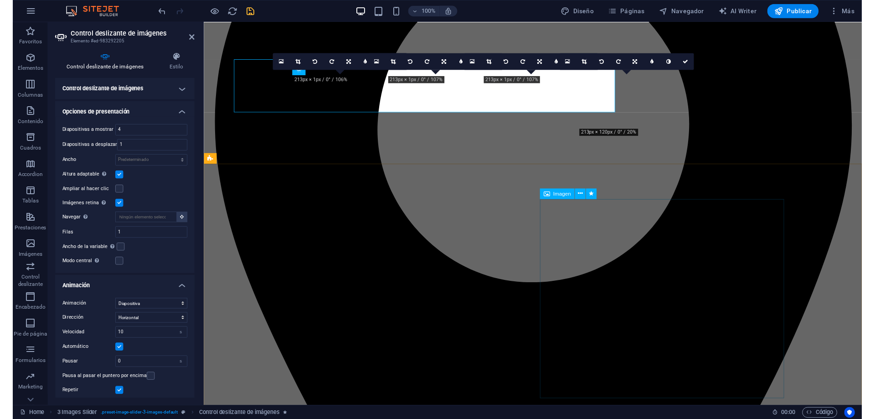
scroll to position [1033, 0]
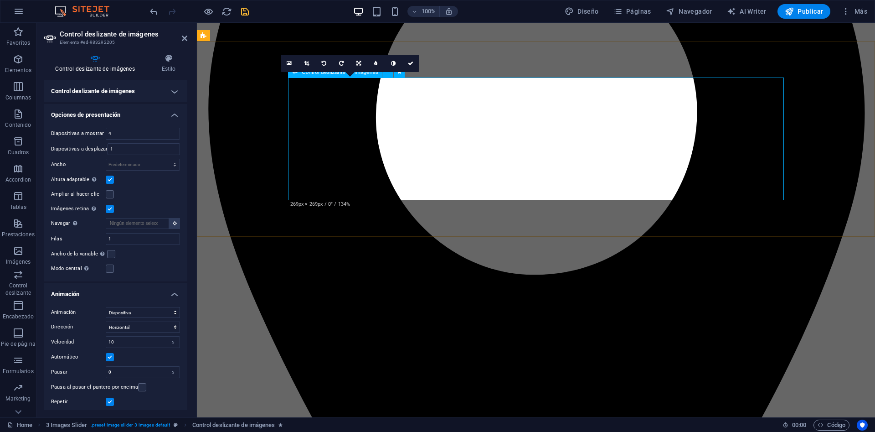
click at [304, 61] on link at bounding box center [306, 63] width 17 height 17
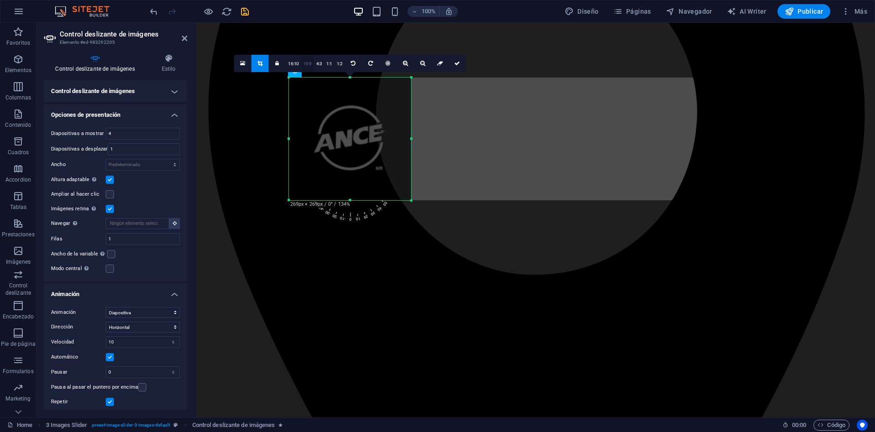
click at [305, 58] on link "16:9" at bounding box center [307, 63] width 13 height 17
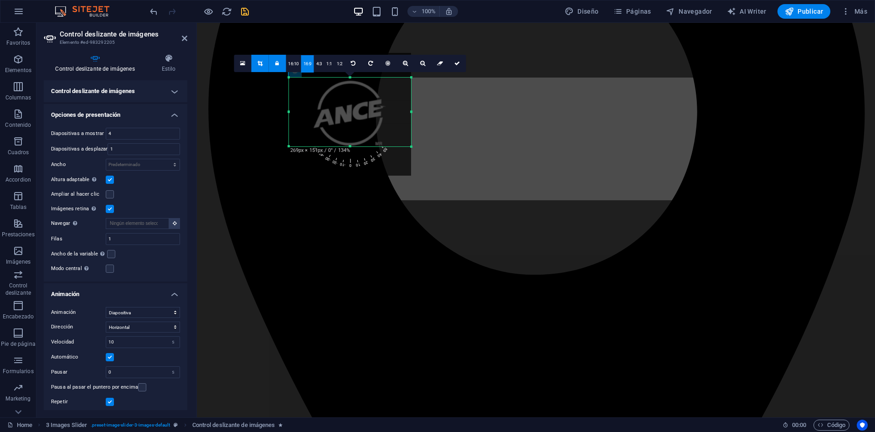
drag, startPoint x: 365, startPoint y: 109, endPoint x: 362, endPoint y: 85, distance: 24.8
click at [362, 85] on div at bounding box center [350, 114] width 123 height 123
click at [460, 61] on icon at bounding box center [457, 63] width 5 height 5
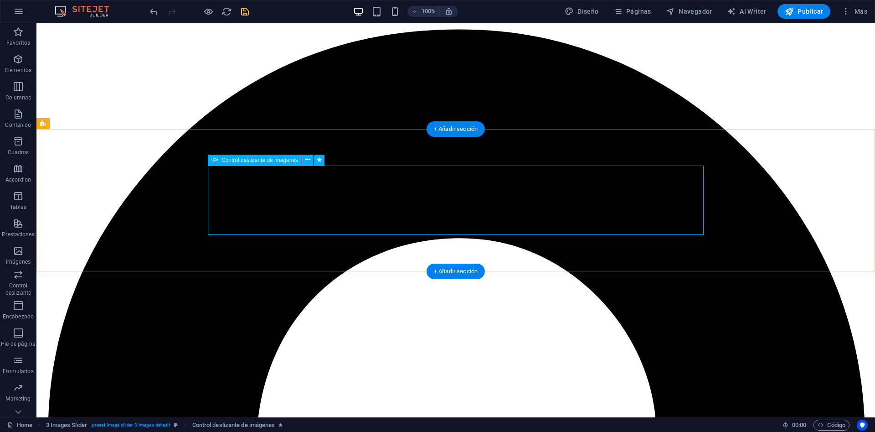
scroll to position [856, 0]
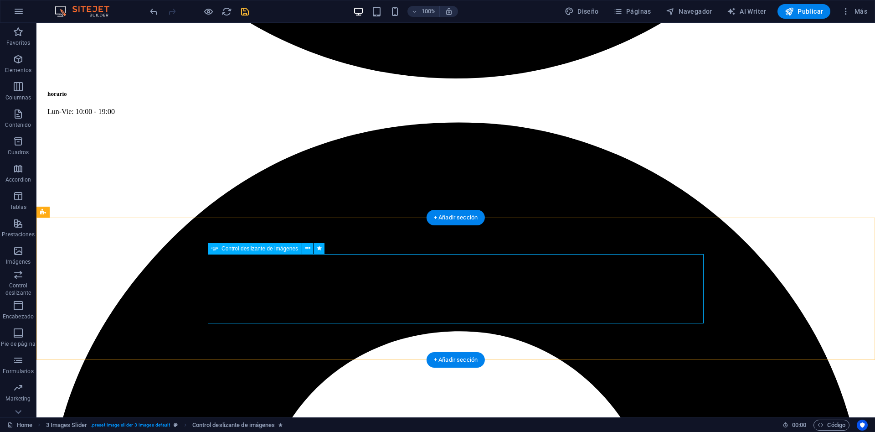
select select "s"
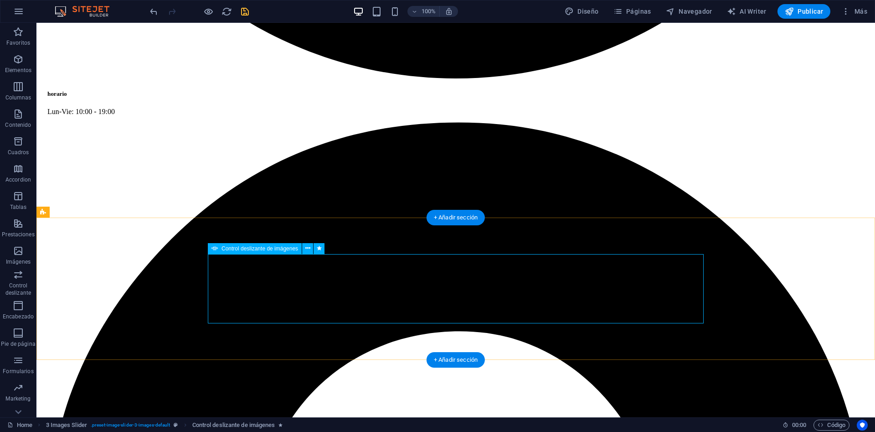
select select "progressive"
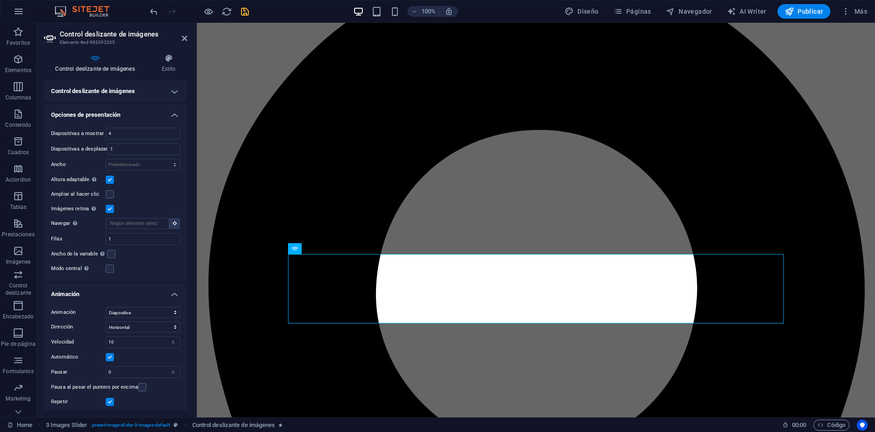
click at [109, 69] on h4 "Control deslizante de imágenes" at bounding box center [97, 63] width 106 height 19
click at [106, 159] on select "Predeterminado px % rem em vw vh" at bounding box center [142, 164] width 73 height 11
select select "%"
click option "%" at bounding box center [0, 0] width 0 height 0
drag, startPoint x: 132, startPoint y: 163, endPoint x: 66, endPoint y: 171, distance: 66.6
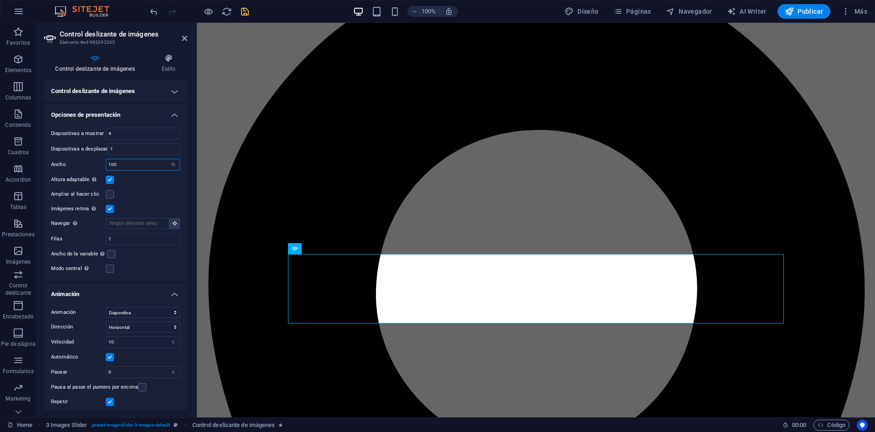
click at [106, 170] on input "100" at bounding box center [142, 164] width 73 height 11
drag, startPoint x: 129, startPoint y: 165, endPoint x: 77, endPoint y: 171, distance: 51.9
click at [106, 170] on input "80" at bounding box center [142, 164] width 73 height 11
type input "100"
click at [111, 181] on label at bounding box center [110, 180] width 8 height 8
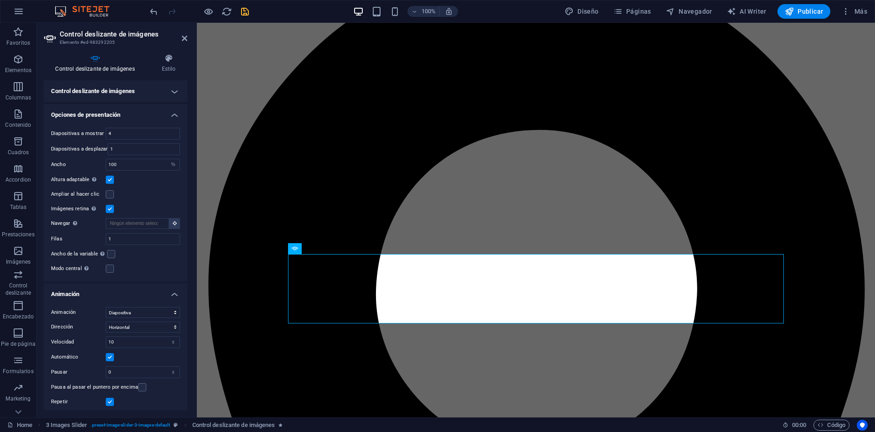
click at [0, 0] on input "Altura adaptable Ajustar automáticamente el alto para controles deslizantes de …" at bounding box center [0, 0] width 0 height 0
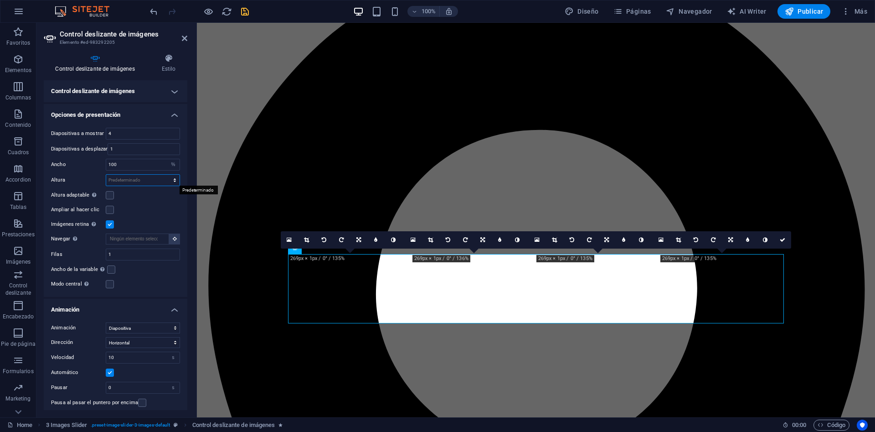
click at [106, 175] on select "Predeterminado px rem em vw vh" at bounding box center [142, 180] width 73 height 11
select select "px"
click option "px" at bounding box center [0, 0] width 0 height 0
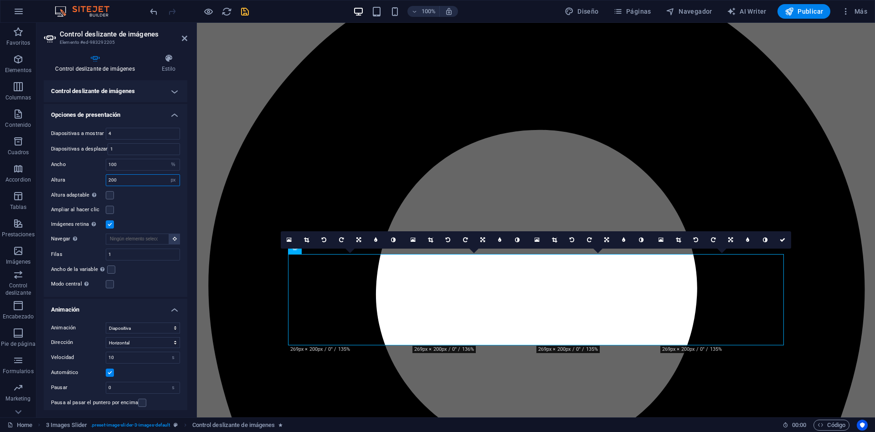
drag, startPoint x: 124, startPoint y: 179, endPoint x: 64, endPoint y: 177, distance: 59.8
click at [106, 178] on input "200" at bounding box center [142, 180] width 73 height 11
type input "100"
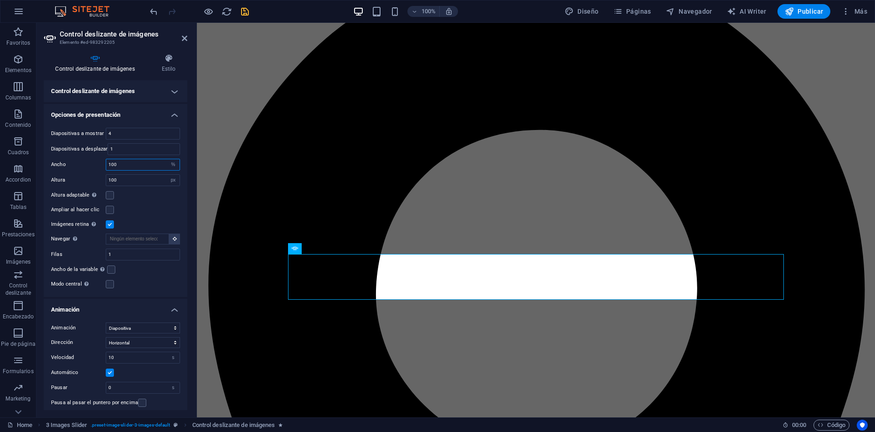
drag, startPoint x: 121, startPoint y: 166, endPoint x: 19, endPoint y: 175, distance: 102.5
click at [106, 170] on input "100" at bounding box center [142, 164] width 73 height 11
drag, startPoint x: 124, startPoint y: 164, endPoint x: 19, endPoint y: 165, distance: 104.9
click at [106, 165] on input "90" at bounding box center [142, 164] width 73 height 11
type input "100"
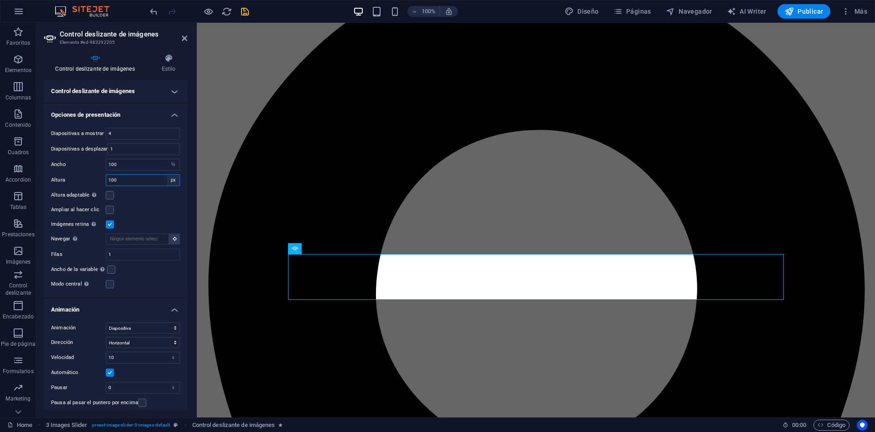
click at [167, 175] on select "Predeterminado px rem em vw vh" at bounding box center [173, 180] width 13 height 11
select select "default"
click option "Predeterminado" at bounding box center [0, 0] width 0 height 0
click at [175, 166] on select "Predeterminado px % rem em vw vh" at bounding box center [173, 164] width 13 height 11
select select "DISABLED_OPTION_VALUE"
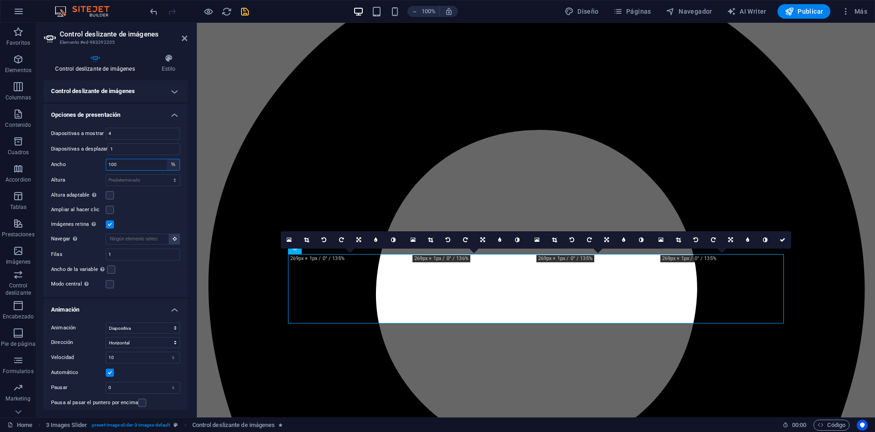
select select "default"
click option "Predeterminado" at bounding box center [0, 0] width 0 height 0
select select "DISABLED_OPTION_VALUE"
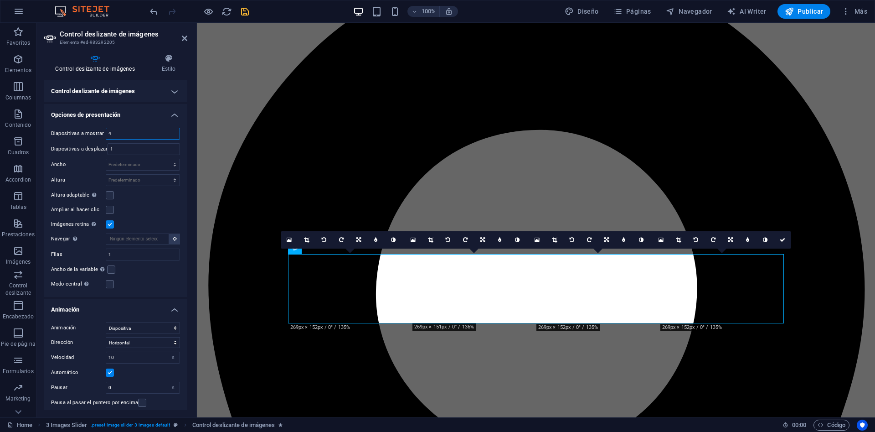
click at [156, 139] on input "4" at bounding box center [142, 133] width 73 height 11
drag, startPoint x: 73, startPoint y: 138, endPoint x: 20, endPoint y: 138, distance: 53.8
click at [106, 138] on input "4" at bounding box center [142, 133] width 73 height 11
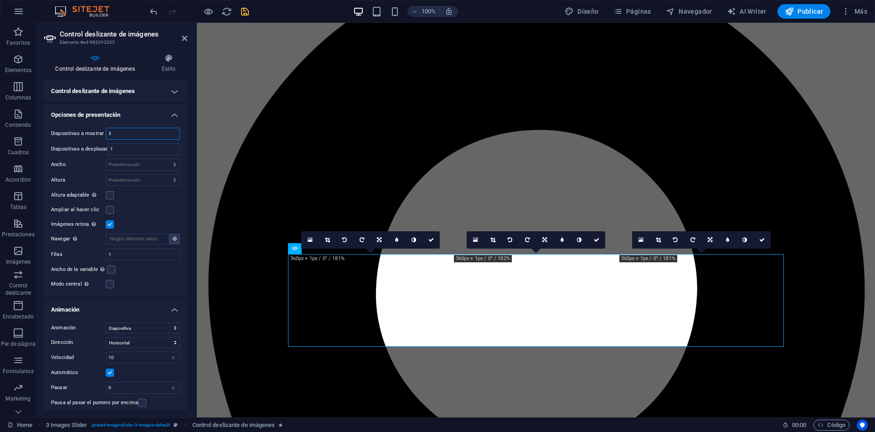
drag, startPoint x: 112, startPoint y: 134, endPoint x: 51, endPoint y: 134, distance: 61.1
click at [106, 134] on input "3" at bounding box center [142, 133] width 73 height 11
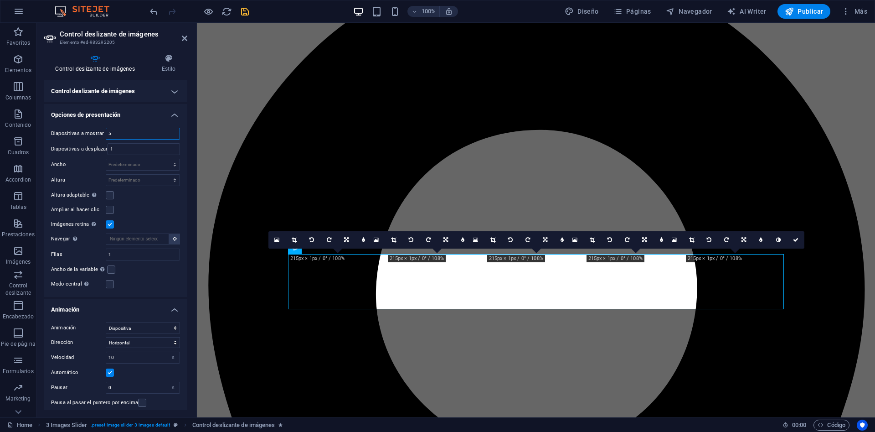
drag, startPoint x: 114, startPoint y: 132, endPoint x: 44, endPoint y: 145, distance: 71.8
click at [106, 139] on input "5" at bounding box center [142, 133] width 73 height 11
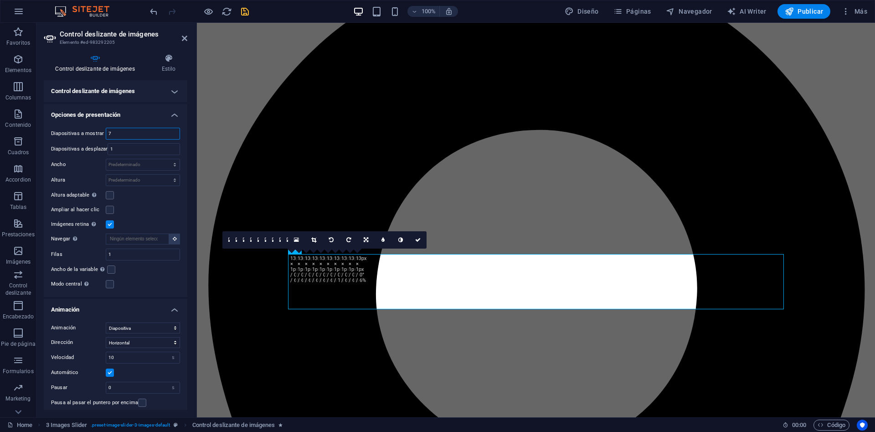
type input "7"
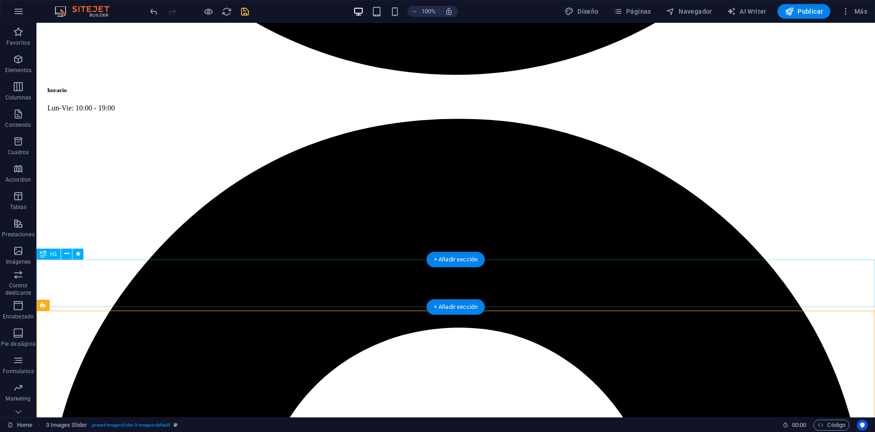
scroll to position [903, 0]
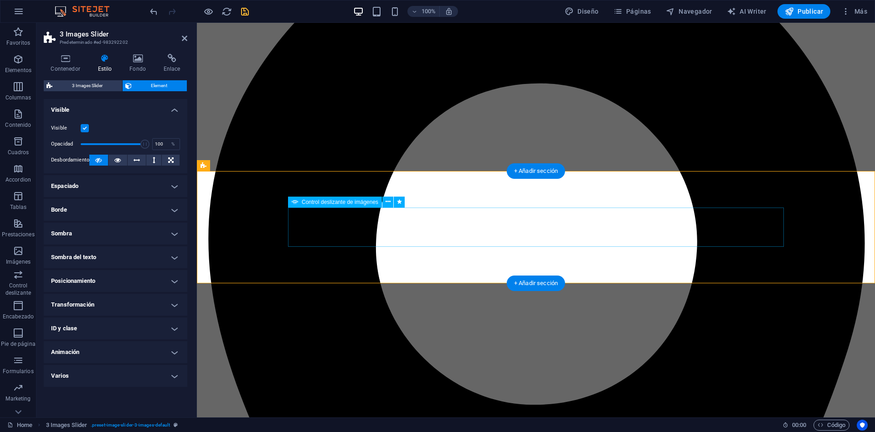
select select "s"
select select "progressive"
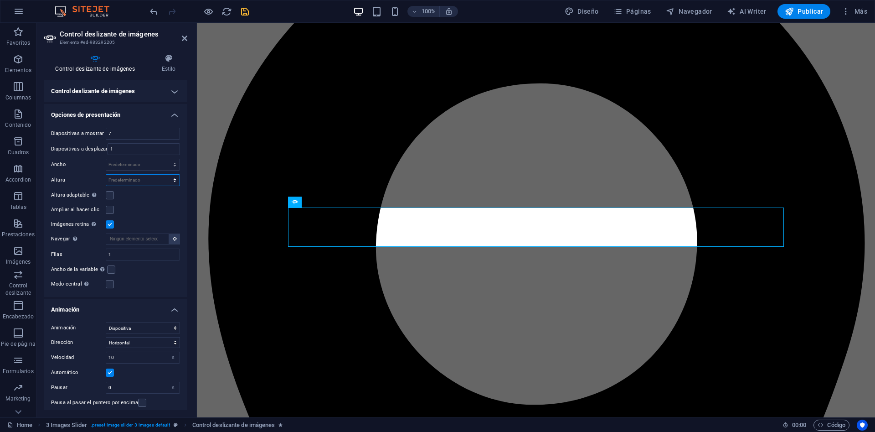
click at [106, 175] on select "Predeterminado px rem em vw vh" at bounding box center [142, 180] width 73 height 11
select select "px"
click option "px" at bounding box center [0, 0] width 0 height 0
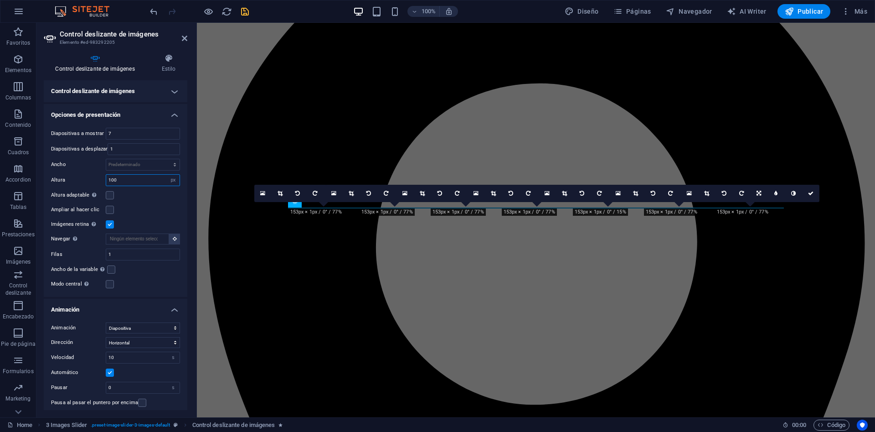
type input "100"
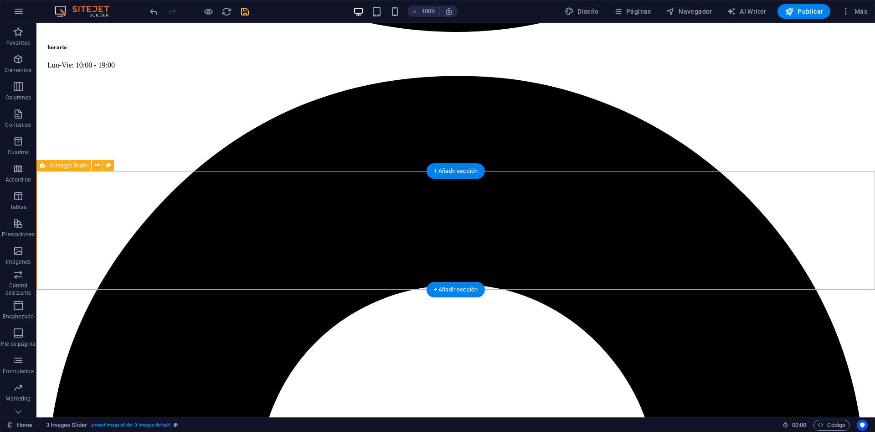
select select "px"
select select "s"
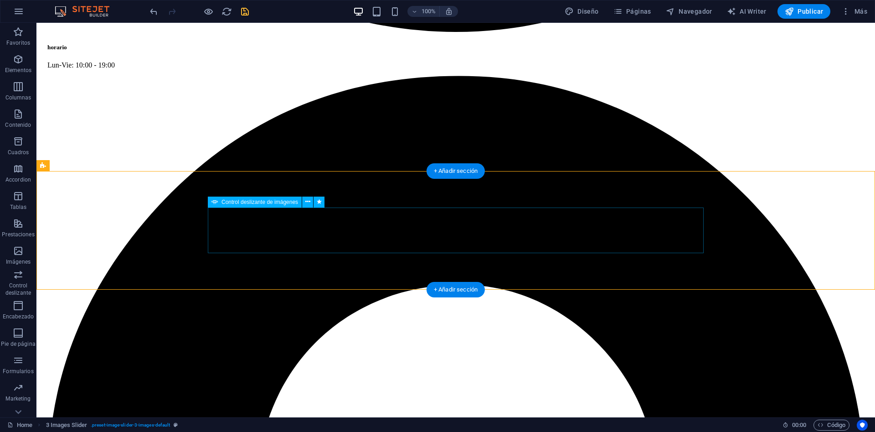
select select "s"
select select "progressive"
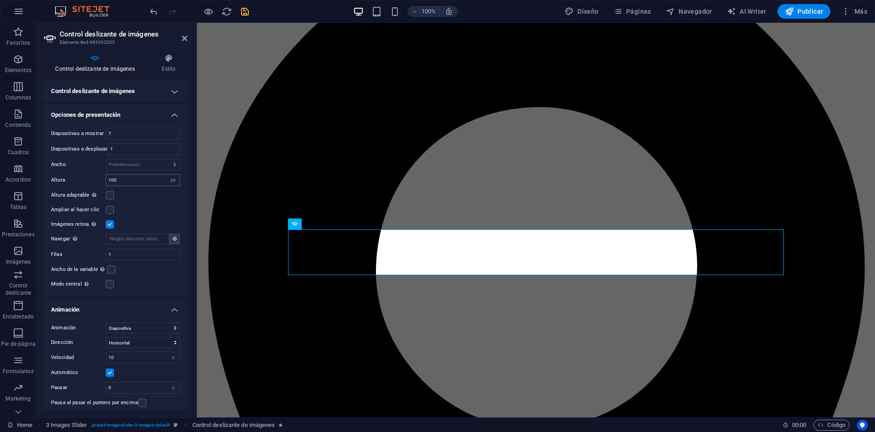
scroll to position [879, 0]
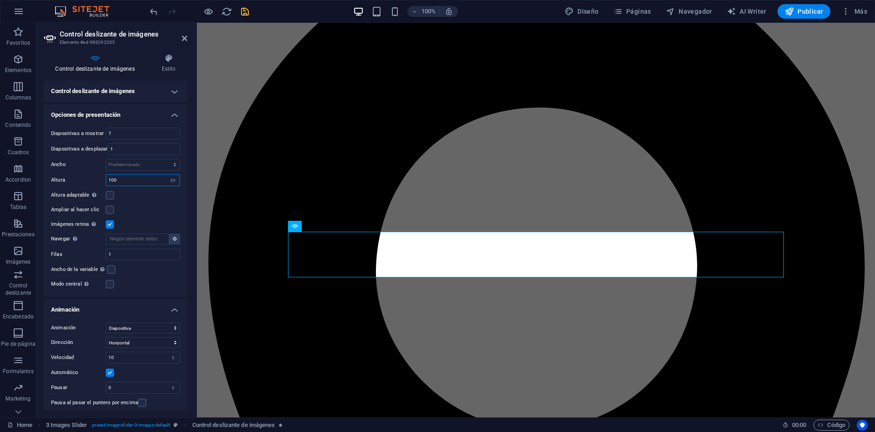
click at [124, 178] on input "100" at bounding box center [142, 180] width 73 height 11
drag, startPoint x: 113, startPoint y: 179, endPoint x: 120, endPoint y: 180, distance: 7.4
click at [120, 180] on input "100" at bounding box center [142, 180] width 73 height 11
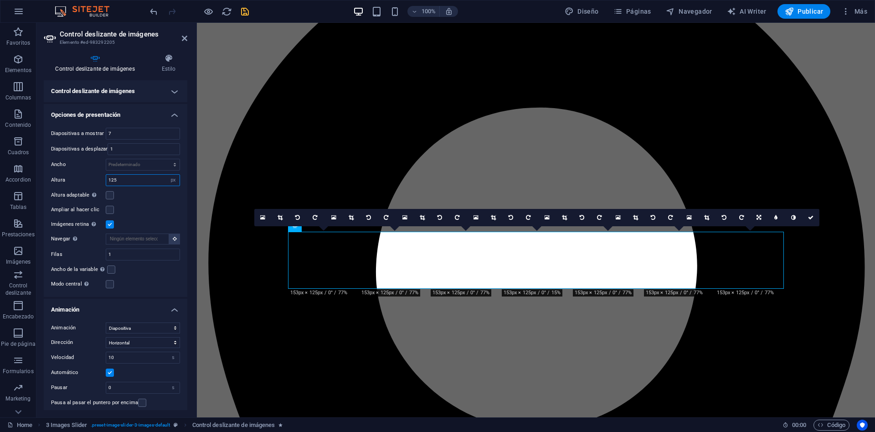
drag, startPoint x: 118, startPoint y: 178, endPoint x: 110, endPoint y: 179, distance: 7.8
click at [110, 179] on input "125" at bounding box center [142, 180] width 73 height 11
type input "110"
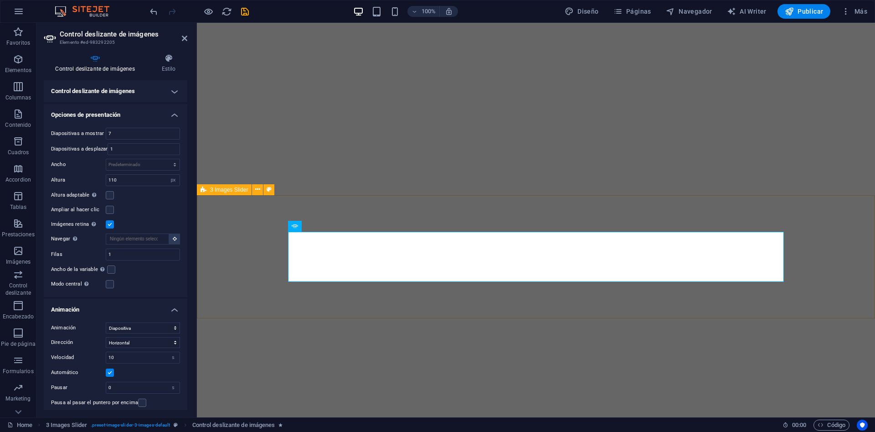
select select "px"
select select "s"
select select "progressive"
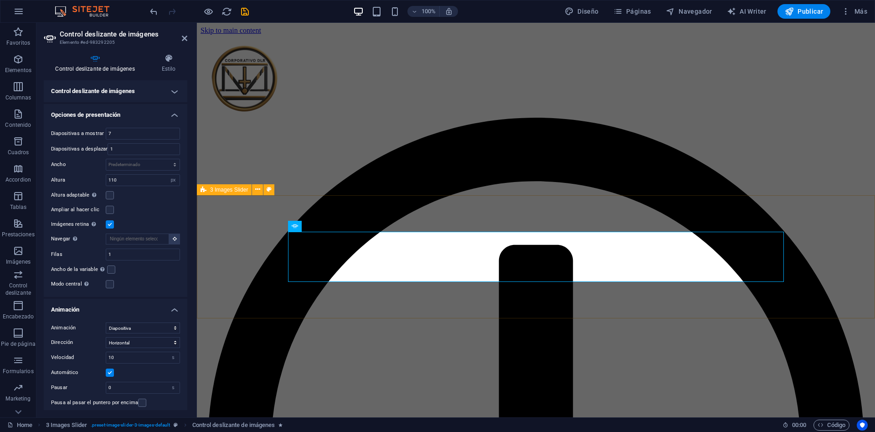
scroll to position [879, 0]
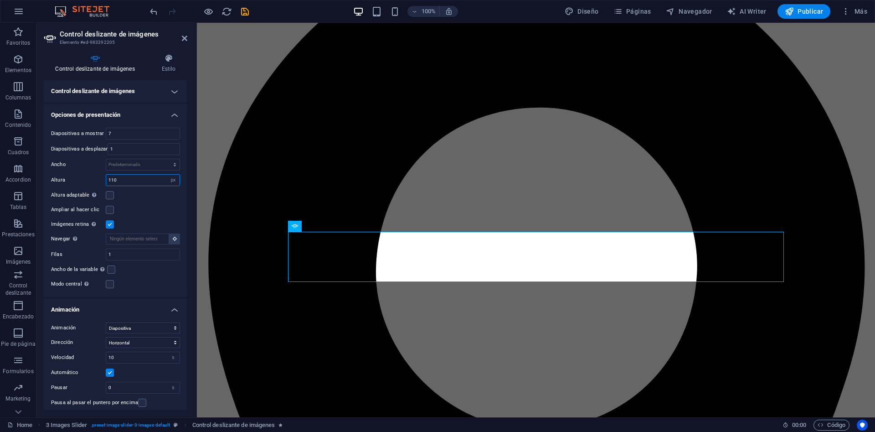
drag, startPoint x: 130, startPoint y: 176, endPoint x: 99, endPoint y: 181, distance: 31.0
click at [106, 181] on input "110" at bounding box center [142, 180] width 73 height 11
type input "100"
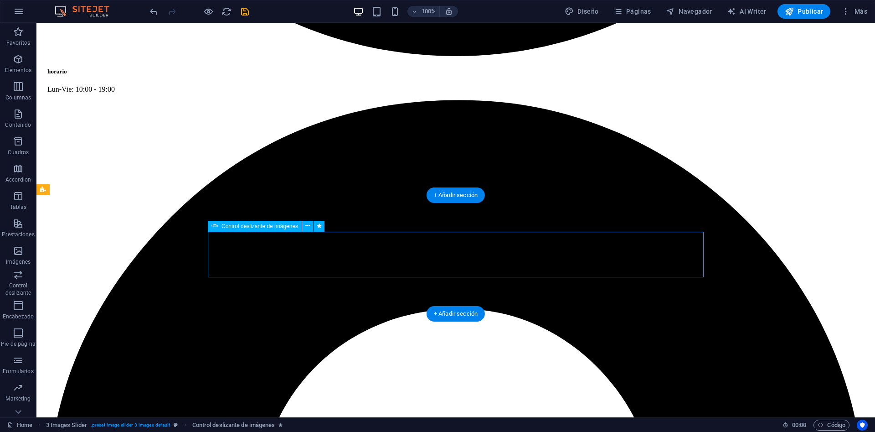
select select "px"
select select "s"
select select "progressive"
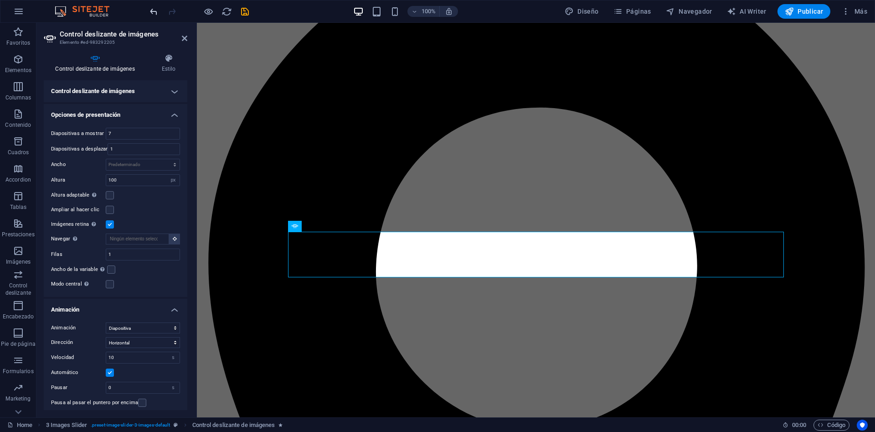
click at [151, 12] on icon "undo" at bounding box center [154, 11] width 10 height 10
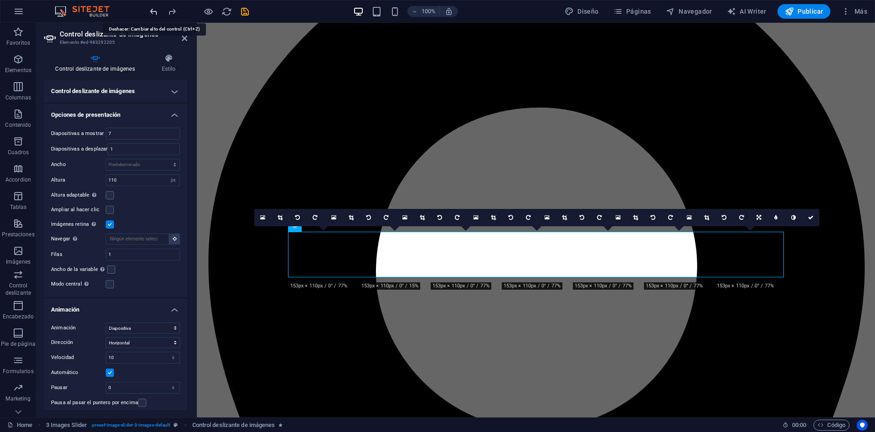
click at [151, 12] on icon "undo" at bounding box center [154, 11] width 10 height 10
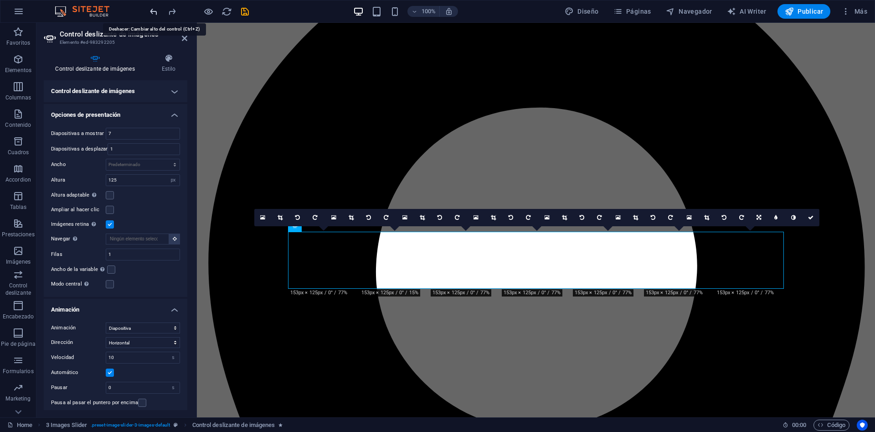
click at [151, 12] on icon "undo" at bounding box center [154, 11] width 10 height 10
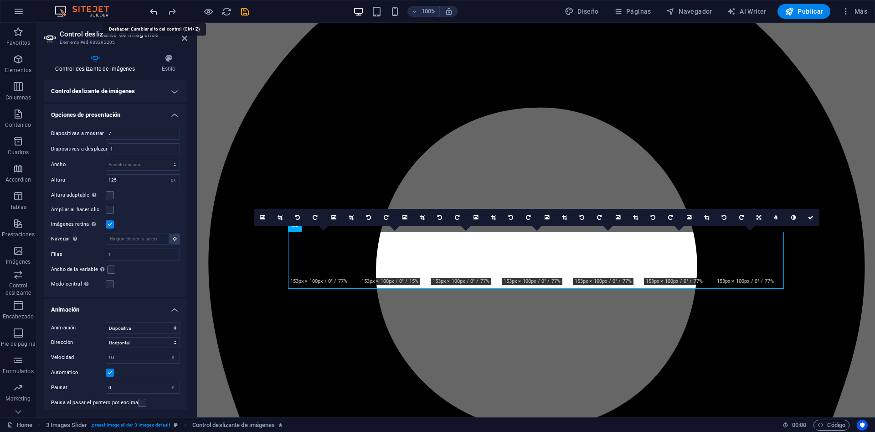
type input "100"
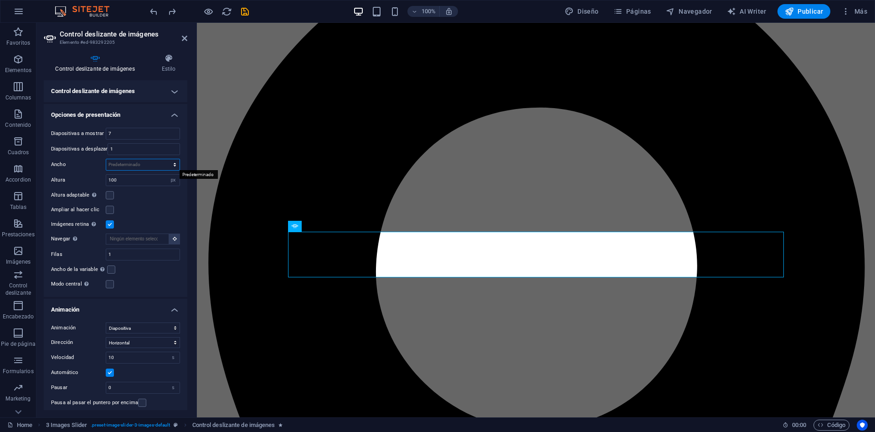
click at [106, 159] on select "Predeterminado px % rem em vw vh" at bounding box center [142, 164] width 73 height 11
select select "%"
click option "%" at bounding box center [0, 0] width 0 height 0
click at [118, 164] on input "100" at bounding box center [142, 164] width 73 height 11
type input "110"
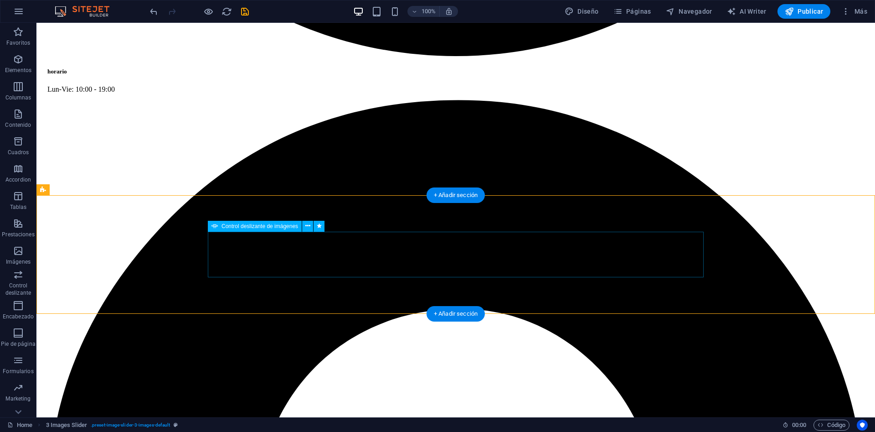
select select "%"
select select "px"
select select "s"
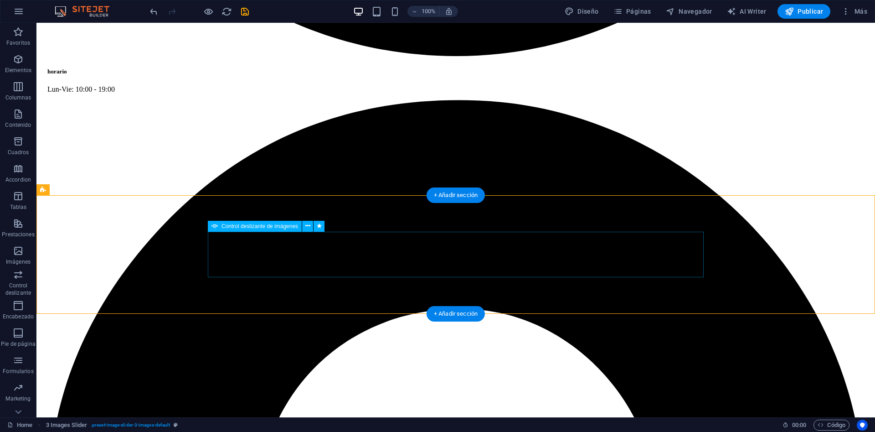
select select "s"
select select "progressive"
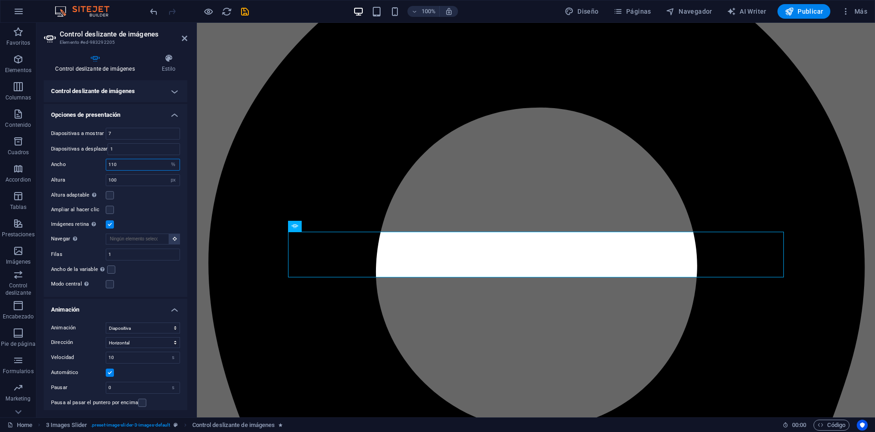
drag, startPoint x: 140, startPoint y: 168, endPoint x: 54, endPoint y: 167, distance: 85.7
click at [106, 165] on input "110" at bounding box center [142, 164] width 73 height 11
drag, startPoint x: 132, startPoint y: 169, endPoint x: 0, endPoint y: 169, distance: 131.8
click at [106, 169] on input "80" at bounding box center [142, 164] width 73 height 11
drag, startPoint x: 127, startPoint y: 165, endPoint x: 91, endPoint y: 166, distance: 35.6
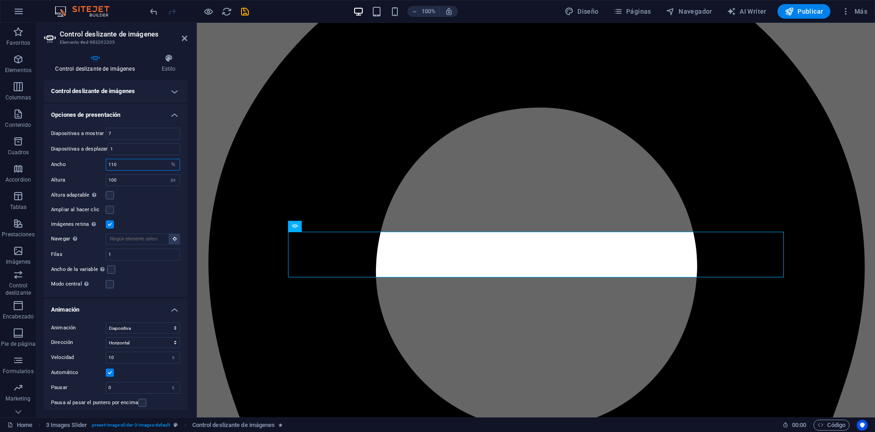
click at [106, 166] on input "110" at bounding box center [142, 164] width 73 height 11
type input "100"
click at [108, 195] on label at bounding box center [110, 195] width 8 height 8
click at [0, 0] on input "Altura adaptable Ajustar automáticamente el alto para controles deslizantes de …" at bounding box center [0, 0] width 0 height 0
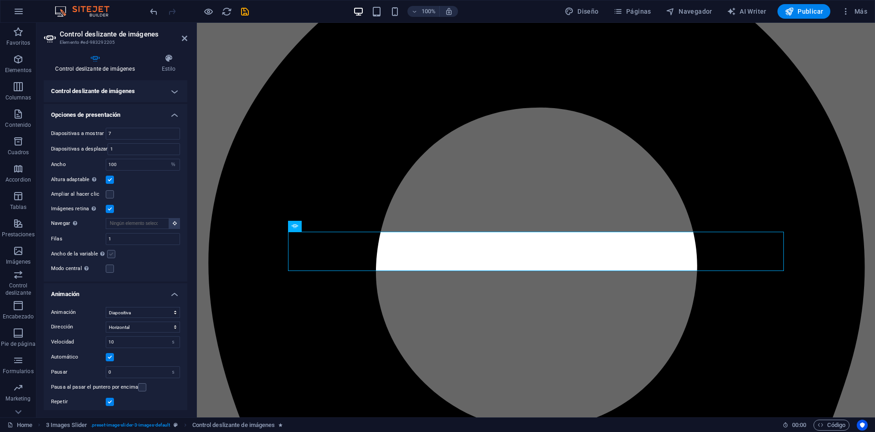
click at [112, 253] on label at bounding box center [111, 254] width 8 height 8
click at [0, 0] on input "Ancho de la variable Ajusta automáticamente el ancho de la diapositiva visible." at bounding box center [0, 0] width 0 height 0
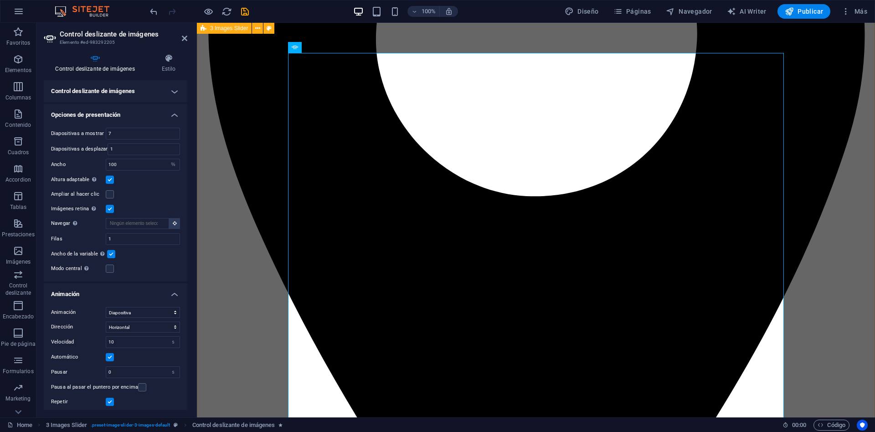
scroll to position [925, 0]
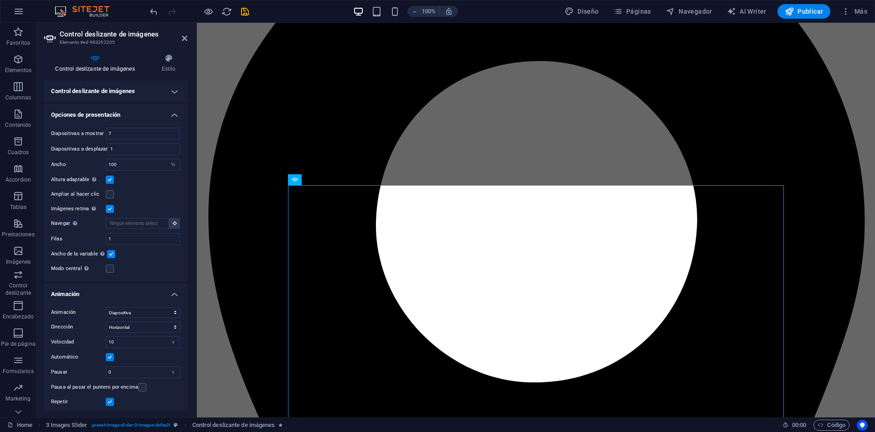
drag, startPoint x: 107, startPoint y: 205, endPoint x: 26, endPoint y: 217, distance: 82.0
click at [107, 205] on label at bounding box center [110, 209] width 8 height 8
click at [0, 0] on input "Imágenes retina Automáticamente cargar tamaños optimizados de smartphone e imag…" at bounding box center [0, 0] width 0 height 0
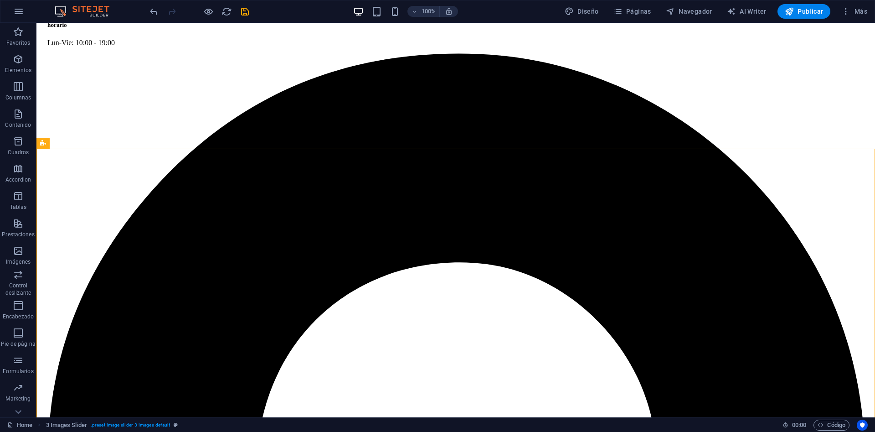
click at [150, 5] on div at bounding box center [199, 11] width 102 height 15
click at [152, 10] on icon "undo" at bounding box center [154, 11] width 10 height 10
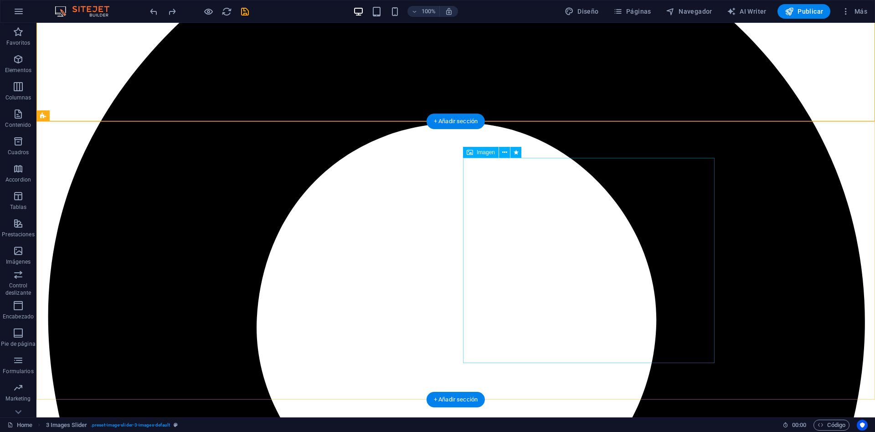
scroll to position [1018, 0]
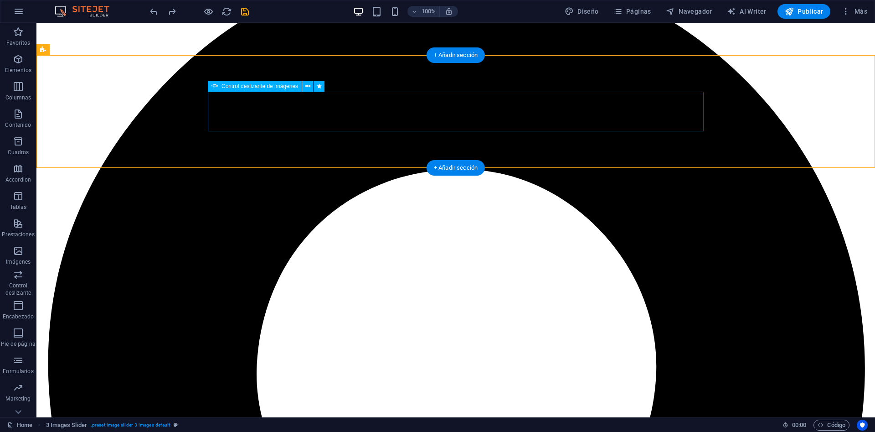
select select "%"
select select "s"
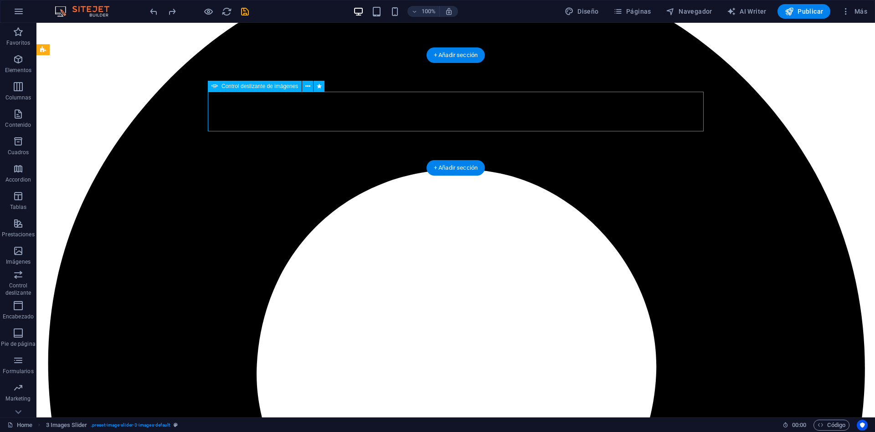
select select "progressive"
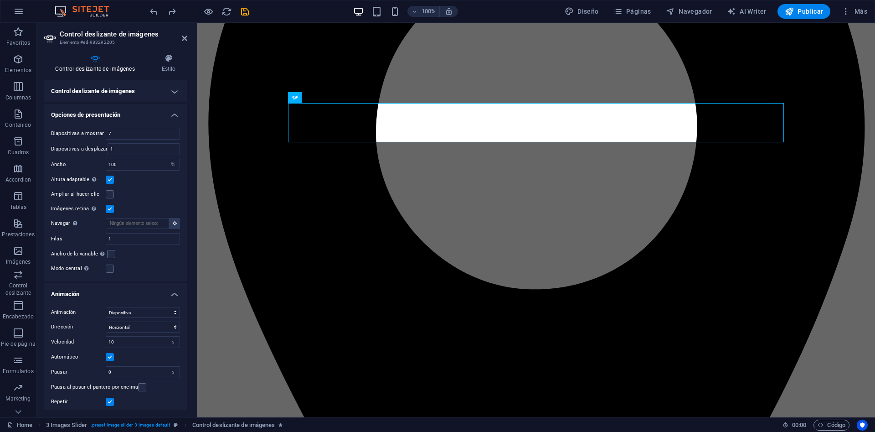
scroll to position [994, 0]
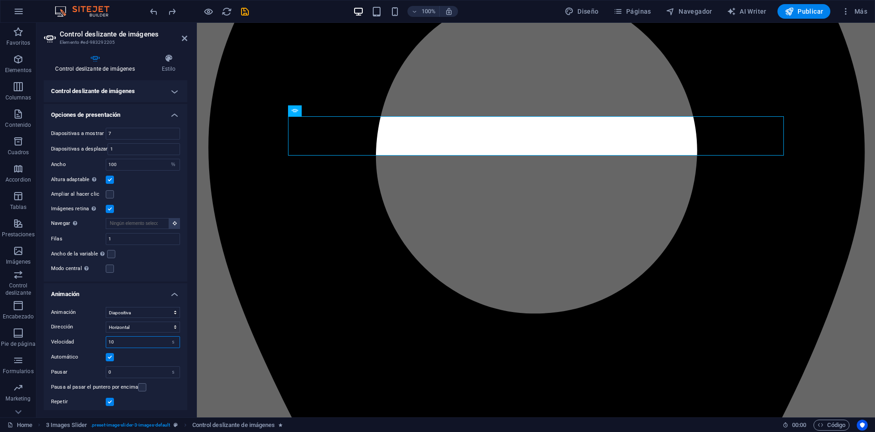
click at [135, 342] on input "10" at bounding box center [142, 341] width 73 height 11
click at [167, 336] on select "s ms" at bounding box center [173, 341] width 13 height 11
click option "s" at bounding box center [0, 0] width 0 height 0
click at [133, 377] on input "0" at bounding box center [142, 372] width 73 height 11
click at [131, 376] on input "0" at bounding box center [142, 372] width 73 height 11
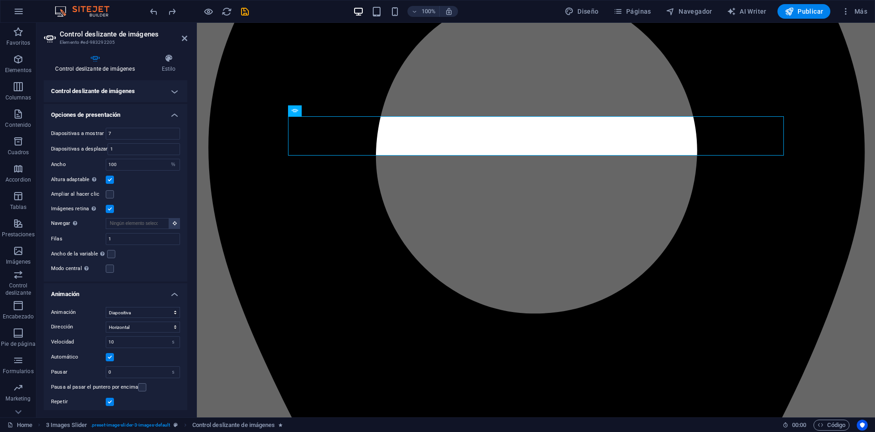
click at [106, 361] on div "Automático" at bounding box center [115, 357] width 129 height 11
click at [111, 358] on label at bounding box center [110, 357] width 8 height 8
click at [0, 0] on input "Automático" at bounding box center [0, 0] width 0 height 0
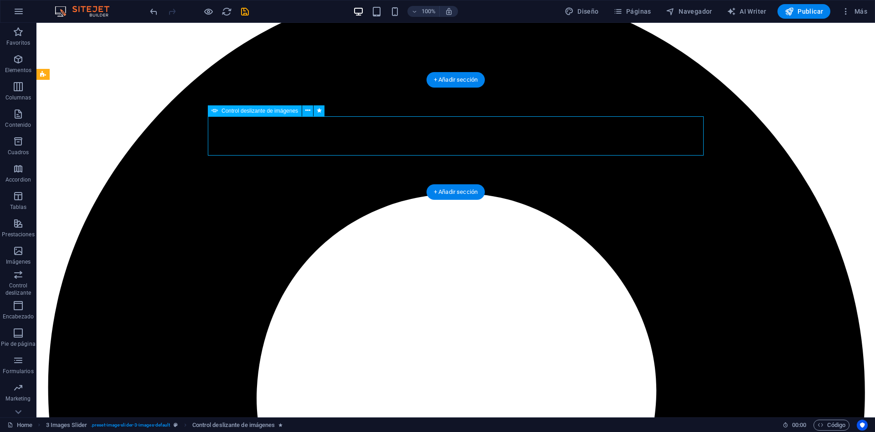
select select "%"
select select "s"
select select "progressive"
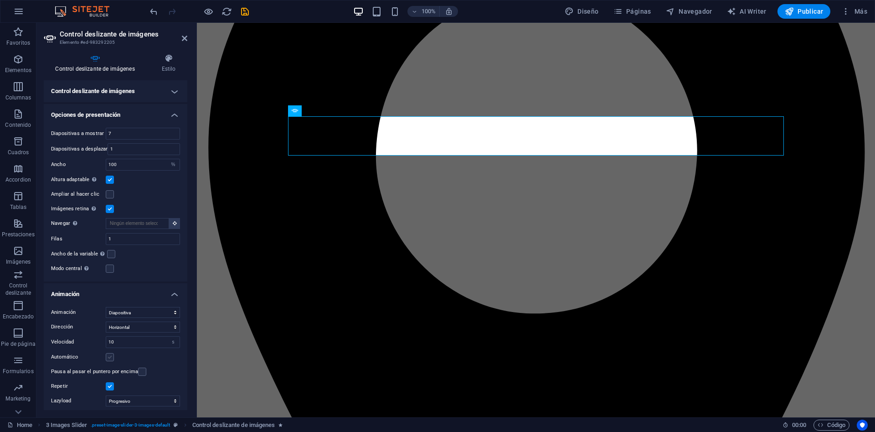
click at [108, 356] on label at bounding box center [110, 357] width 8 height 8
click at [0, 0] on input "Automático" at bounding box center [0, 0] width 0 height 0
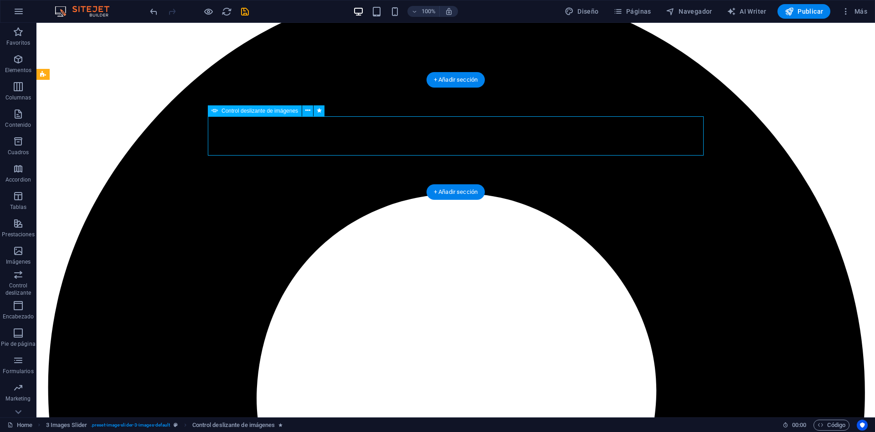
select select "%"
select select "s"
select select "progressive"
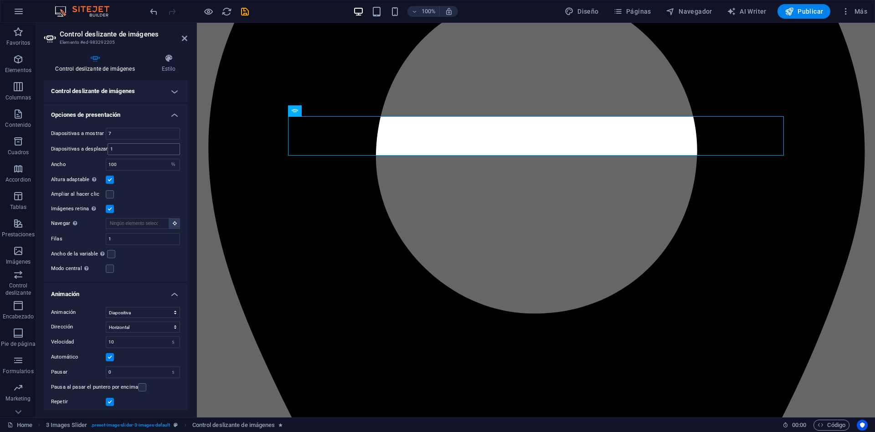
drag, startPoint x: 143, startPoint y: 153, endPoint x: 0, endPoint y: 149, distance: 143.2
click at [108, 149] on input "1" at bounding box center [144, 149] width 72 height 11
type input "7"
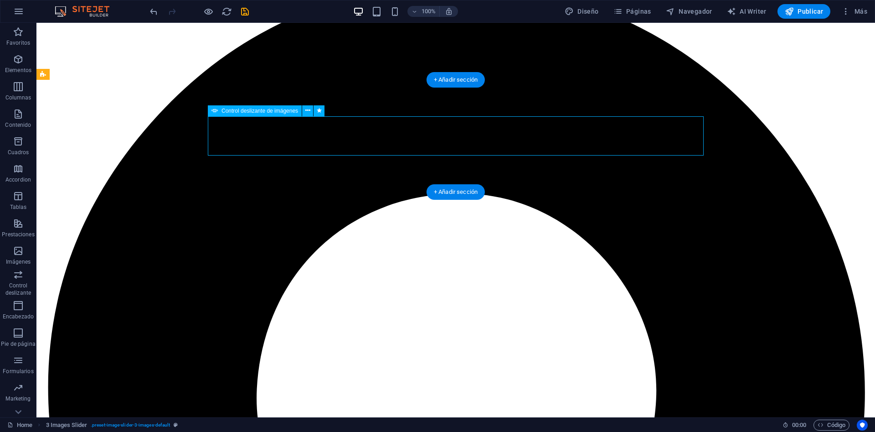
select select "%"
select select "s"
select select "progressive"
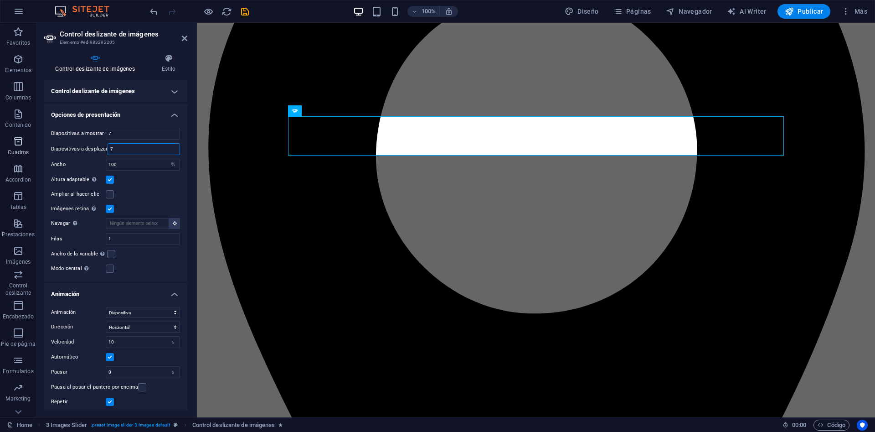
click at [108, 145] on input "7" at bounding box center [144, 149] width 72 height 11
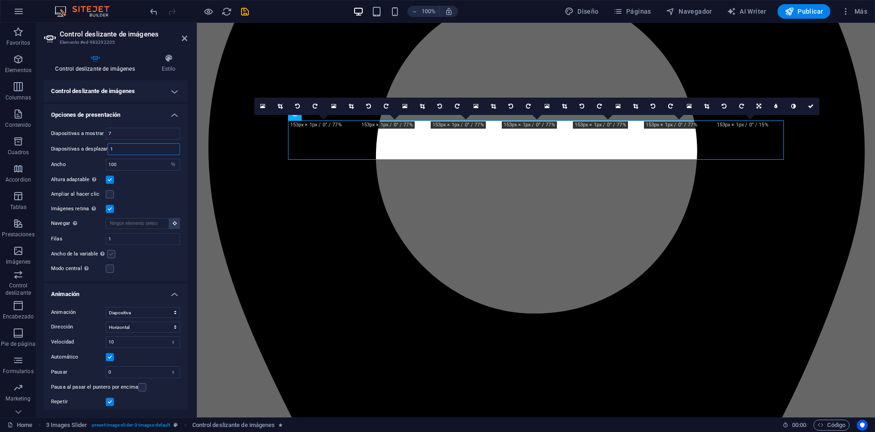
scroll to position [970, 0]
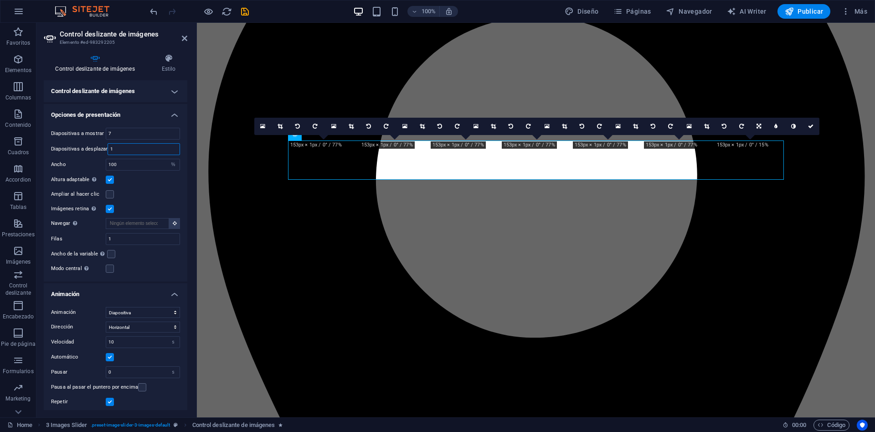
type input "1"
click at [157, 275] on div "Diapositivas a mostrar 7 Diapositivas a desplazar 1 Ancho 100 Predeterminado px…" at bounding box center [116, 200] width 144 height 161
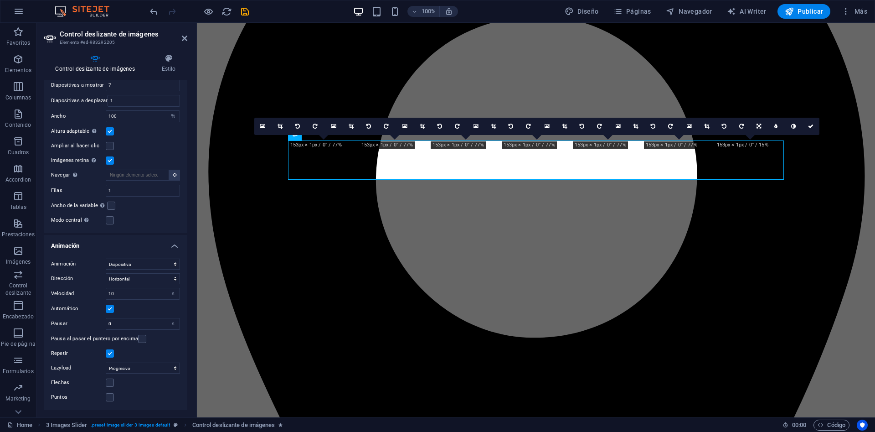
drag, startPoint x: 86, startPoint y: 293, endPoint x: 50, endPoint y: 298, distance: 36.0
click at [50, 298] on div "Animación Diapositiva Difuminar Dirección Horizontal Vertical Velocidad 10 s ms…" at bounding box center [116, 330] width 144 height 159
drag, startPoint x: 133, startPoint y: 295, endPoint x: 0, endPoint y: 283, distance: 133.2
click at [106, 288] on input "10" at bounding box center [142, 293] width 73 height 11
type input "11"
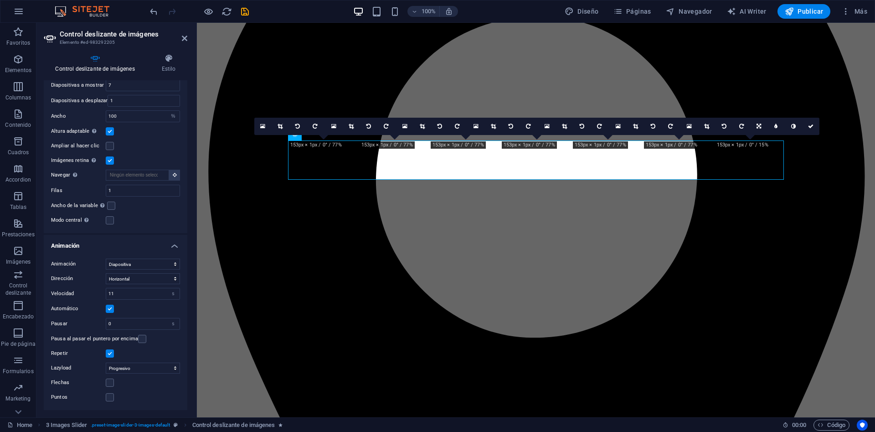
click at [112, 357] on label at bounding box center [110, 353] width 8 height 8
click at [0, 0] on input "Repetir" at bounding box center [0, 0] width 0 height 0
click at [111, 357] on label at bounding box center [110, 353] width 8 height 8
click at [0, 0] on input "Repetir" at bounding box center [0, 0] width 0 height 0
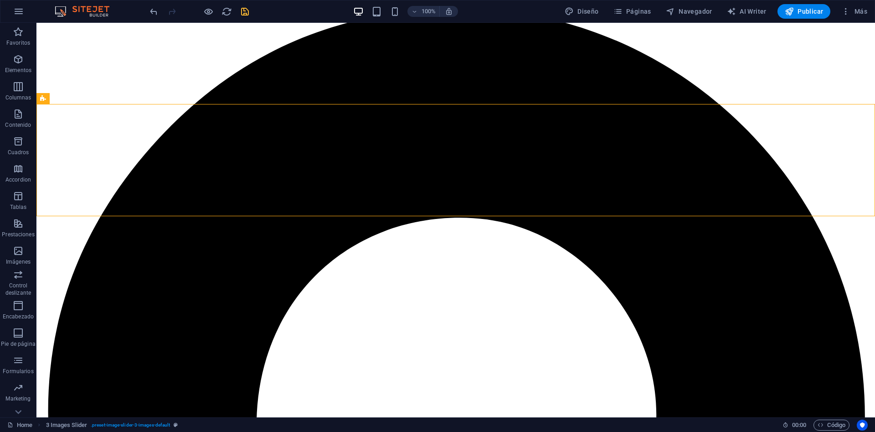
click at [243, 16] on icon "save" at bounding box center [245, 11] width 10 height 10
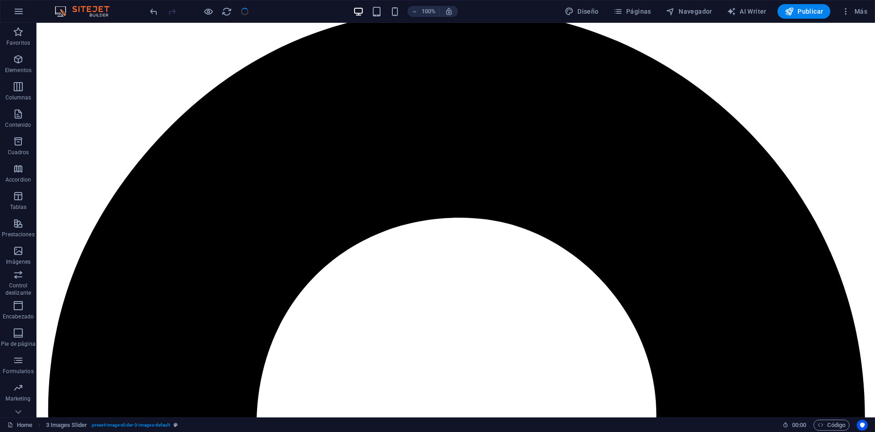
checkbox input "false"
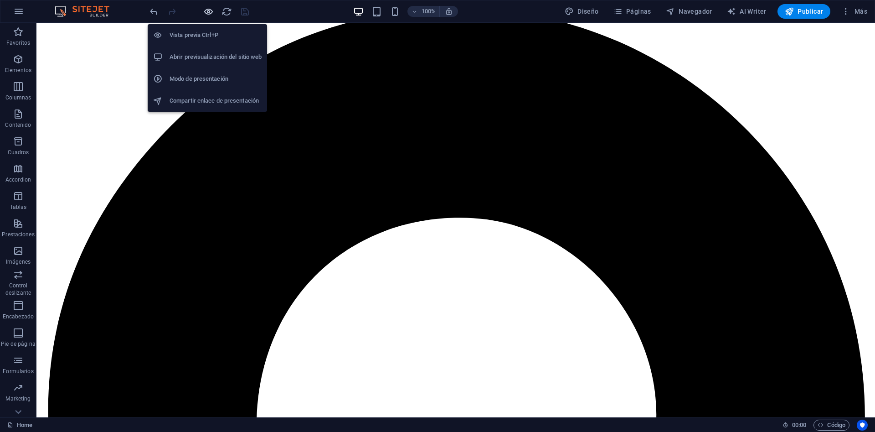
click at [207, 11] on icon "button" at bounding box center [208, 11] width 10 height 10
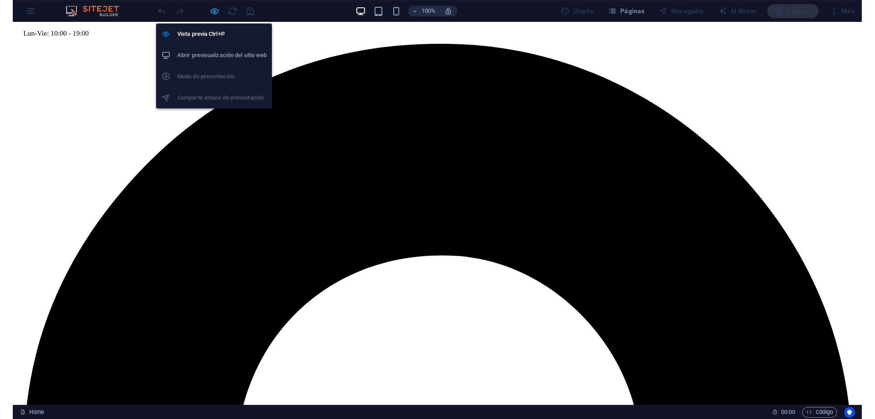
scroll to position [354, 0]
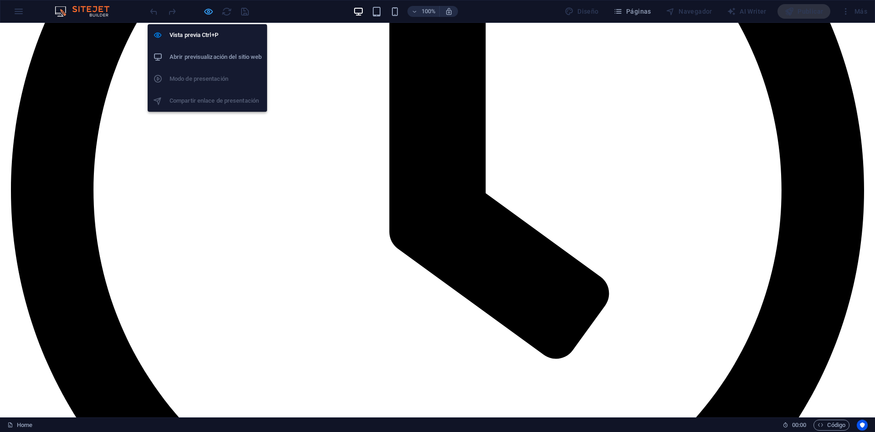
click at [207, 11] on icon "button" at bounding box center [208, 11] width 10 height 10
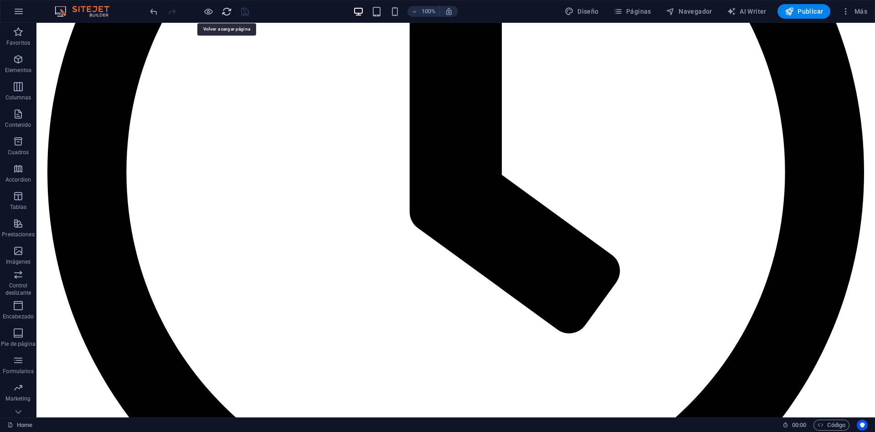
click at [223, 12] on icon "reload" at bounding box center [227, 11] width 10 height 10
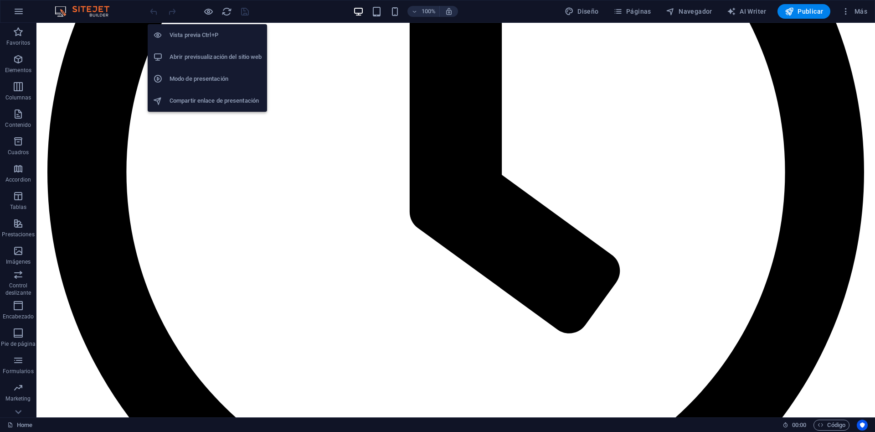
click at [191, 63] on li "Abrir previsualización del sitio web" at bounding box center [207, 57] width 119 height 22
